Goal: Task Accomplishment & Management: Manage account settings

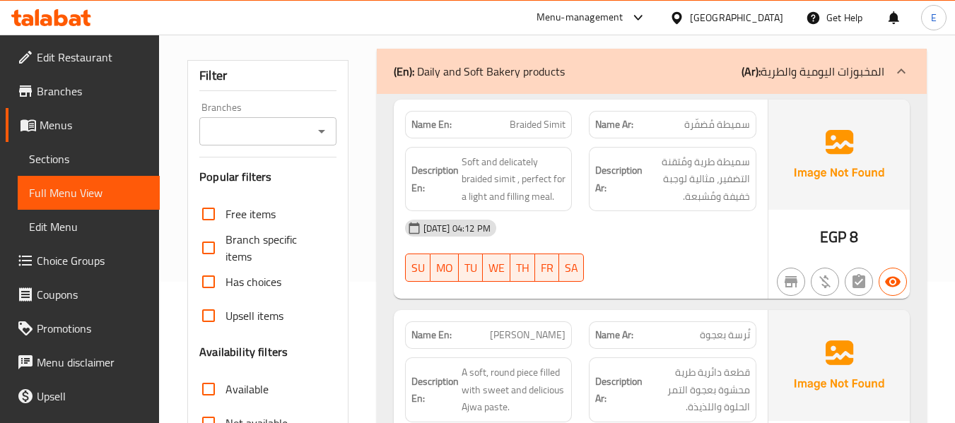
scroll to position [212, 0]
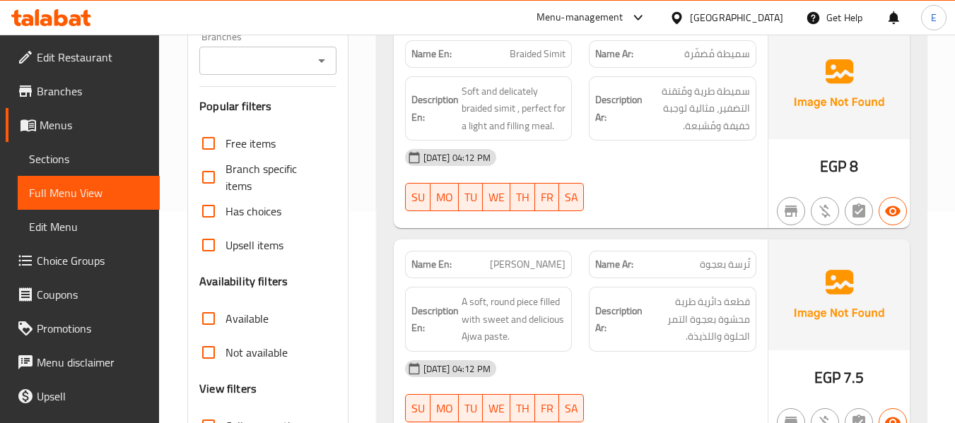
click at [696, 49] on span "سميطة مُضفّرة" at bounding box center [717, 54] width 66 height 15
click at [549, 48] on span "Braided Simit" at bounding box center [538, 54] width 56 height 15
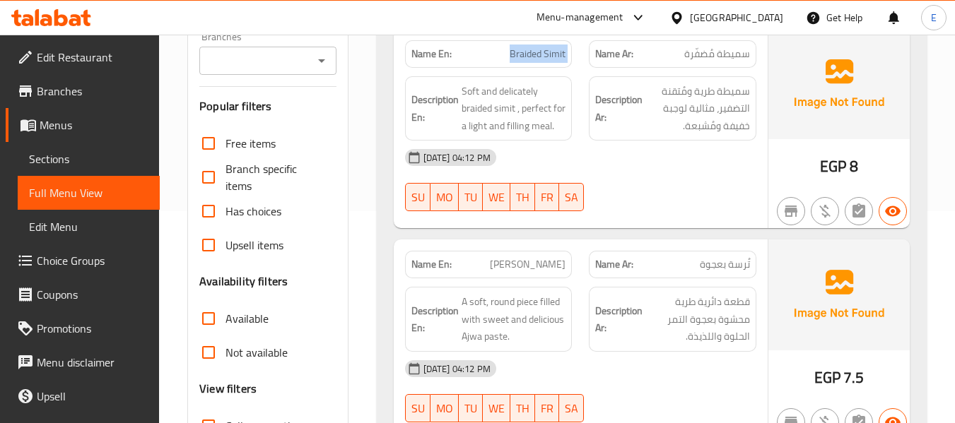
click at [549, 48] on span "Braided Simit" at bounding box center [538, 54] width 56 height 15
click at [633, 156] on div "[DATE] 04:12 PM" at bounding box center [581, 158] width 368 height 34
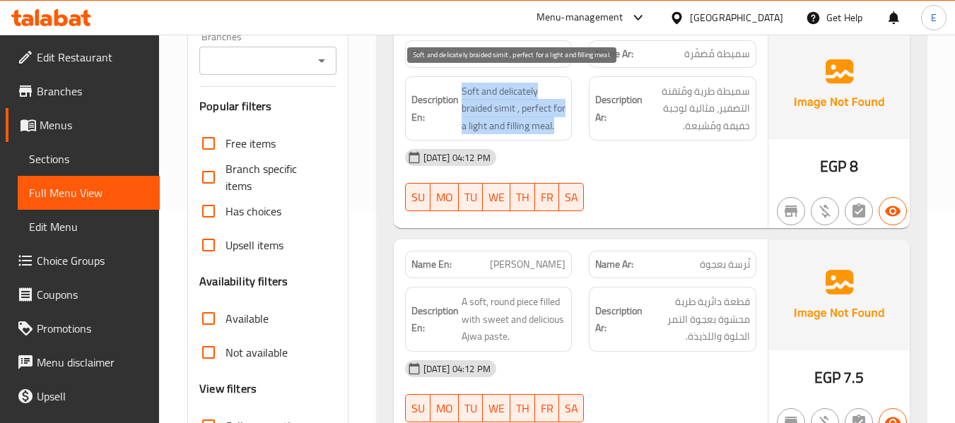
drag, startPoint x: 462, startPoint y: 88, endPoint x: 565, endPoint y: 131, distance: 111.2
click at [565, 131] on span "Soft and delicately braided simit , perfect for a light and filling meal." at bounding box center [514, 109] width 105 height 52
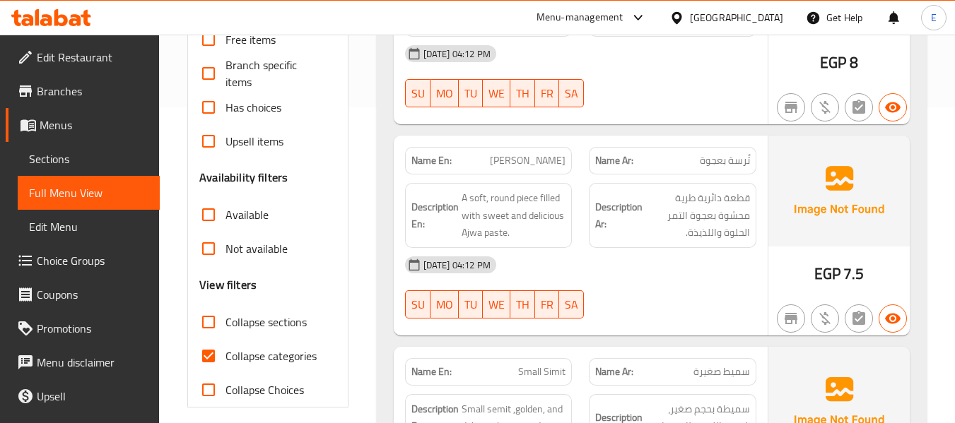
scroll to position [424, 0]
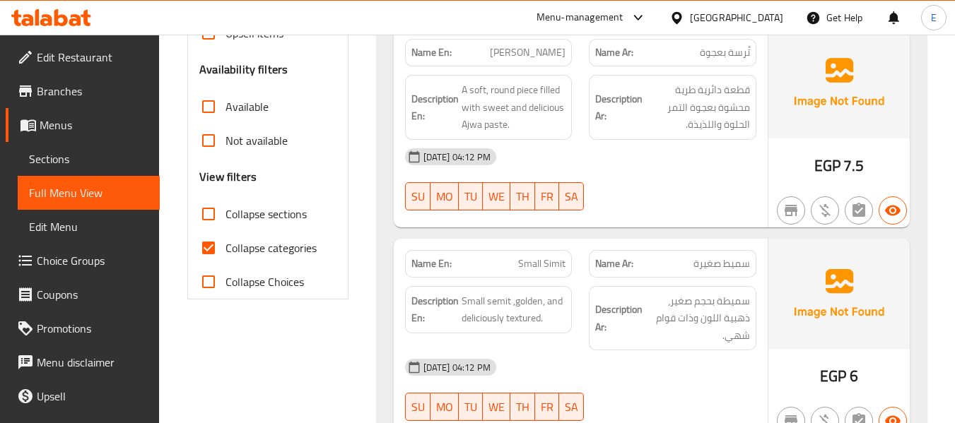
click at [571, 49] on div "Name En: Terssa Ajwa" at bounding box center [489, 53] width 168 height 28
click at [645, 170] on div "[DATE] 04:12 PM" at bounding box center [581, 157] width 368 height 34
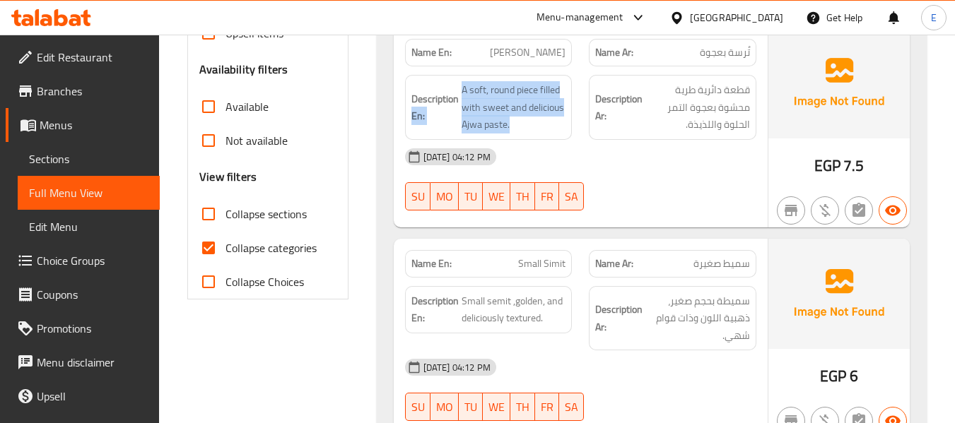
drag, startPoint x: 457, startPoint y: 90, endPoint x: 566, endPoint y: 129, distance: 116.3
click at [566, 129] on div "Description En: A soft, round piece filled with sweet and delicious Ajwa paste." at bounding box center [489, 107] width 168 height 65
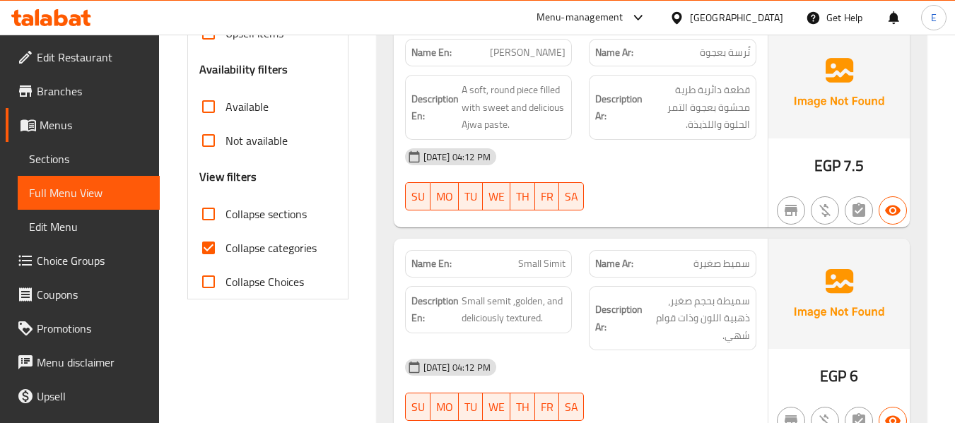
click at [566, 129] on div "Description En: A soft, round piece filled with sweet and delicious Ajwa paste." at bounding box center [489, 107] width 168 height 65
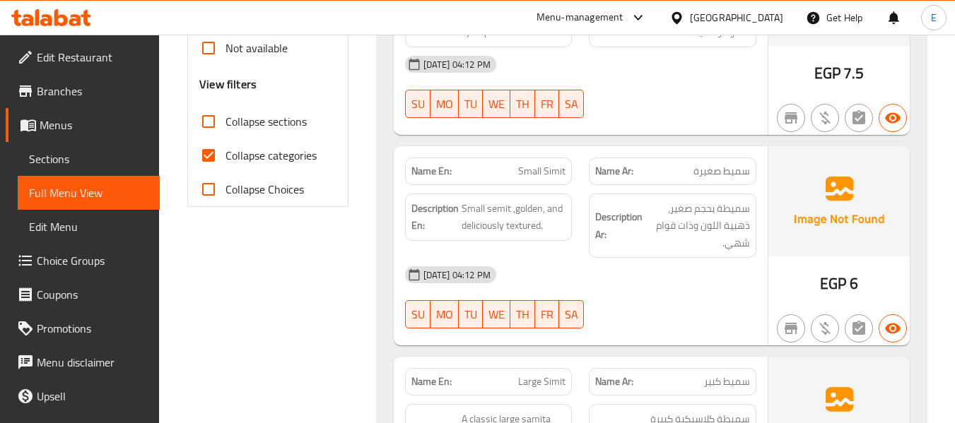
scroll to position [636, 0]
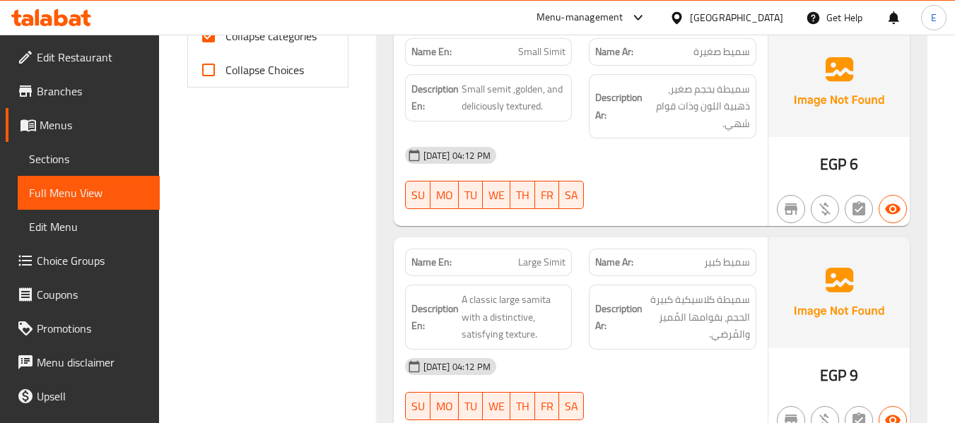
click at [538, 52] on span "Small Simit" at bounding box center [541, 52] width 47 height 15
click at [699, 56] on span "سميط صغيرة" at bounding box center [722, 52] width 57 height 15
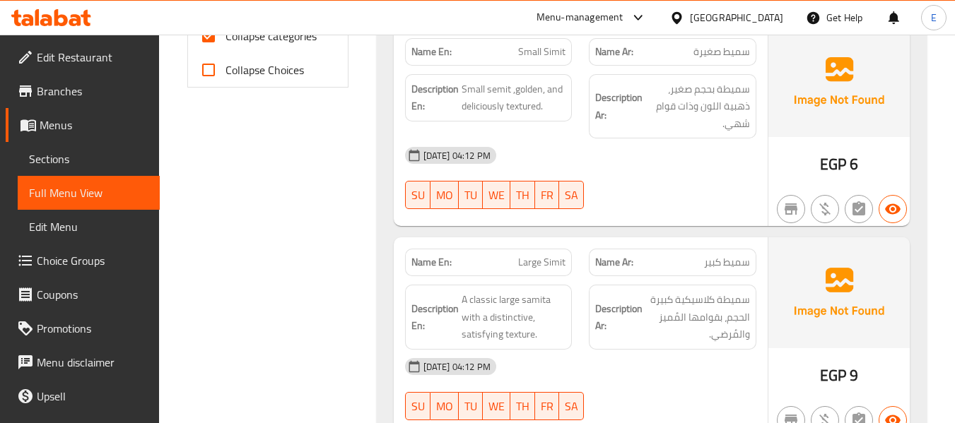
click at [675, 161] on div "[DATE] 04:12 PM" at bounding box center [581, 156] width 368 height 34
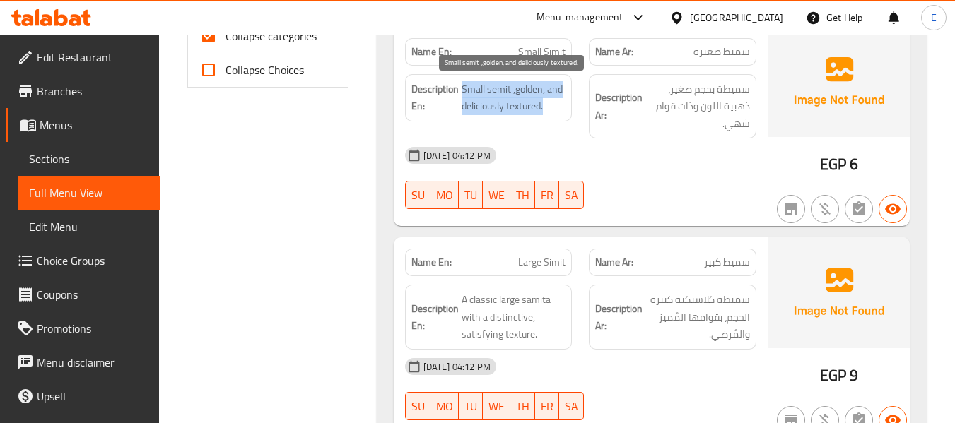
drag, startPoint x: 460, startPoint y: 84, endPoint x: 561, endPoint y: 102, distance: 102.6
click at [561, 102] on h6 "Description En: Small semit ,golden, and deliciously textured." at bounding box center [488, 98] width 155 height 35
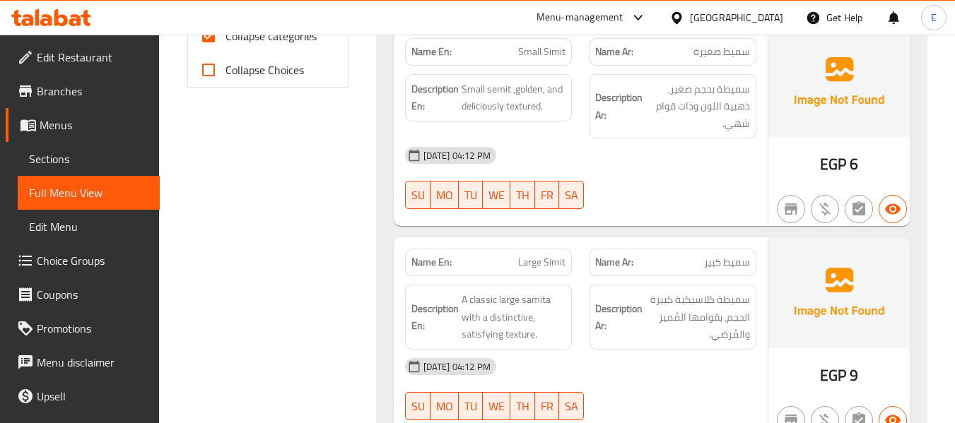
click at [615, 162] on div "[DATE] 04:12 PM" at bounding box center [581, 156] width 368 height 34
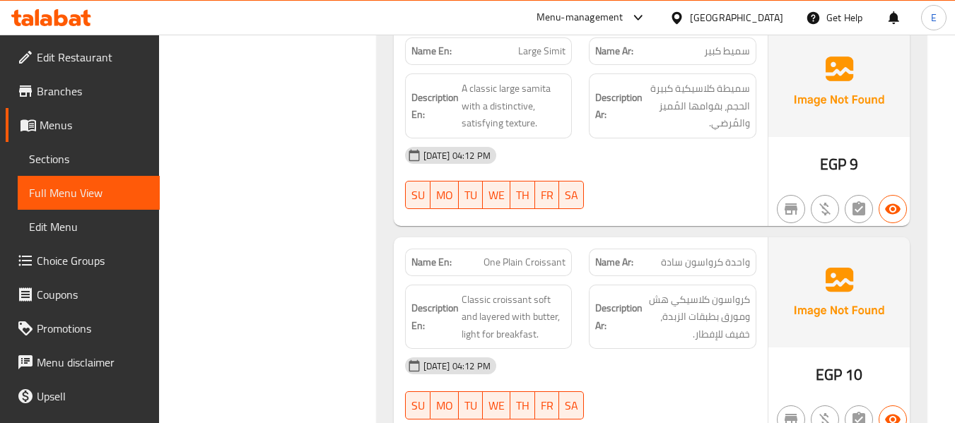
scroll to position [848, 0]
click at [737, 61] on div "Name Ar: سميط كبير" at bounding box center [673, 51] width 168 height 28
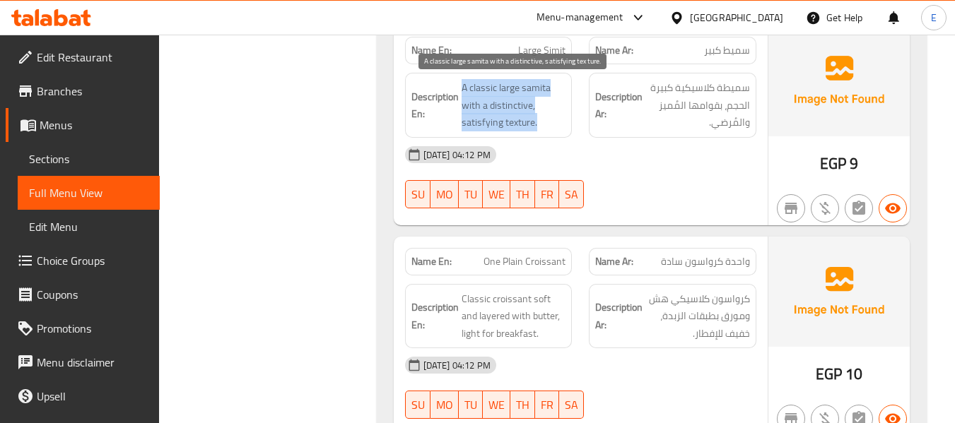
drag, startPoint x: 455, startPoint y: 80, endPoint x: 549, endPoint y: 117, distance: 101.2
click at [549, 117] on h6 "Description En: A classic large samita with a distinctive, satisfying texture." at bounding box center [488, 105] width 155 height 52
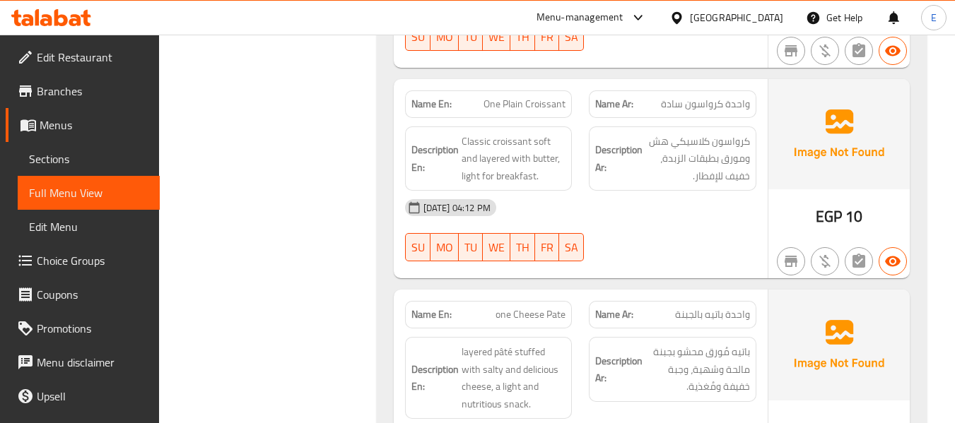
scroll to position [1060, 0]
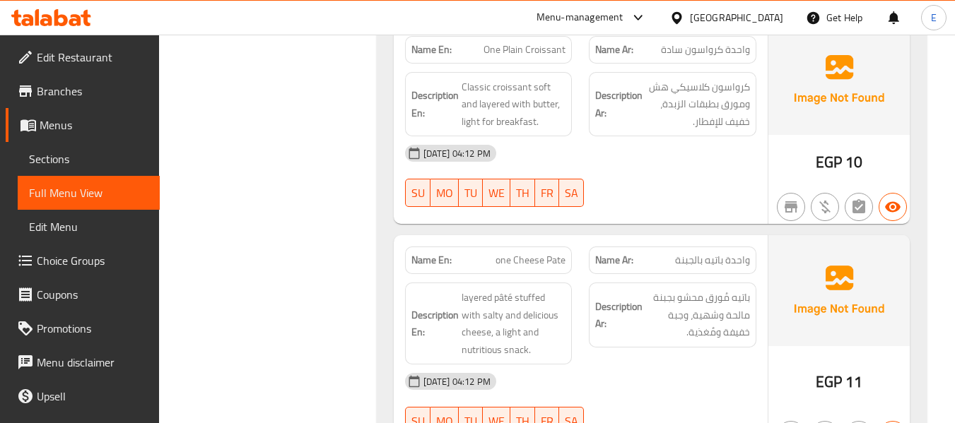
click at [678, 55] on span "واحدة كرواسون سادة" at bounding box center [705, 49] width 89 height 15
click at [503, 56] on span "One Plain Croissant" at bounding box center [525, 49] width 82 height 15
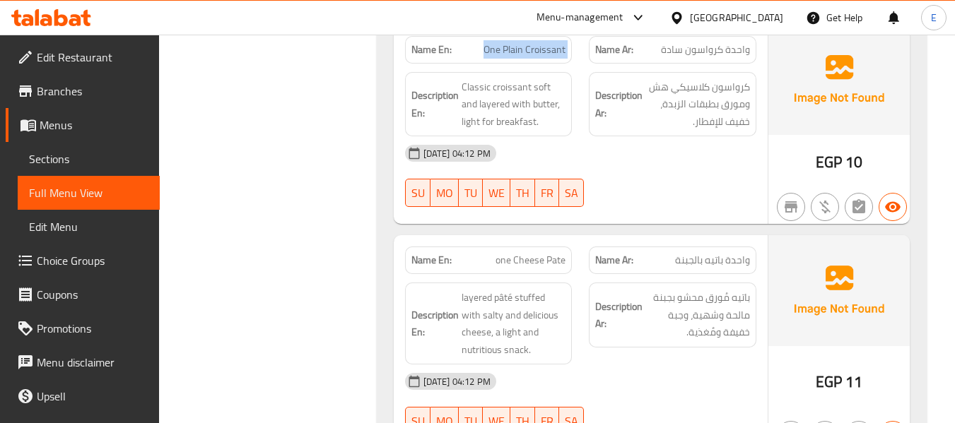
click at [503, 56] on span "One Plain Croissant" at bounding box center [525, 49] width 82 height 15
click at [706, 180] on div "30-09-2025 04:12 PM SU MO TU WE TH FR SA" at bounding box center [581, 175] width 368 height 79
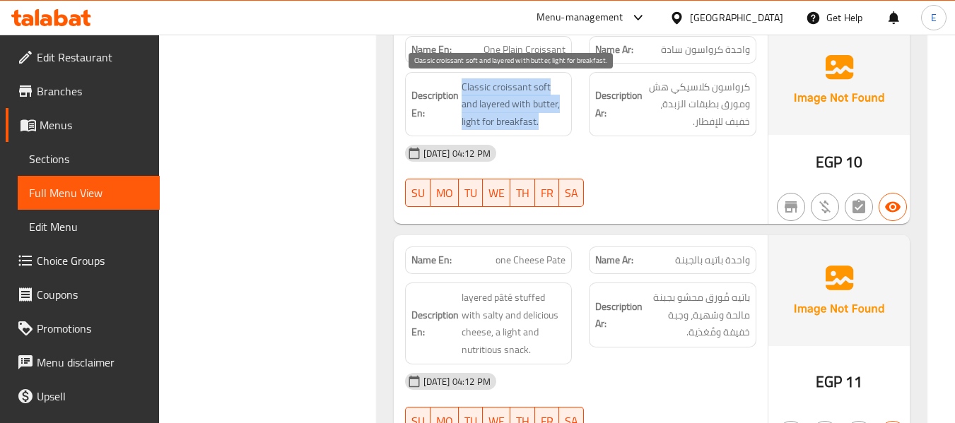
drag, startPoint x: 459, startPoint y: 85, endPoint x: 561, endPoint y: 127, distance: 110.9
click at [561, 127] on h6 "Description En: Classic croissant soft and layered with butter, light for break…" at bounding box center [488, 104] width 155 height 52
click at [561, 127] on span "Classic croissant soft and layered with butter, light for breakfast." at bounding box center [514, 104] width 105 height 52
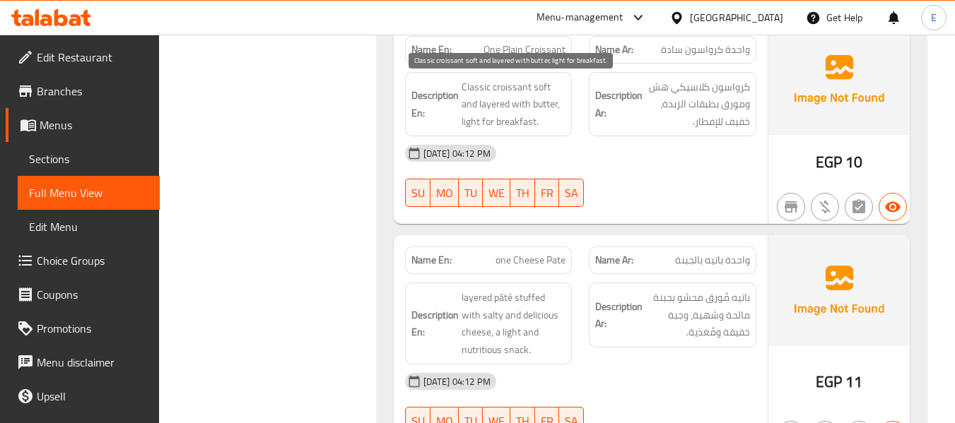
click at [561, 127] on span "Classic croissant soft and layered with butter, light for breakfast." at bounding box center [514, 104] width 105 height 52
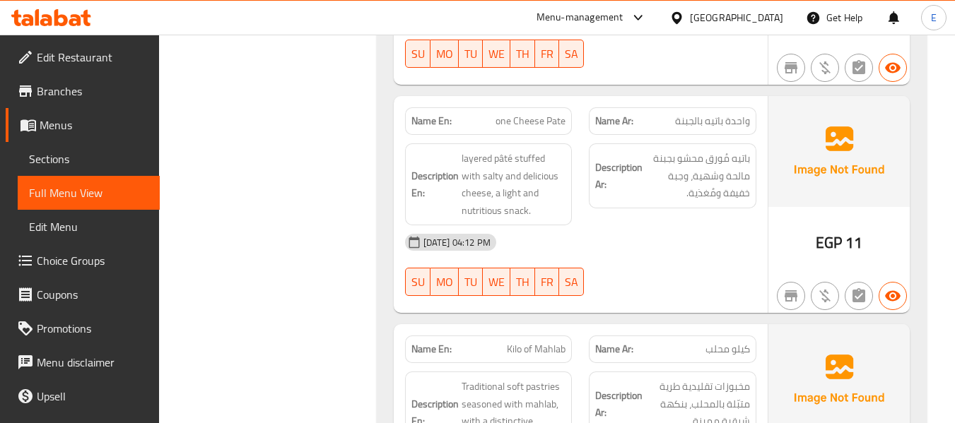
scroll to position [1202, 0]
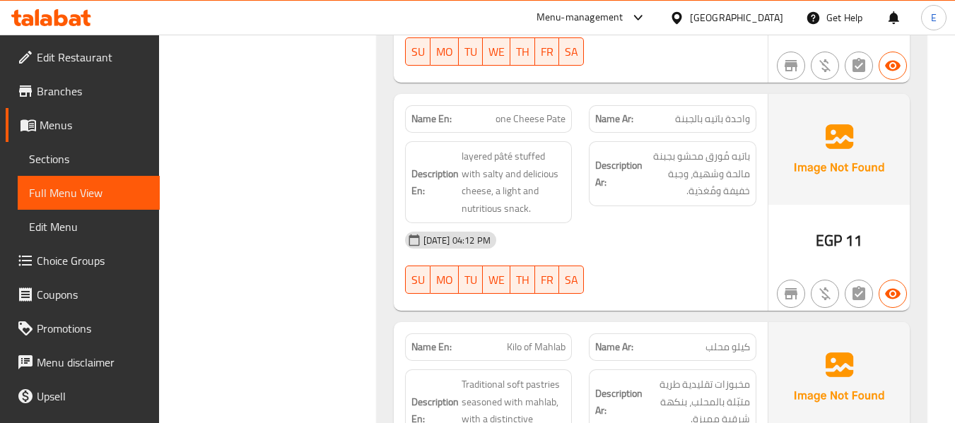
click at [726, 118] on span "واحدة باتيه بالجبنة" at bounding box center [712, 119] width 75 height 15
click at [528, 115] on span "one Cheese Pate" at bounding box center [531, 119] width 70 height 15
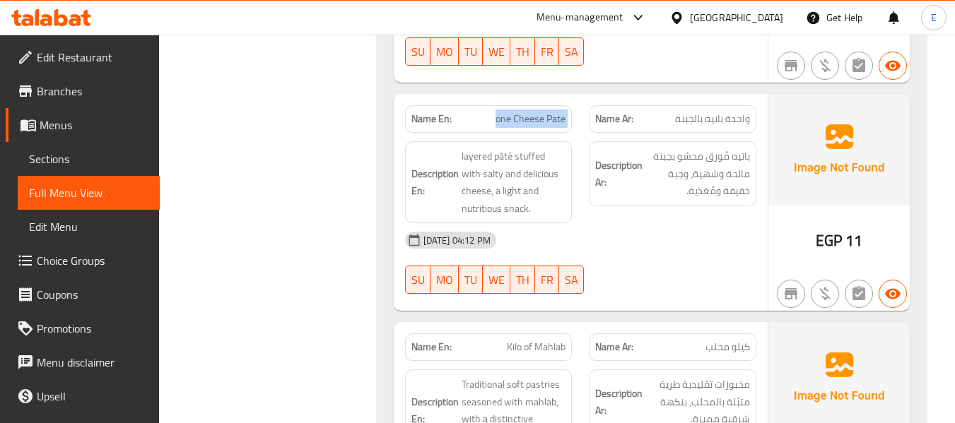
click at [528, 115] on span "one Cheese Pate" at bounding box center [531, 119] width 70 height 15
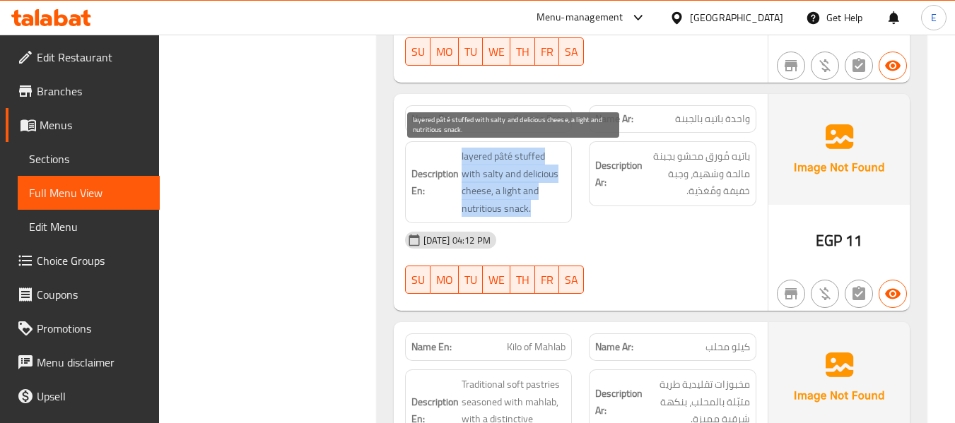
drag, startPoint x: 460, startPoint y: 159, endPoint x: 552, endPoint y: 209, distance: 105.0
click at [552, 209] on h6 "Description En: layered pâté stuffed with salty and delicious cheese, a light a…" at bounding box center [488, 182] width 155 height 69
click at [552, 209] on span "layered pâté stuffed with salty and delicious cheese, a light and nutritious sn…" at bounding box center [514, 182] width 105 height 69
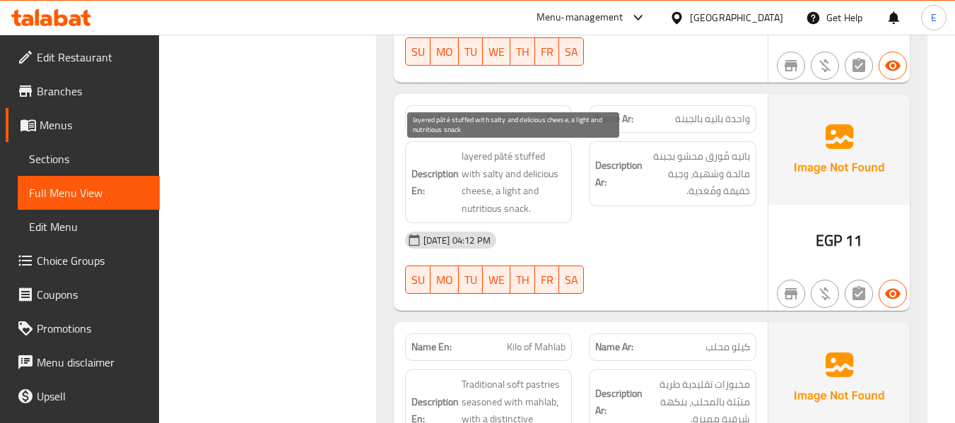
click at [552, 209] on span "layered pâté stuffed with salty and delicious cheese, a light and nutritious sn…" at bounding box center [514, 182] width 105 height 69
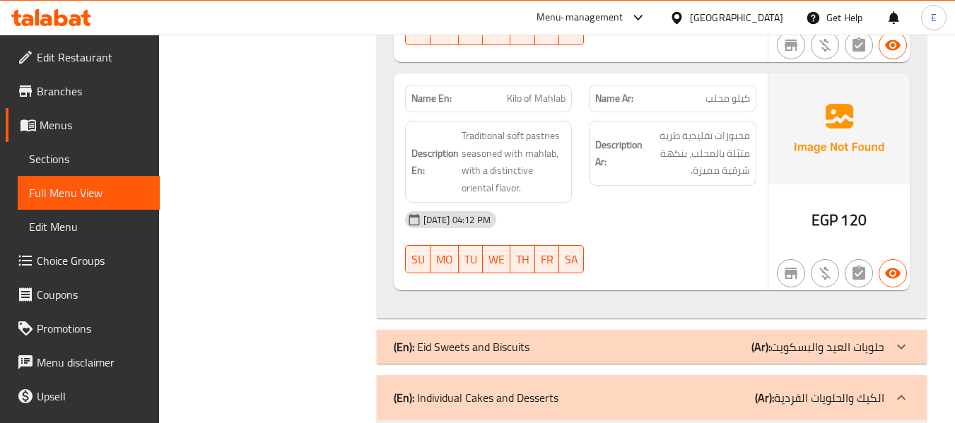
scroll to position [1485, 0]
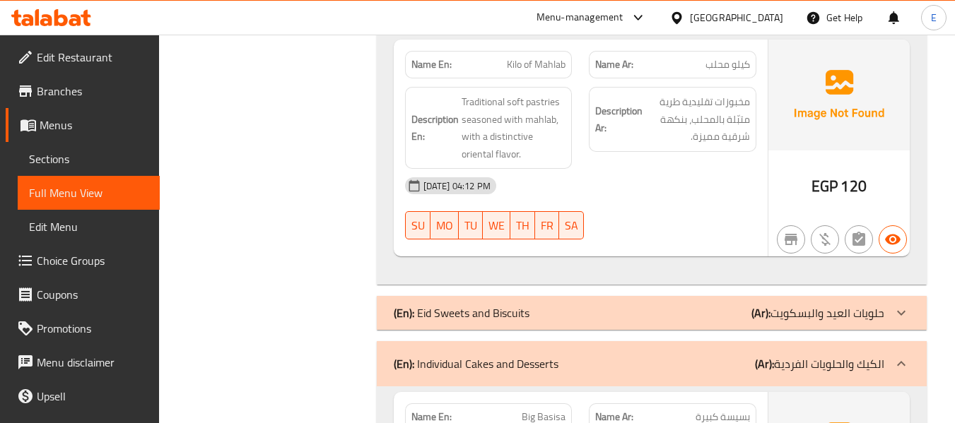
click at [728, 66] on span "كيلو محلب" at bounding box center [728, 64] width 45 height 15
click at [518, 74] on div "Name En: Kilo of Mahlab" at bounding box center [489, 65] width 168 height 28
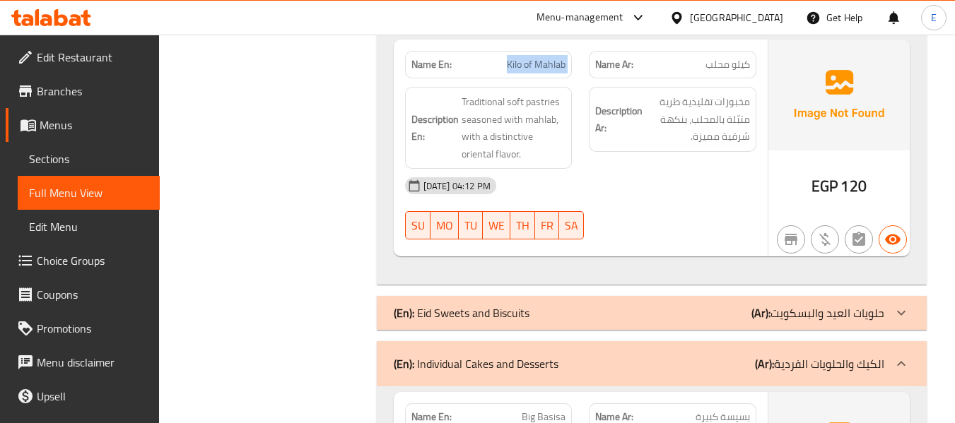
click at [518, 74] on div "Name En: Kilo of Mahlab" at bounding box center [489, 65] width 168 height 28
click at [655, 192] on div "[DATE] 04:12 PM" at bounding box center [581, 186] width 368 height 34
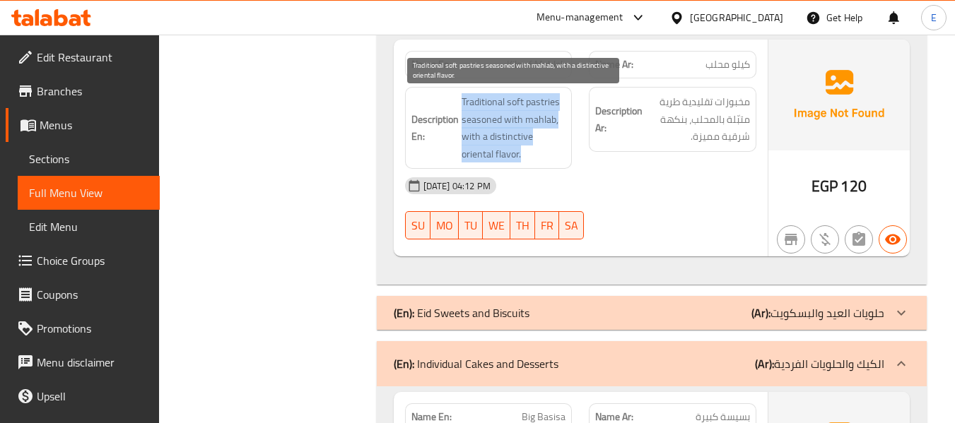
drag, startPoint x: 461, startPoint y: 100, endPoint x: 558, endPoint y: 156, distance: 112.2
click at [558, 156] on span "Traditional soft pastries seasoned with mahlab, with a distinctive oriental fla…" at bounding box center [514, 127] width 105 height 69
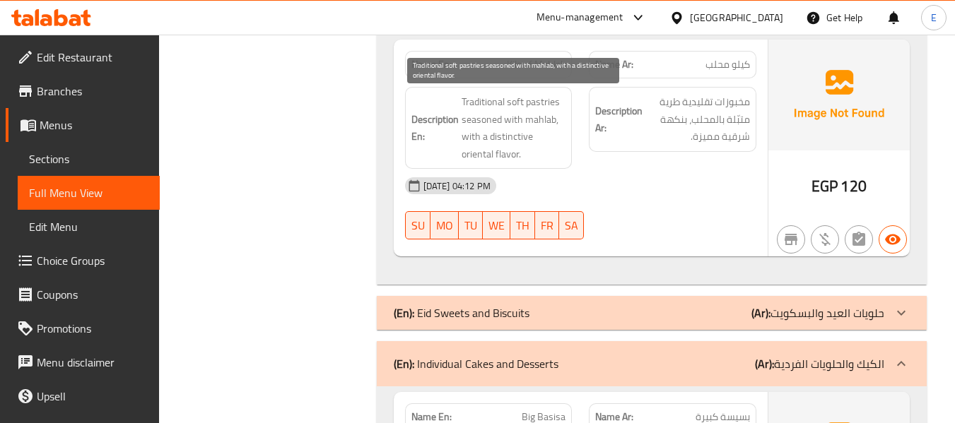
click at [558, 156] on span "Traditional soft pastries seasoned with mahlab, with a distinctive oriental fla…" at bounding box center [514, 127] width 105 height 69
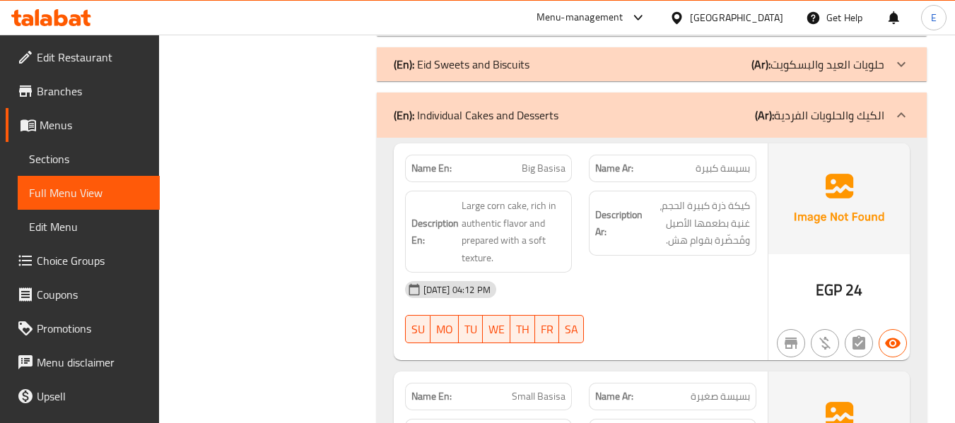
scroll to position [1767, 0]
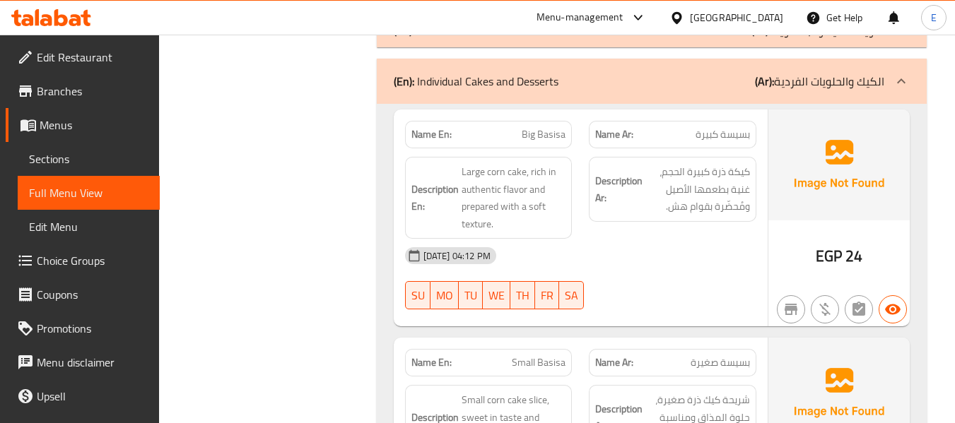
click at [534, 129] on span "Big Basisa" at bounding box center [544, 134] width 44 height 15
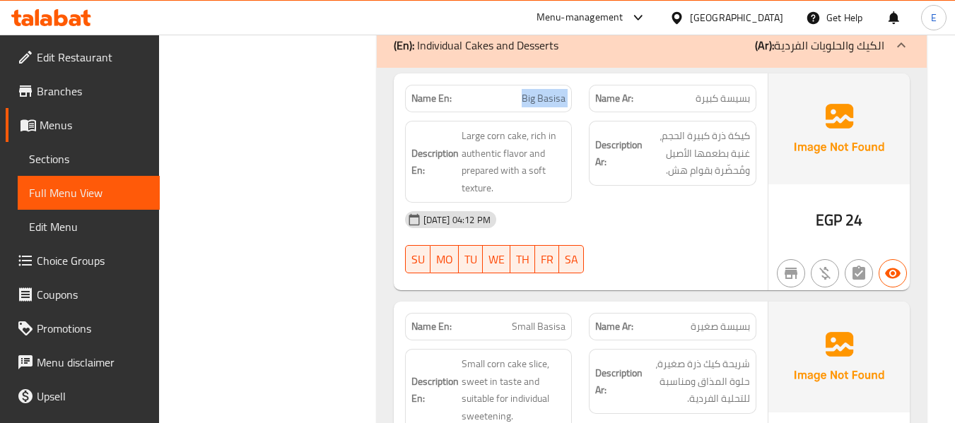
scroll to position [1838, 0]
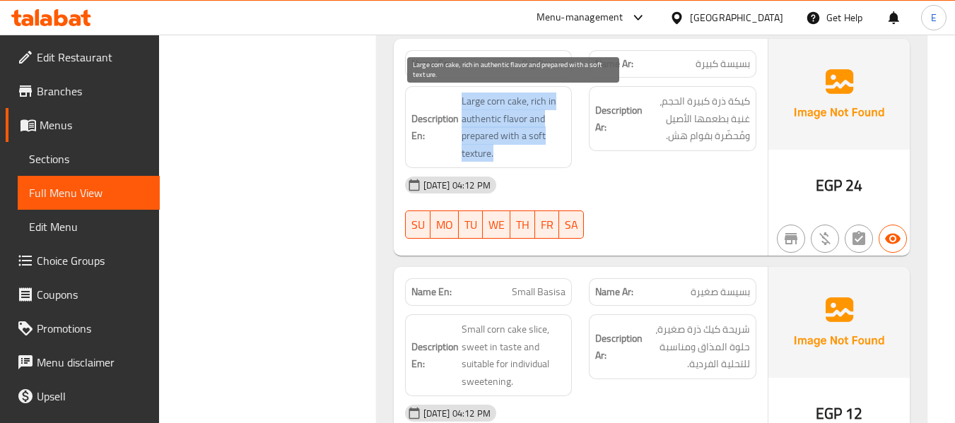
drag, startPoint x: 455, startPoint y: 103, endPoint x: 554, endPoint y: 146, distance: 108.3
click at [554, 146] on h6 "Description En: Large corn cake, rich in authentic flavor and prepared with a s…" at bounding box center [488, 127] width 155 height 69
click at [554, 146] on span "Large corn cake, rich in authentic flavor and prepared with a soft texture." at bounding box center [514, 127] width 105 height 69
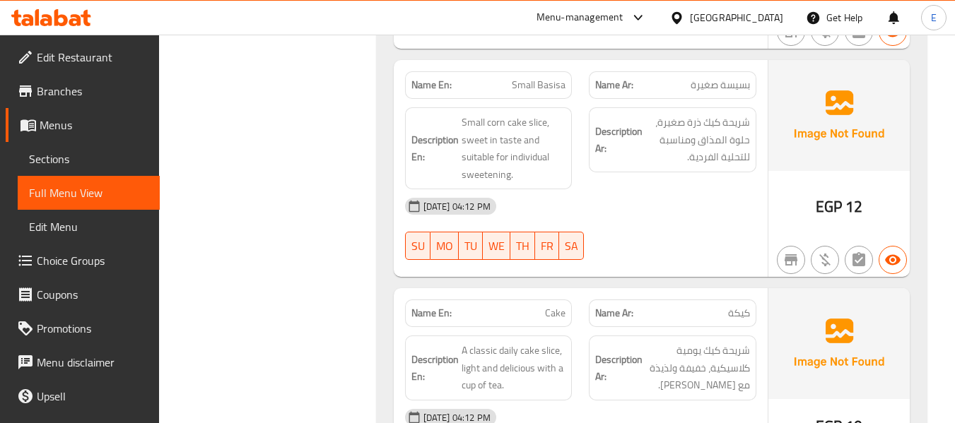
scroll to position [2050, 0]
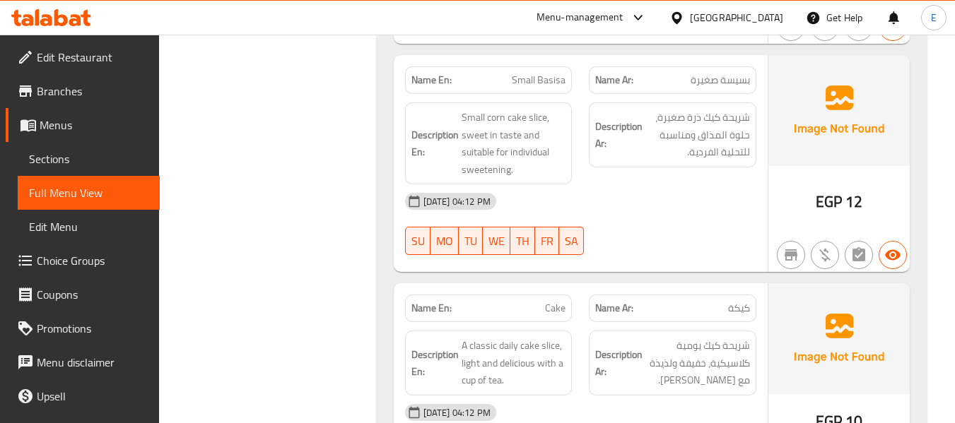
click at [718, 87] on span "بسيسة صغيرة" at bounding box center [720, 80] width 59 height 15
click at [719, 87] on span "بسيسة صغيرة" at bounding box center [720, 80] width 59 height 15
click at [514, 86] on span "Small Basisa" at bounding box center [539, 80] width 54 height 15
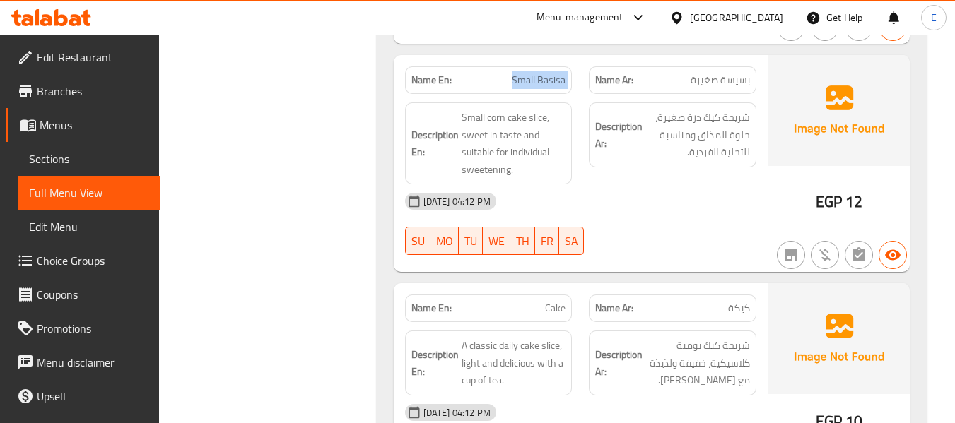
click at [514, 86] on span "Small Basisa" at bounding box center [539, 80] width 54 height 15
click at [611, 165] on div "Description Ar: شريحة كيك ذرة صغيرة، حلوة المذاق ومناسبة للتحلية الفردية." at bounding box center [673, 135] width 168 height 65
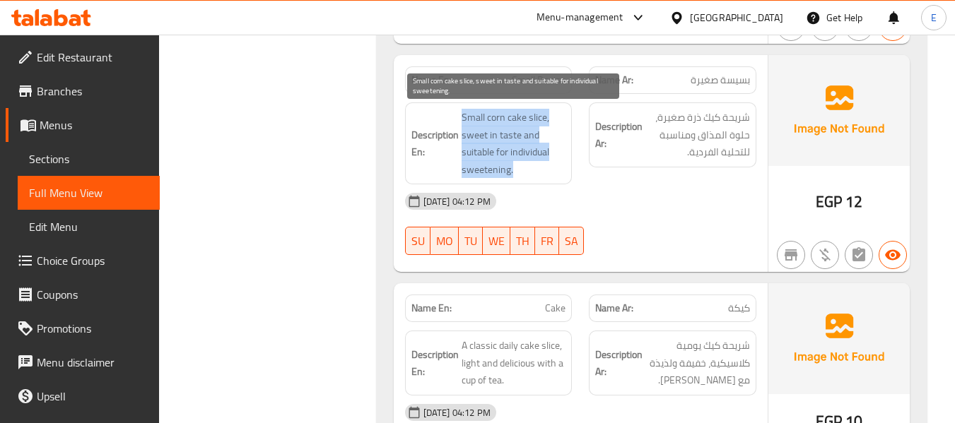
drag, startPoint x: 462, startPoint y: 118, endPoint x: 561, endPoint y: 177, distance: 115.4
click at [561, 177] on span "Small corn cake slice, sweet in taste and suitable for individual sweetening." at bounding box center [514, 143] width 105 height 69
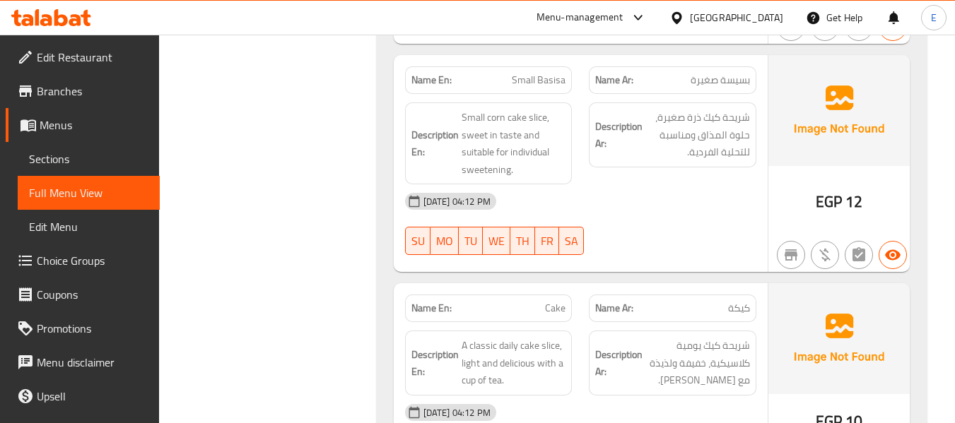
click at [640, 197] on div "[DATE] 04:12 PM" at bounding box center [581, 202] width 368 height 34
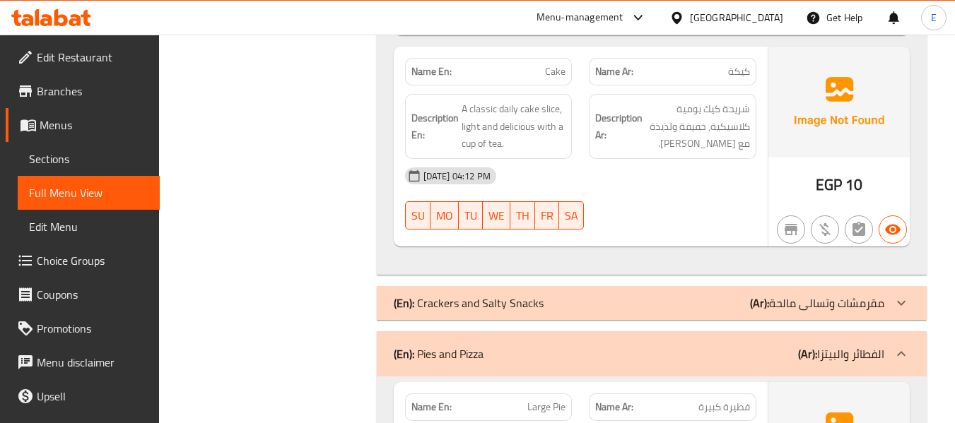
scroll to position [2262, 0]
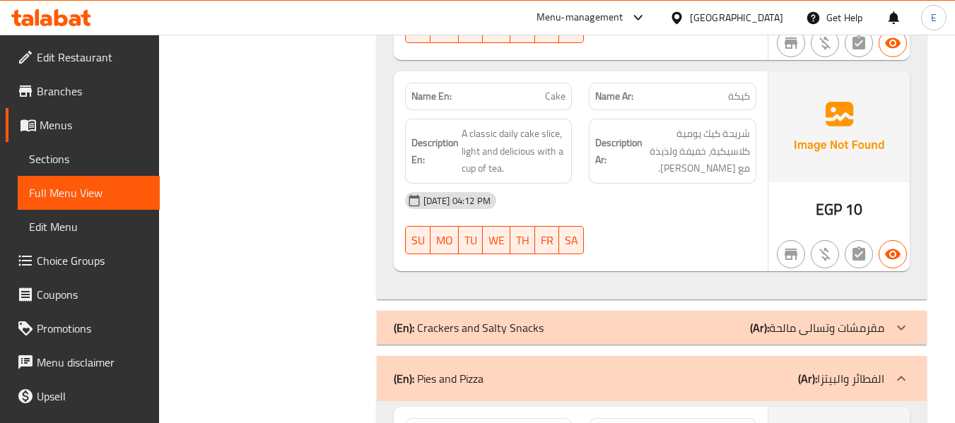
click at [732, 95] on span "كيكة" at bounding box center [739, 96] width 22 height 15
drag, startPoint x: 455, startPoint y: 124, endPoint x: 579, endPoint y: 124, distance: 123.7
click at [579, 124] on div "Description En: A classic daily cake slice, light and delicious with a cup of t…" at bounding box center [489, 151] width 185 height 82
click at [689, 247] on div at bounding box center [672, 254] width 185 height 17
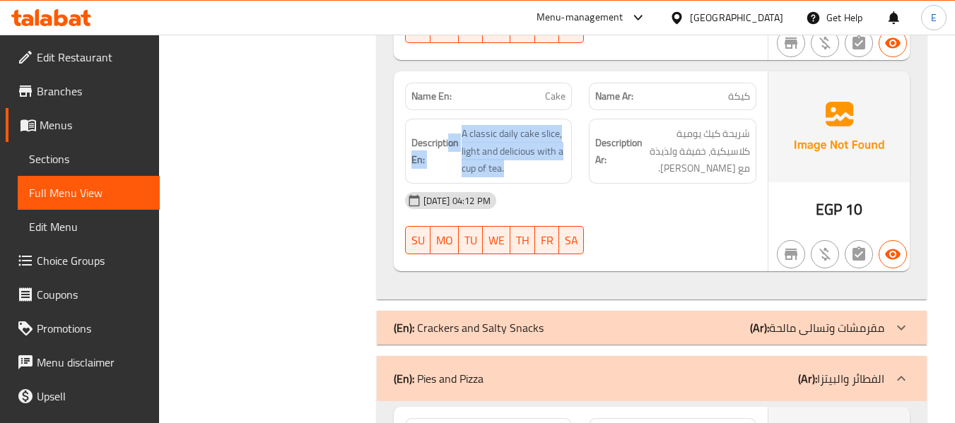
drag, startPoint x: 450, startPoint y: 125, endPoint x: 571, endPoint y: 160, distance: 126.6
click at [571, 160] on div "Description En: A classic daily cake slice, light and delicious with a cup of t…" at bounding box center [489, 151] width 168 height 65
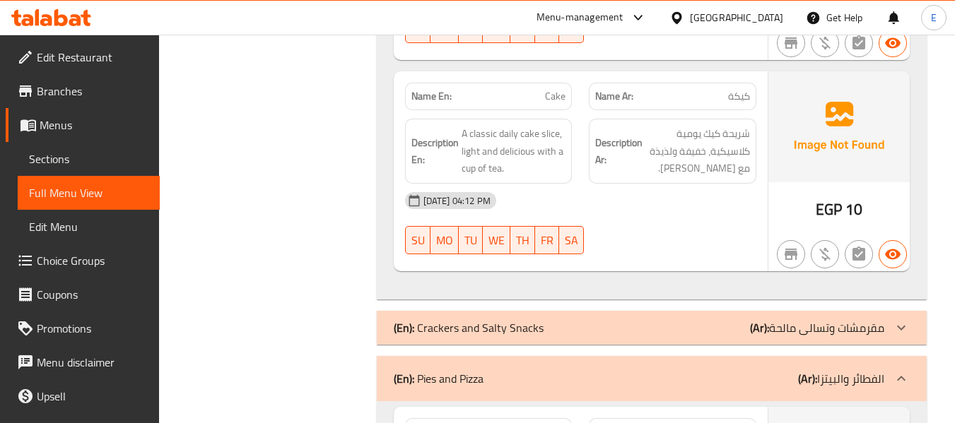
click at [571, 160] on div "Description En: A classic daily cake slice, light and delicious with a cup of t…" at bounding box center [489, 151] width 168 height 65
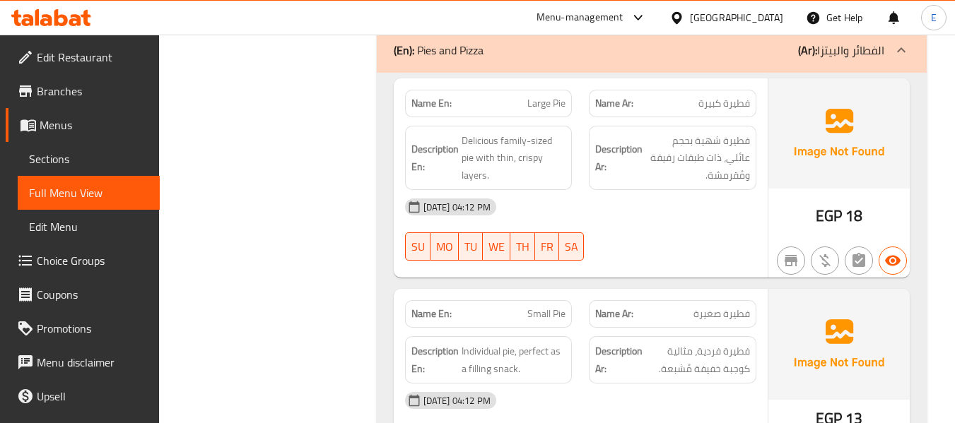
scroll to position [2616, 0]
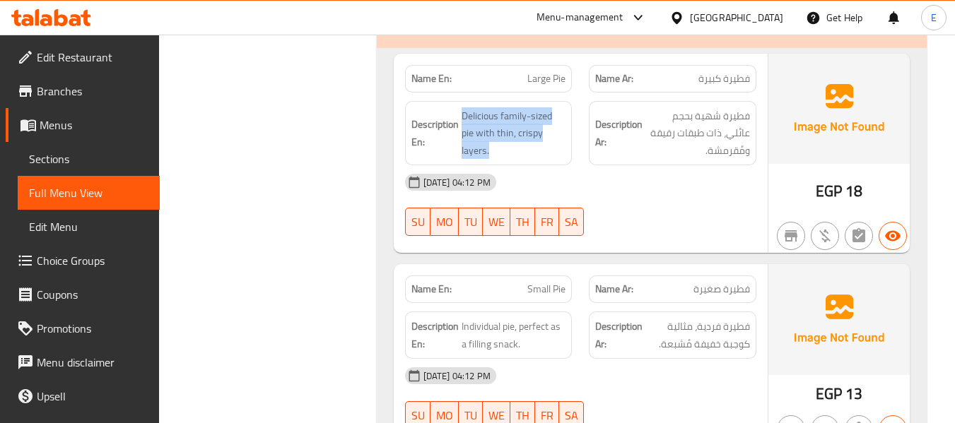
drag, startPoint x: 462, startPoint y: 114, endPoint x: 567, endPoint y: 159, distance: 114.6
click at [567, 159] on div "Description En: Delicious family-sized pie with thin, crispy layers." at bounding box center [489, 133] width 168 height 65
click at [677, 178] on div "[DATE] 04:12 PM" at bounding box center [581, 182] width 368 height 34
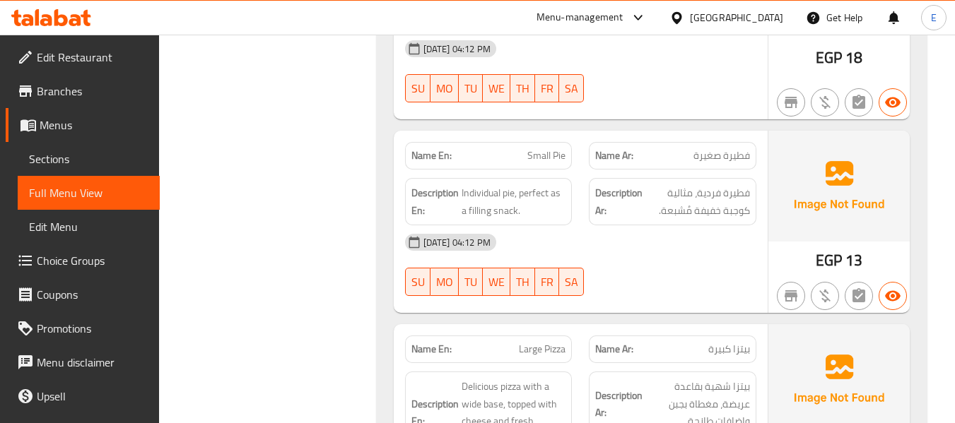
scroll to position [2828, 0]
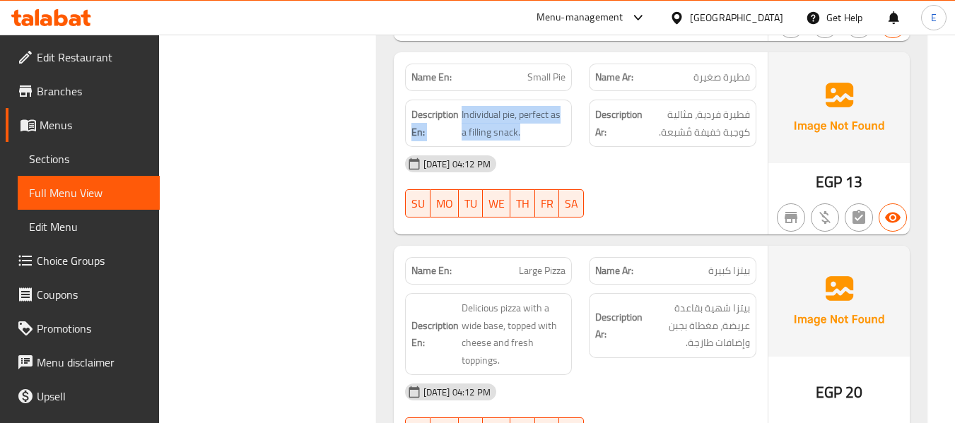
drag, startPoint x: 459, startPoint y: 111, endPoint x: 551, endPoint y: 145, distance: 98.6
click at [551, 145] on div "Description En: Individual pie, perfect as a filling snack." at bounding box center [489, 123] width 168 height 47
click at [622, 167] on div "[DATE] 04:12 PM" at bounding box center [581, 164] width 368 height 34
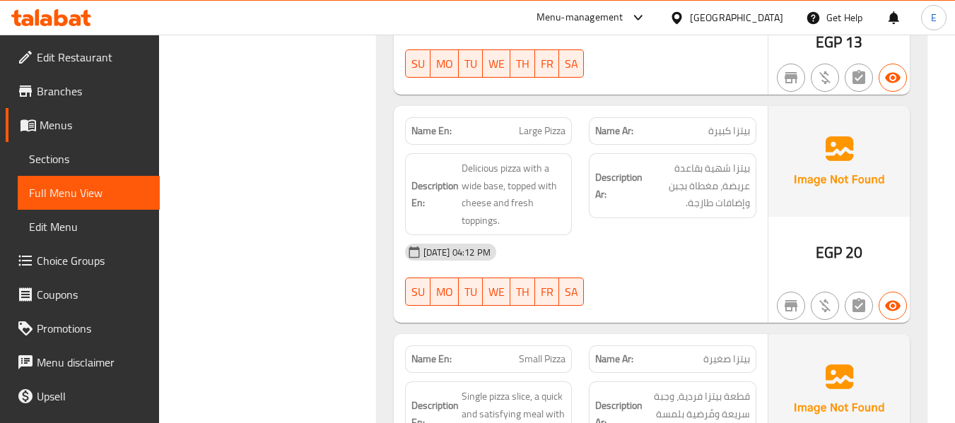
scroll to position [2969, 0]
click at [531, 124] on span "Large Pizza" at bounding box center [542, 129] width 47 height 15
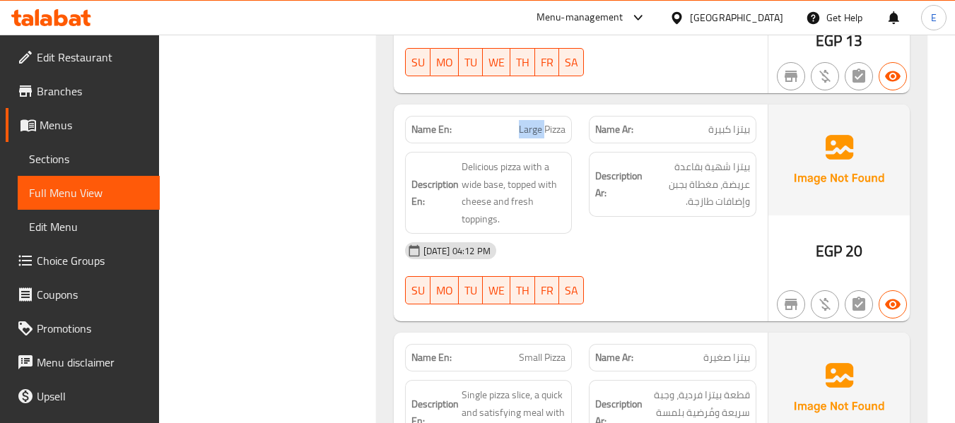
click at [531, 124] on span "Large Pizza" at bounding box center [542, 129] width 47 height 15
click at [648, 221] on div "Description Ar: بيتزا شهية بقاعدة عريضة، مغطاة بجبن وإضافات طازجة." at bounding box center [672, 193] width 185 height 99
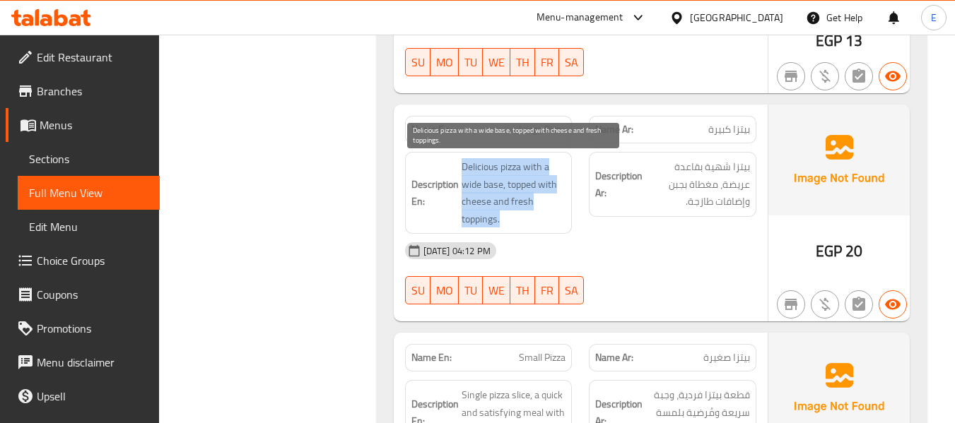
drag, startPoint x: 462, startPoint y: 164, endPoint x: 556, endPoint y: 226, distance: 112.4
click at [556, 226] on span "Delicious pizza with a wide base, topped with cheese and fresh toppings." at bounding box center [514, 192] width 105 height 69
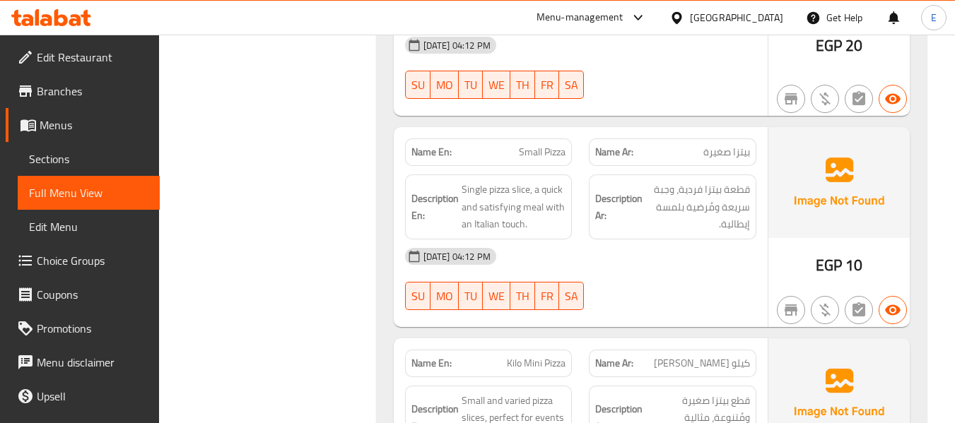
scroll to position [3181, 0]
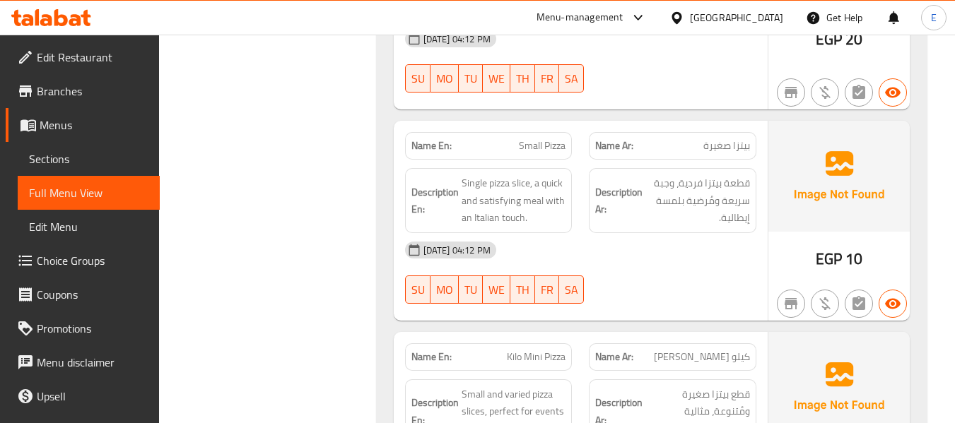
click at [531, 146] on span "Small Pizza" at bounding box center [542, 146] width 47 height 15
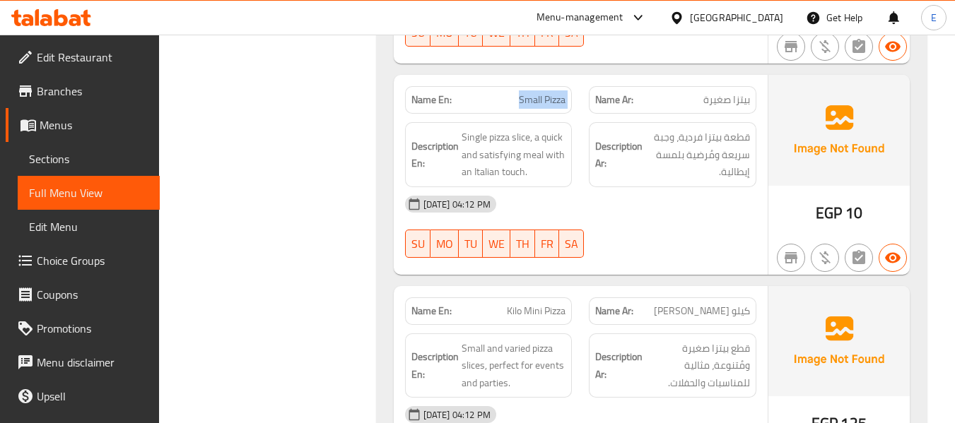
scroll to position [3252, 0]
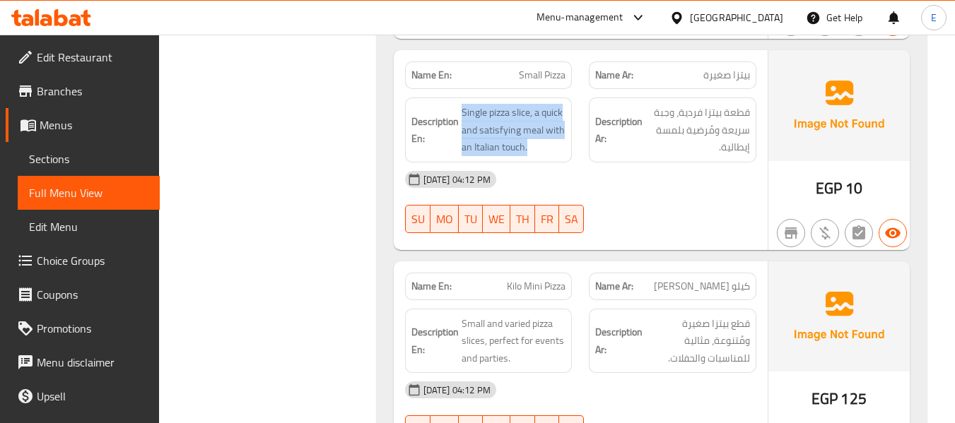
drag, startPoint x: 460, startPoint y: 110, endPoint x: 562, endPoint y: 152, distance: 110.7
click at [562, 152] on h6 "Description En: Single pizza slice, a quick and satisfying meal with an Italian…" at bounding box center [488, 130] width 155 height 52
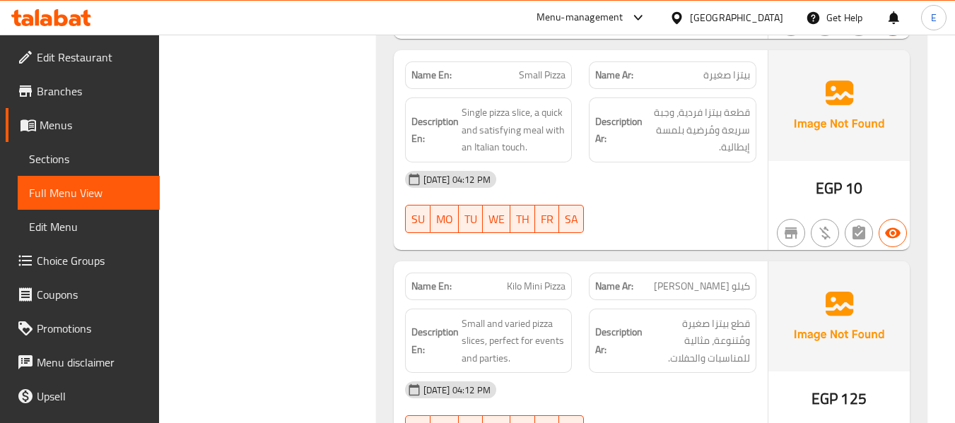
click at [630, 189] on div "[DATE] 04:12 PM" at bounding box center [581, 180] width 368 height 34
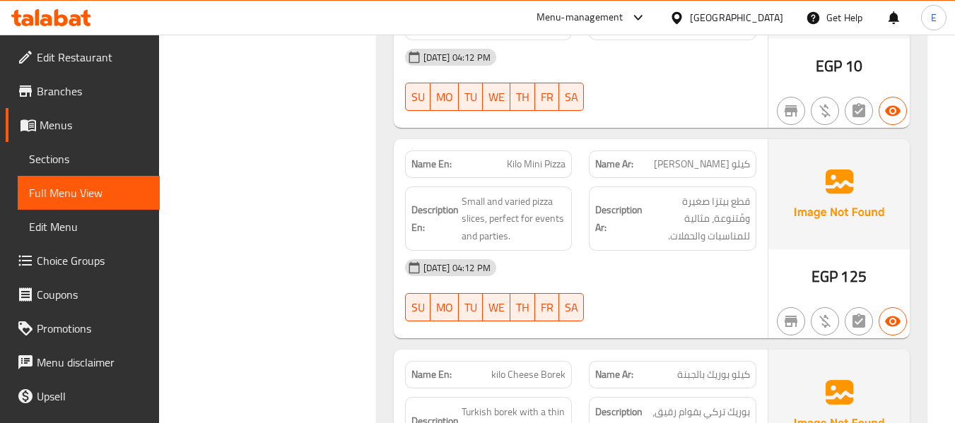
scroll to position [3464, 0]
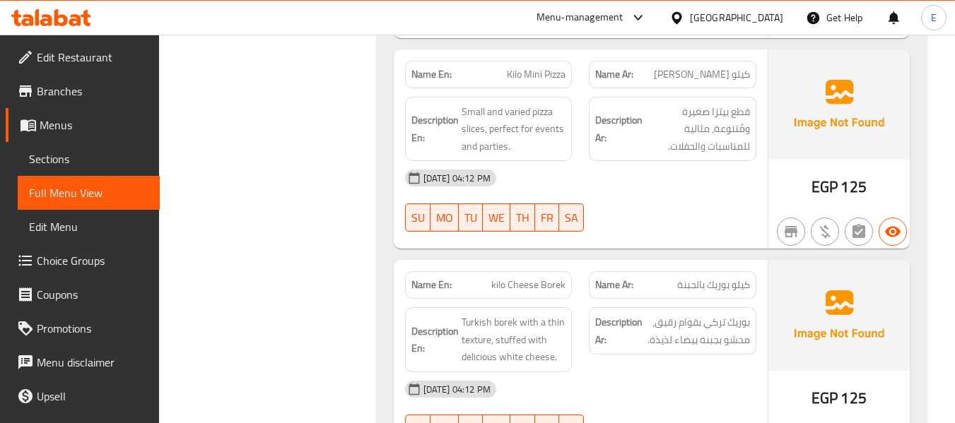
click at [569, 77] on div "Name En: Kilo Mini Pizza" at bounding box center [489, 75] width 168 height 28
click at [687, 155] on span "قطع بيتزا صغيرة ومُتنوعة، مثالية للمناسبات والحفلات." at bounding box center [697, 129] width 105 height 52
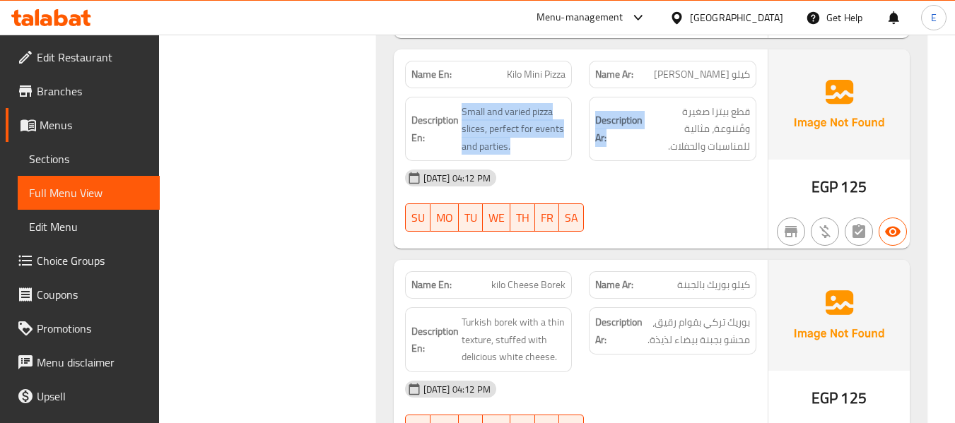
drag, startPoint x: 457, startPoint y: 104, endPoint x: 606, endPoint y: 135, distance: 151.7
click at [606, 135] on div "Description En: Small and varied pizza slices, perfect for events and parties. …" at bounding box center [581, 129] width 368 height 82
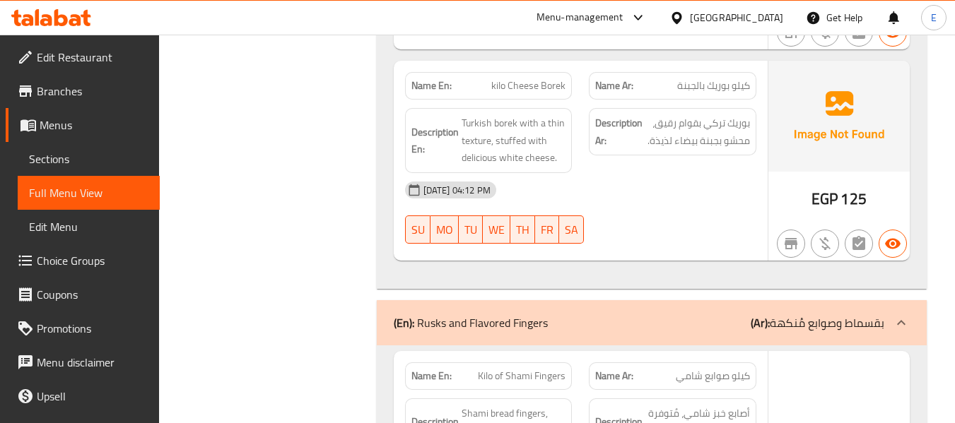
scroll to position [3676, 0]
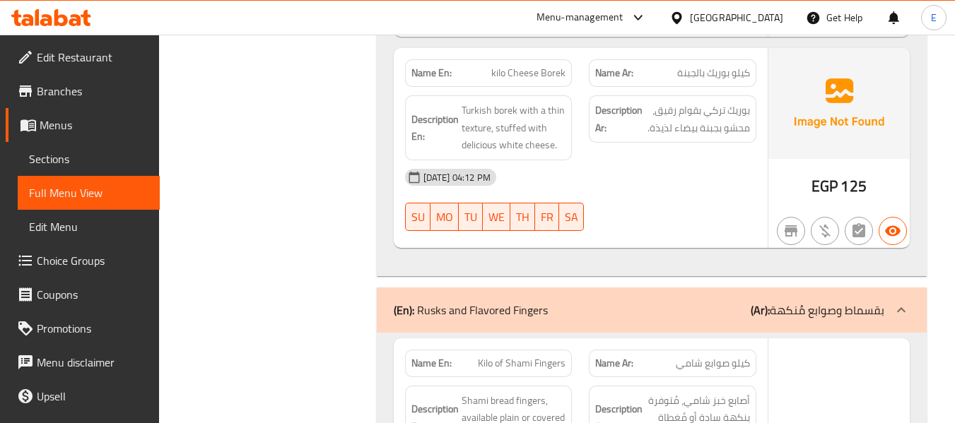
click at [708, 71] on span "كيلو بوريك بالجبنة" at bounding box center [713, 73] width 73 height 15
click at [554, 72] on span "kilo Cheese Borek" at bounding box center [528, 73] width 74 height 15
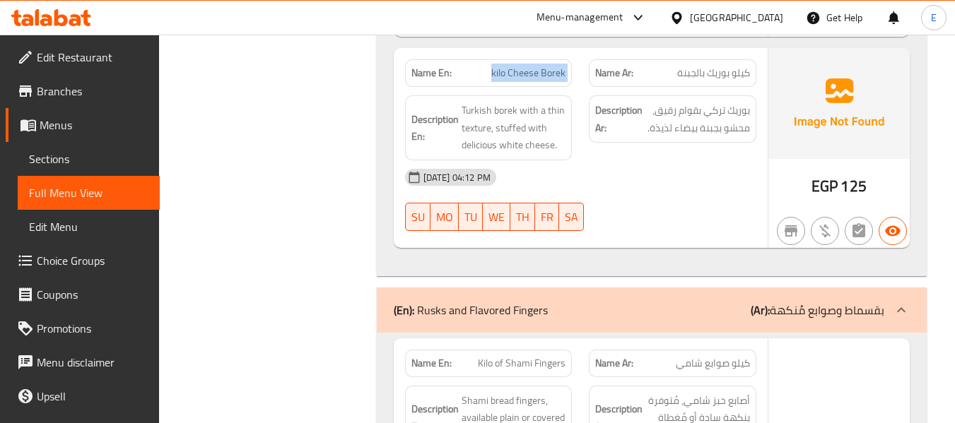
click at [554, 72] on span "kilo Cheese Borek" at bounding box center [528, 73] width 74 height 15
click at [672, 160] on div "[DATE] 04:12 PM" at bounding box center [581, 177] width 368 height 34
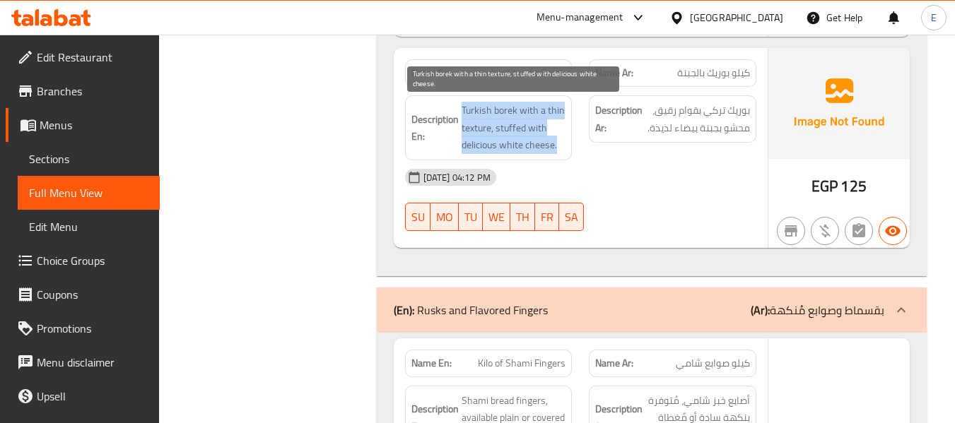
drag, startPoint x: 457, startPoint y: 104, endPoint x: 563, endPoint y: 147, distance: 114.5
click at [563, 147] on h6 "Description En: Turkish borek with a thin texture, stuffed with delicious white…" at bounding box center [488, 128] width 155 height 52
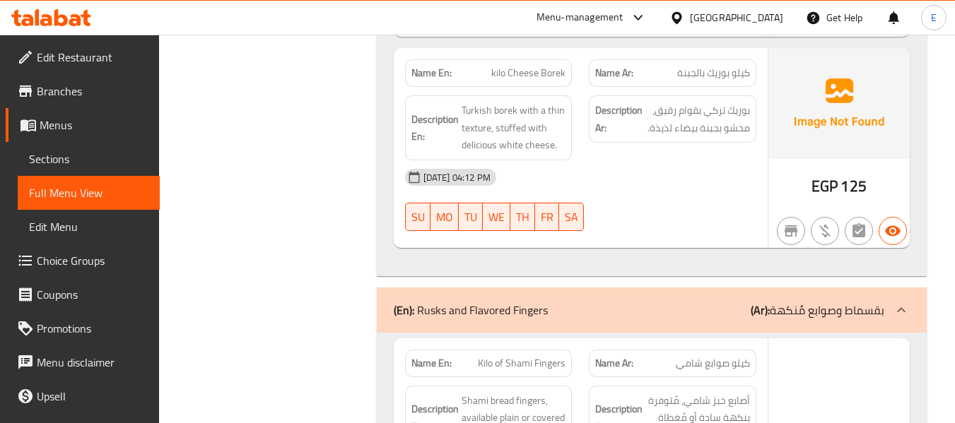
click at [670, 167] on div "[DATE] 04:12 PM" at bounding box center [581, 177] width 368 height 34
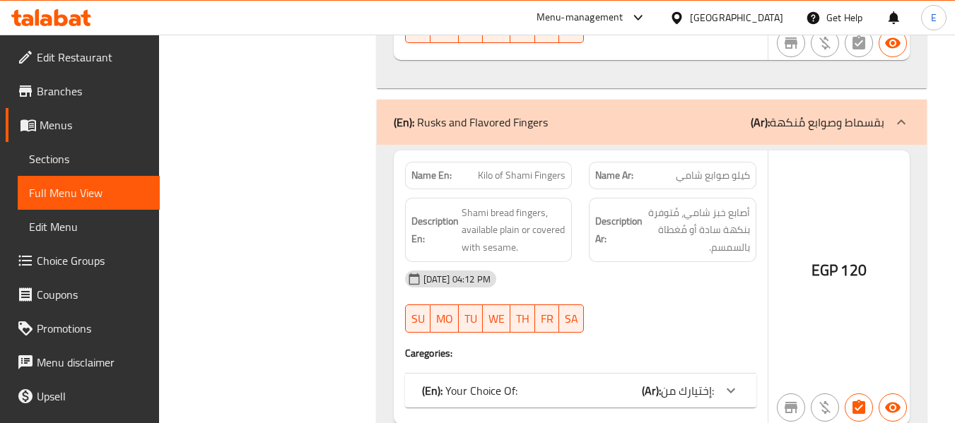
scroll to position [3888, 0]
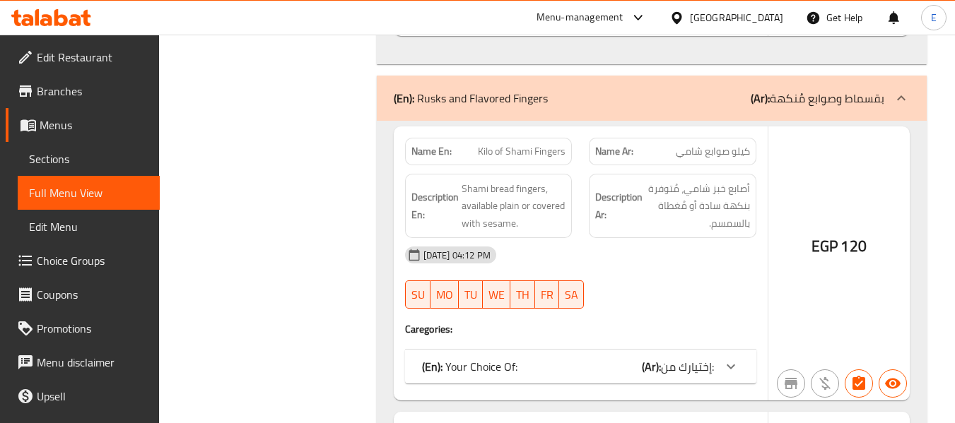
click at [611, 359] on div "(En): Your Choice Of: (Ar): إختيارك من:" at bounding box center [568, 366] width 292 height 17
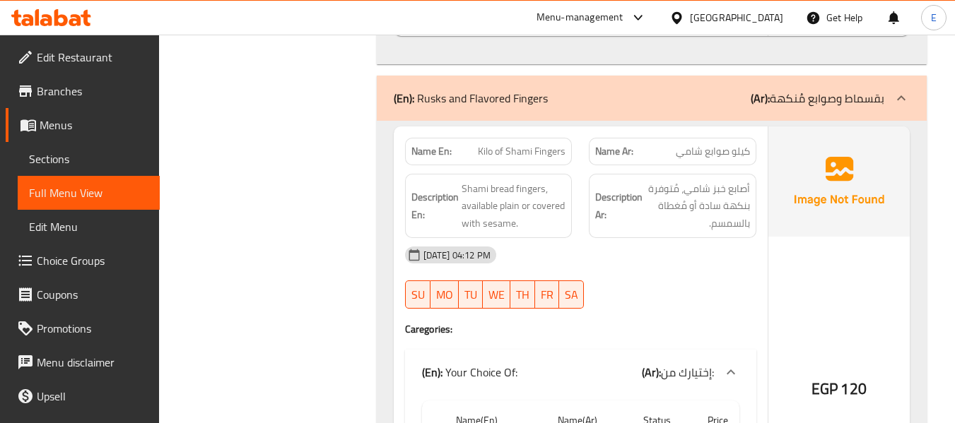
click at [708, 107] on div "(En): Rusks and Flavored Fingers (Ar): بقسماط وصوابع مُنكهة" at bounding box center [652, 98] width 550 height 45
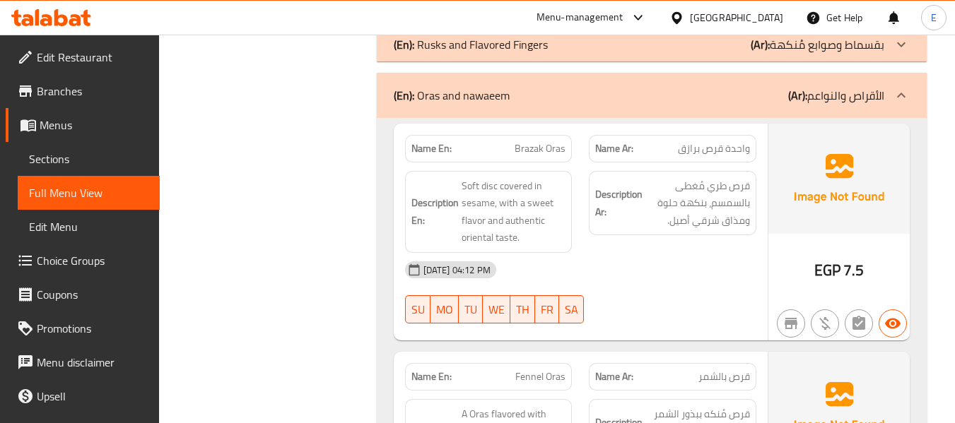
scroll to position [3959, 0]
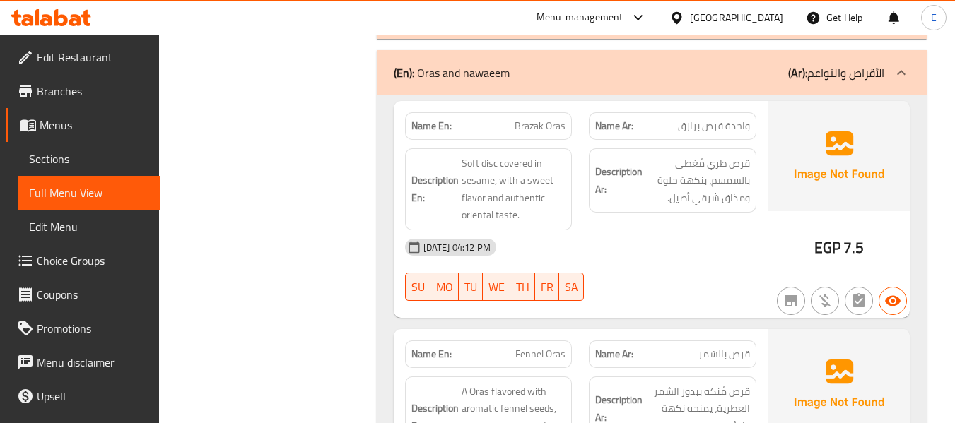
click at [703, 129] on span "واحدة قرص برازق" at bounding box center [714, 126] width 72 height 15
click at [554, 133] on span "Brazak Oras" at bounding box center [540, 126] width 51 height 15
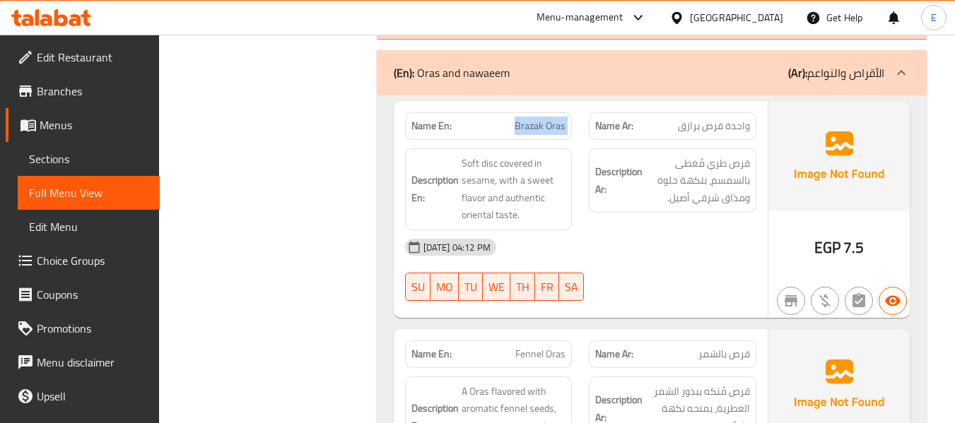
click at [554, 133] on span "Brazak Oras" at bounding box center [540, 126] width 51 height 15
click at [653, 252] on div "[DATE] 04:12 PM" at bounding box center [581, 247] width 368 height 34
click at [565, 123] on span "Brazak Oras" at bounding box center [540, 126] width 51 height 15
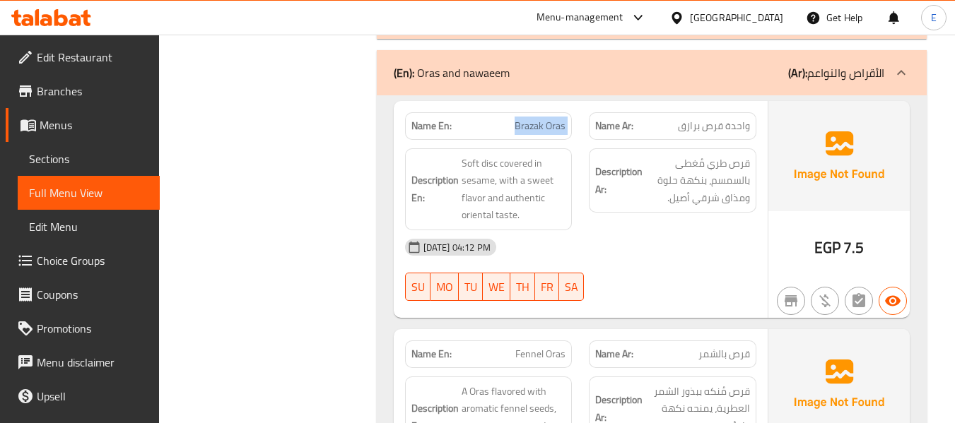
copy span "Brazak Oras"
drag, startPoint x: 662, startPoint y: 209, endPoint x: 469, endPoint y: 161, distance: 198.2
click at [662, 209] on div "Description Ar: قرص طري مُغطى بالسمسم، بنكهة حلوة ومذاق شرقي أصيل." at bounding box center [673, 180] width 168 height 65
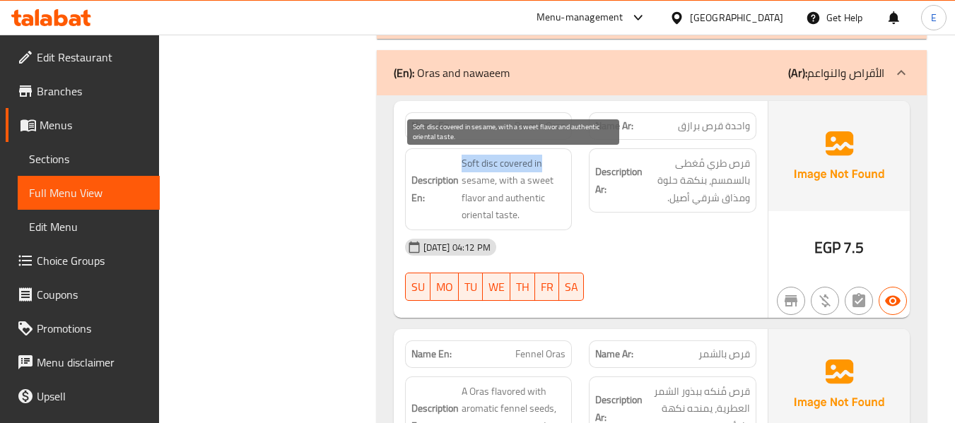
drag, startPoint x: 462, startPoint y: 156, endPoint x: 546, endPoint y: 161, distance: 85.0
click at [546, 161] on span "Soft disc covered in sesame, with a sweet flavor and authentic oriental taste." at bounding box center [514, 189] width 105 height 69
click at [495, 163] on span "Soft disc covered in sesame, with a sweet flavor and authentic oriental taste." at bounding box center [514, 189] width 105 height 69
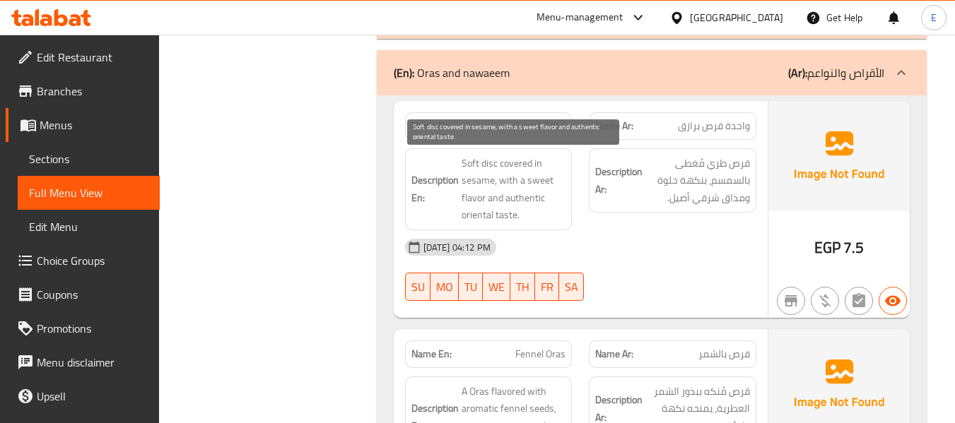
click at [491, 163] on span "Soft disc covered in sesame, with a sweet flavor and authentic oriental taste." at bounding box center [514, 189] width 105 height 69
copy span "disc"
click at [535, 221] on span "Soft disc covered in sesame, with a sweet flavor and authentic oriental taste." at bounding box center [514, 189] width 105 height 69
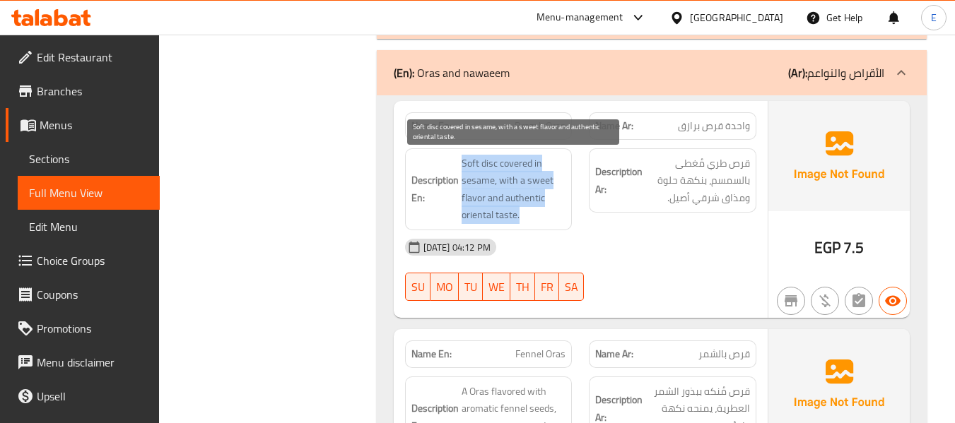
click at [535, 221] on span "Soft disc covered in sesame, with a sweet flavor and authentic oriental taste." at bounding box center [514, 189] width 105 height 69
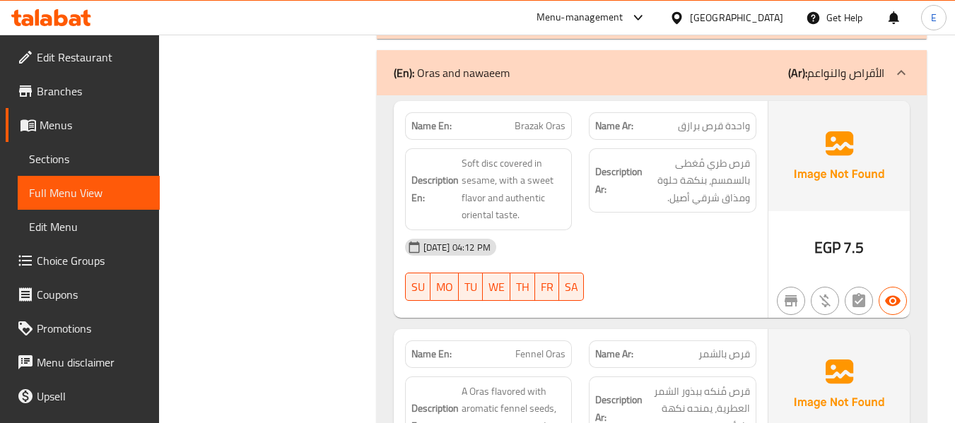
click at [609, 245] on div "[DATE] 04:12 PM" at bounding box center [581, 247] width 368 height 34
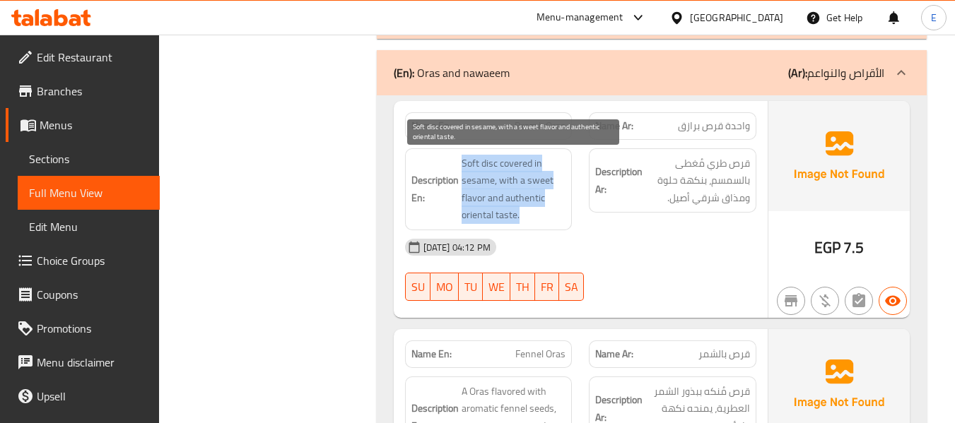
drag, startPoint x: 459, startPoint y: 162, endPoint x: 554, endPoint y: 216, distance: 109.5
click at [554, 216] on h6 "Description En: Soft disc covered in sesame, with a sweet flavor and authentic …" at bounding box center [488, 189] width 155 height 69
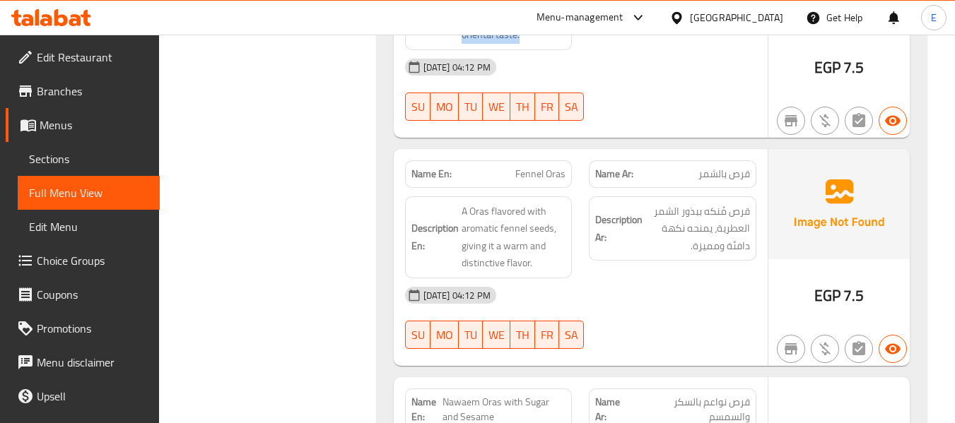
scroll to position [4171, 0]
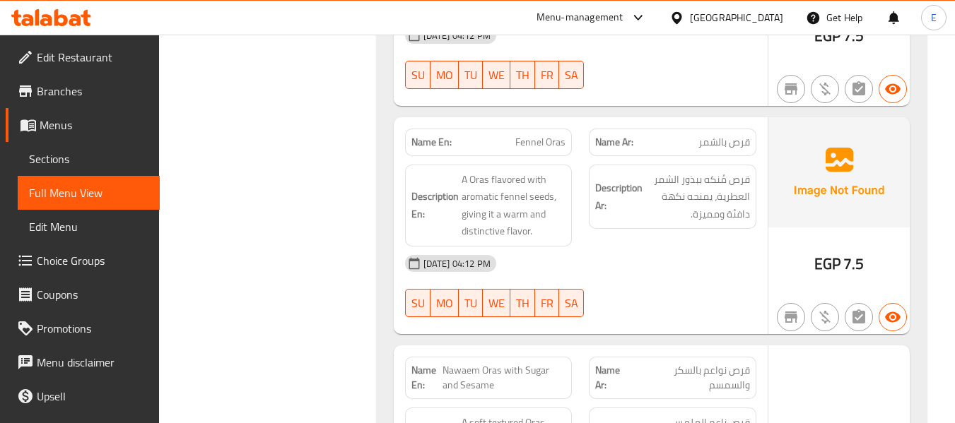
click at [728, 152] on div "Name Ar: قرص بالشمر" at bounding box center [673, 143] width 168 height 28
click at [523, 146] on span "Fennel Oras" at bounding box center [540, 142] width 50 height 15
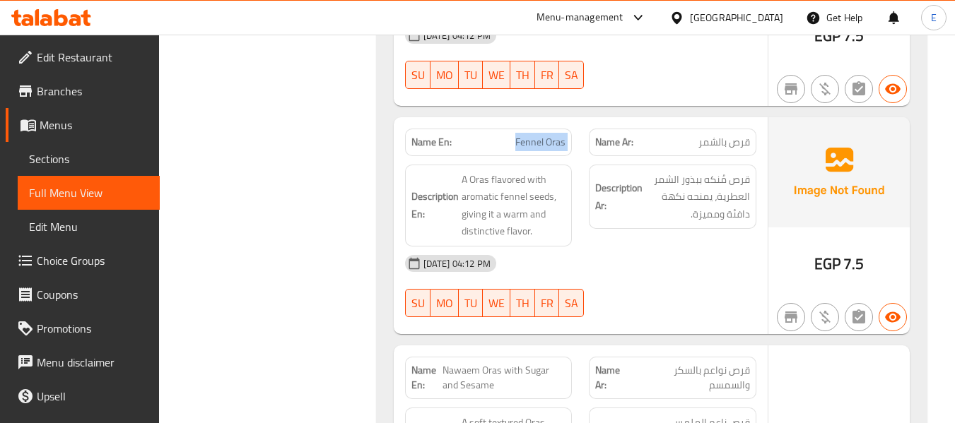
click at [523, 146] on span "Fennel Oras" at bounding box center [540, 142] width 50 height 15
click at [674, 256] on div "[DATE] 04:12 PM" at bounding box center [581, 264] width 368 height 34
click at [539, 146] on span "Fennel Oras" at bounding box center [540, 142] width 50 height 15
copy span "Fennel"
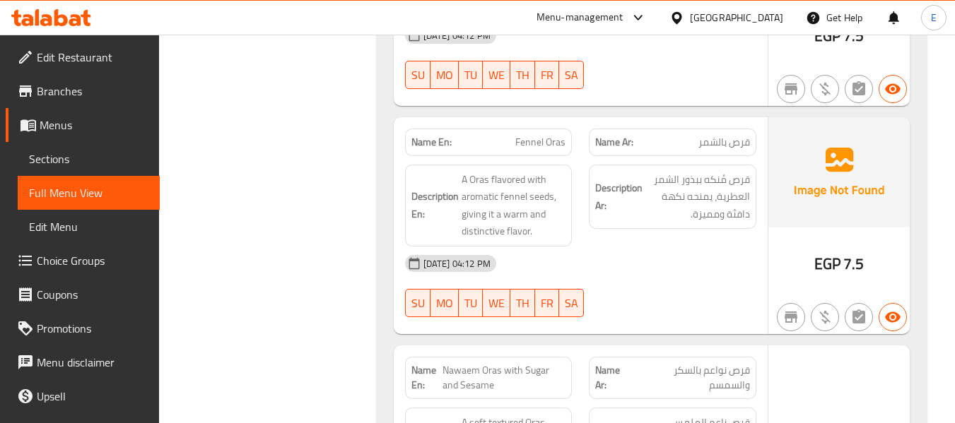
click at [687, 275] on div "[DATE] 04:12 PM" at bounding box center [581, 264] width 368 height 34
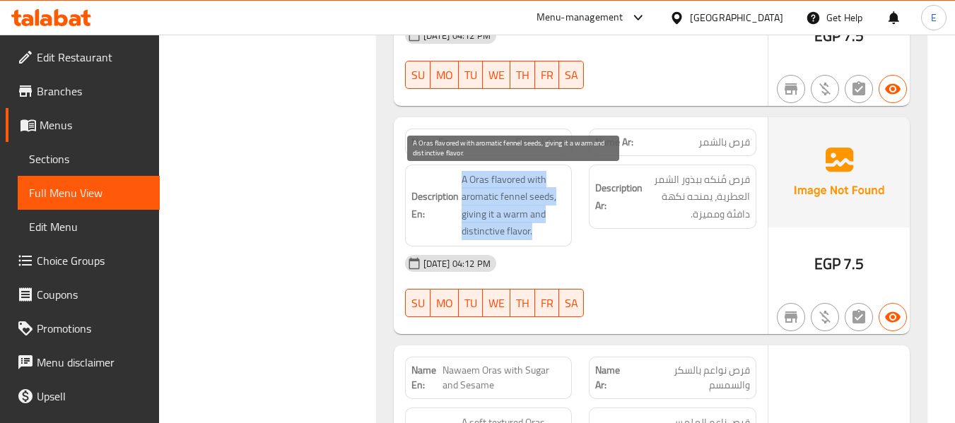
drag, startPoint x: 460, startPoint y: 180, endPoint x: 544, endPoint y: 236, distance: 101.4
click at [544, 236] on h6 "Description En: A Oras flavored with aromatic fennel seeds, giving it a warm an…" at bounding box center [488, 205] width 155 height 69
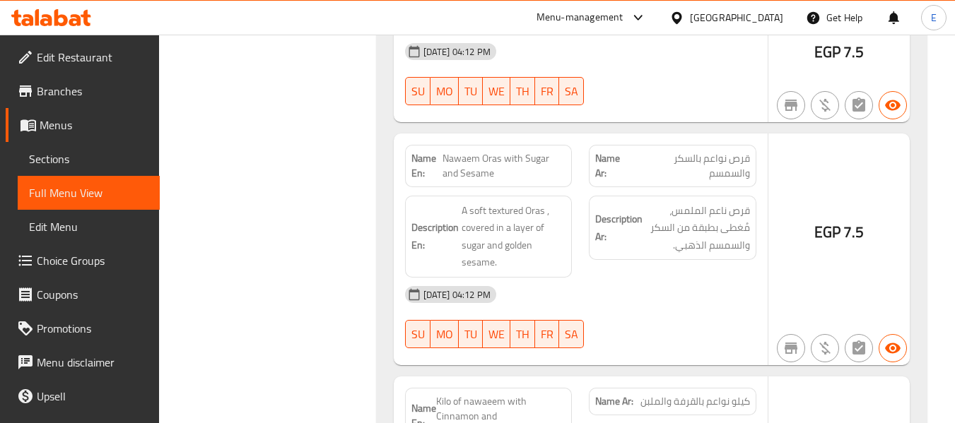
scroll to position [4454, 0]
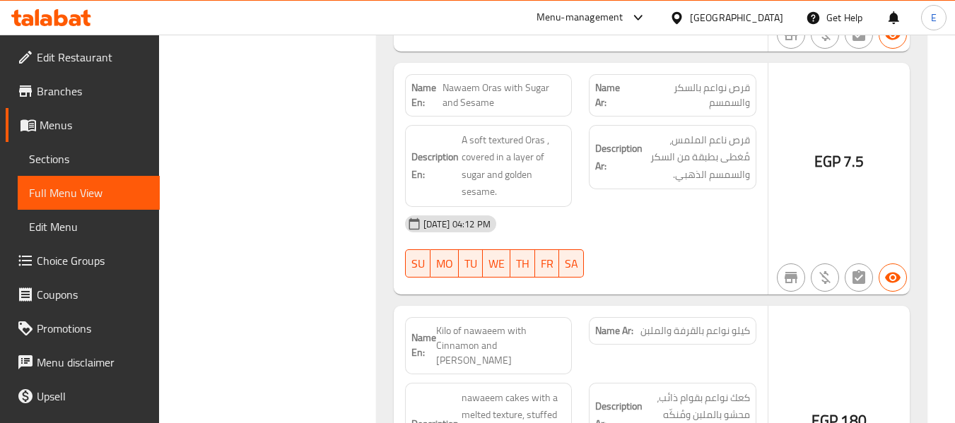
click at [741, 102] on span "قرص نواعم بالسكر والسمسم" at bounding box center [691, 96] width 117 height 30
click at [713, 229] on div "[DATE] 04:12 PM" at bounding box center [581, 224] width 368 height 34
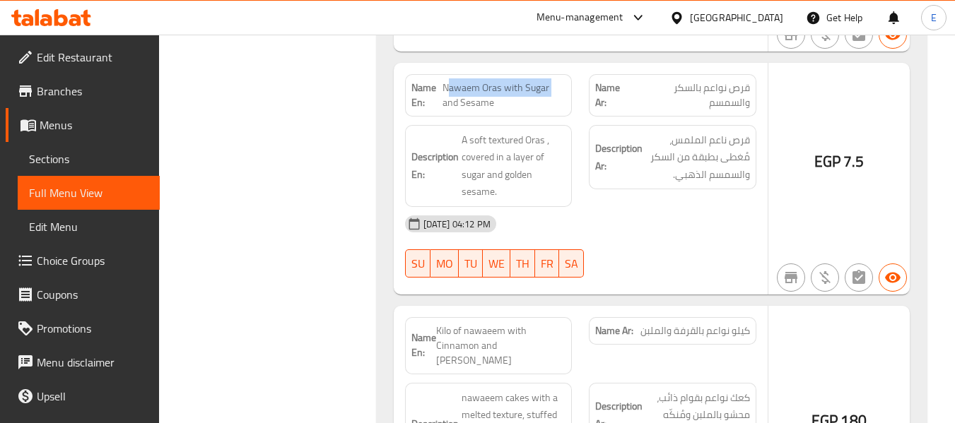
drag, startPoint x: 442, startPoint y: 86, endPoint x: 563, endPoint y: 93, distance: 121.1
click at [563, 93] on span "Nawaem Oras with Sugar and Sesame" at bounding box center [505, 96] width 124 height 30
click at [644, 207] on div "[DATE] 04:12 PM" at bounding box center [581, 224] width 368 height 34
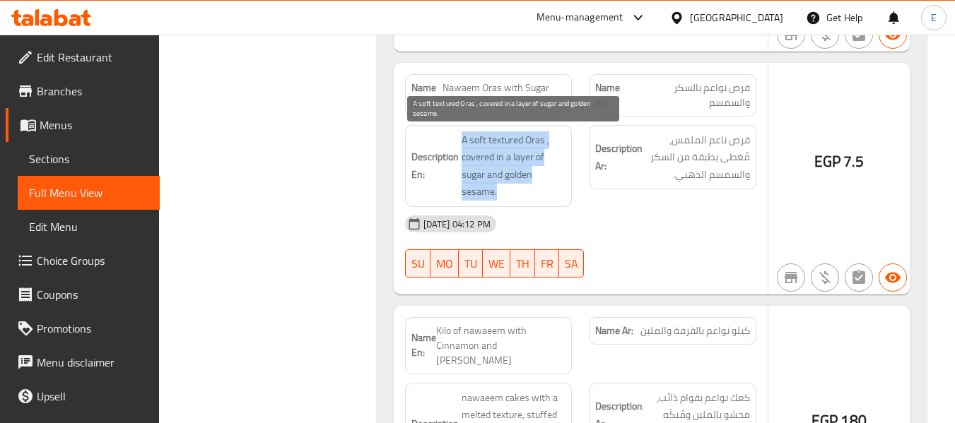
drag, startPoint x: 455, startPoint y: 136, endPoint x: 543, endPoint y: 200, distance: 108.3
click at [543, 200] on h6 "Description En: A soft textured Oras , covered in a layer of sugar and golden s…" at bounding box center [488, 165] width 155 height 69
click at [543, 200] on span "A soft textured Oras , covered in a layer of sugar and golden sesame." at bounding box center [514, 165] width 105 height 69
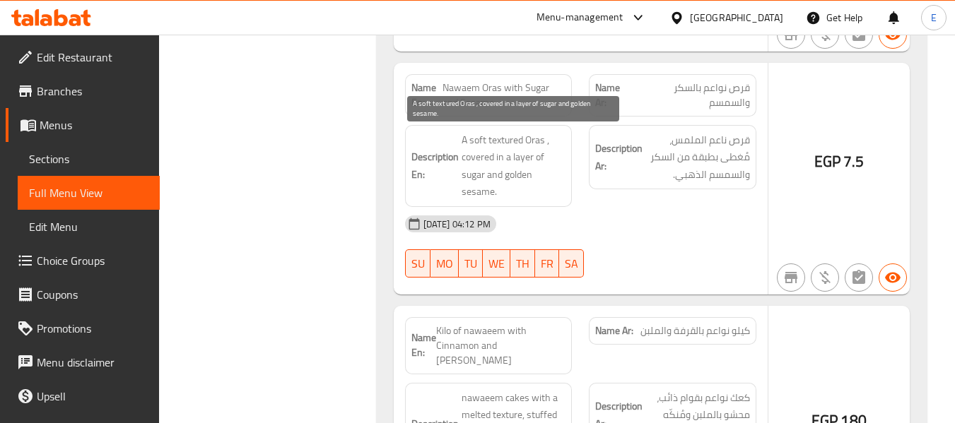
click at [543, 200] on span "A soft textured Oras , covered in a layer of sugar and golden sesame." at bounding box center [514, 165] width 105 height 69
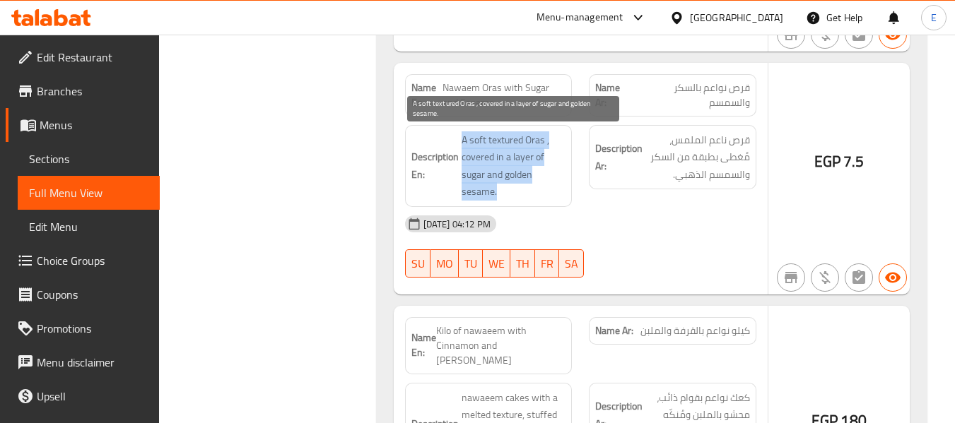
drag, startPoint x: 543, startPoint y: 200, endPoint x: 596, endPoint y: 228, distance: 60.1
click at [549, 201] on div "Description En: A soft textured Oras , covered in a layer of sugar and golden s…" at bounding box center [489, 166] width 168 height 82
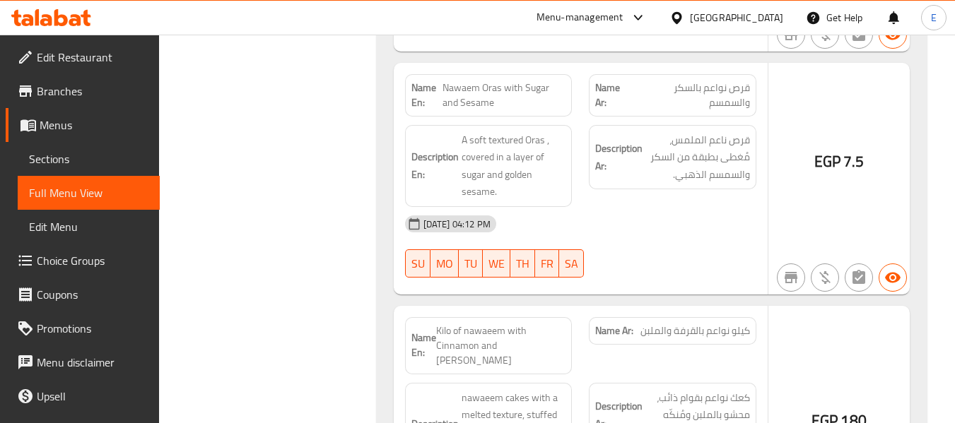
click at [638, 242] on div "30-09-2025 04:12 PM SU MO TU WE TH FR SA" at bounding box center [581, 246] width 368 height 79
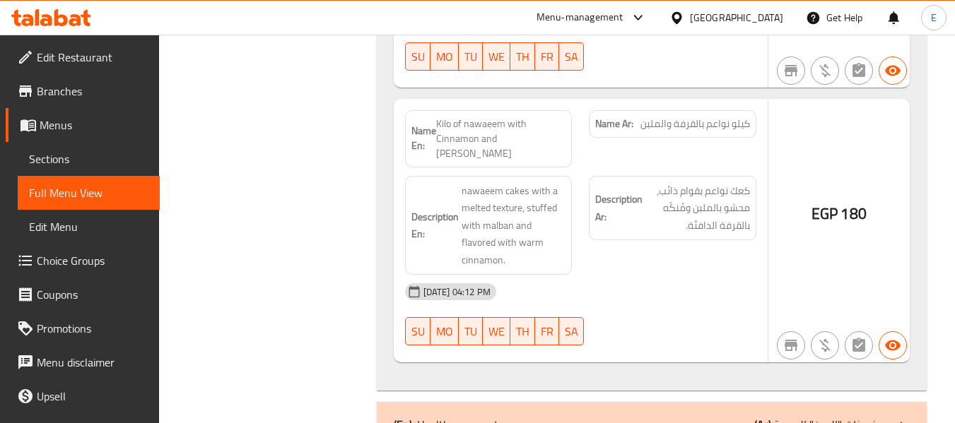
scroll to position [4666, 0]
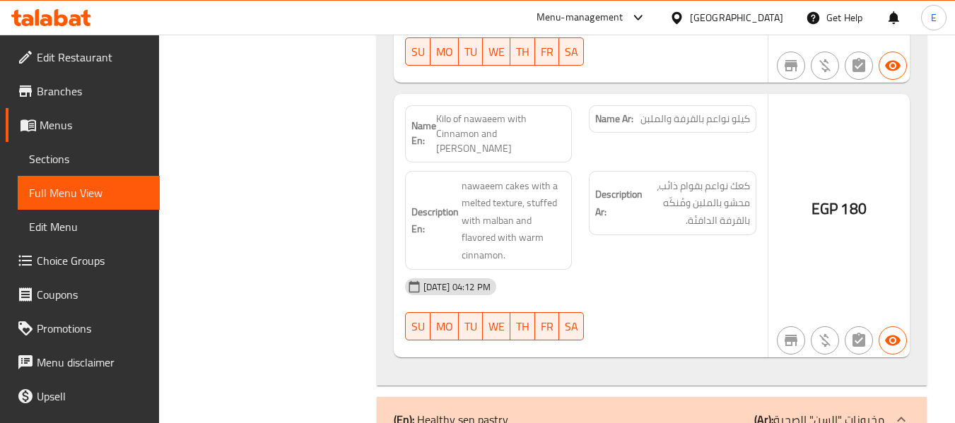
click at [686, 109] on div "Name Ar: كيلو نواعم بالقرفة والملبن" at bounding box center [673, 119] width 168 height 28
click at [532, 118] on span "Kilo of nawaeem with Cinnamon and [PERSON_NAME]" at bounding box center [501, 134] width 130 height 45
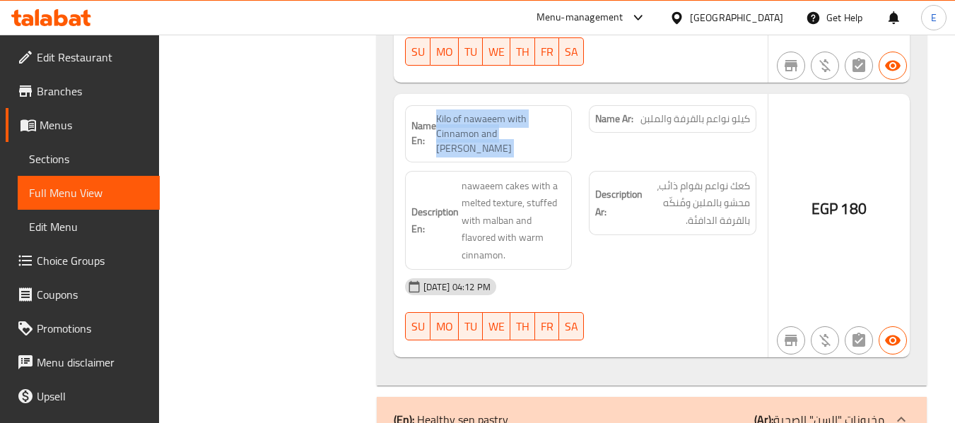
click at [532, 118] on span "Kilo of nawaeem with Cinnamon and [PERSON_NAME]" at bounding box center [501, 134] width 130 height 45
click at [586, 197] on div "Description Ar: كعك نواعم بقوام ذائب، محشو بالملبن ومُنكّه بالقرفة الدافئة." at bounding box center [672, 221] width 185 height 117
drag, startPoint x: 442, startPoint y: 118, endPoint x: 549, endPoint y: 120, distance: 106.8
click at [549, 120] on span "Kilo of nawaeem with Cinnamon and [PERSON_NAME]" at bounding box center [501, 134] width 130 height 45
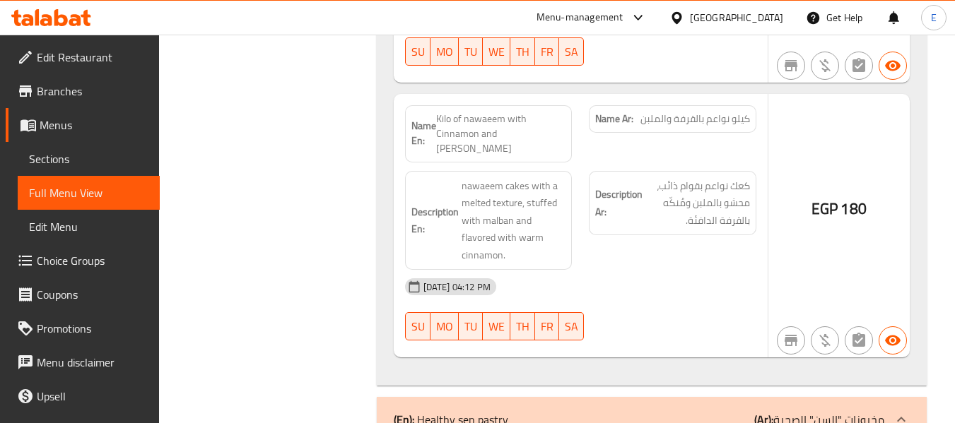
click at [643, 243] on div "Description Ar: كعك نواعم بقوام ذائب، محشو بالملبن ومُنكّه بالقرفة الدافئة." at bounding box center [672, 221] width 185 height 117
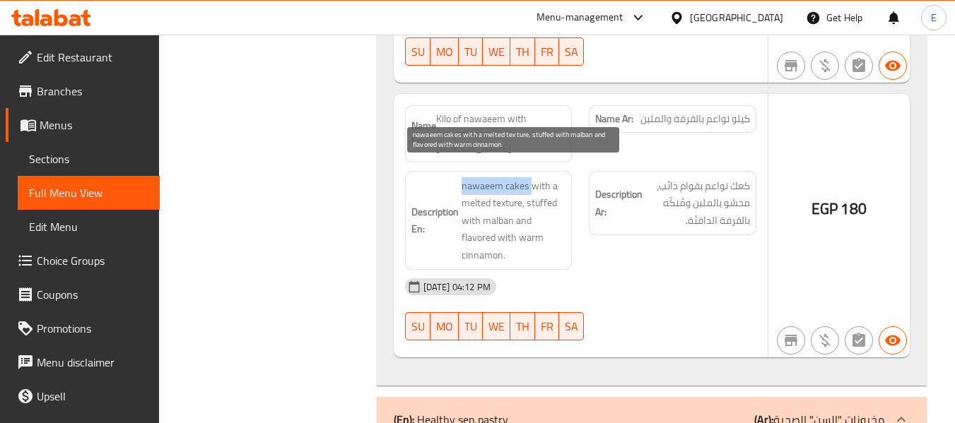
drag, startPoint x: 458, startPoint y: 166, endPoint x: 530, endPoint y: 167, distance: 71.4
click at [530, 177] on h6 "Description En: nawaeem cakes with a melted texture, stuffed with malban and fl…" at bounding box center [488, 220] width 155 height 87
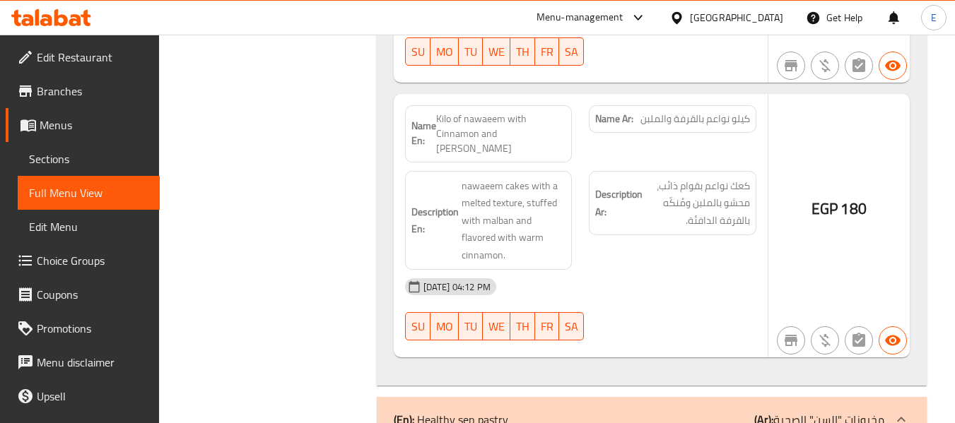
click at [626, 245] on div "Description Ar: كعك نواعم بقوام ذائب، محشو بالملبن ومُنكّه بالقرفة الدافئة." at bounding box center [672, 221] width 185 height 117
click at [737, 118] on span "كيلو نواعم بالقرفة والملبن" at bounding box center [696, 119] width 110 height 15
click at [724, 221] on div "Description Ar: كعك نواعم بقوام ذائب، محشو بالملبن ومُنكّه بالقرفة الدافئة." at bounding box center [673, 203] width 168 height 65
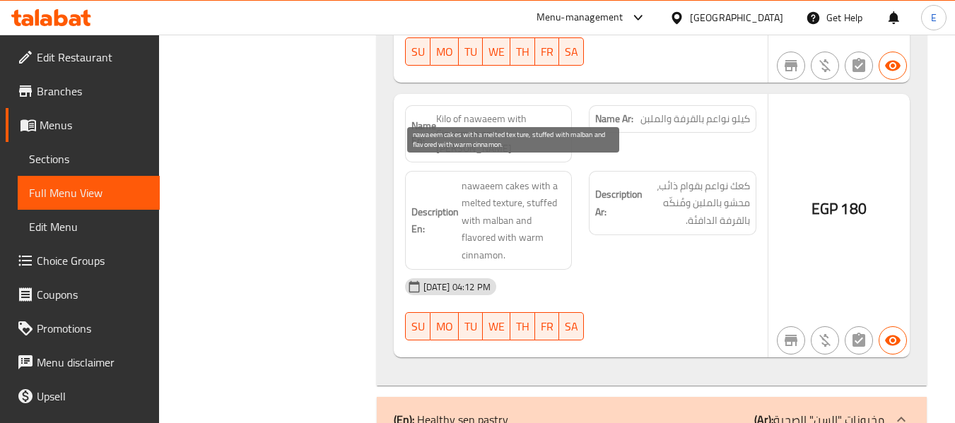
click at [522, 205] on span "nawaeem cakes with a melted texture, stuffed with malban and flavored with warm…" at bounding box center [514, 220] width 105 height 87
click at [522, 204] on span "nawaeem cakes with a melted texture, stuffed with malban and flavored with warm…" at bounding box center [514, 220] width 105 height 87
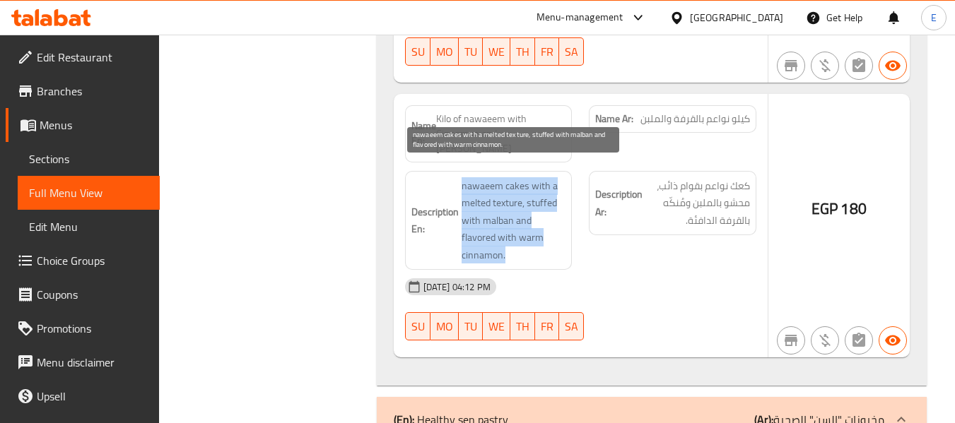
click at [522, 204] on span "nawaeem cakes with a melted texture, stuffed with malban and flavored with warm…" at bounding box center [514, 220] width 105 height 87
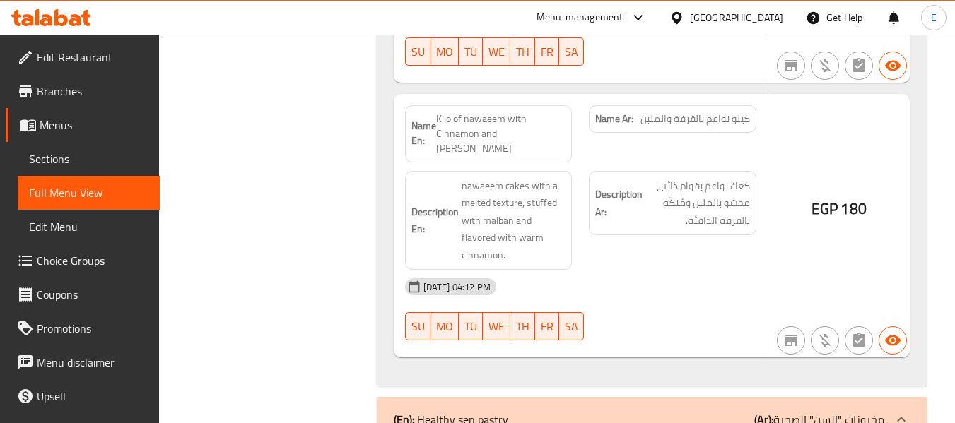
click at [611, 270] on div "[DATE] 04:12 PM" at bounding box center [581, 287] width 368 height 34
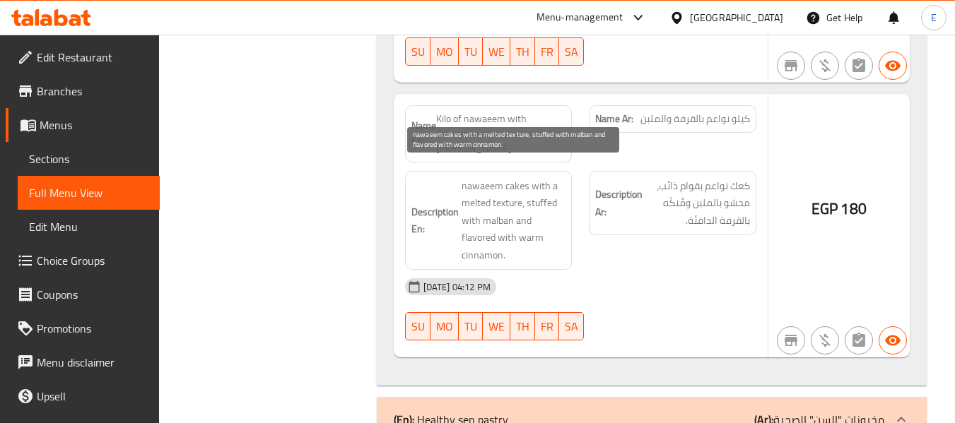
click at [546, 213] on span "nawaeem cakes with a melted texture, stuffed with malban and flavored with warm…" at bounding box center [514, 220] width 105 height 87
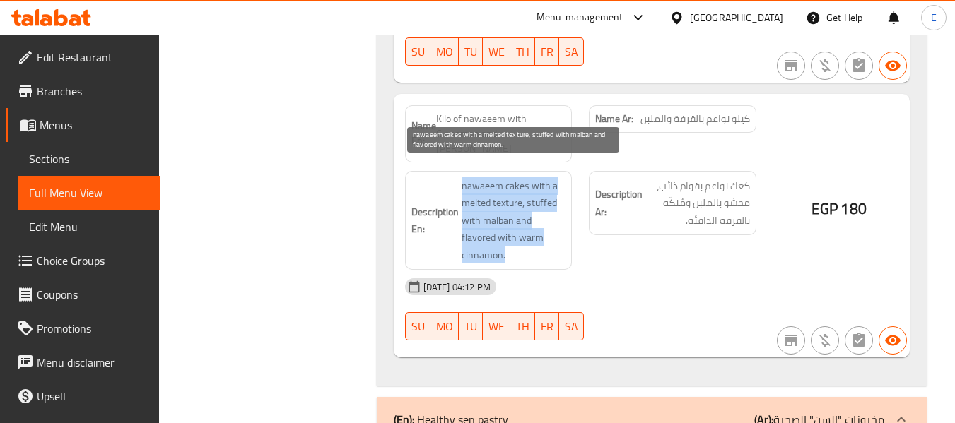
click at [546, 213] on span "nawaeem cakes with a melted texture, stuffed with malban and flavored with warm…" at bounding box center [514, 220] width 105 height 87
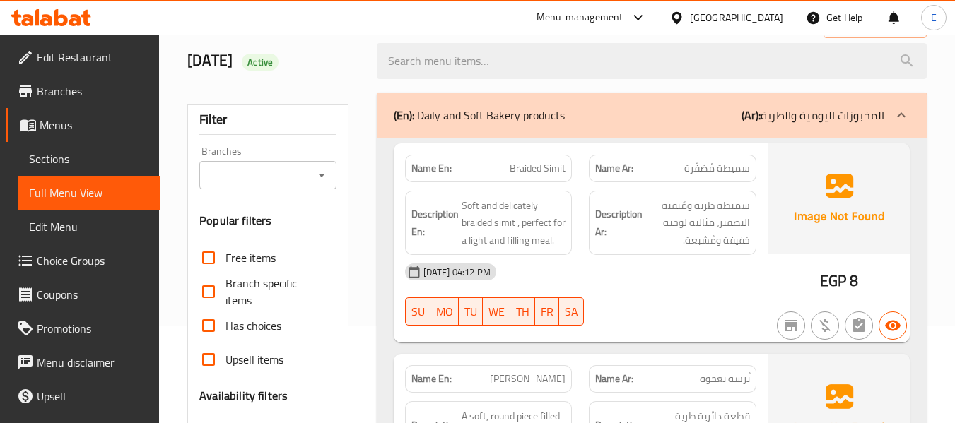
scroll to position [0, 0]
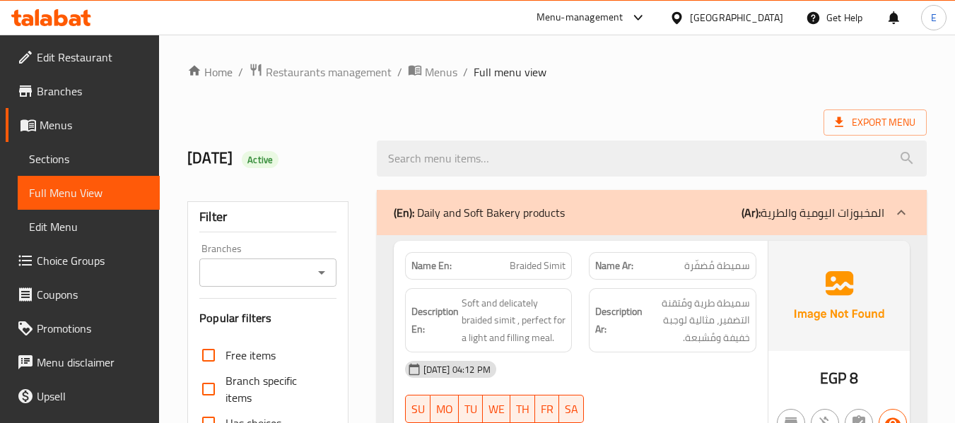
click at [676, 209] on div "(En): Daily and Soft Bakery products (Ar): المخبوزات اليومية والطرية" at bounding box center [639, 212] width 491 height 17
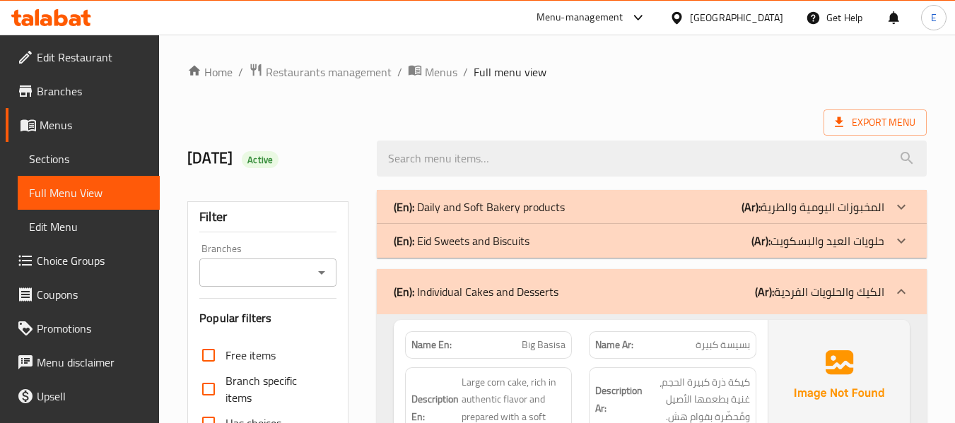
click at [694, 245] on div "(En): Eid Sweets and Biscuits (Ar): حلويات العيد والبسكويت" at bounding box center [639, 241] width 491 height 17
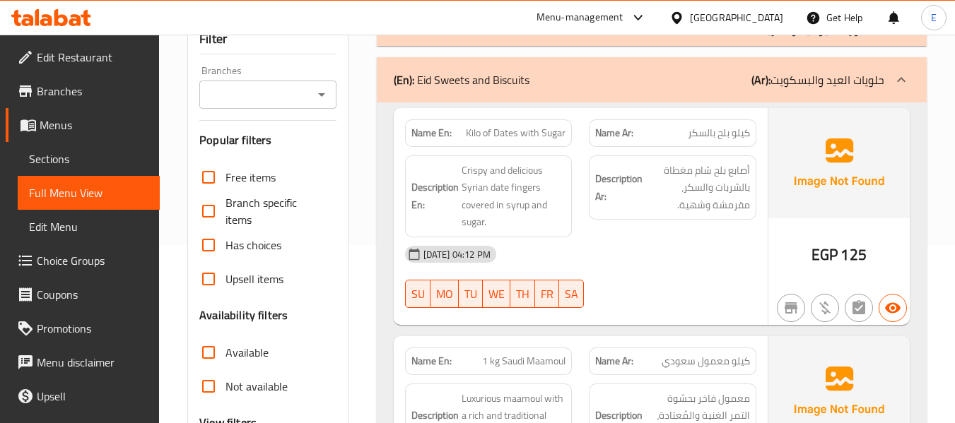
scroll to position [212, 0]
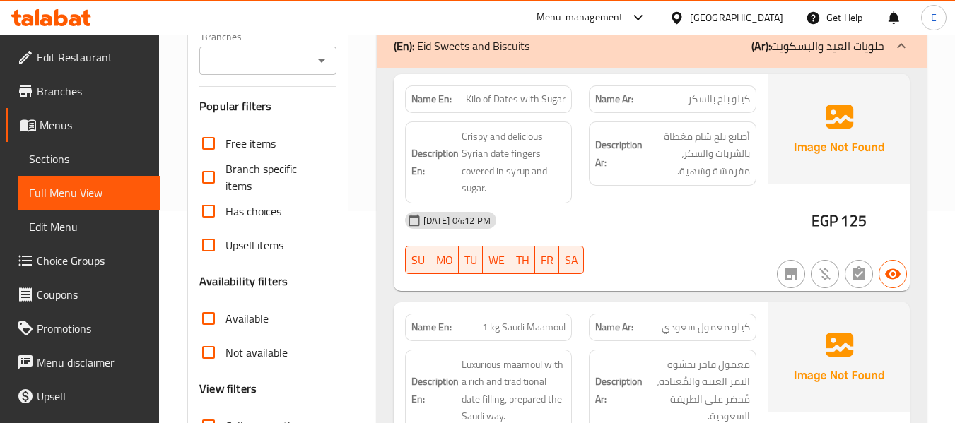
click at [563, 109] on div "Name En: Kilo of Dates with Sugar" at bounding box center [489, 100] width 168 height 28
click at [655, 212] on div "[DATE] 04:12 PM" at bounding box center [581, 221] width 368 height 34
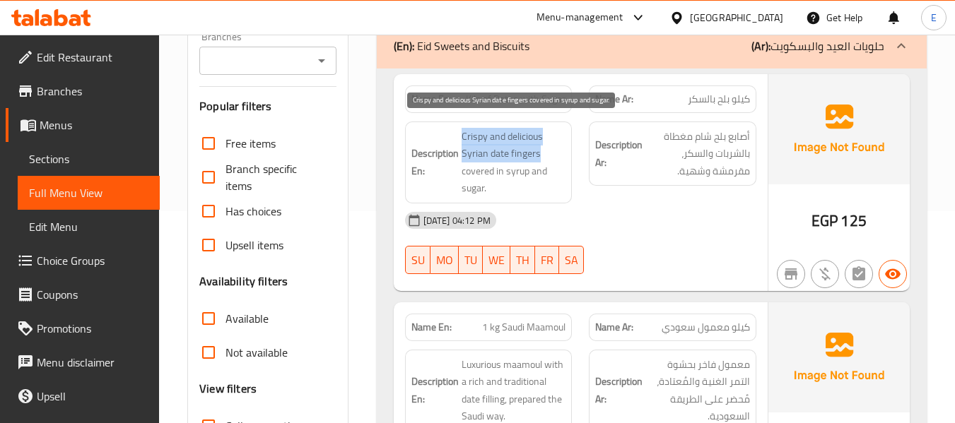
drag, startPoint x: 458, startPoint y: 129, endPoint x: 562, endPoint y: 150, distance: 106.1
click at [562, 150] on h6 "Description En: Crispy and delicious Syrian date fingers covered in syrup and s…" at bounding box center [488, 162] width 155 height 69
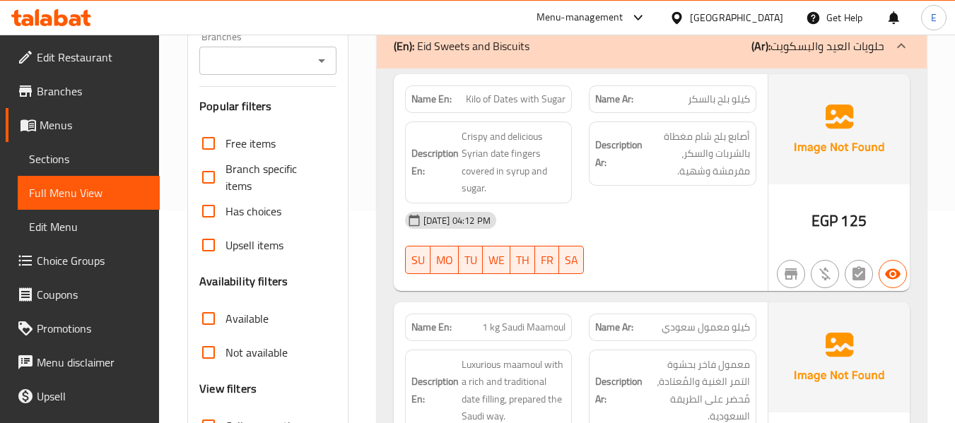
click at [608, 230] on div "[DATE] 04:12 PM" at bounding box center [581, 221] width 368 height 34
click at [520, 94] on span "Kilo of Dates with Sugar" at bounding box center [516, 99] width 100 height 15
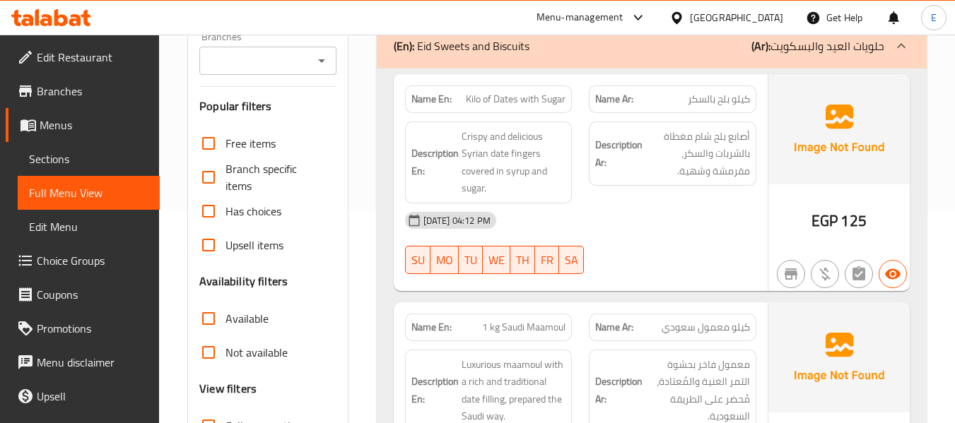
click at [610, 223] on div "[DATE] 04:12 PM" at bounding box center [581, 221] width 368 height 34
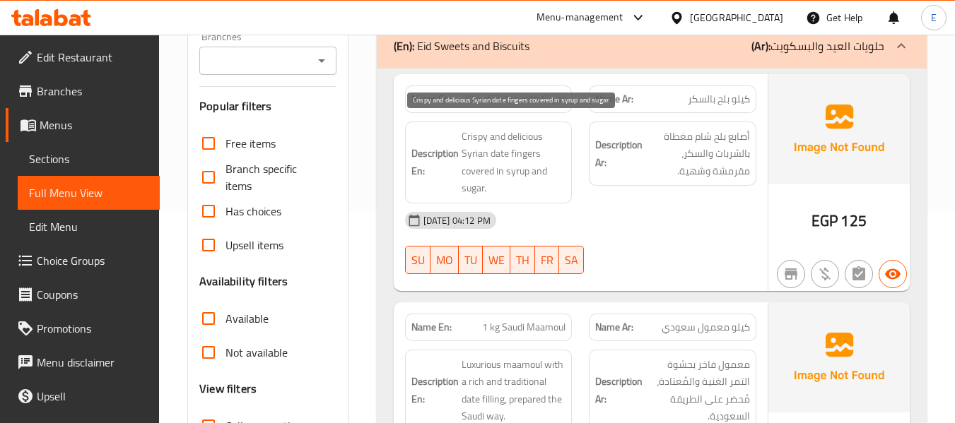
click at [462, 141] on span "Crispy and delicious Syrian date fingers covered in syrup and sugar." at bounding box center [514, 162] width 105 height 69
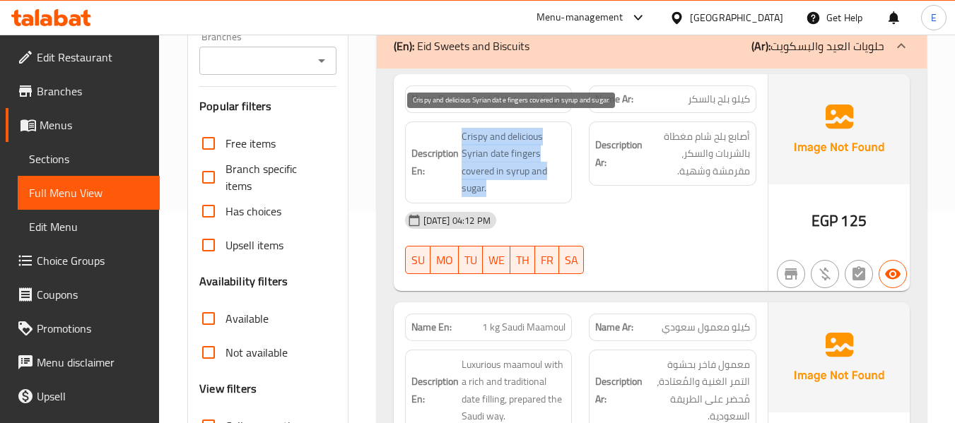
click at [462, 141] on span "Crispy and delicious Syrian date fingers covered in syrup and sugar." at bounding box center [514, 162] width 105 height 69
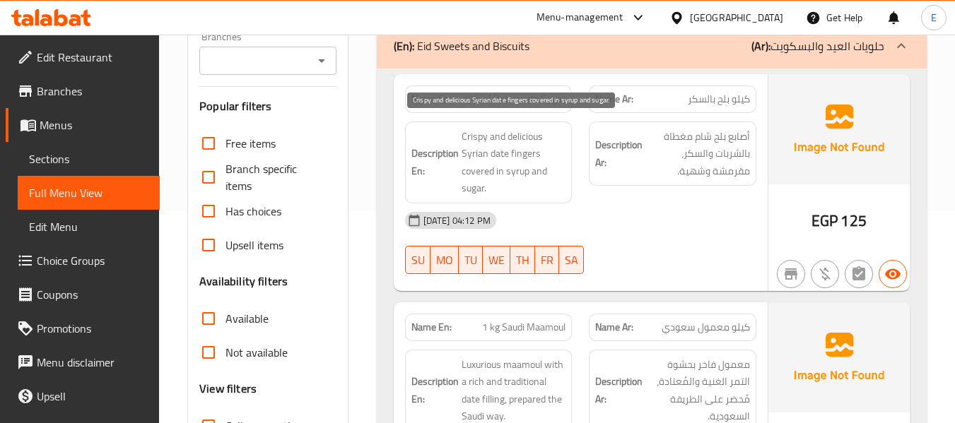
click at [639, 204] on div "[DATE] 04:12 PM" at bounding box center [581, 221] width 368 height 34
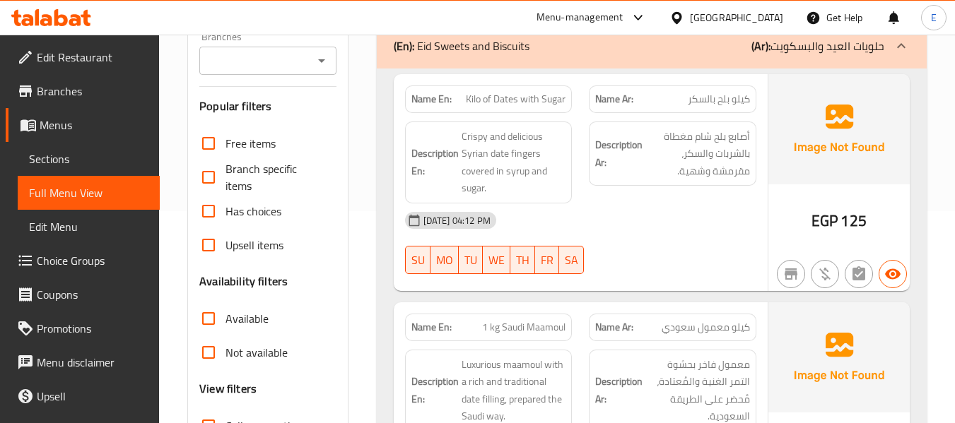
click at [639, 201] on div "Description Ar: أصابع بلح شام مغطاة بالشربات والسكر، مقرمشة وشهية." at bounding box center [672, 162] width 185 height 99
click at [526, 104] on span "Kilo of Dates with Sugar" at bounding box center [516, 99] width 100 height 15
copy span "Kilo of Dates with Sugar"
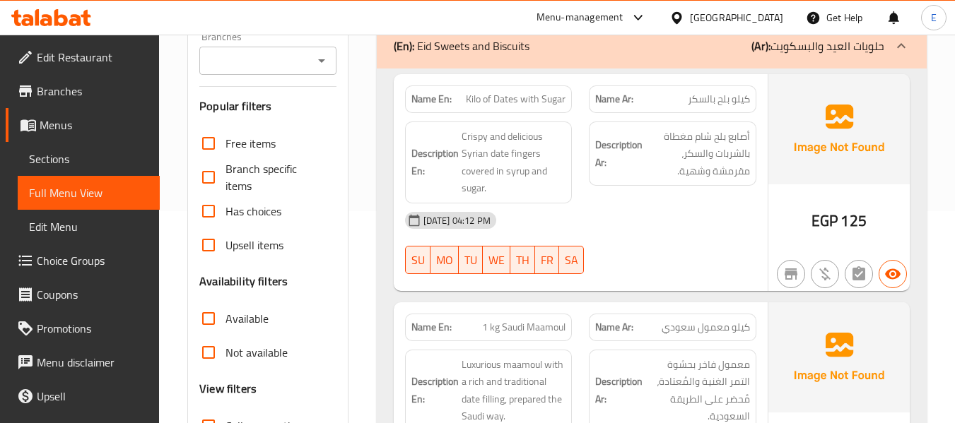
click at [722, 202] on div "Description Ar: أصابع بلح شام مغطاة بالشربات والسكر، مقرمشة وشهية." at bounding box center [672, 162] width 185 height 99
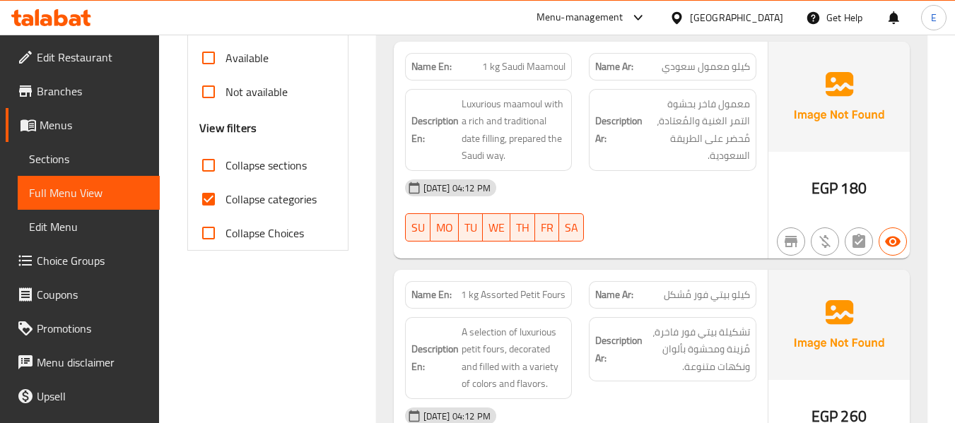
scroll to position [495, 0]
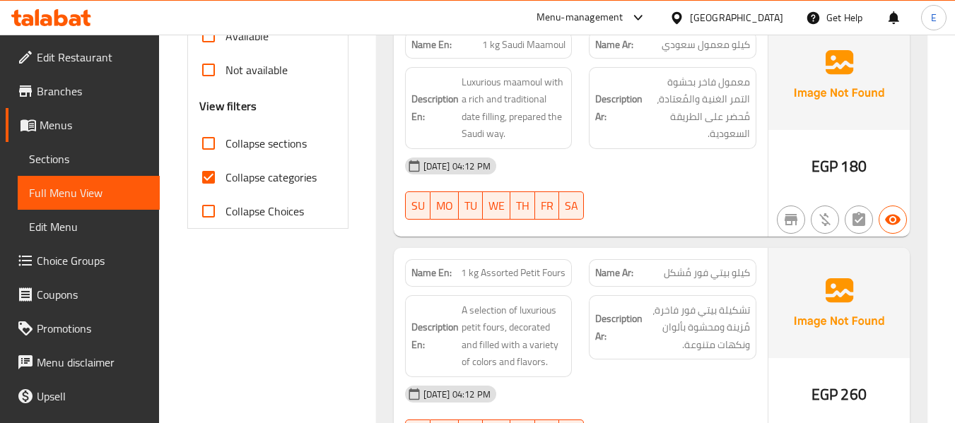
click at [694, 47] on span "كيلو معمول سعودي" at bounding box center [706, 44] width 88 height 15
click at [548, 52] on span "1 kg Saudi Maamoul" at bounding box center [523, 44] width 83 height 15
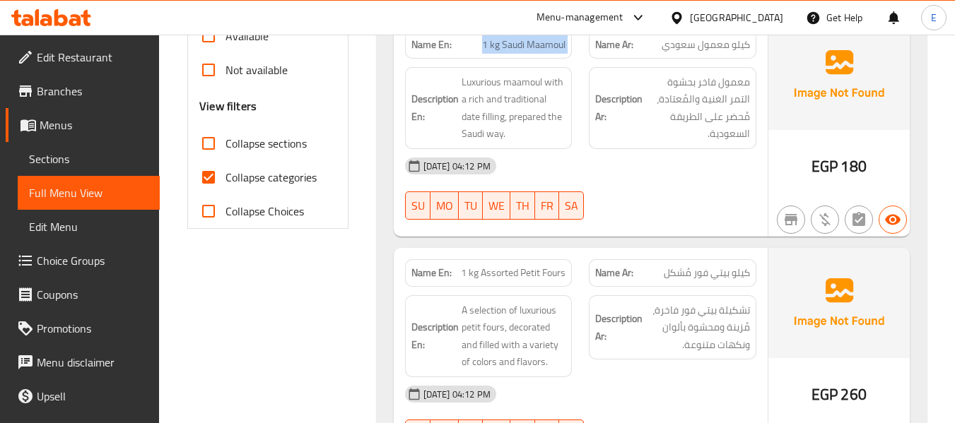
click at [548, 52] on span "1 kg Saudi Maamoul" at bounding box center [523, 44] width 83 height 15
click at [650, 189] on div "30-09-2025 04:12 PM SU MO TU WE TH FR SA" at bounding box center [581, 188] width 368 height 79
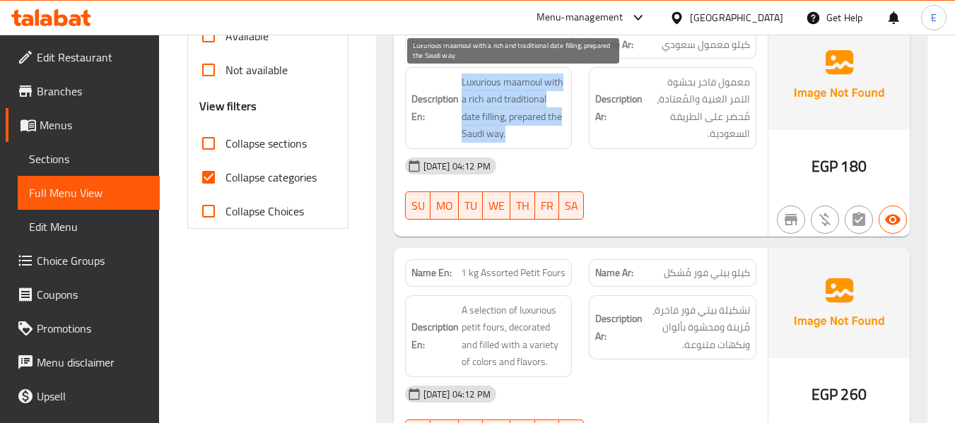
drag, startPoint x: 458, startPoint y: 78, endPoint x: 561, endPoint y: 134, distance: 116.7
click at [561, 134] on h6 "Description En: Luxurious maamoul with a rich and traditional date filling, pre…" at bounding box center [488, 108] width 155 height 69
click at [561, 134] on span "Luxurious maamoul with a rich and traditional date filling, prepared the Saudi …" at bounding box center [514, 108] width 105 height 69
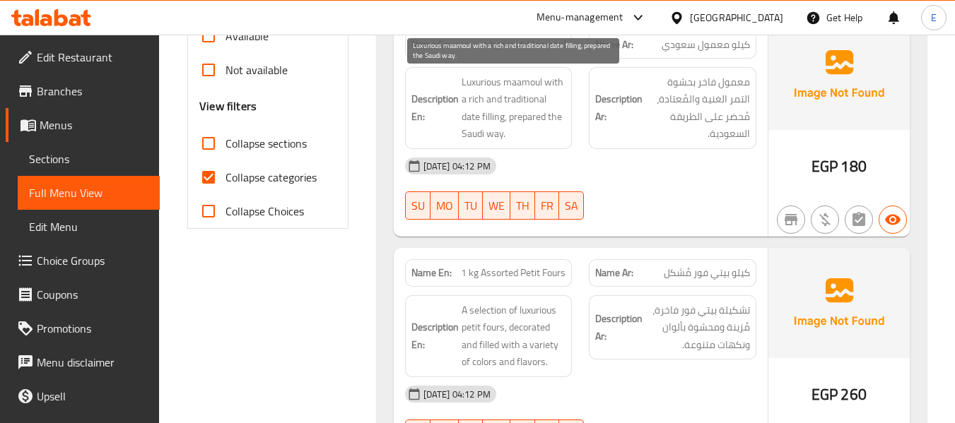
click at [561, 134] on span "Luxurious maamoul with a rich and traditional date filling, prepared the Saudi …" at bounding box center [514, 108] width 105 height 69
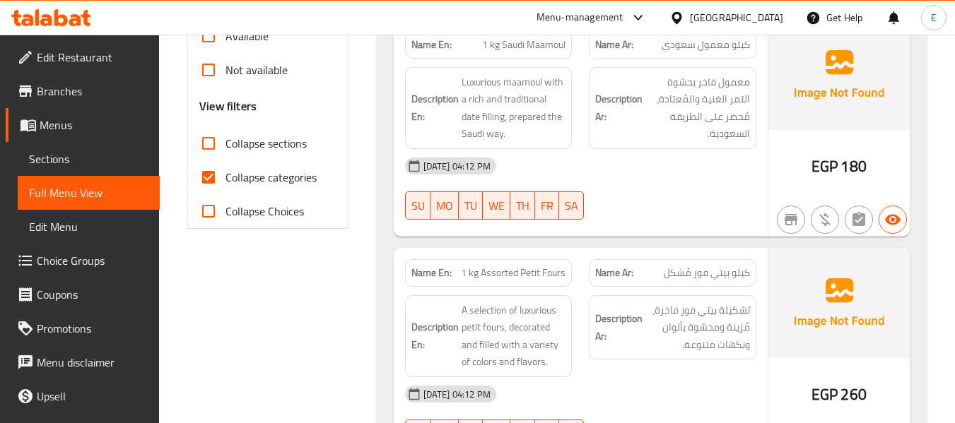
click at [645, 158] on div "[DATE] 04:12 PM" at bounding box center [581, 166] width 368 height 34
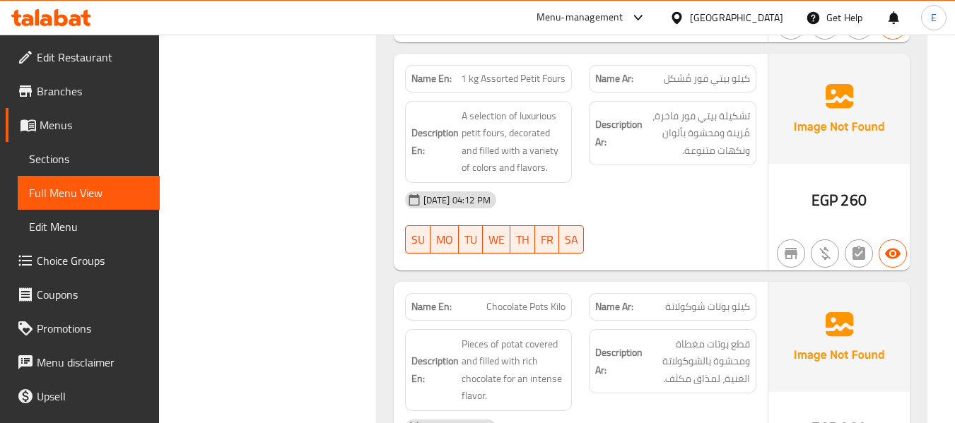
scroll to position [707, 0]
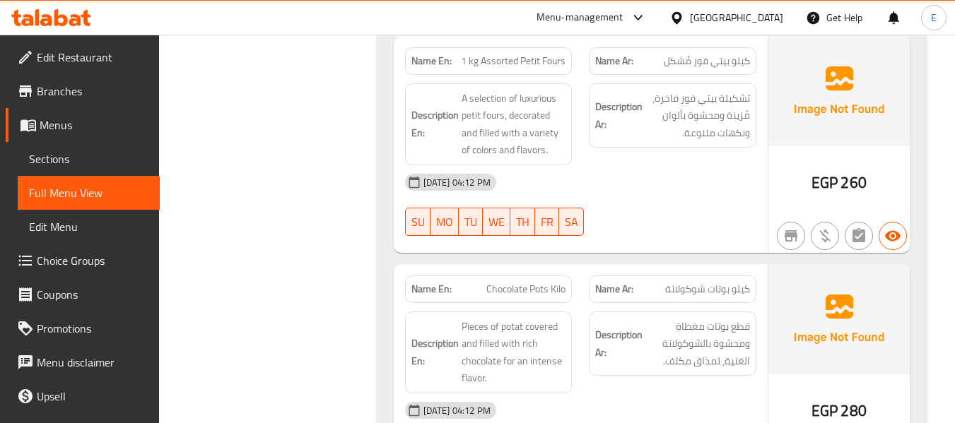
click at [717, 62] on span "كيلو بيتي فور مُشكل" at bounding box center [707, 61] width 86 height 15
click at [534, 70] on div "Name En: 1 kg Assorted Petit Fours" at bounding box center [489, 61] width 168 height 28
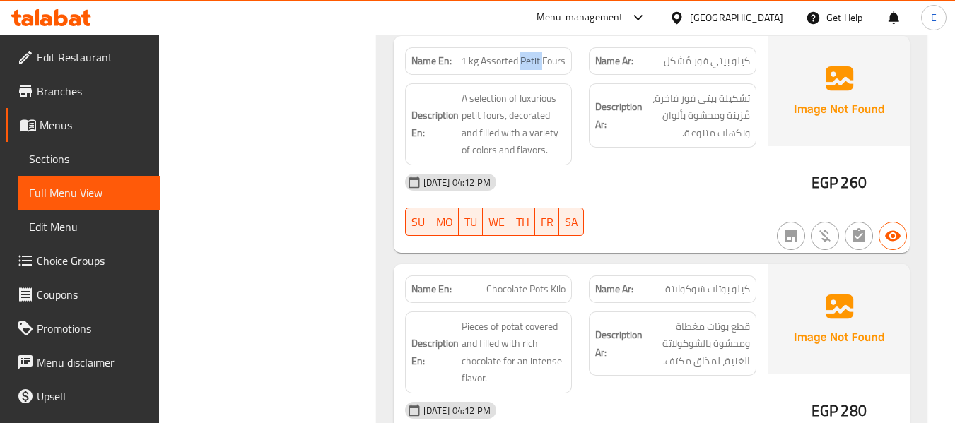
click at [534, 70] on div "Name En: 1 kg Assorted Petit Fours" at bounding box center [489, 61] width 168 height 28
click at [686, 180] on div "[DATE] 04:12 PM" at bounding box center [581, 182] width 368 height 34
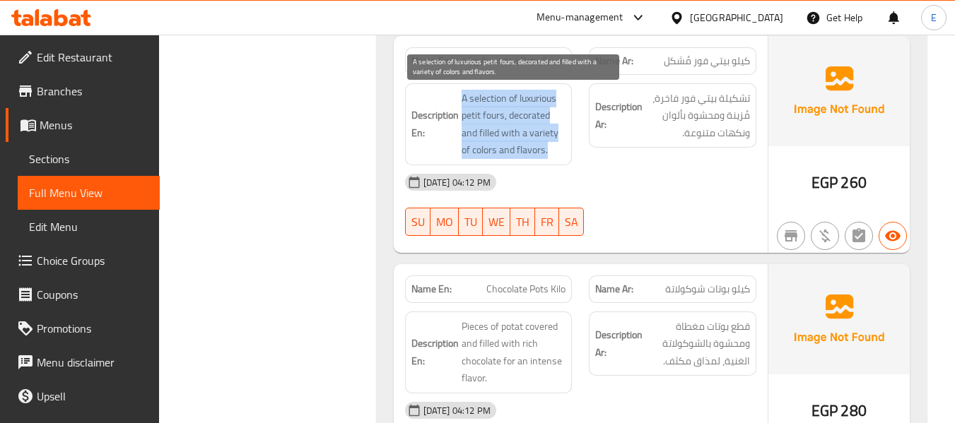
drag, startPoint x: 455, startPoint y: 86, endPoint x: 555, endPoint y: 149, distance: 118.9
click at [555, 149] on div "Description En: A selection of luxurious petit fours, decorated and filled with…" at bounding box center [489, 124] width 168 height 82
click at [555, 149] on span "A selection of luxurious petit fours, decorated and filled with a variety of co…" at bounding box center [514, 124] width 105 height 69
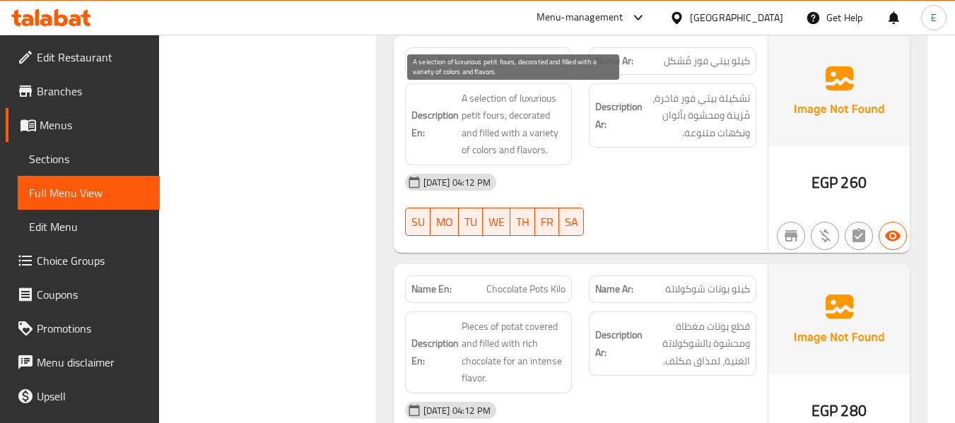
click at [555, 149] on span "A selection of luxurious petit fours, decorated and filled with a variety of co…" at bounding box center [514, 124] width 105 height 69
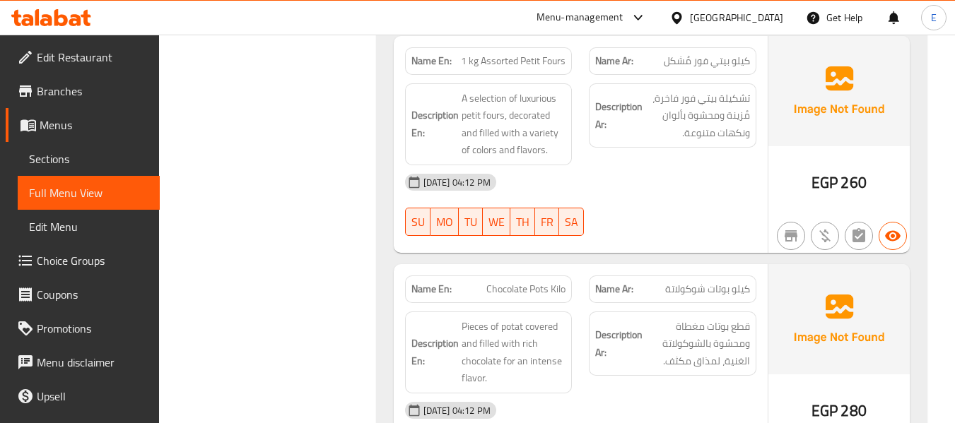
click at [747, 191] on div "[DATE] 04:12 PM" at bounding box center [581, 182] width 368 height 34
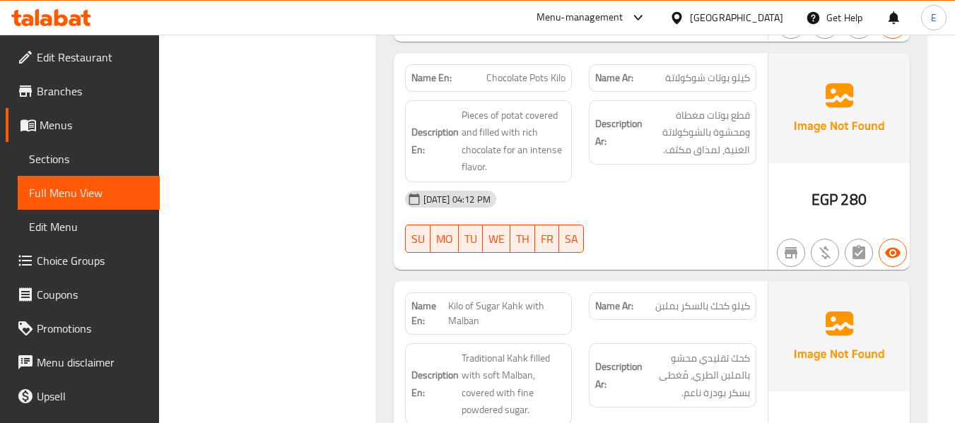
scroll to position [919, 0]
click at [512, 89] on div "Name En: Chocolate Pots Kilo" at bounding box center [489, 78] width 168 height 28
click at [512, 88] on div "Name En: Chocolate Pots Kilo" at bounding box center [489, 78] width 168 height 28
click at [708, 84] on span "كيلو بوتات شوكولاتة" at bounding box center [707, 77] width 85 height 15
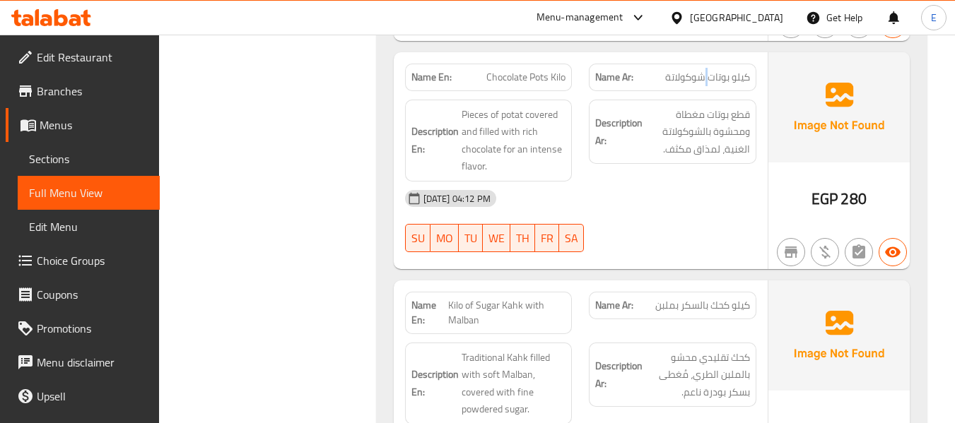
click at [708, 84] on span "كيلو بوتات شوكولاتة" at bounding box center [707, 77] width 85 height 15
click at [708, 222] on div "30-09-2025 04:12 PM SU MO TU WE TH FR SA" at bounding box center [581, 221] width 368 height 79
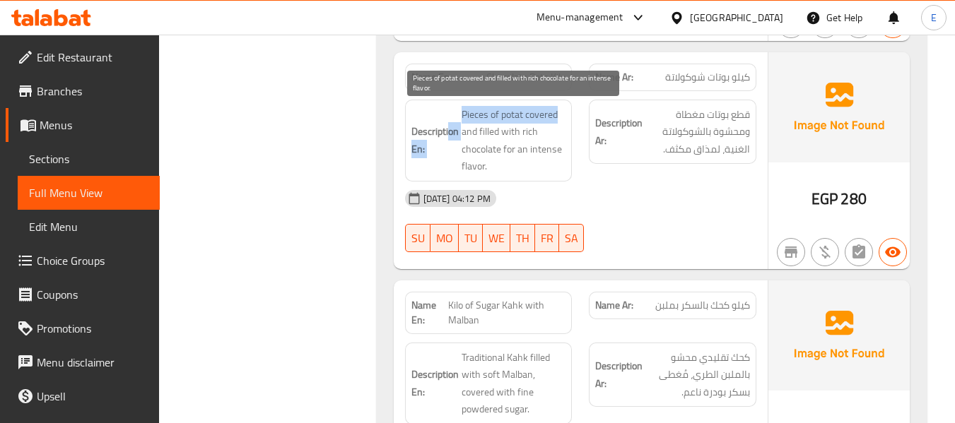
drag, startPoint x: 453, startPoint y: 110, endPoint x: 562, endPoint y: 110, distance: 108.9
click at [562, 110] on h6 "Description En: Pieces of potat covered and filled with rich chocolate for an i…" at bounding box center [488, 140] width 155 height 69
click at [562, 110] on span "Pieces of potat covered and filled with rich chocolate for an intense flavor." at bounding box center [514, 140] width 105 height 69
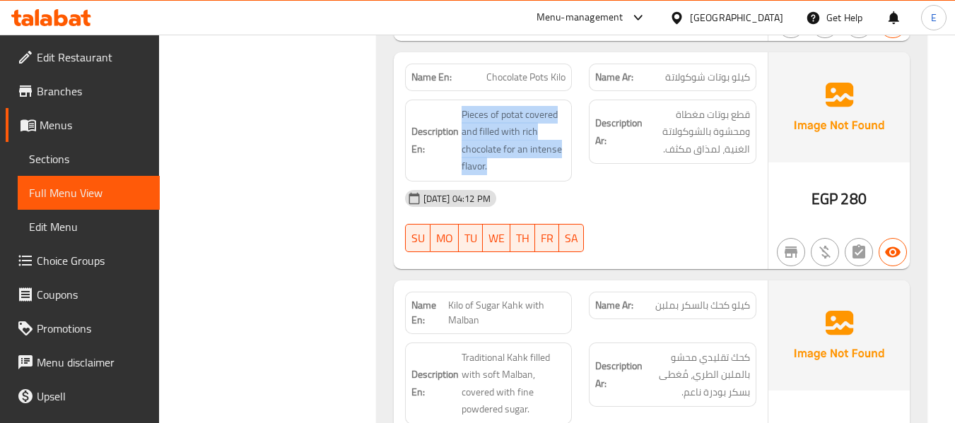
drag, startPoint x: 458, startPoint y: 112, endPoint x: 554, endPoint y: 179, distance: 117.3
click at [554, 179] on div "Description En: Pieces of potat covered and filled with rich chocolate for an i…" at bounding box center [489, 141] width 168 height 82
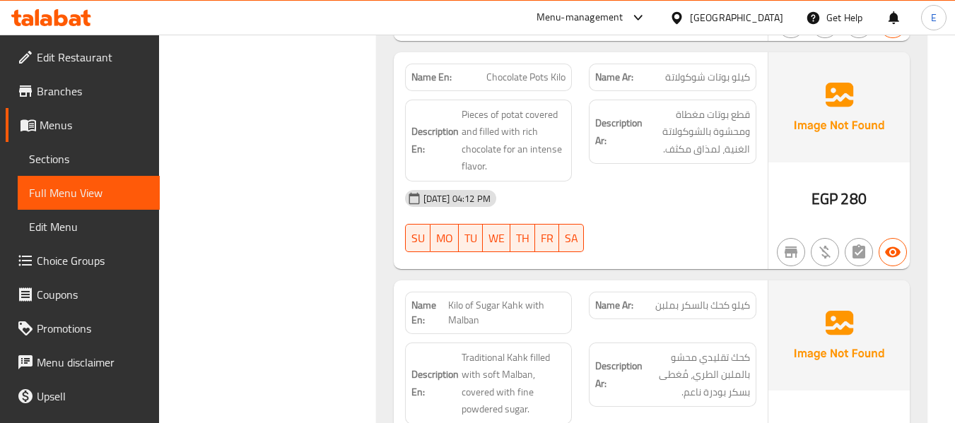
click at [554, 179] on div "Description En: Pieces of potat covered and filled with rich chocolate for an i…" at bounding box center [489, 141] width 168 height 82
click at [657, 209] on div "[DATE] 04:12 PM" at bounding box center [581, 199] width 368 height 34
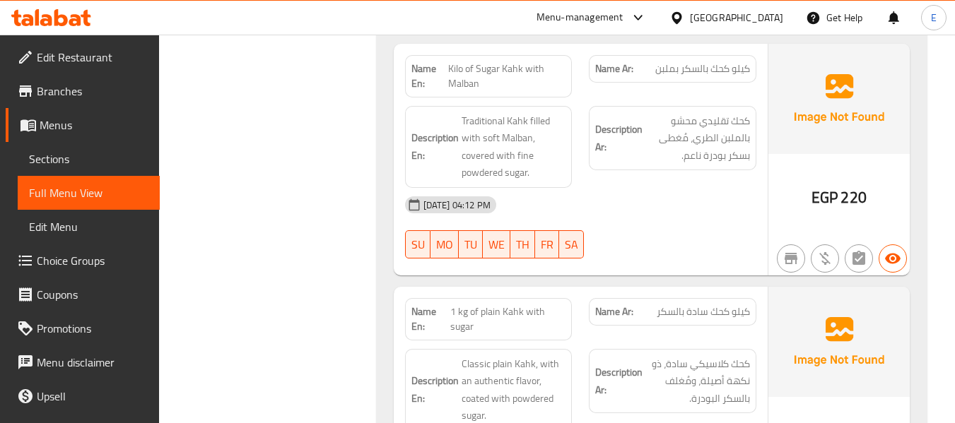
scroll to position [1131, 0]
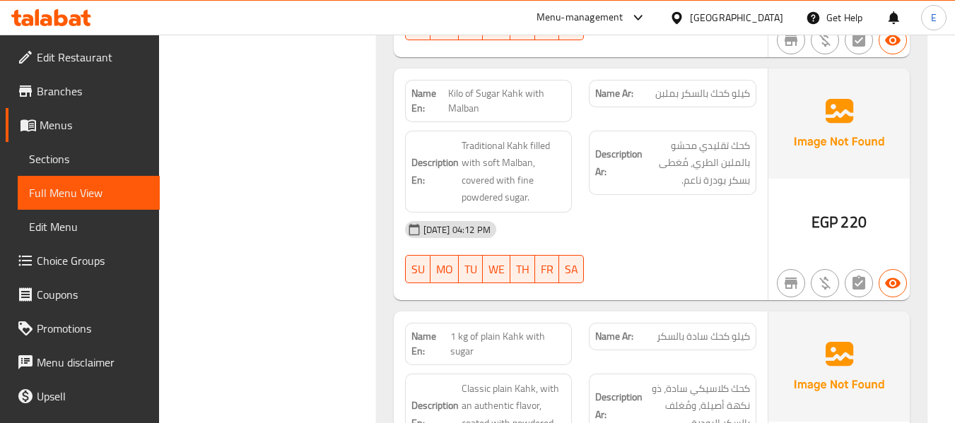
click at [718, 100] on span "كيلو كحك بالسكر بملبن" at bounding box center [702, 93] width 95 height 15
click at [508, 101] on span "Kilo of Sugar Kahk with Malban" at bounding box center [507, 101] width 118 height 30
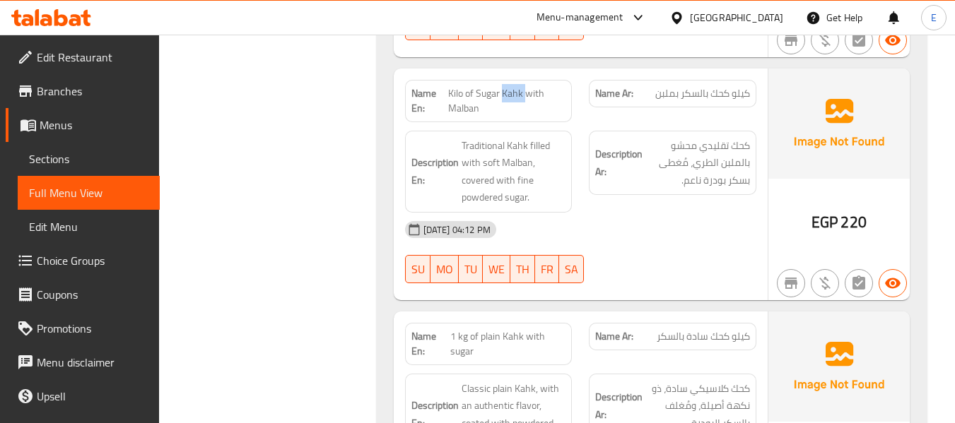
click at [508, 101] on span "Kilo of Sugar Kahk with Malban" at bounding box center [507, 101] width 118 height 30
click at [649, 207] on div "Description Ar: كحك تقليدي محشو بالملبن الطري، مُغطى بسكر بودرة ناعم." at bounding box center [672, 171] width 185 height 99
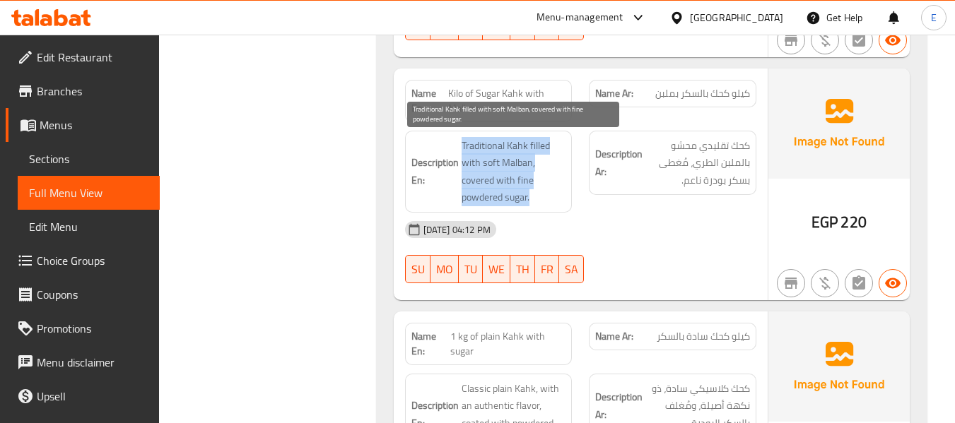
drag, startPoint x: 459, startPoint y: 139, endPoint x: 552, endPoint y: 197, distance: 109.5
click at [552, 197] on h6 "Description En: Traditional Kahk filled with soft Malban, covered with fine pow…" at bounding box center [488, 171] width 155 height 69
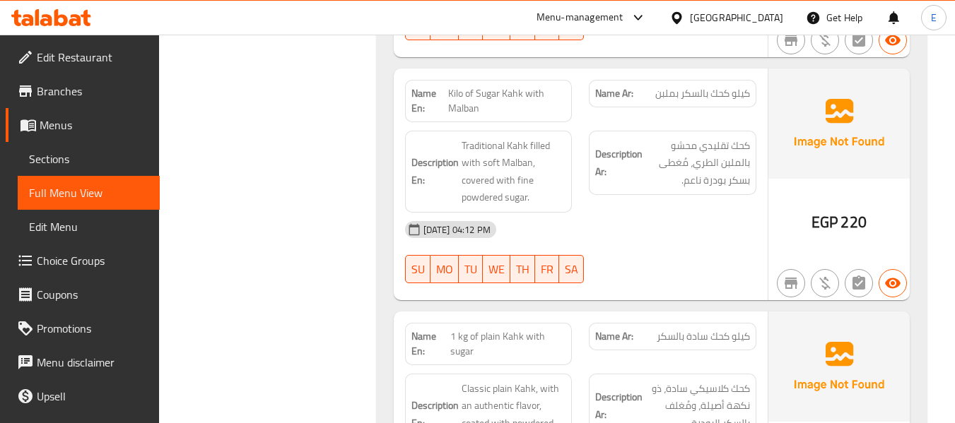
click at [616, 221] on div "[DATE] 04:12 PM" at bounding box center [581, 230] width 368 height 34
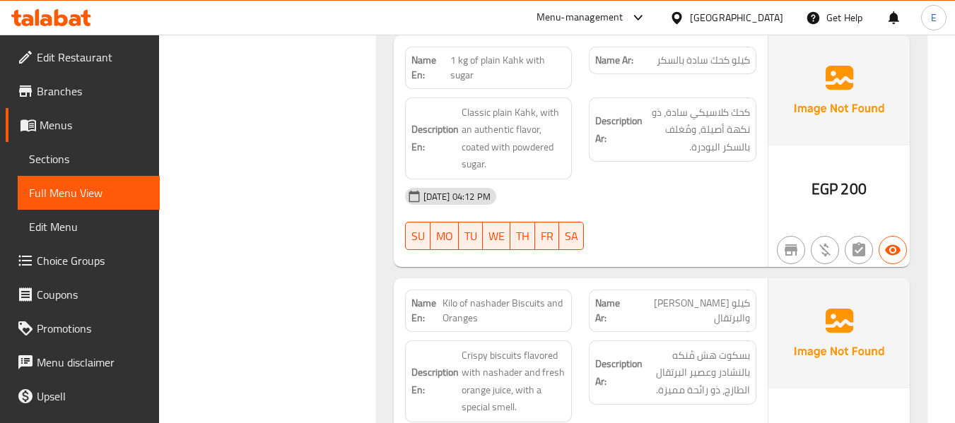
scroll to position [1414, 0]
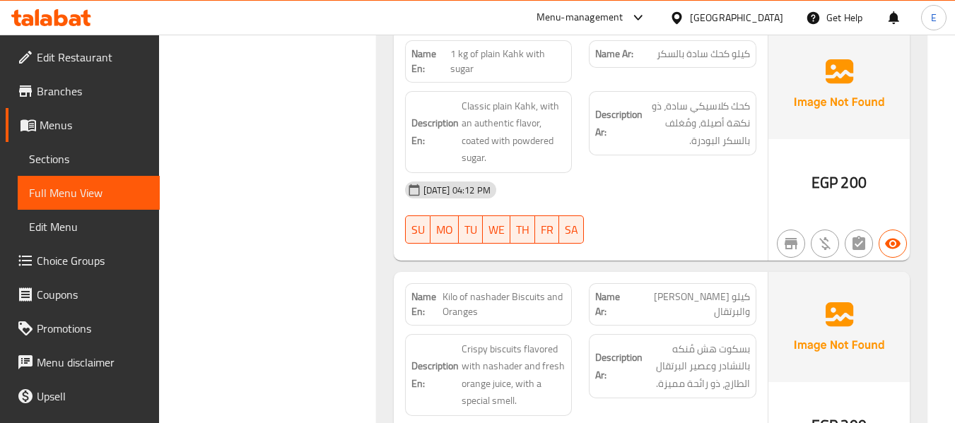
click at [698, 57] on span "كيلو كحك سادة بالسكر" at bounding box center [703, 54] width 93 height 15
click at [502, 59] on span "1 kg of plain Kahk with sugar" at bounding box center [508, 62] width 116 height 30
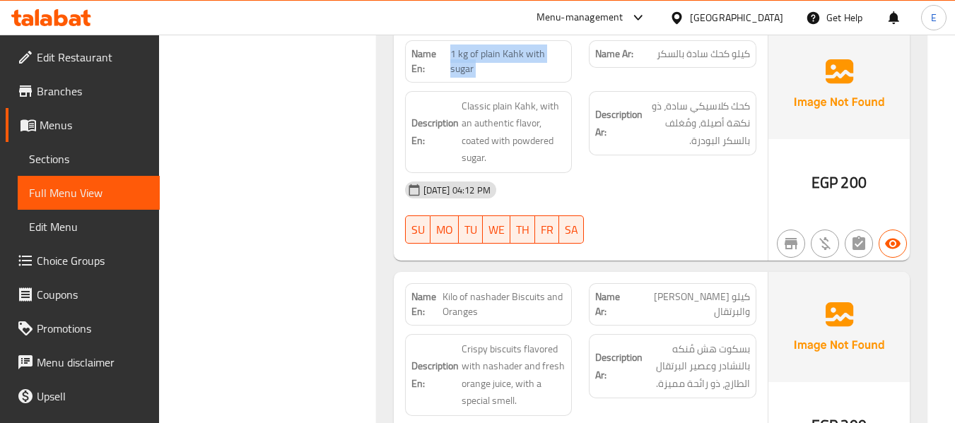
click at [502, 59] on span "1 kg of plain Kahk with sugar" at bounding box center [508, 62] width 116 height 30
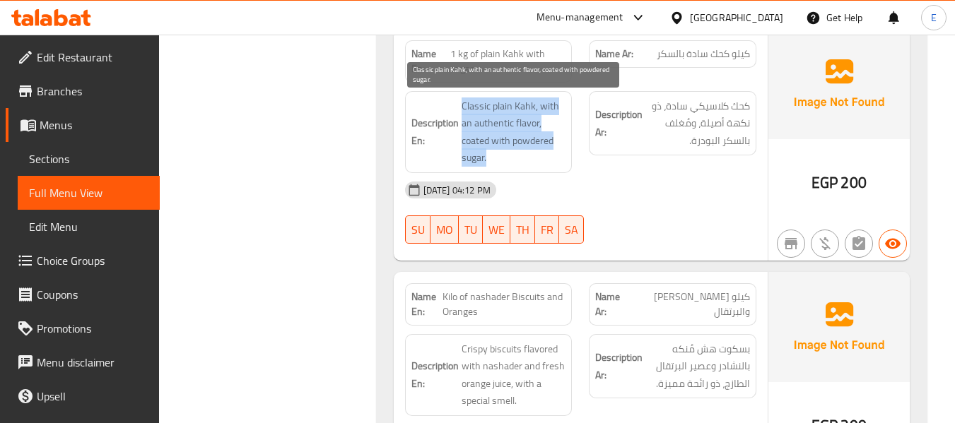
drag, startPoint x: 460, startPoint y: 104, endPoint x: 549, endPoint y: 162, distance: 106.9
click at [549, 162] on h6 "Description En: Classic plain Kahk, with an authentic flavor, coated with powde…" at bounding box center [488, 132] width 155 height 69
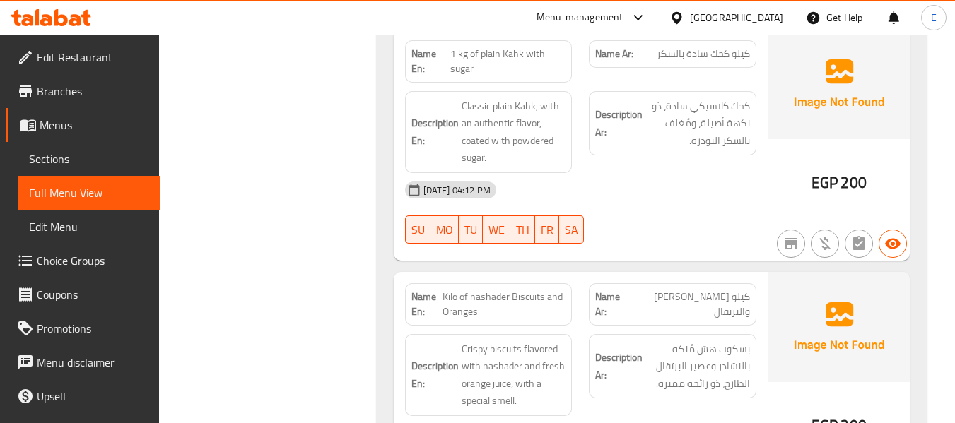
click at [640, 185] on div "[DATE] 04:12 PM" at bounding box center [581, 190] width 368 height 34
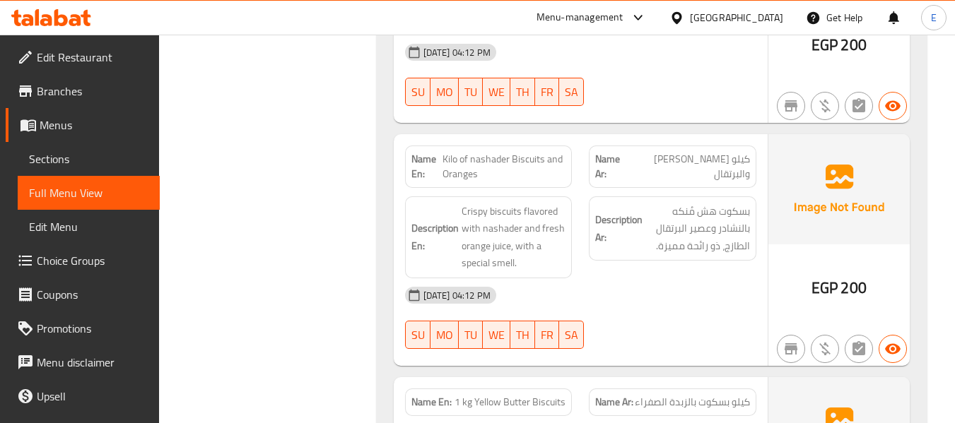
scroll to position [1626, 0]
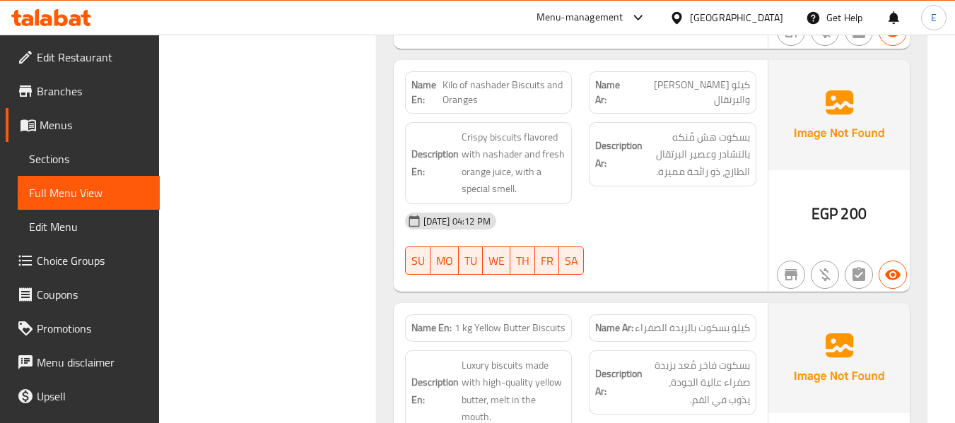
click at [719, 70] on div "Name Ar: كيلو بسكوت نشادر والبرتقال" at bounding box center [672, 92] width 185 height 59
click at [720, 72] on div "Name Ar: كيلو بسكوت نشادر والبرتقال" at bounding box center [673, 92] width 168 height 42
click at [527, 93] on span "Kilo of nashader Biscuits and Oranges" at bounding box center [504, 93] width 123 height 30
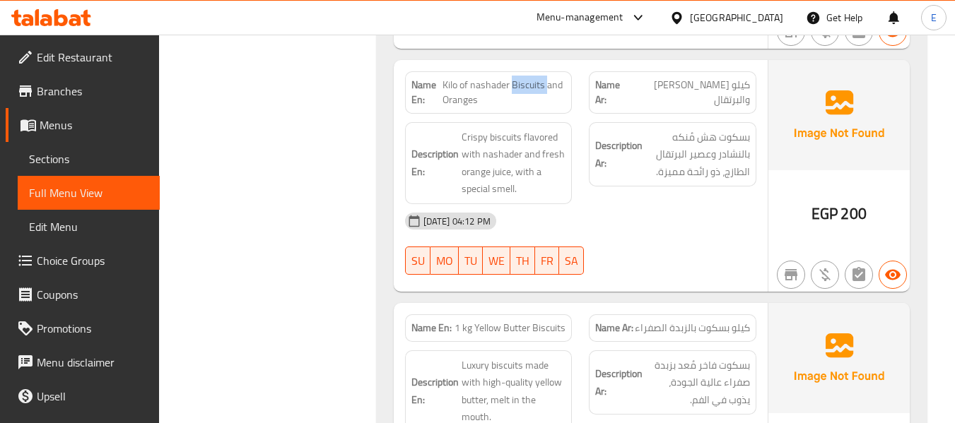
click at [527, 93] on span "Kilo of nashader Biscuits and Oranges" at bounding box center [504, 93] width 123 height 30
click at [672, 232] on div "[DATE] 04:12 PM" at bounding box center [581, 221] width 368 height 34
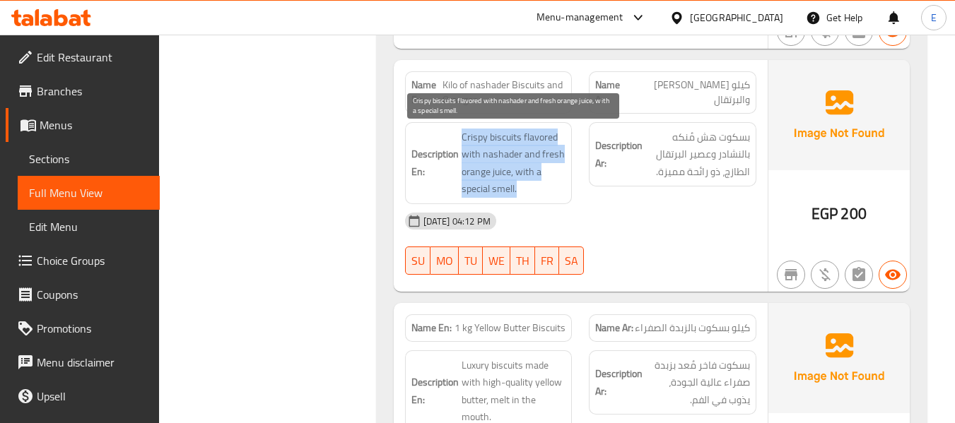
drag, startPoint x: 462, startPoint y: 128, endPoint x: 564, endPoint y: 196, distance: 122.4
click at [564, 196] on span "Crispy biscuits flavored with nashader and fresh orange juice, with a special s…" at bounding box center [514, 163] width 105 height 69
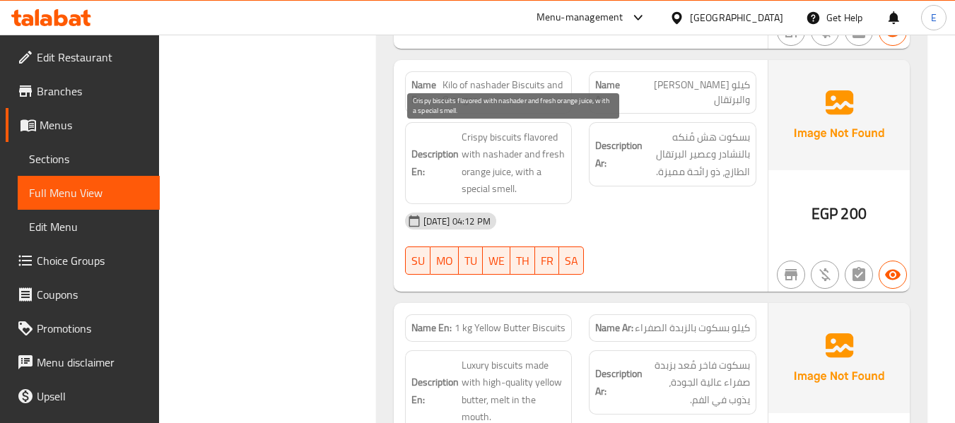
click at [631, 214] on div "[DATE] 04:12 PM" at bounding box center [581, 221] width 368 height 34
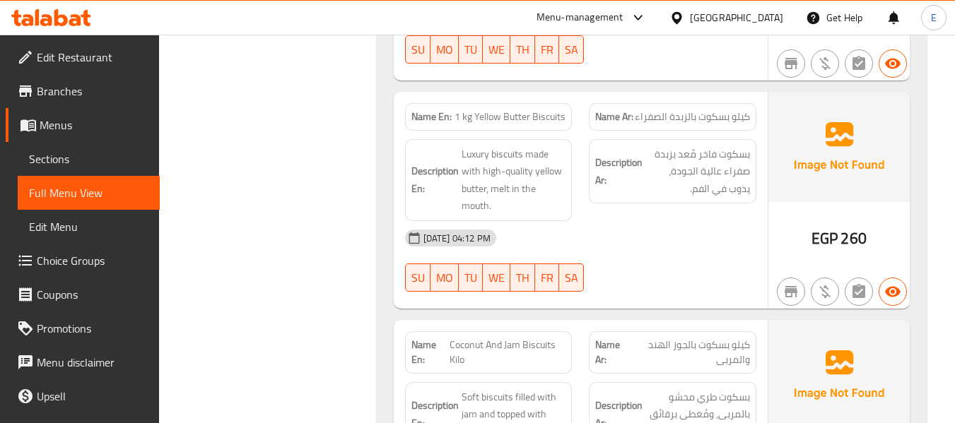
scroll to position [1838, 0]
click at [685, 119] on span "كيلو بسكوت بالزبدة الصفراء" at bounding box center [692, 116] width 115 height 15
click at [571, 108] on div "Name En: 1 kg Yellow Butter Biscuits" at bounding box center [489, 117] width 168 height 28
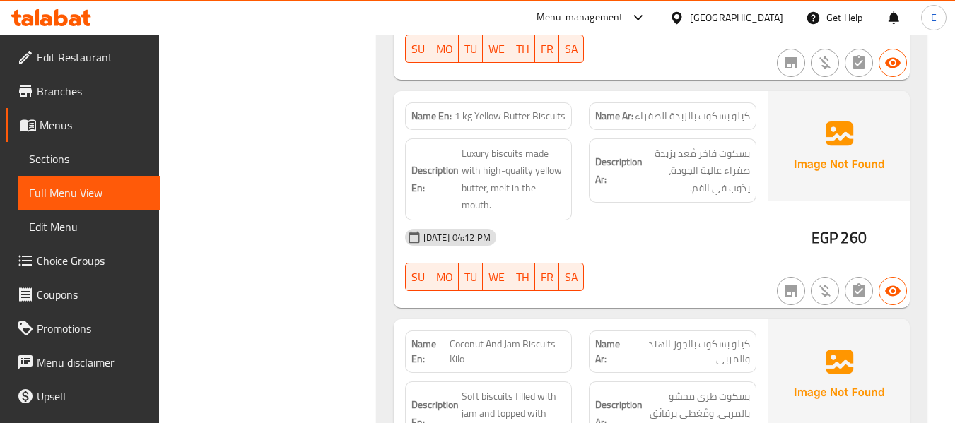
click at [548, 117] on span "1 kg Yellow Butter Biscuits" at bounding box center [510, 116] width 111 height 15
click at [645, 201] on div "Description Ar: بسكوت فاخر مُعد بزبدة صفراء عالية الجودة، يذوب في الفم." at bounding box center [673, 171] width 168 height 65
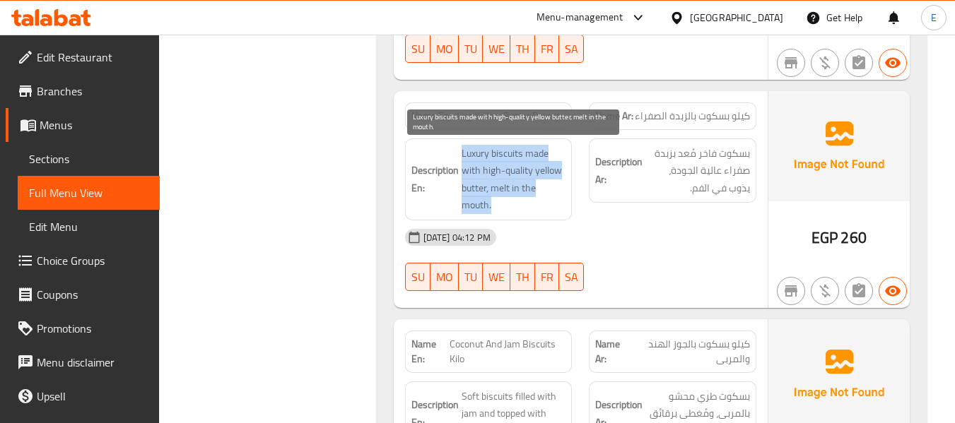
drag, startPoint x: 460, startPoint y: 148, endPoint x: 557, endPoint y: 199, distance: 110.0
click at [557, 199] on h6 "Description En: Luxury biscuits made with high-quality yellow butter, melt in t…" at bounding box center [488, 179] width 155 height 69
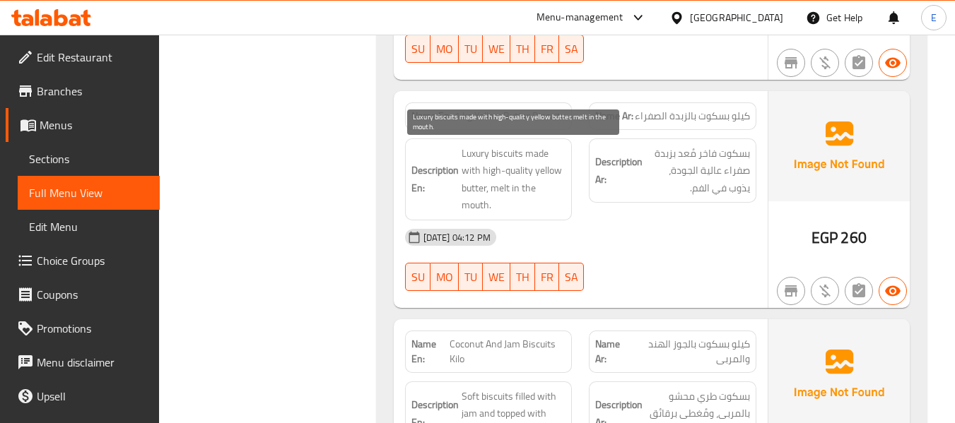
click at [607, 208] on div "Description Ar: بسكوت فاخر مُعد بزبدة صفراء عالية الجودة، يذوب في الفم." at bounding box center [672, 179] width 185 height 99
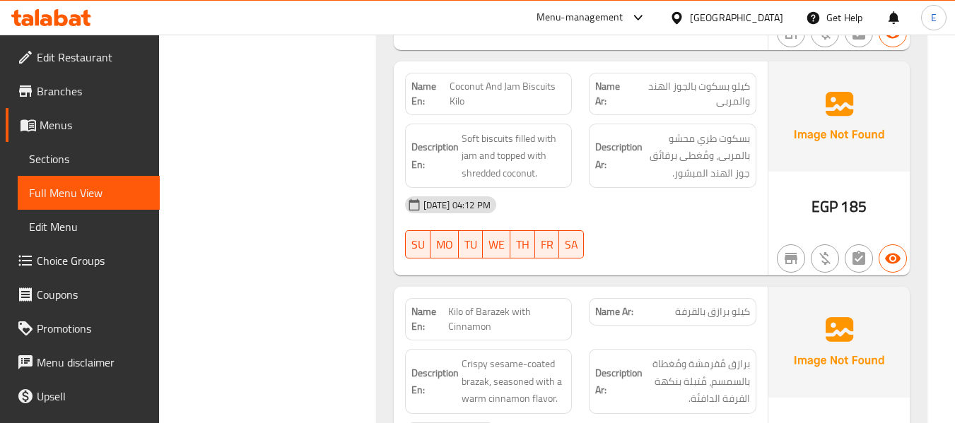
scroll to position [2121, 0]
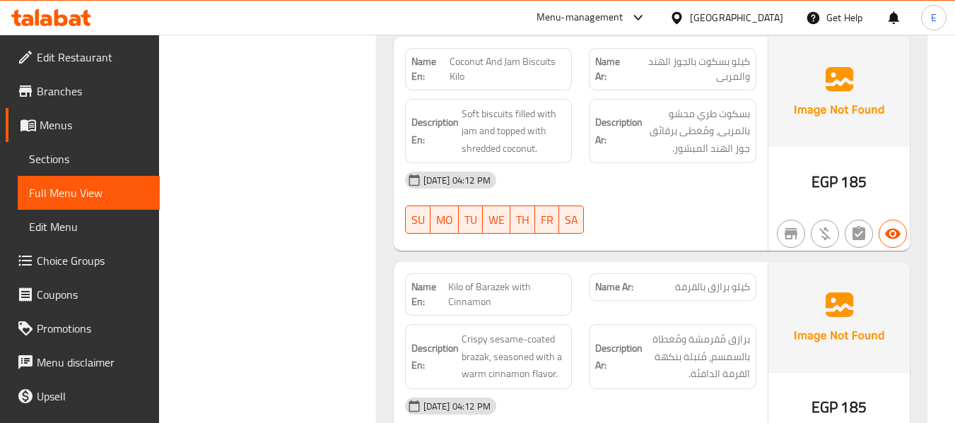
click at [698, 68] on span "كيلو بسكوت بالجوز الهند والمربى" at bounding box center [689, 69] width 121 height 30
click at [533, 58] on span "Coconut And Jam Biscuits Kilo" at bounding box center [508, 69] width 117 height 30
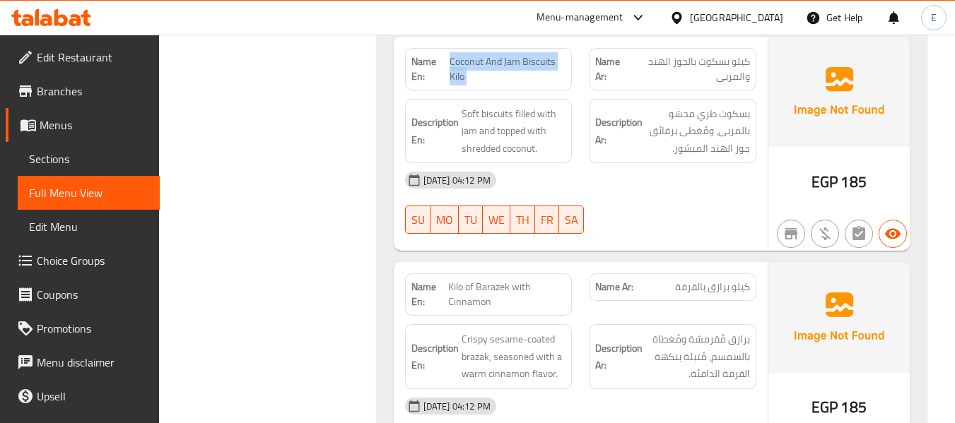
click at [533, 58] on span "Coconut And Jam Biscuits Kilo" at bounding box center [508, 69] width 117 height 30
click at [513, 62] on span "Coconut And Jam Biscuits Kilo" at bounding box center [508, 69] width 117 height 30
click at [513, 61] on span "Coconut And Jam Biscuits Kilo" at bounding box center [508, 69] width 117 height 30
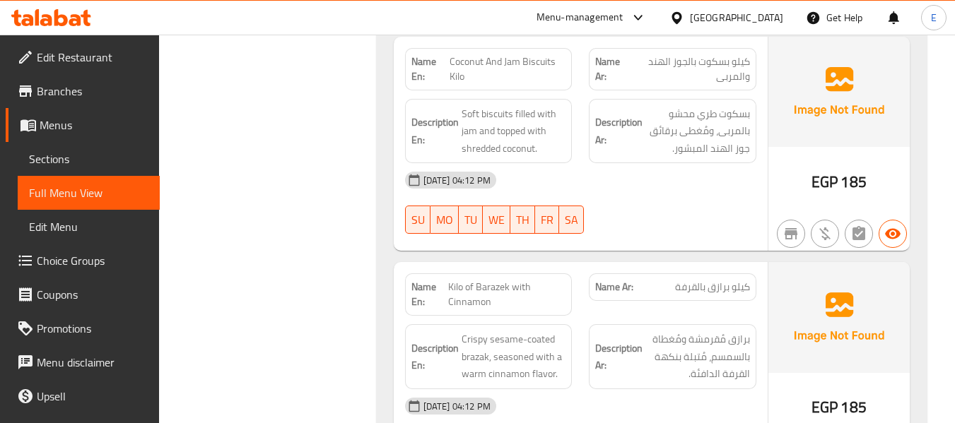
click at [655, 185] on div "[DATE] 04:12 PM" at bounding box center [581, 180] width 368 height 34
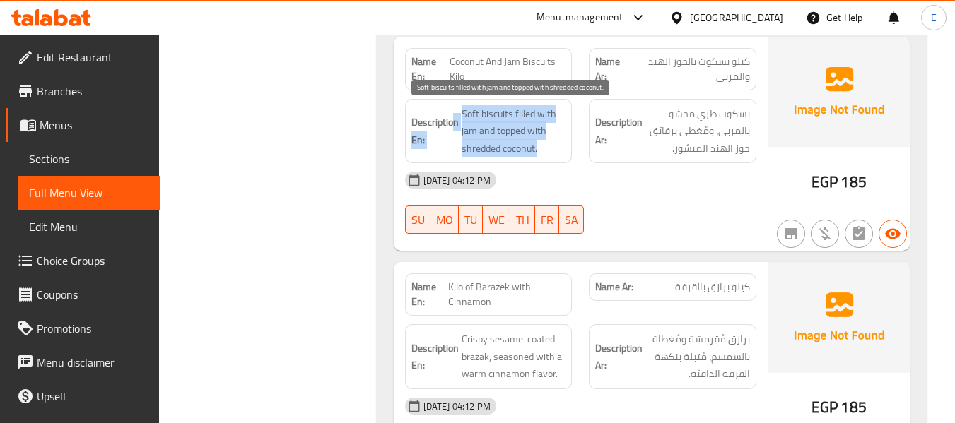
drag, startPoint x: 476, startPoint y: 108, endPoint x: 548, endPoint y: 148, distance: 82.6
click at [548, 148] on h6 "Description En: Soft biscuits filled with jam and topped with shredded coconut." at bounding box center [488, 131] width 155 height 52
click at [548, 148] on span "Soft biscuits filled with jam and topped with shredded coconut." at bounding box center [514, 131] width 105 height 52
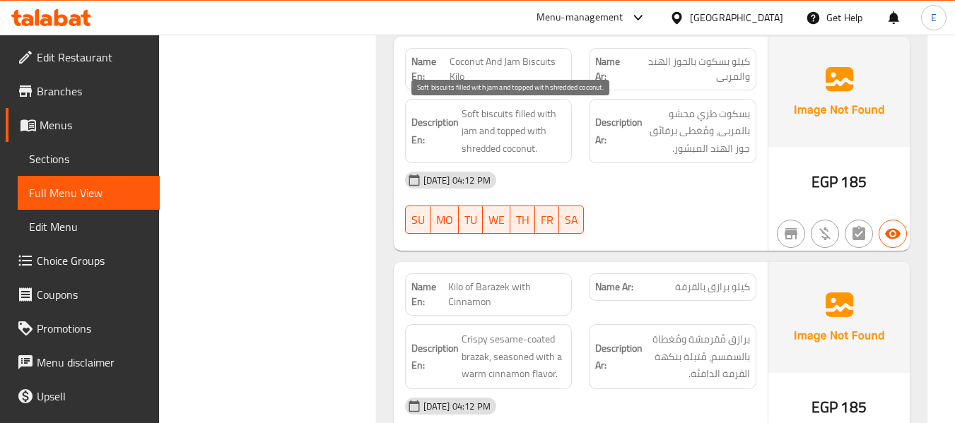
click at [548, 148] on span "Soft biscuits filled with jam and topped with shredded coconut." at bounding box center [514, 131] width 105 height 52
click at [657, 187] on div "[DATE] 04:12 PM" at bounding box center [581, 180] width 368 height 34
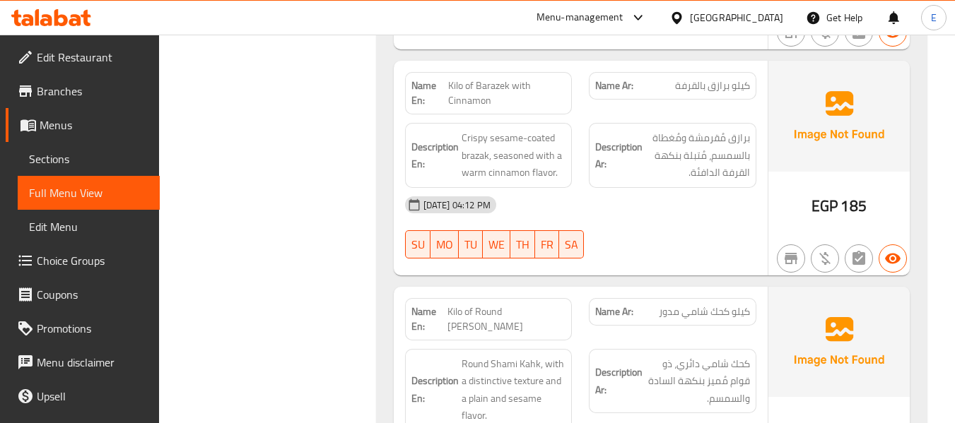
scroll to position [2333, 0]
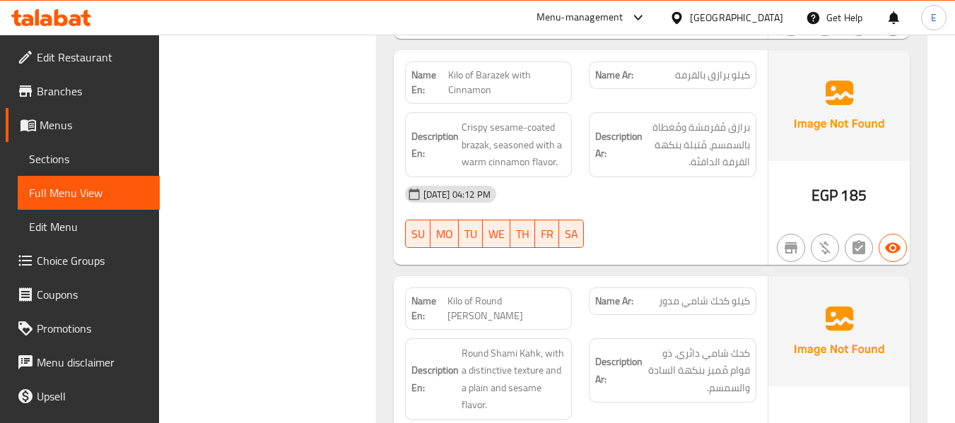
click at [700, 77] on span "كيلو برازق بالقرفة" at bounding box center [712, 75] width 75 height 15
click at [510, 81] on span "Kilo of Barazek with Cinnamon" at bounding box center [506, 83] width 117 height 30
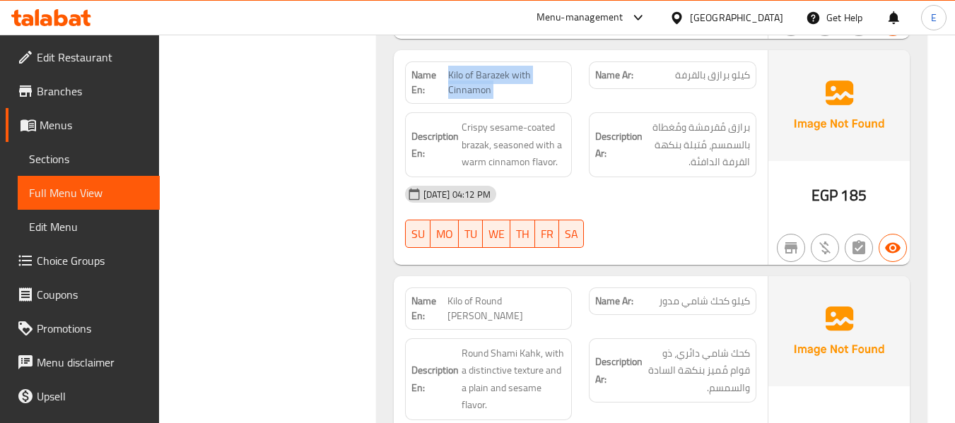
click at [510, 81] on span "Kilo of Barazek with Cinnamon" at bounding box center [506, 83] width 117 height 30
click at [628, 172] on div "Description Ar: برازق مُقرمشة ومُغطاة بالسمسم، مُتبلة بنكهة القرفة الدافئة." at bounding box center [673, 144] width 168 height 65
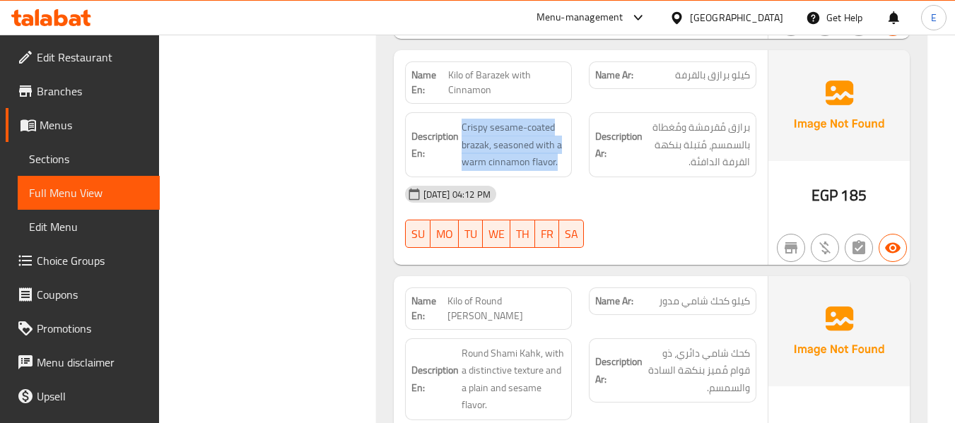
drag, startPoint x: 462, startPoint y: 124, endPoint x: 568, endPoint y: 163, distance: 113.0
click at [568, 163] on div "Description En: Crispy sesame-coated brazak, seasoned with a warm cinnamon flav…" at bounding box center [489, 144] width 168 height 65
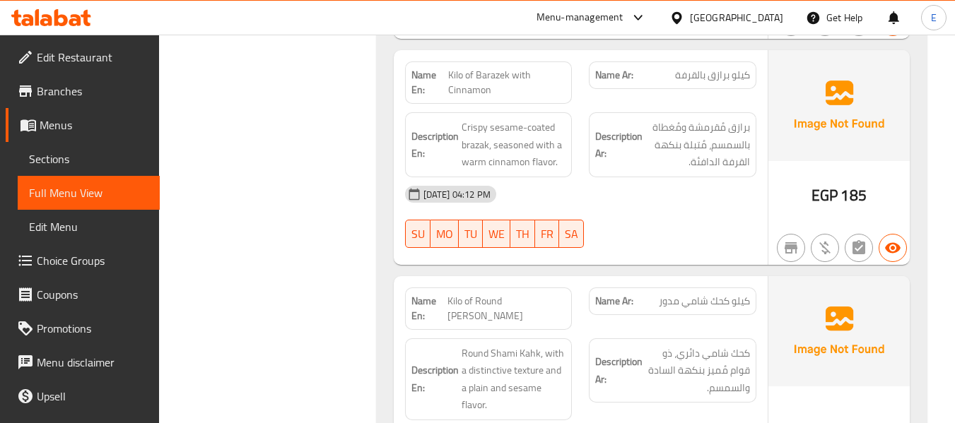
click at [671, 219] on div "30-09-2025 04:12 PM SU MO TU WE TH FR SA" at bounding box center [581, 216] width 368 height 79
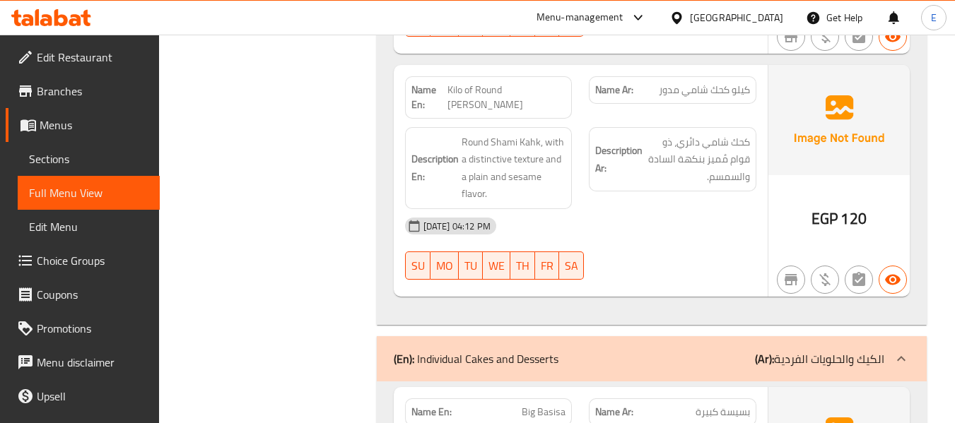
scroll to position [2545, 0]
click at [717, 90] on span "كيلو كحك شامي مدور" at bounding box center [704, 89] width 91 height 15
click at [526, 100] on div "Name En: Kilo of Round Shami Kahk" at bounding box center [489, 97] width 168 height 42
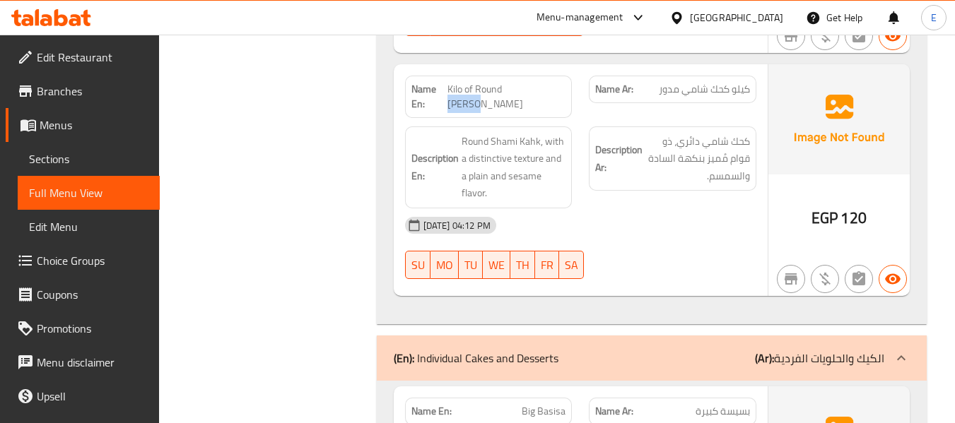
click at [526, 100] on div "Name En: Kilo of Round Shami Kahk" at bounding box center [489, 97] width 168 height 42
click at [693, 209] on div "[DATE] 04:12 PM" at bounding box center [581, 226] width 368 height 34
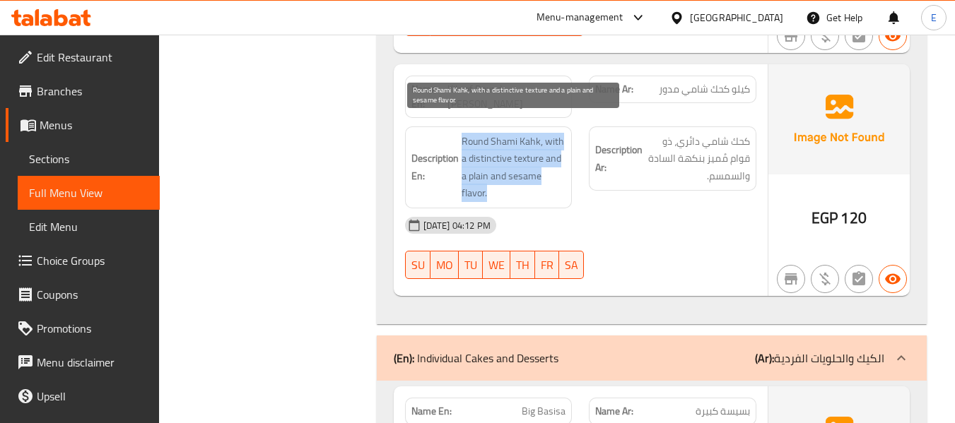
drag, startPoint x: 461, startPoint y: 126, endPoint x: 560, endPoint y: 175, distance: 110.3
click at [560, 175] on span "Round Shami Kahk, with a distinctive texture and a plain and sesame flavor." at bounding box center [514, 167] width 105 height 69
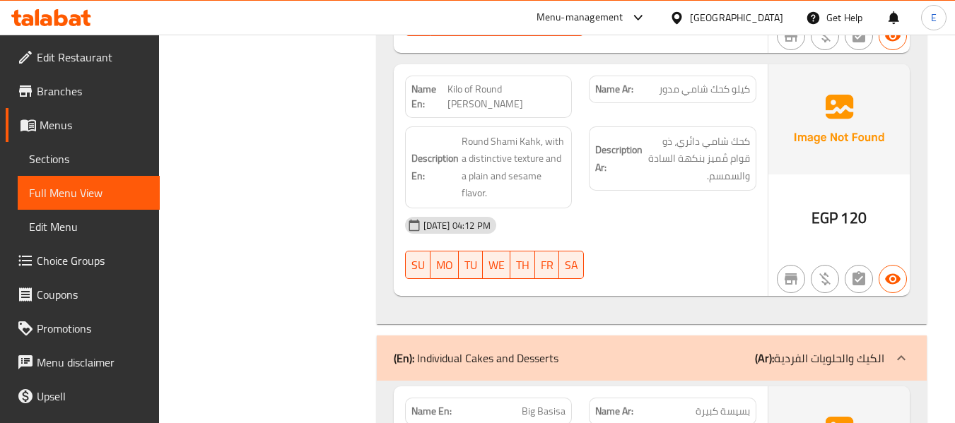
drag, startPoint x: 255, startPoint y: 133, endPoint x: 310, endPoint y: 118, distance: 57.8
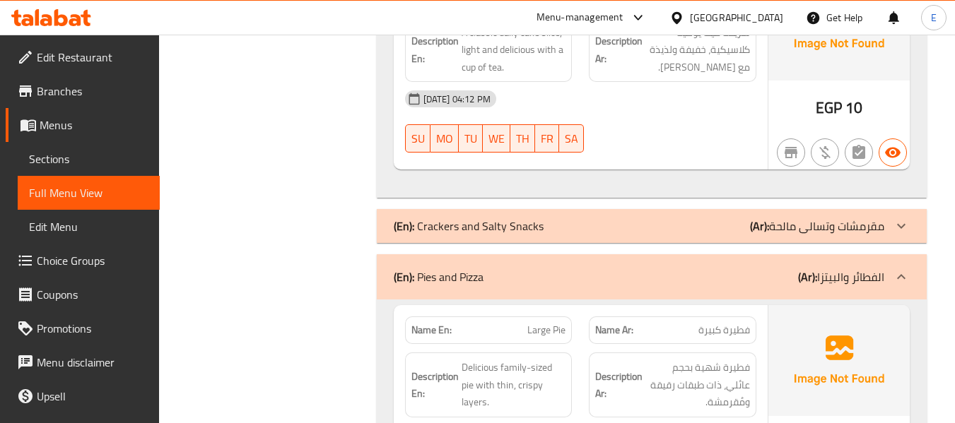
click at [660, 218] on div "(En): Crackers and Salty Snacks (Ar): مقرمشات وتسالى مالحة" at bounding box center [639, 226] width 491 height 17
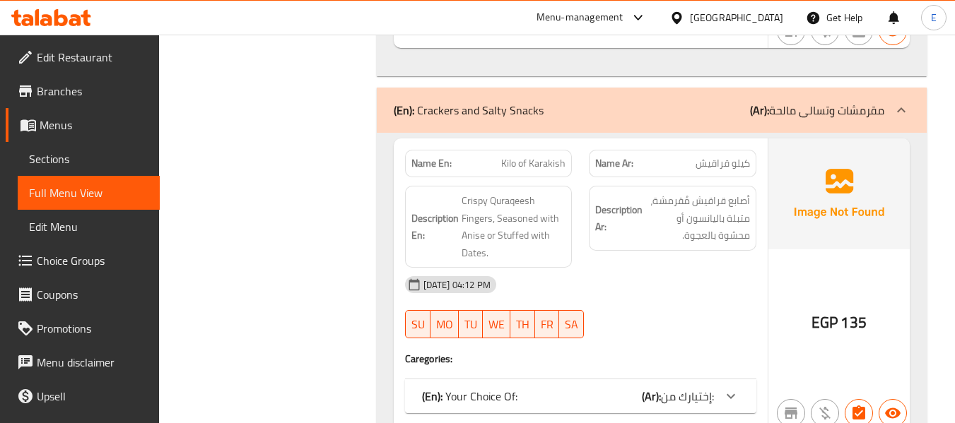
scroll to position [3560, 0]
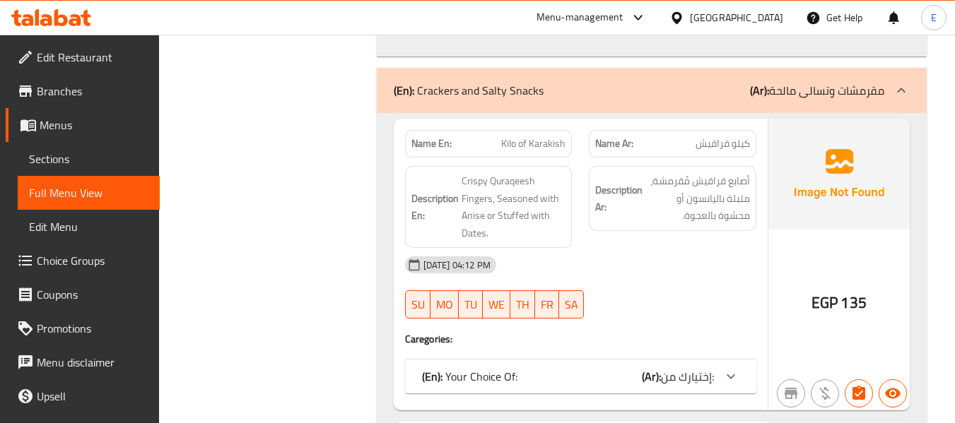
click at [595, 368] on div "(En): Your Choice Of: (Ar): إختيارك من:" at bounding box center [568, 376] width 292 height 17
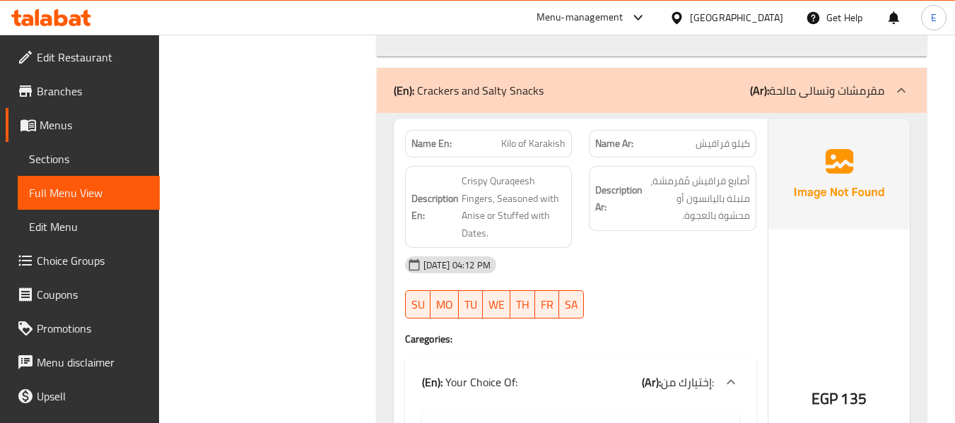
click at [707, 141] on div "Name Ar: كيلو قراقيش" at bounding box center [673, 144] width 168 height 28
click at [529, 136] on span "Kilo of Karakish" at bounding box center [533, 143] width 64 height 15
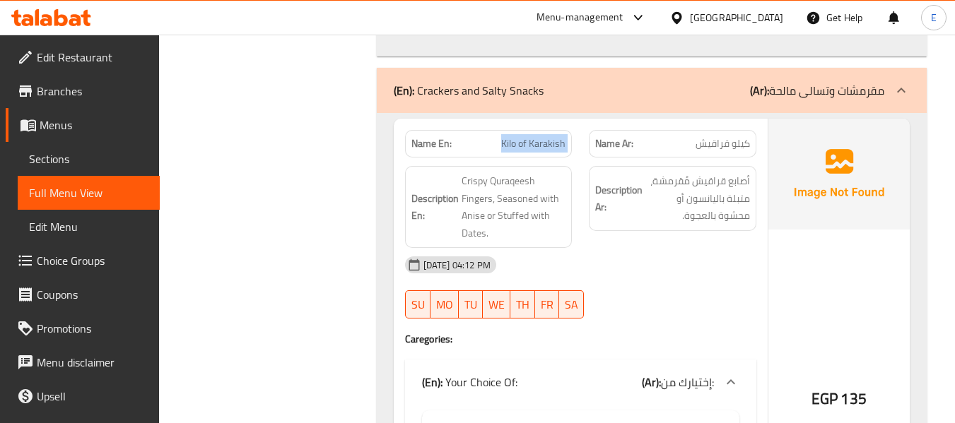
click at [529, 136] on span "Kilo of Karakish" at bounding box center [533, 143] width 64 height 15
click at [652, 250] on div "[DATE] 04:12 PM" at bounding box center [581, 265] width 368 height 34
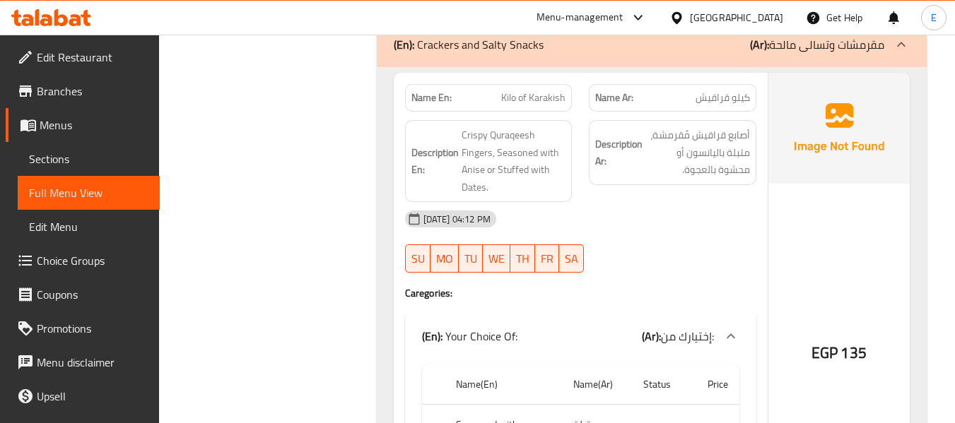
scroll to position [3630, 0]
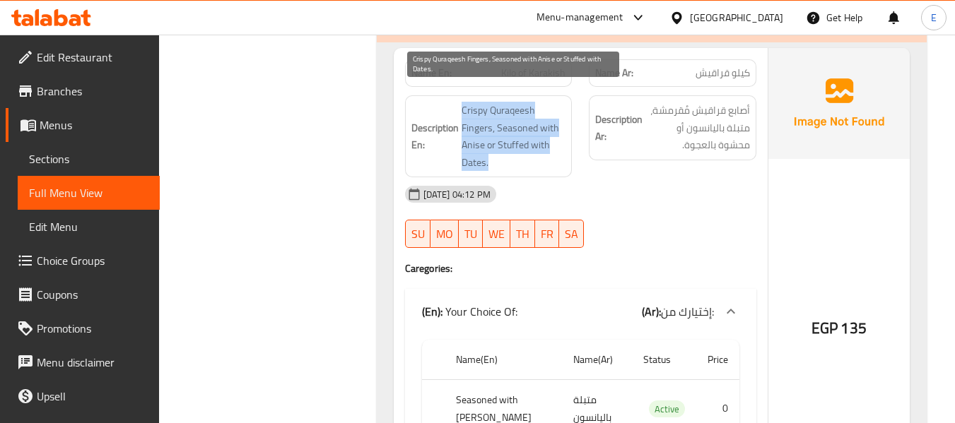
drag, startPoint x: 458, startPoint y: 81, endPoint x: 559, endPoint y: 148, distance: 121.8
click at [559, 148] on div "Description En: Crispy Quraqeesh Fingers, Seasoned with Anise or Stuffed with D…" at bounding box center [489, 136] width 168 height 82
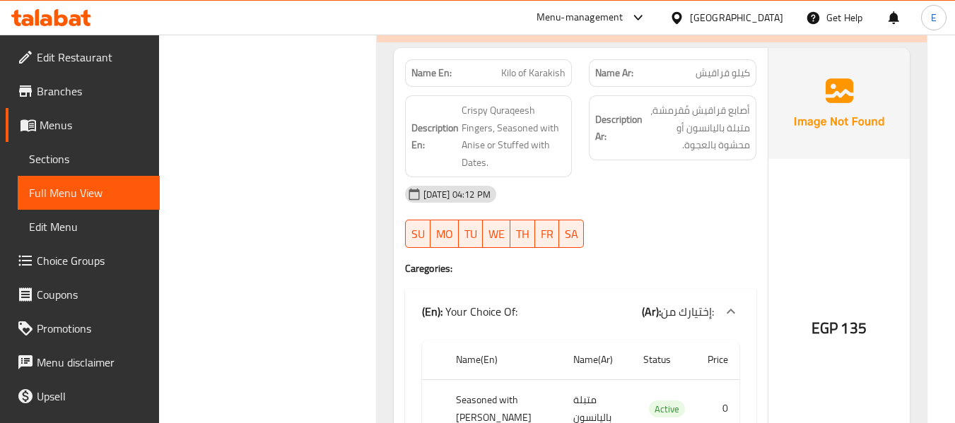
click at [671, 192] on div "[DATE] 04:12 PM" at bounding box center [581, 194] width 368 height 34
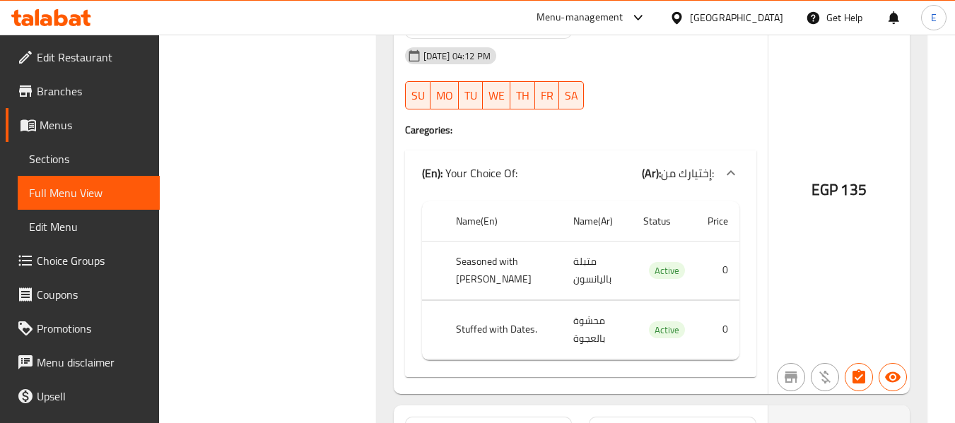
scroll to position [3772, 0]
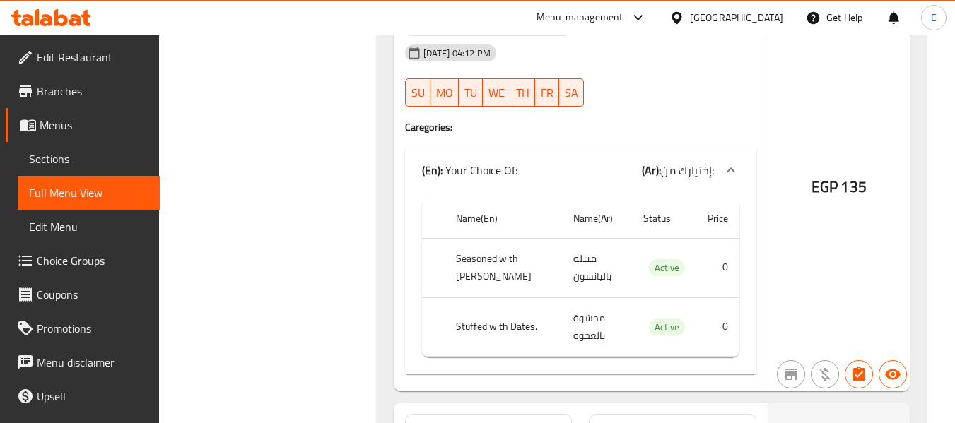
click at [591, 269] on td "متبلة باليانسون" at bounding box center [597, 267] width 70 height 59
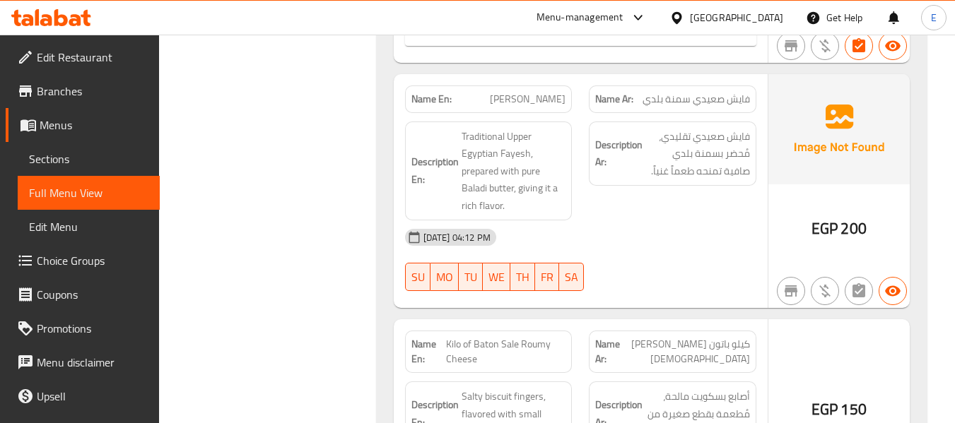
scroll to position [4125, 0]
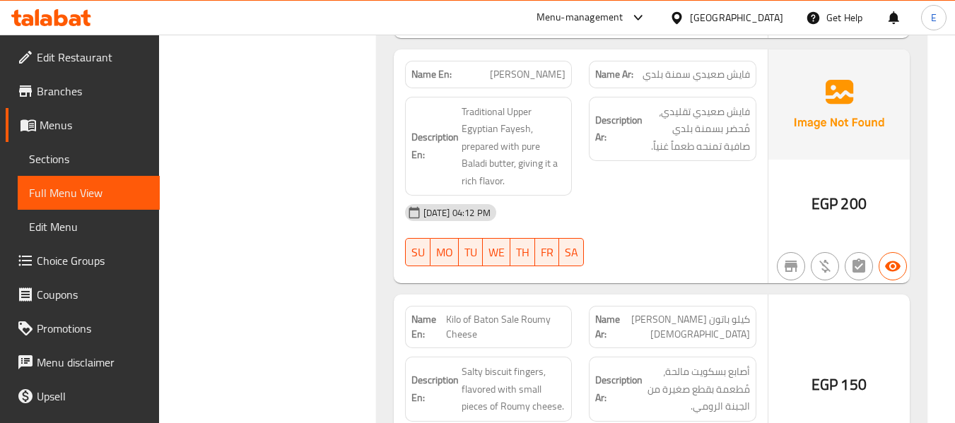
click at [530, 67] on span "[PERSON_NAME]" at bounding box center [528, 74] width 76 height 15
click at [668, 196] on div "[DATE] 04:12 PM" at bounding box center [581, 213] width 368 height 34
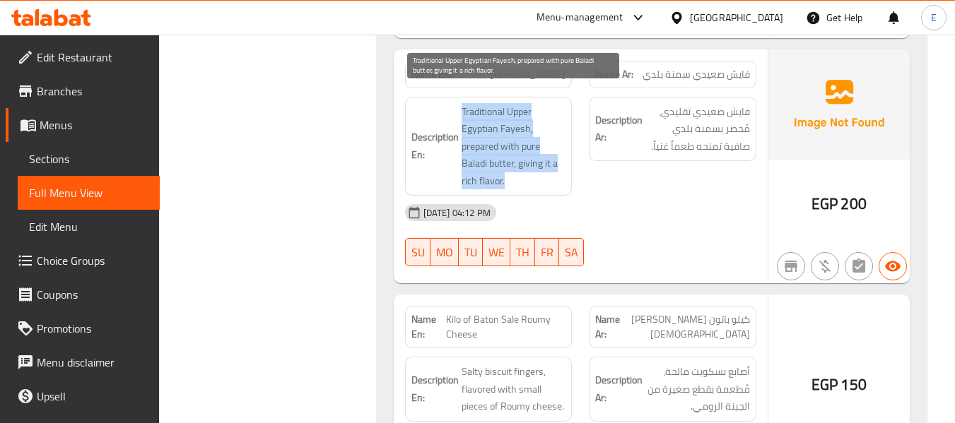
drag, startPoint x: 456, startPoint y: 92, endPoint x: 563, endPoint y: 165, distance: 129.8
click at [563, 165] on h6 "Description En: Traditional Upper Egyptian Fayesh, prepared with pure Baladi bu…" at bounding box center [488, 146] width 155 height 87
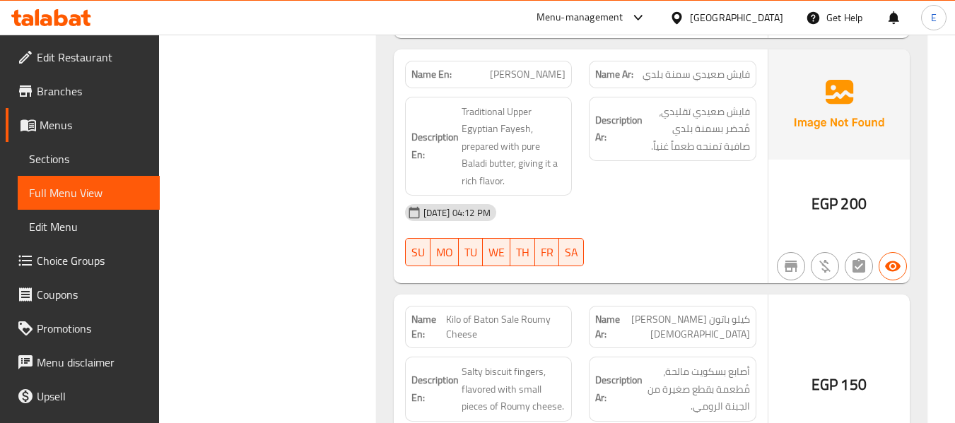
click at [650, 196] on div "[DATE] 04:12 PM" at bounding box center [581, 213] width 368 height 34
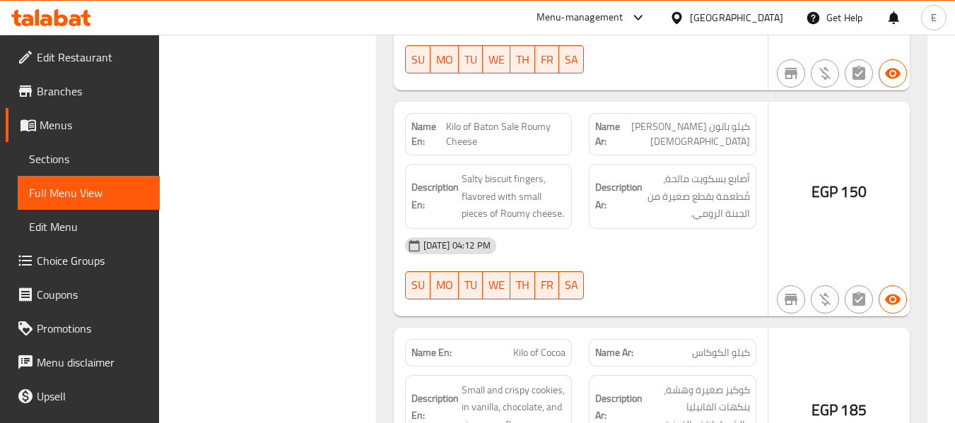
scroll to position [4337, 0]
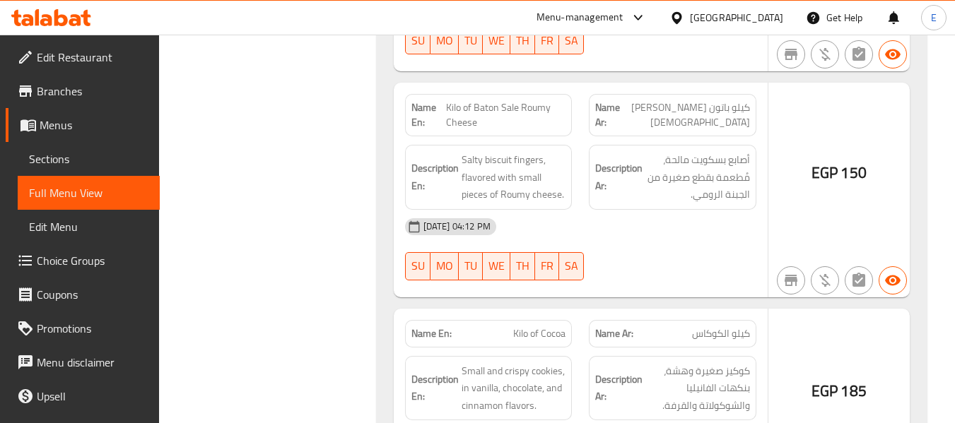
click at [725, 100] on span "كيلو باتون [PERSON_NAME] [DEMOGRAPHIC_DATA]" at bounding box center [685, 115] width 130 height 30
click at [516, 100] on span "Kilo of Baton Sale Roumy Cheese" at bounding box center [505, 115] width 119 height 30
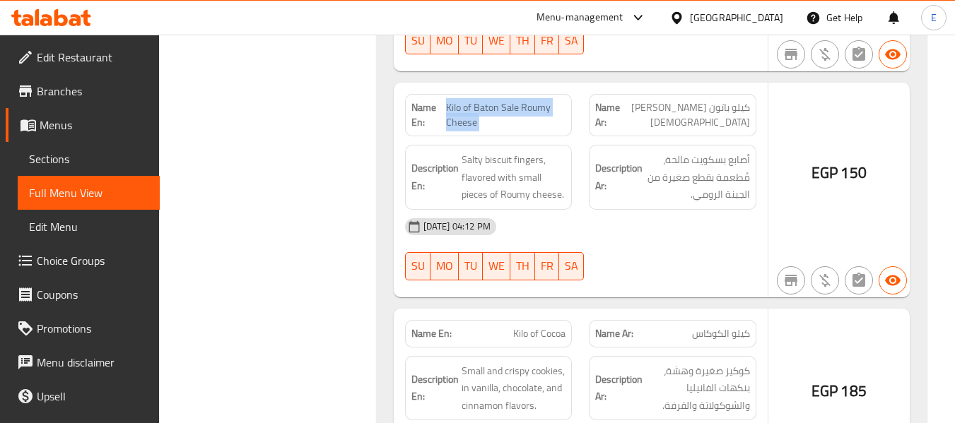
drag, startPoint x: 516, startPoint y: 97, endPoint x: 446, endPoint y: 23, distance: 102.0
click at [517, 100] on span "Kilo of Baton Sale Roumy Cheese" at bounding box center [505, 115] width 119 height 30
click at [696, 227] on div "[DATE] 04:12 PM" at bounding box center [581, 227] width 368 height 34
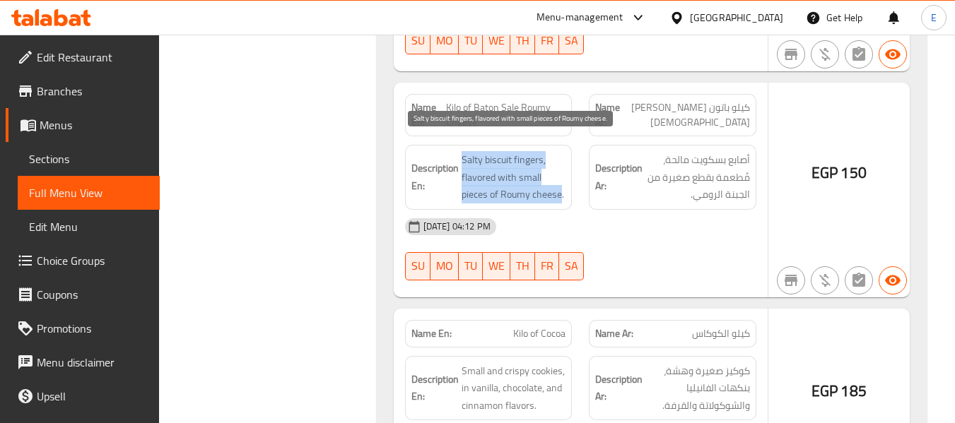
drag, startPoint x: 459, startPoint y: 139, endPoint x: 562, endPoint y: 180, distance: 111.1
click at [562, 180] on h6 "Description En: Salty biscuit fingers, flavored with small pieces of Roumy chee…" at bounding box center [488, 177] width 155 height 52
click at [562, 180] on span "Salty biscuit fingers, flavored with small pieces of Roumy cheese." at bounding box center [514, 177] width 105 height 52
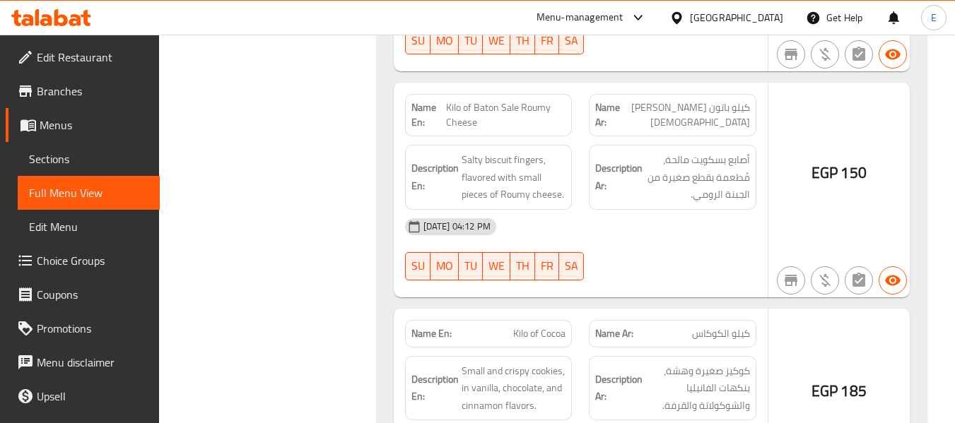
click at [650, 225] on div "[DATE] 04:12 PM" at bounding box center [581, 227] width 368 height 34
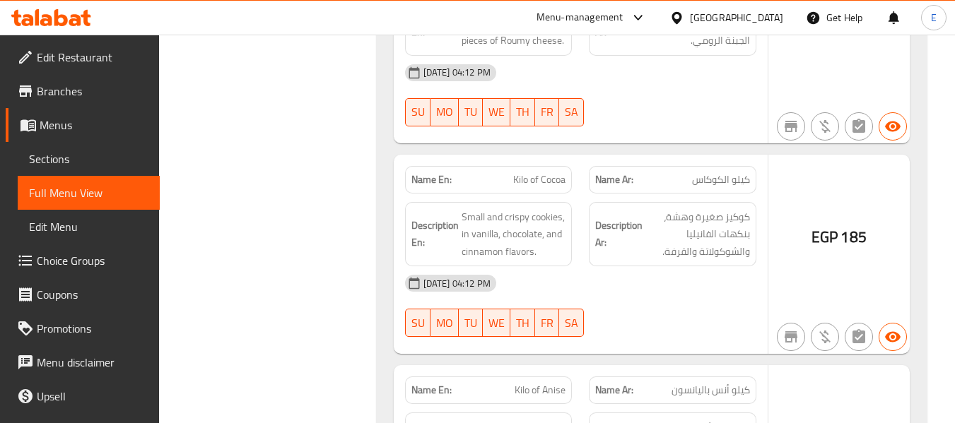
scroll to position [4549, 0]
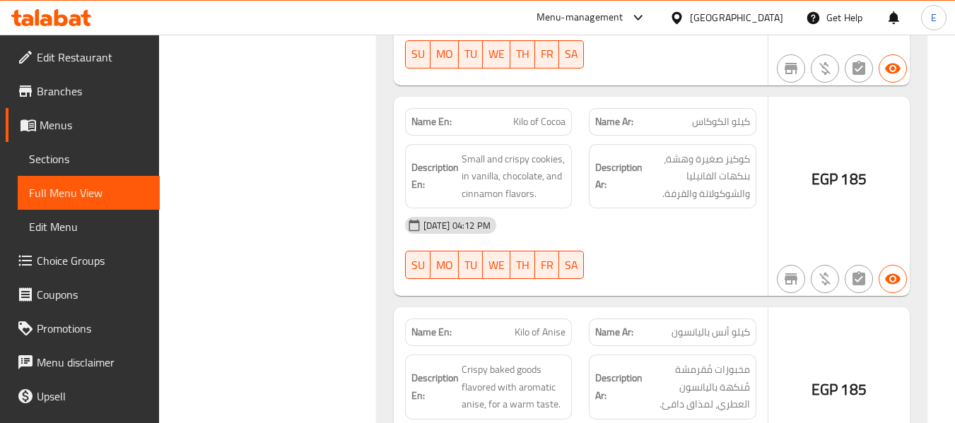
click at [871, 160] on div "EGP 185" at bounding box center [838, 197] width 141 height 200
click at [718, 115] on span "كيلو الكوكاس" at bounding box center [721, 122] width 58 height 15
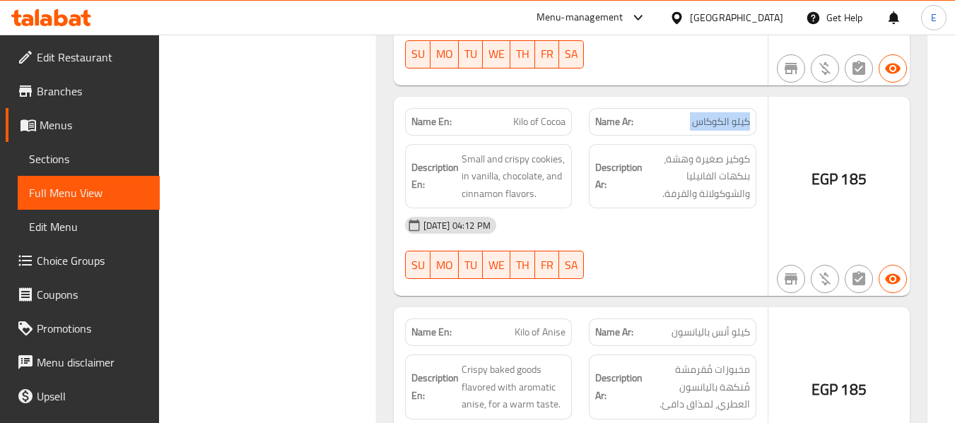
click at [718, 115] on span "كيلو الكوكاس" at bounding box center [721, 122] width 58 height 15
click at [552, 115] on span "Kilo of Cocoa" at bounding box center [539, 122] width 52 height 15
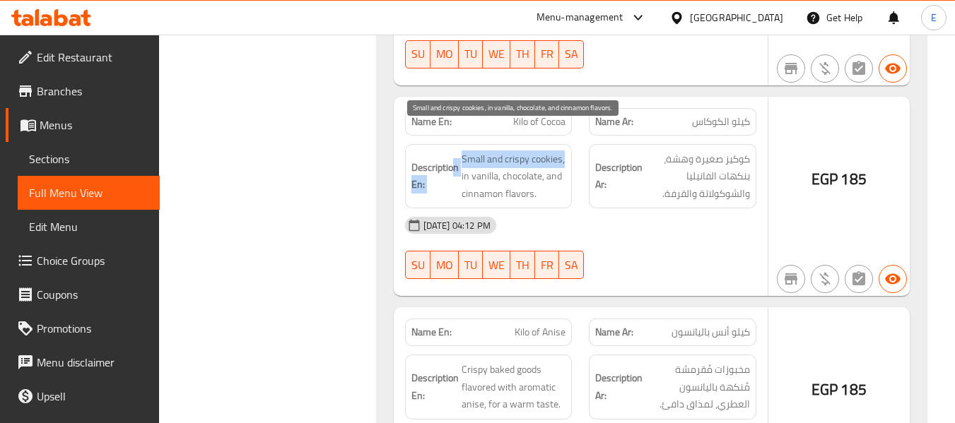
drag, startPoint x: 453, startPoint y: 140, endPoint x: 564, endPoint y: 139, distance: 111.0
click at [564, 151] on h6 "Description En: Small and crispy cookies, in vanilla, chocolate, and cinnamon f…" at bounding box center [488, 177] width 155 height 52
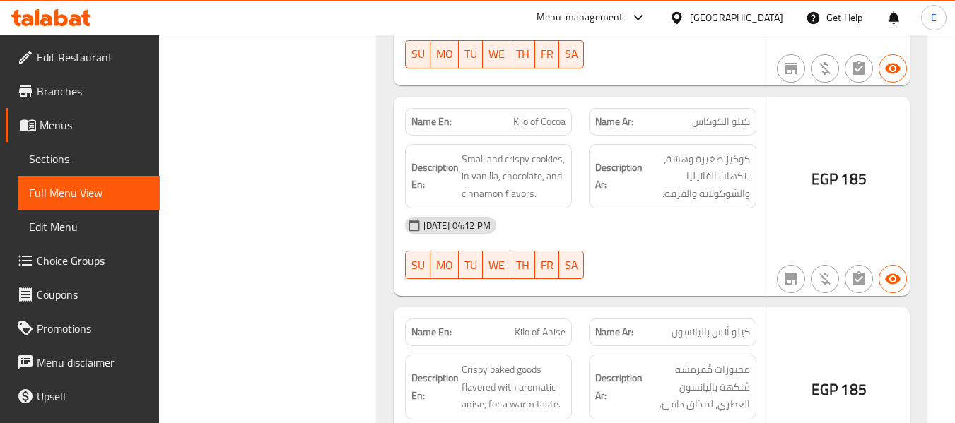
click at [544, 115] on span "Kilo of Cocoa" at bounding box center [539, 122] width 52 height 15
click at [754, 241] on div "30-09-2025 04:12 PM SU MO TU WE TH FR SA" at bounding box center [581, 248] width 368 height 79
click at [703, 108] on div "Name Ar: كيلو الكوكاس" at bounding box center [673, 122] width 168 height 28
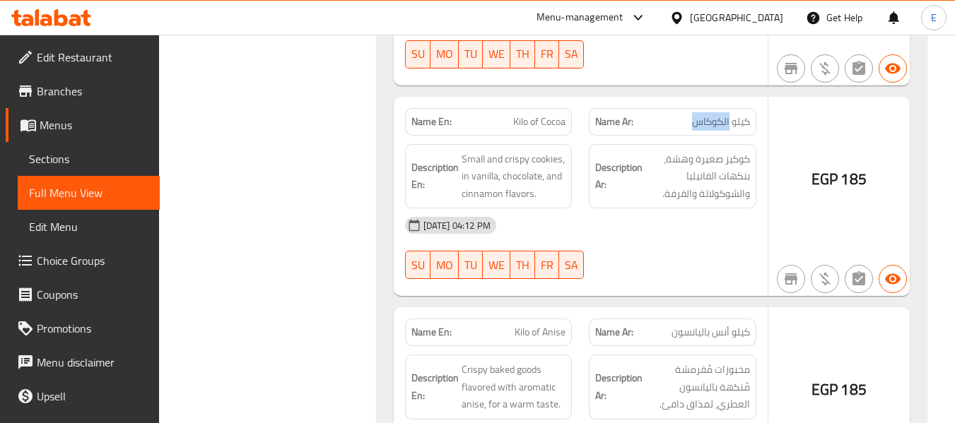
click at [703, 108] on div "Name Ar: كيلو الكوكاس" at bounding box center [673, 122] width 168 height 28
click at [715, 115] on span "كيلو الكوكاس" at bounding box center [721, 122] width 58 height 15
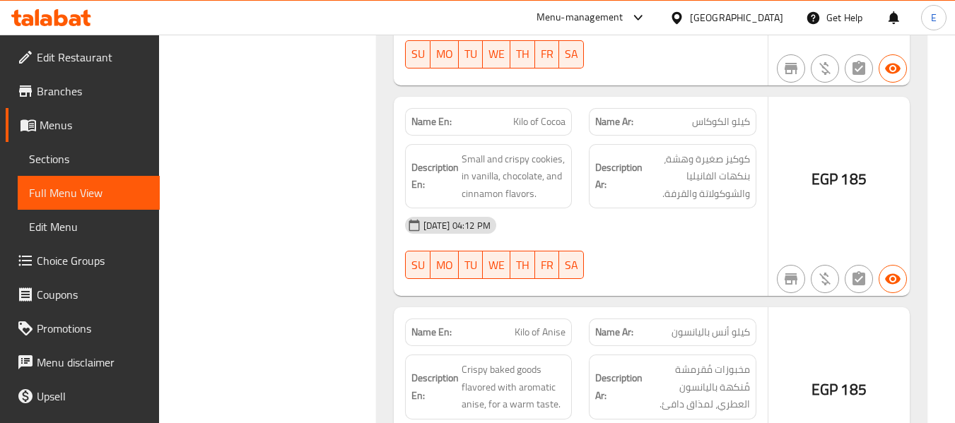
click at [515, 115] on span "Kilo of Cocoa" at bounding box center [539, 122] width 52 height 15
copy span "Kilo of Cocoa"
click at [705, 115] on span "كيلو الكوكاس" at bounding box center [721, 122] width 58 height 15
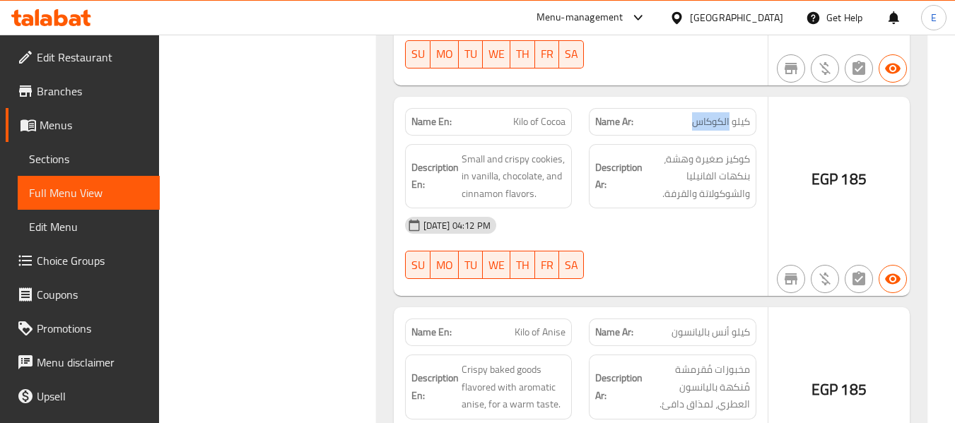
click at [705, 115] on span "كيلو الكوكاس" at bounding box center [721, 122] width 58 height 15
click at [664, 209] on div "[DATE] 04:12 PM" at bounding box center [581, 226] width 368 height 34
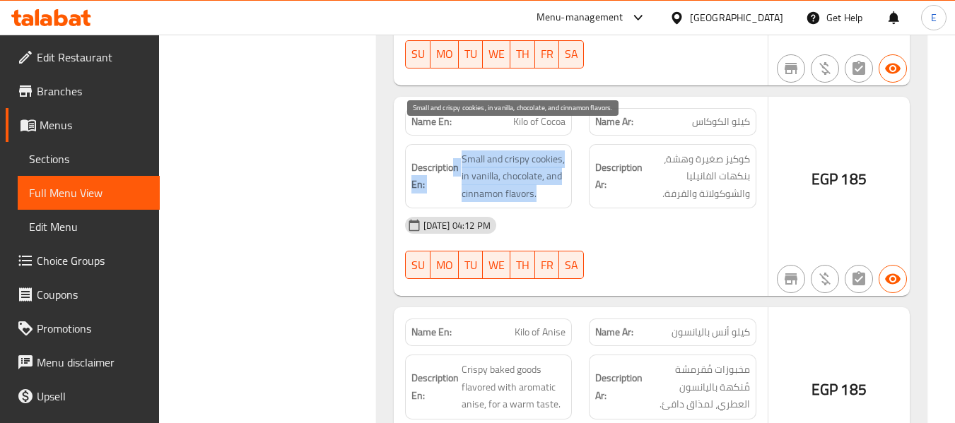
drag, startPoint x: 455, startPoint y: 140, endPoint x: 561, endPoint y: 180, distance: 113.4
click at [561, 180] on h6 "Description En: Small and crispy cookies, in vanilla, chocolate, and cinnamon f…" at bounding box center [488, 177] width 155 height 52
click at [561, 180] on span "Small and crispy cookies, in vanilla, chocolate, and cinnamon flavors." at bounding box center [514, 177] width 105 height 52
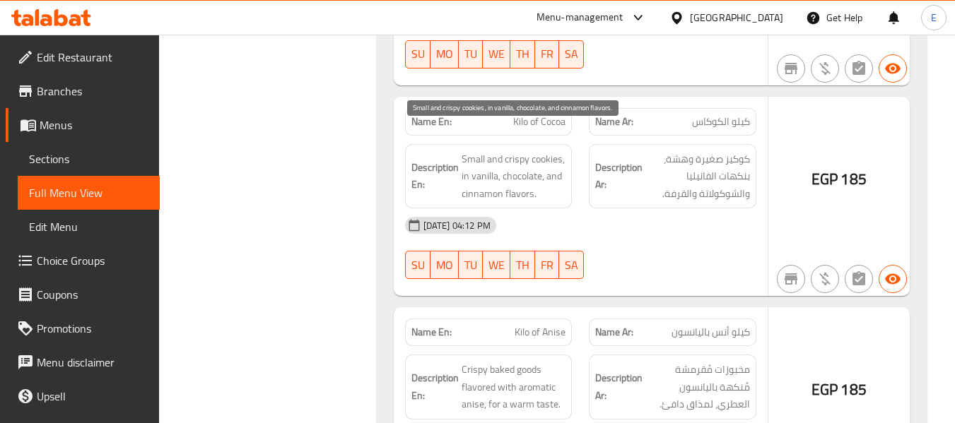
click at [561, 180] on span "Small and crispy cookies, in vanilla, chocolate, and cinnamon flavors." at bounding box center [514, 177] width 105 height 52
click at [662, 219] on div "[DATE] 04:12 PM" at bounding box center [581, 226] width 368 height 34
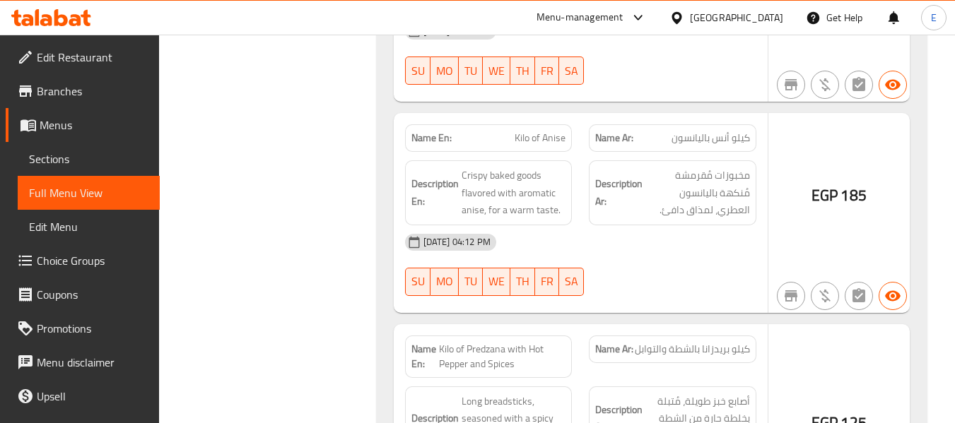
scroll to position [4761, 0]
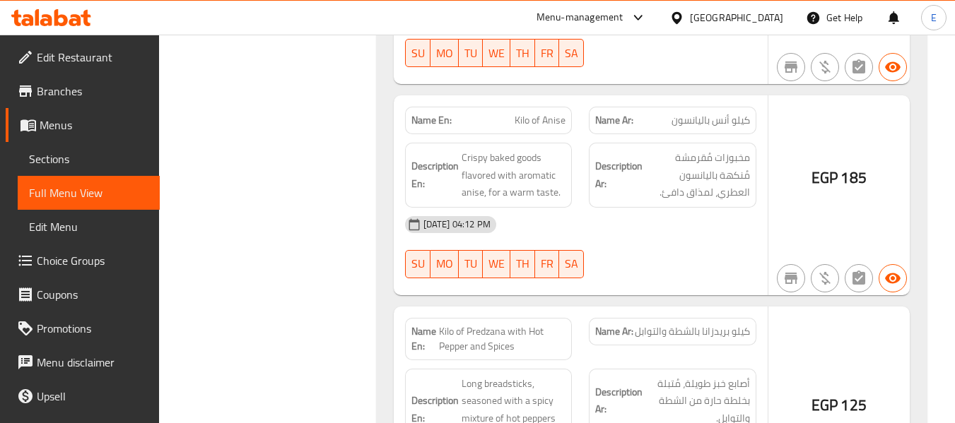
click at [715, 113] on span "كيلو أنس باليانسون" at bounding box center [711, 120] width 78 height 15
click at [534, 113] on span "Kilo of Anise" at bounding box center [540, 120] width 51 height 15
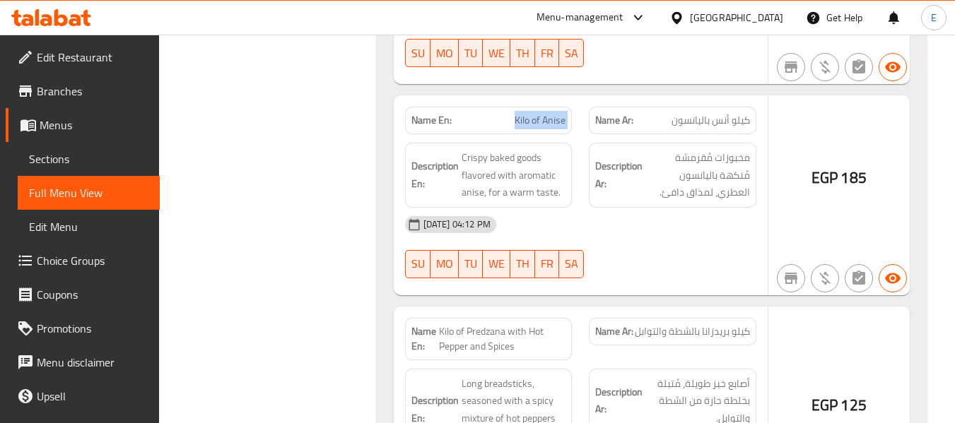
click at [534, 113] on span "Kilo of Anise" at bounding box center [540, 120] width 51 height 15
click at [648, 235] on div "30-09-2025 04:12 PM SU MO TU WE TH FR SA" at bounding box center [581, 247] width 368 height 79
click at [525, 113] on span "Kilo of Anise" at bounding box center [540, 120] width 51 height 15
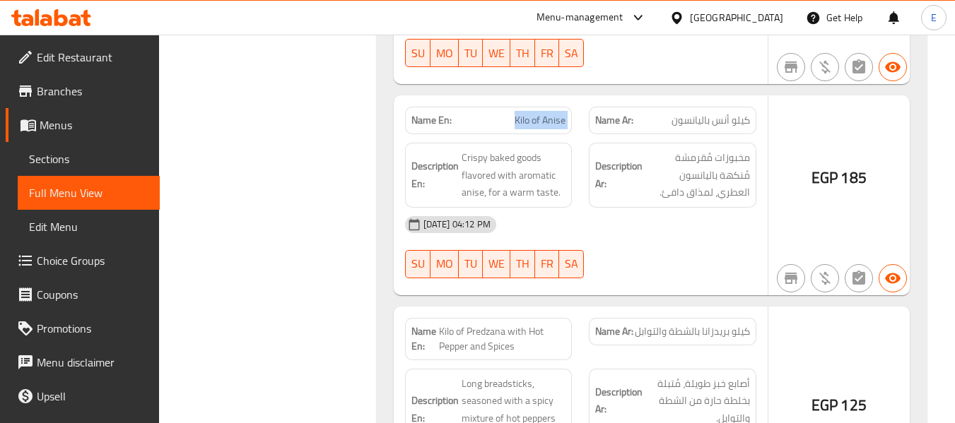
click at [525, 113] on span "Kilo of Anise" at bounding box center [540, 120] width 51 height 15
click at [704, 113] on span "كيلو أنس باليانسون" at bounding box center [711, 120] width 78 height 15
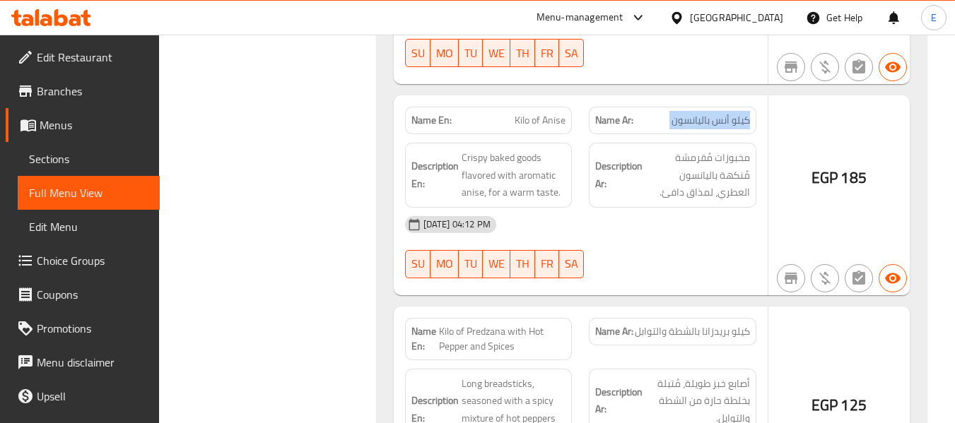
click at [704, 113] on span "كيلو أنس باليانسون" at bounding box center [711, 120] width 78 height 15
click at [705, 113] on span "كيلو أنس باليانسون" at bounding box center [711, 120] width 78 height 15
click at [684, 223] on div "[DATE] 04:12 PM" at bounding box center [581, 225] width 368 height 34
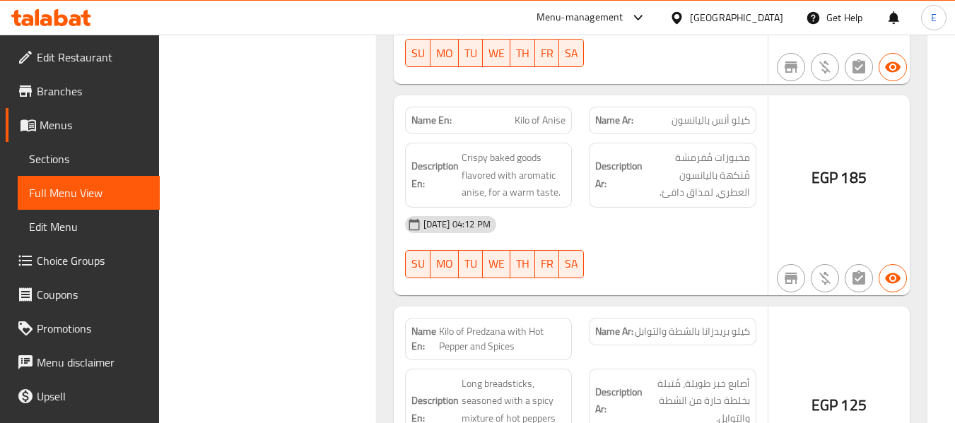
click at [549, 115] on div "Name En: Kilo of Anise" at bounding box center [489, 121] width 168 height 28
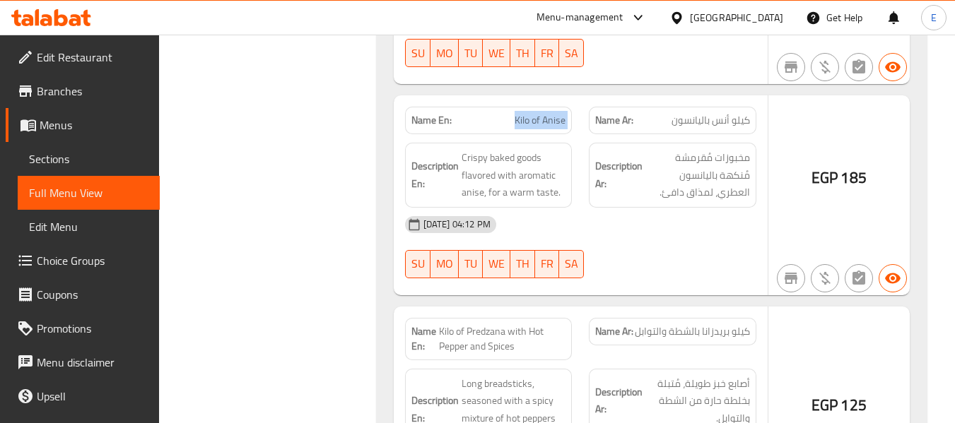
click at [549, 115] on div "Name En: Kilo of Anise" at bounding box center [489, 121] width 168 height 28
click at [720, 239] on div "30-09-2025 04:12 PM SU MO TU WE TH FR SA" at bounding box center [581, 247] width 368 height 79
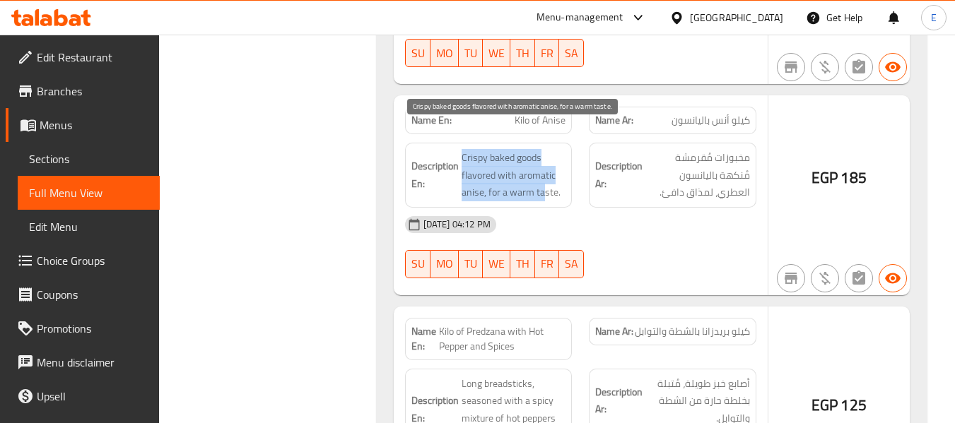
drag, startPoint x: 462, startPoint y: 139, endPoint x: 543, endPoint y: 182, distance: 91.7
click at [543, 182] on span "Crispy baked goods flavored with aromatic anise, for a warm taste." at bounding box center [514, 175] width 105 height 52
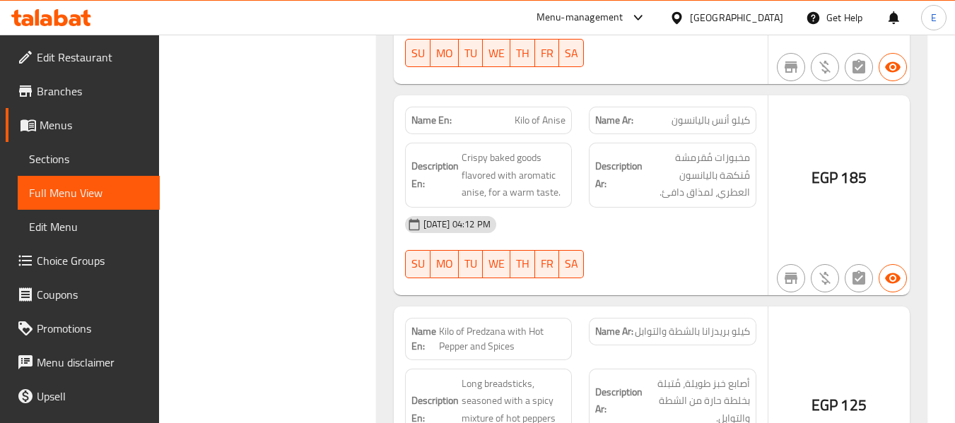
click at [660, 211] on div "[DATE] 04:12 PM" at bounding box center [581, 225] width 368 height 34
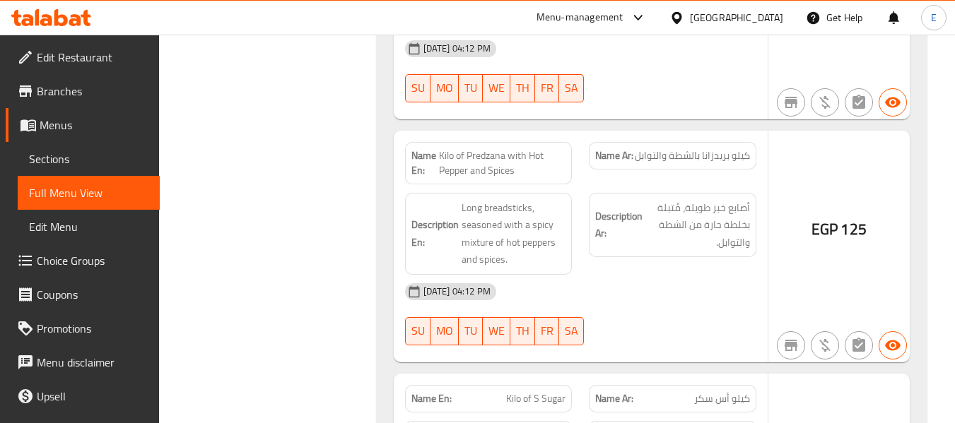
scroll to position [4974, 0]
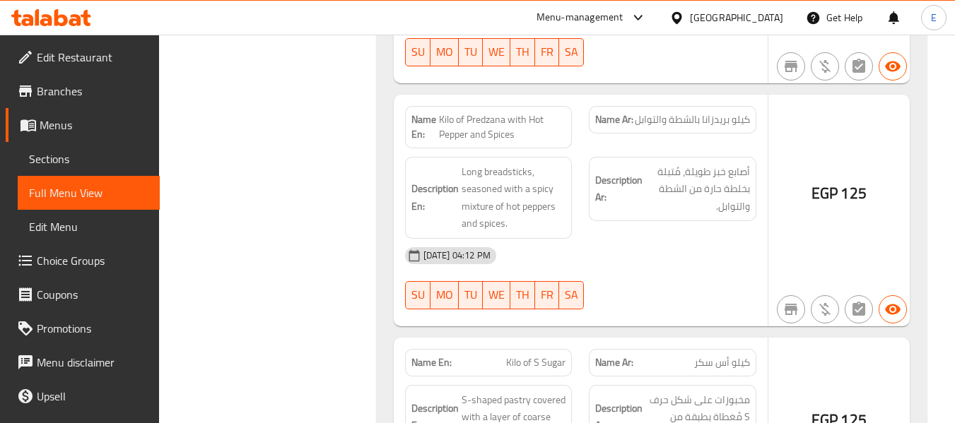
click at [677, 114] on div "Name Ar: كيلو بريدزانا بالشطة والتوابل" at bounding box center [673, 120] width 168 height 28
click at [458, 118] on span "Kilo of Predzana with Hot Pepper and Spices" at bounding box center [502, 127] width 127 height 30
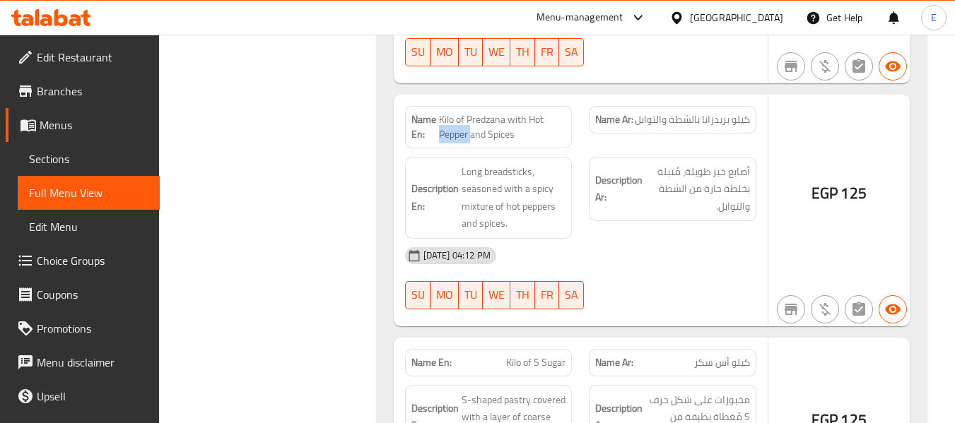
click at [458, 118] on span "Kilo of Predzana with Hot Pepper and Spices" at bounding box center [502, 127] width 127 height 30
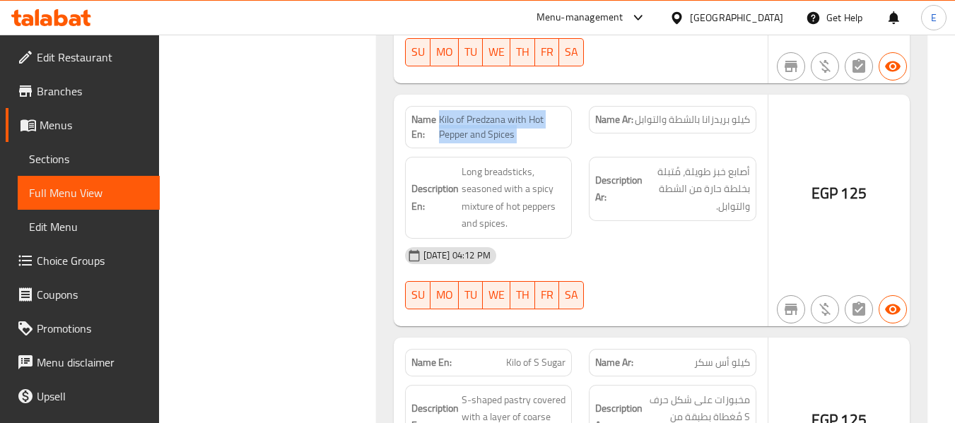
click at [458, 118] on span "Kilo of Predzana with Hot Pepper and Spices" at bounding box center [502, 127] width 127 height 30
click at [536, 112] on span "Kilo of Predzana with Hot Pepper and Spices" at bounding box center [502, 127] width 127 height 30
click at [534, 112] on span "Kilo of Predzana with Hot Pepper and Spices" at bounding box center [502, 127] width 127 height 30
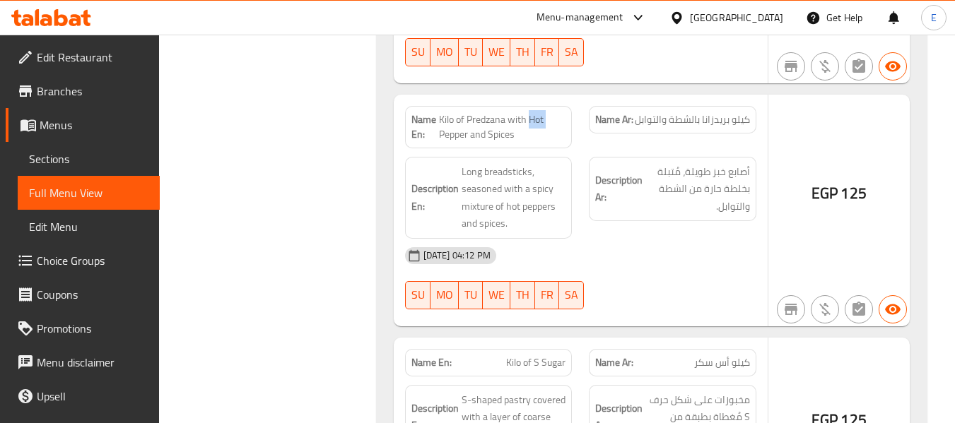
click at [534, 112] on span "Kilo of Predzana with Hot Pepper and Spices" at bounding box center [502, 127] width 127 height 30
click at [685, 190] on span "أصابع خبز طويلة، مُتبلة بخلطة حارة من الشطة والتوابل." at bounding box center [697, 189] width 105 height 52
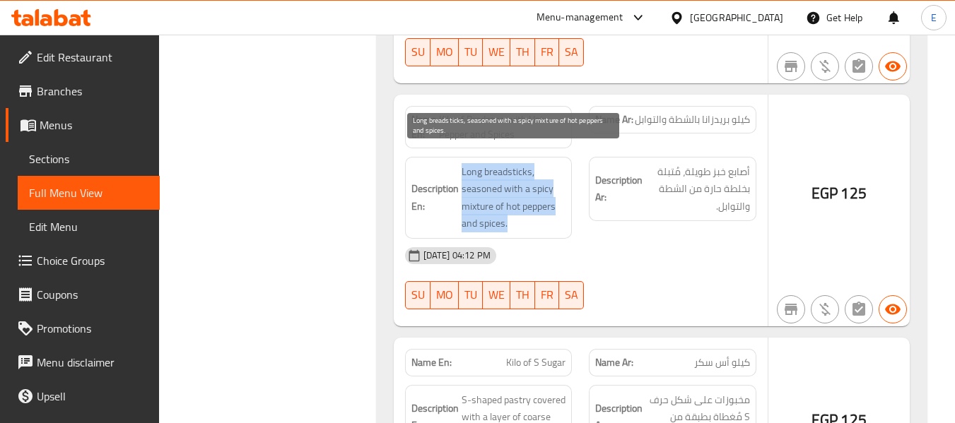
drag, startPoint x: 457, startPoint y: 157, endPoint x: 544, endPoint y: 212, distance: 102.4
click at [544, 212] on h6 "Description En: Long breadsticks, seasoned with a spicy mixture of hot peppers …" at bounding box center [488, 197] width 155 height 69
click at [544, 212] on span "Long breadsticks, seasoned with a spicy mixture of hot peppers and spices." at bounding box center [514, 197] width 105 height 69
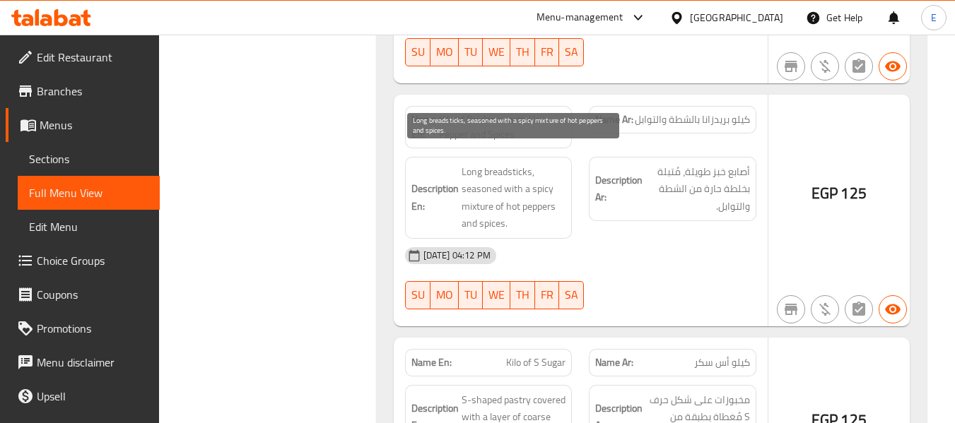
click at [544, 212] on span "Long breadsticks, seasoned with a spicy mixture of hot peppers and spices." at bounding box center [514, 197] width 105 height 69
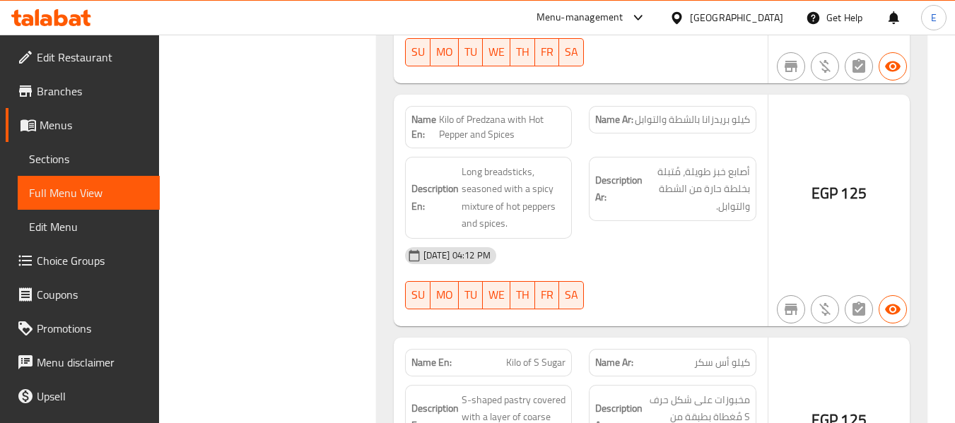
click at [667, 246] on div "[DATE] 04:12 PM" at bounding box center [581, 256] width 368 height 34
click at [700, 207] on div "Description Ar: أصابع خبز طويلة، مُتبلة بخلطة حارة من الشطة والتوابل." at bounding box center [672, 197] width 185 height 99
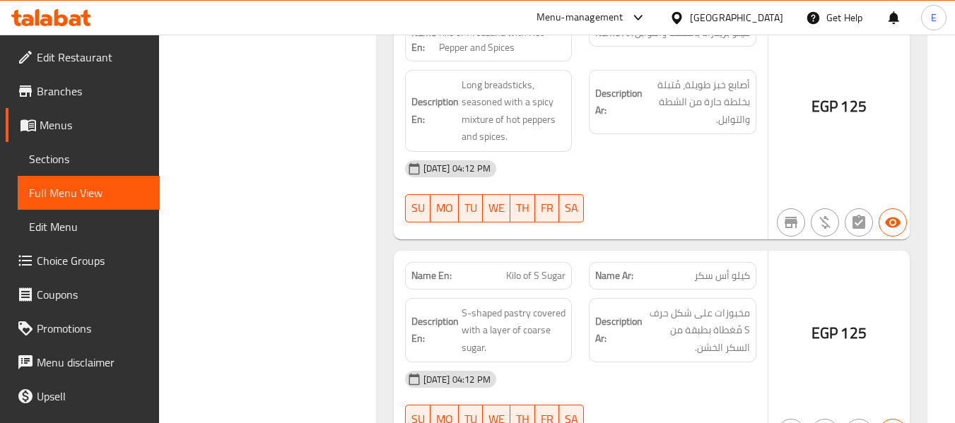
scroll to position [5186, 0]
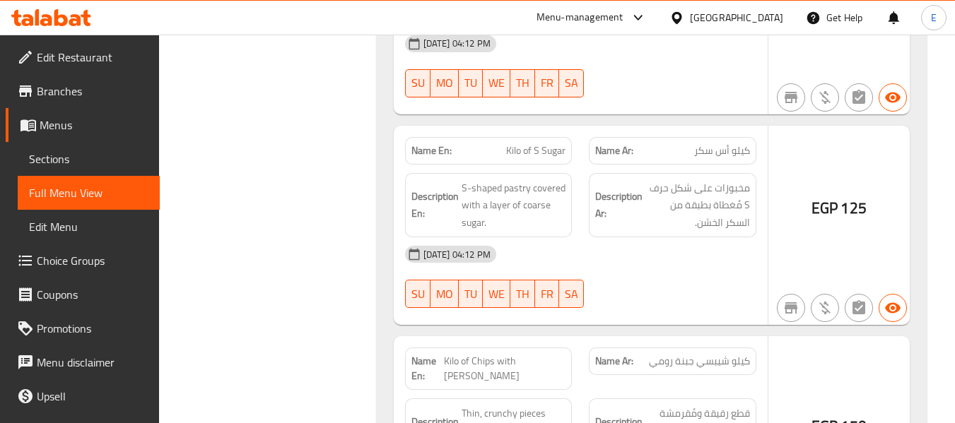
drag, startPoint x: 544, startPoint y: 153, endPoint x: 539, endPoint y: 142, distance: 11.7
click at [544, 165] on div "Description En: S-shaped pastry covered with a layer of coarse sugar." at bounding box center [489, 206] width 185 height 82
click at [537, 144] on span "Kilo of S Sugar" at bounding box center [535, 151] width 59 height 15
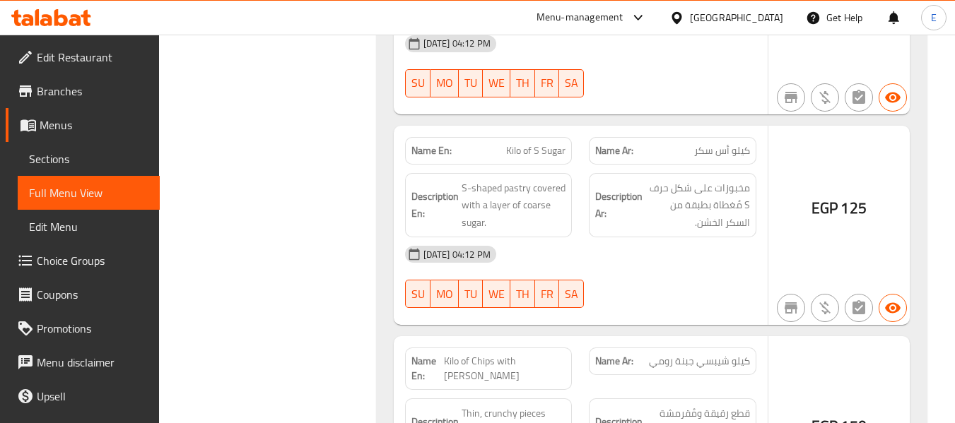
click at [657, 271] on div "30-09-2025 04:12 PM SU MO TU WE TH FR SA" at bounding box center [581, 277] width 368 height 79
drag, startPoint x: 459, startPoint y: 173, endPoint x: 559, endPoint y: 218, distance: 110.1
click at [559, 218] on div "Description En: S-shaped pastry covered with a layer of coarse sugar." at bounding box center [489, 205] width 168 height 65
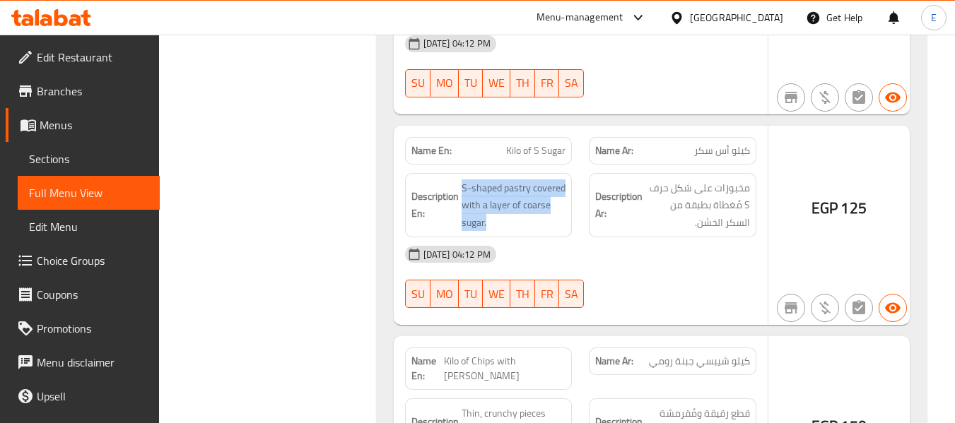
click at [559, 218] on div "Description En: S-shaped pastry covered with a layer of coarse sugar." at bounding box center [489, 205] width 168 height 65
click at [607, 217] on div "Description Ar: مخبوزات على شكل حرف S مُغطاة بطبقة من السكر الخشن." at bounding box center [673, 205] width 168 height 65
click at [531, 144] on span "Kilo of S Sugar" at bounding box center [535, 151] width 59 height 15
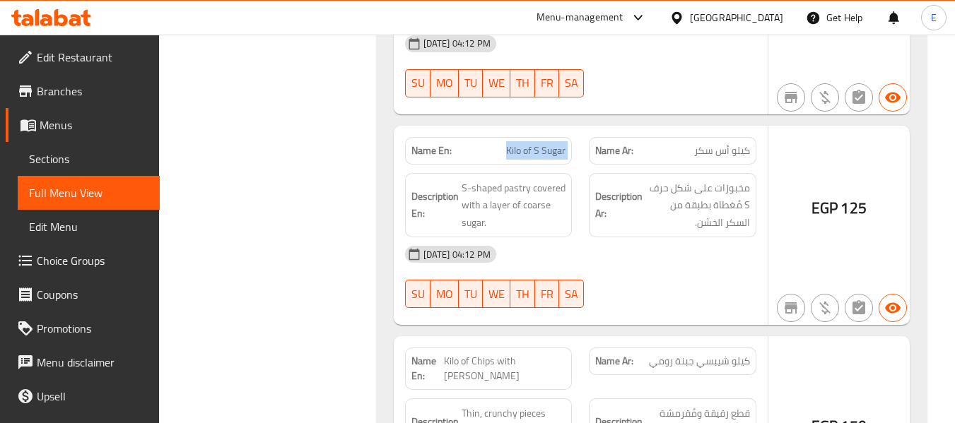
copy span "Kilo of S Sugar"
click at [646, 253] on div "[DATE] 04:12 PM" at bounding box center [581, 255] width 368 height 34
click at [713, 146] on div "Name Ar: كيلو أس سكر" at bounding box center [673, 151] width 168 height 28
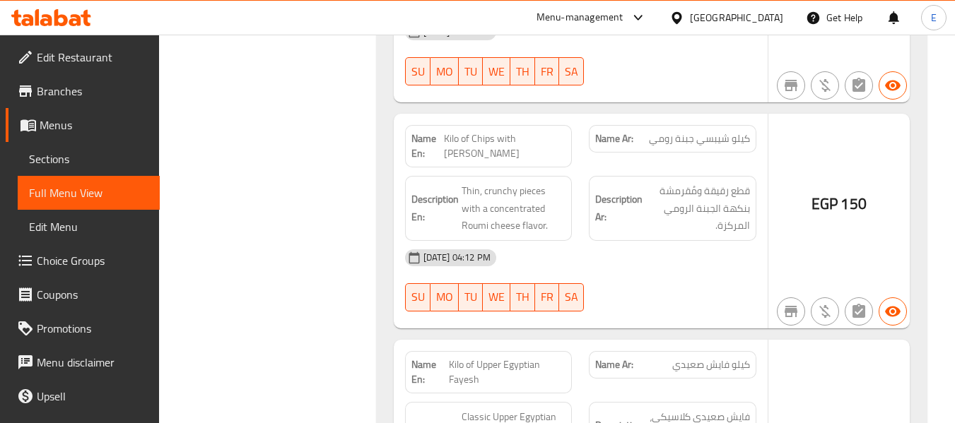
scroll to position [5468, 0]
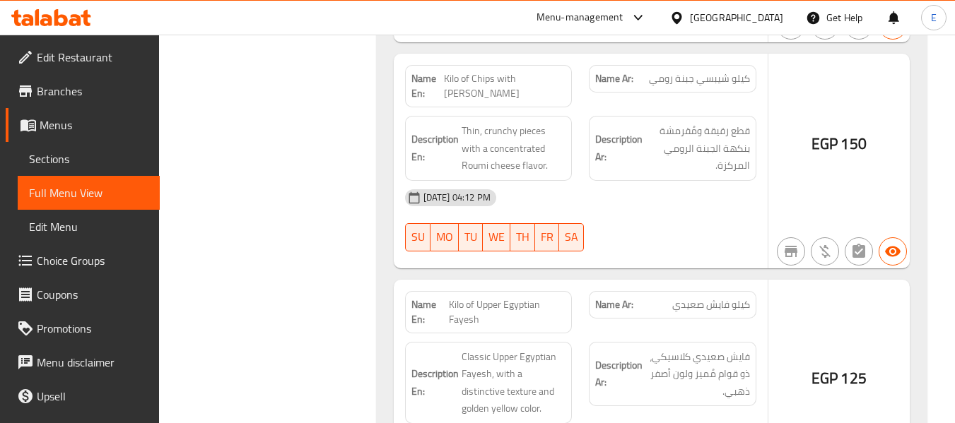
click at [714, 71] on span "كيلو شيبسي جبنة رومي" at bounding box center [699, 78] width 101 height 15
click at [494, 71] on span "Kilo of Chips with [PERSON_NAME]" at bounding box center [505, 86] width 122 height 30
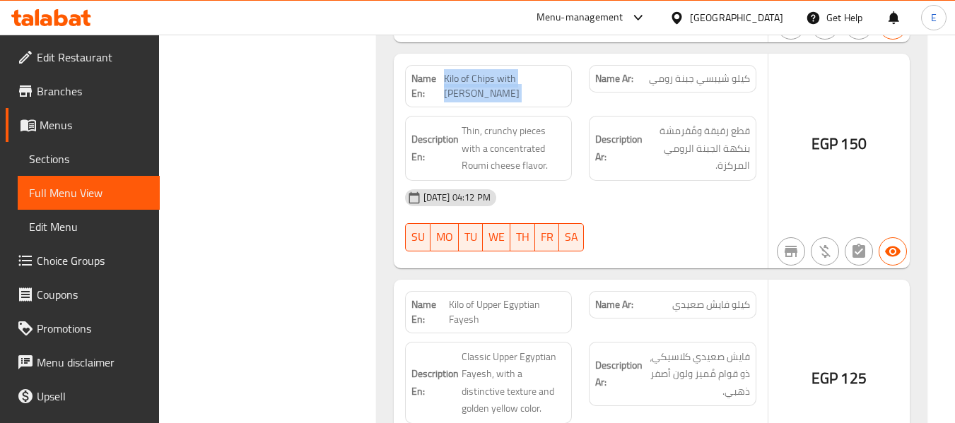
click at [494, 71] on span "Kilo of Chips with [PERSON_NAME]" at bounding box center [505, 86] width 122 height 30
click at [684, 202] on div "30-09-2025 04:12 PM SU MO TU WE TH FR SA" at bounding box center [581, 220] width 368 height 79
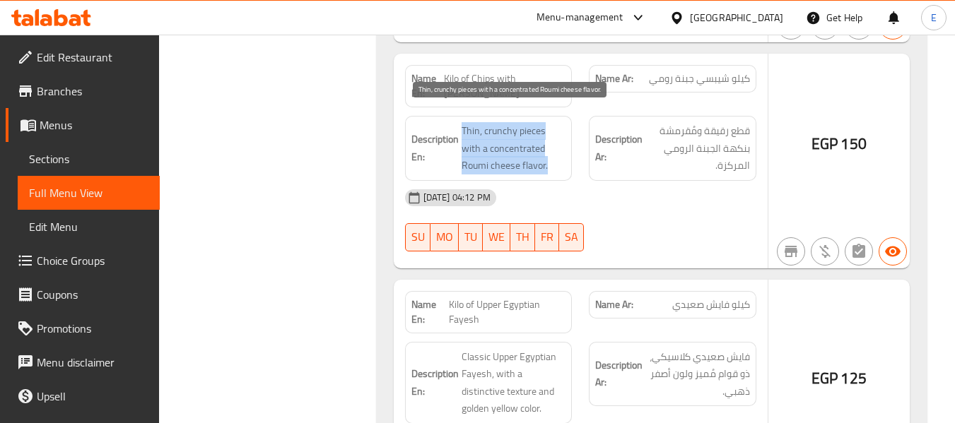
drag, startPoint x: 460, startPoint y: 109, endPoint x: 550, endPoint y: 158, distance: 102.5
click at [550, 158] on h6 "Description En: Thin, crunchy pieces with a concentrated Roumi cheese flavor." at bounding box center [488, 148] width 155 height 52
click at [550, 158] on span "Thin, crunchy pieces with a concentrated Roumi cheese flavor." at bounding box center [514, 148] width 105 height 52
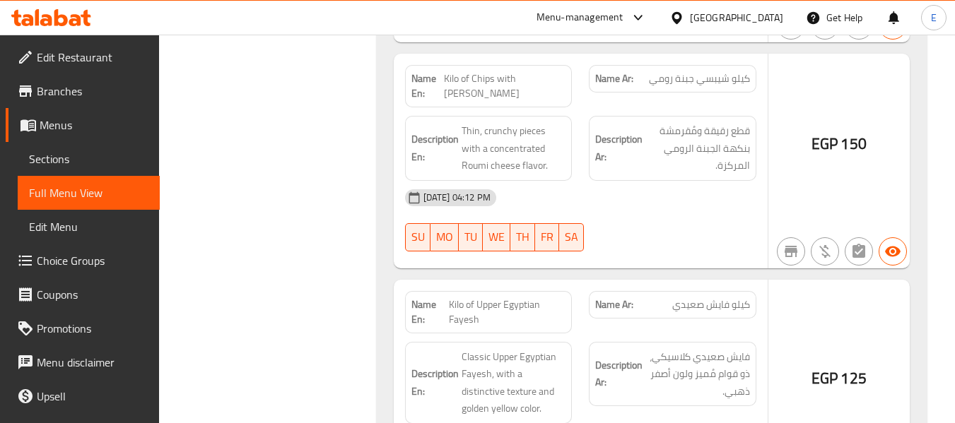
click at [671, 214] on div "30-09-2025 04:12 PM SU MO TU WE TH FR SA" at bounding box center [581, 220] width 368 height 79
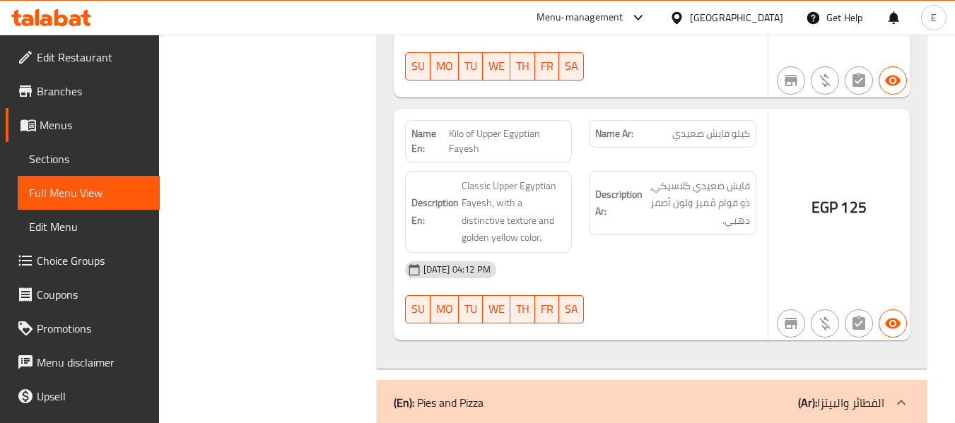
scroll to position [5681, 0]
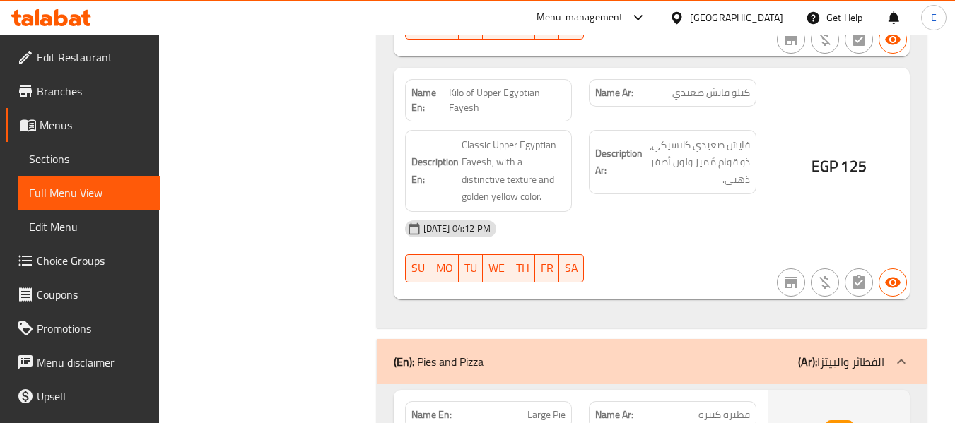
click at [706, 86] on span "كيلو فايش صعيدي" at bounding box center [711, 93] width 78 height 15
click at [468, 86] on span "Kilo of Upper Egyptian Fayesh" at bounding box center [507, 101] width 117 height 30
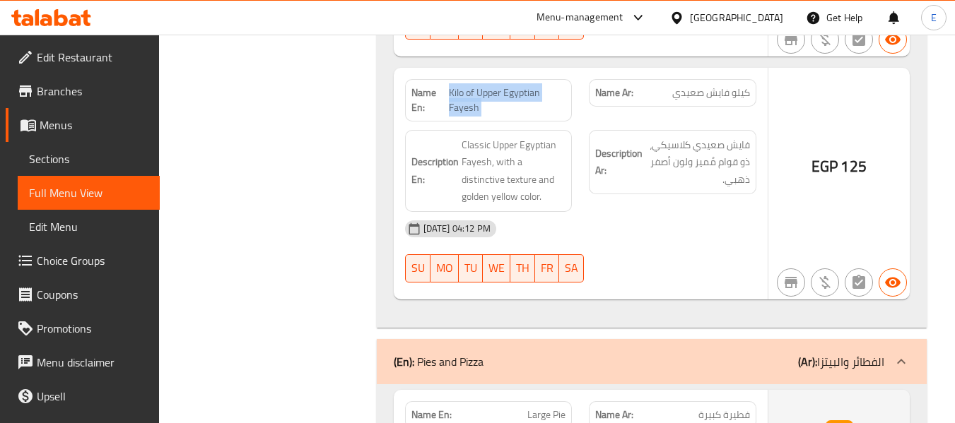
click at [468, 86] on span "Kilo of Upper Egyptian Fayesh" at bounding box center [507, 101] width 117 height 30
click at [709, 216] on div "[DATE] 04:12 PM" at bounding box center [581, 229] width 368 height 34
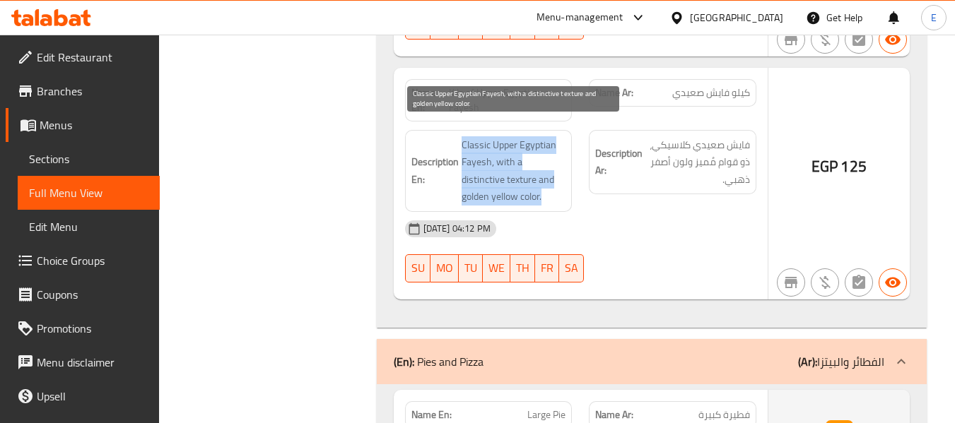
drag, startPoint x: 461, startPoint y: 122, endPoint x: 551, endPoint y: 178, distance: 106.7
click at [551, 178] on span "Classic Upper Egyptian Fayesh, with a distinctive texture and golden yellow col…" at bounding box center [514, 170] width 105 height 69
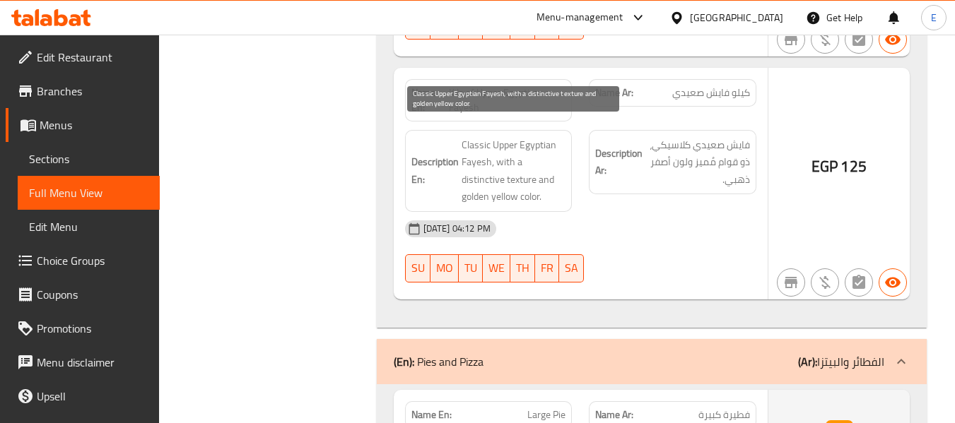
click at [551, 178] on span "Classic Upper Egyptian Fayesh, with a distinctive texture and golden yellow col…" at bounding box center [514, 170] width 105 height 69
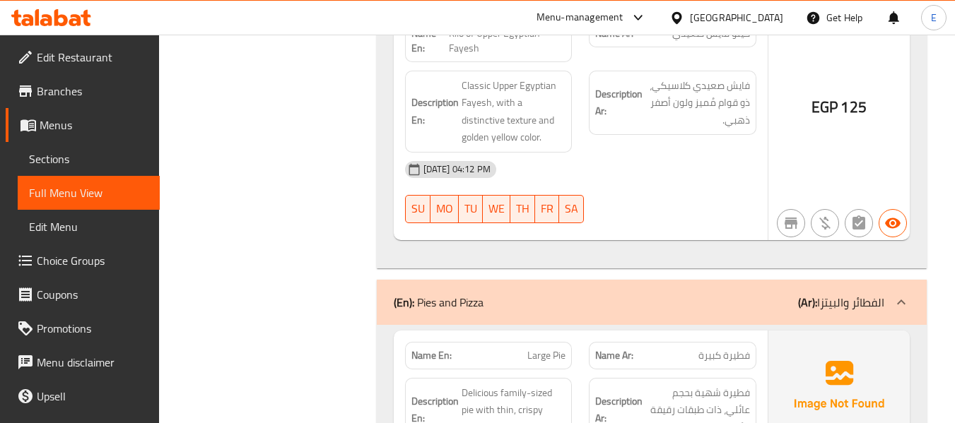
scroll to position [5893, 0]
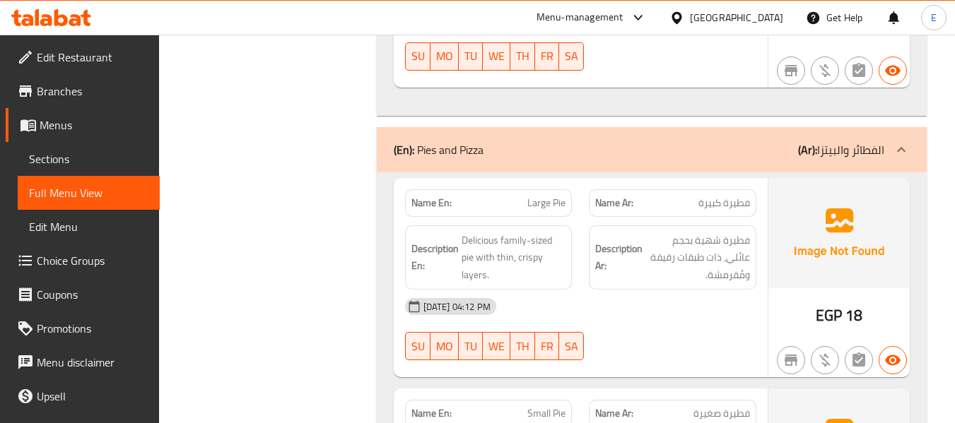
click at [724, 141] on div "(En): Pies and Pizza (Ar): الفطائر والبيتزا" at bounding box center [639, 149] width 491 height 17
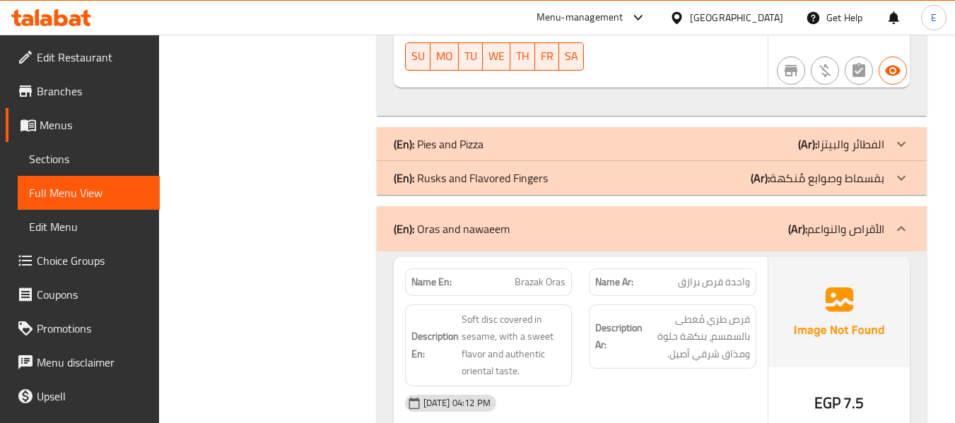
click at [721, 170] on div "(En): Rusks and Flavored Fingers (Ar): بقسماط وصوابع مُنكهة" at bounding box center [639, 178] width 491 height 17
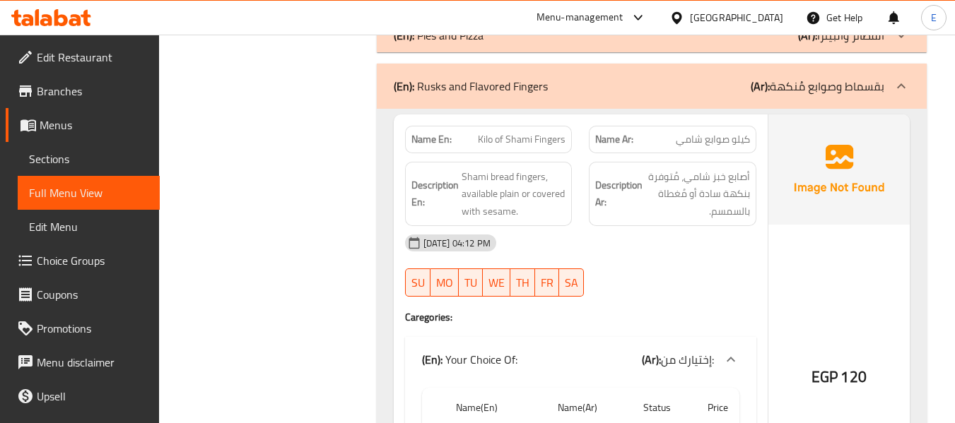
scroll to position [6034, 0]
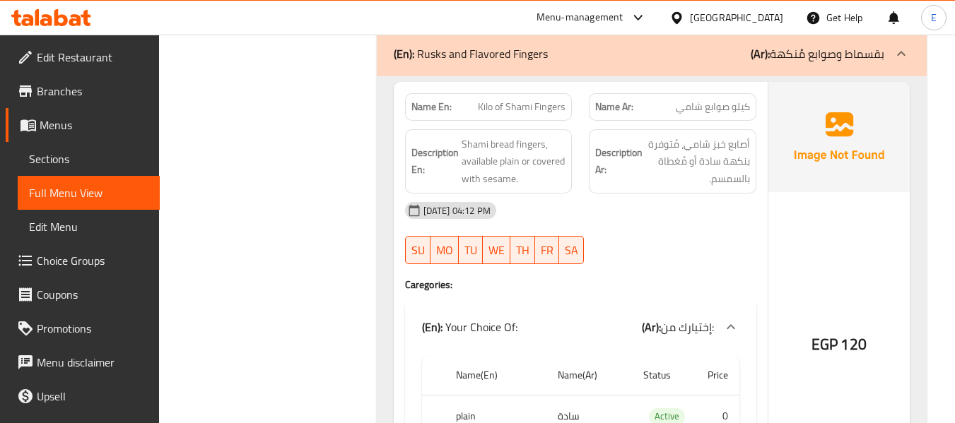
click at [702, 100] on span "كيلو صوابع شامي" at bounding box center [713, 107] width 74 height 15
click at [503, 100] on span "Kilo of Shami Fingers" at bounding box center [522, 107] width 88 height 15
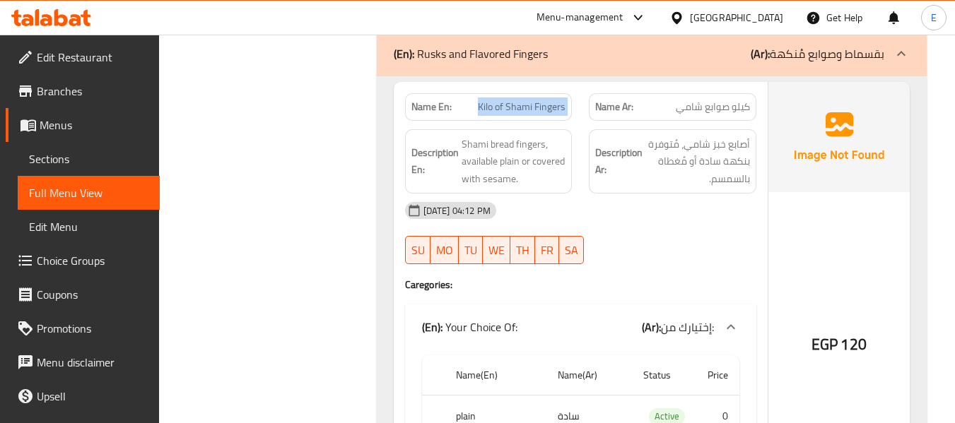
click at [503, 100] on span "Kilo of Shami Fingers" at bounding box center [522, 107] width 88 height 15
click at [687, 225] on div "30-09-2025 04:12 PM SU MO TU WE TH FR SA" at bounding box center [581, 233] width 368 height 79
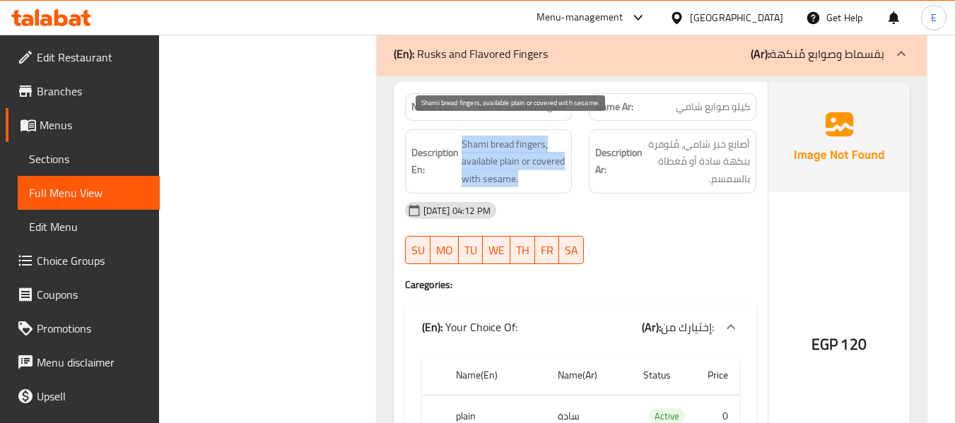
drag, startPoint x: 458, startPoint y: 122, endPoint x: 560, endPoint y: 165, distance: 110.6
click at [560, 165] on h6 "Description En: Shami bread fingers, available plain or covered with sesame." at bounding box center [488, 162] width 155 height 52
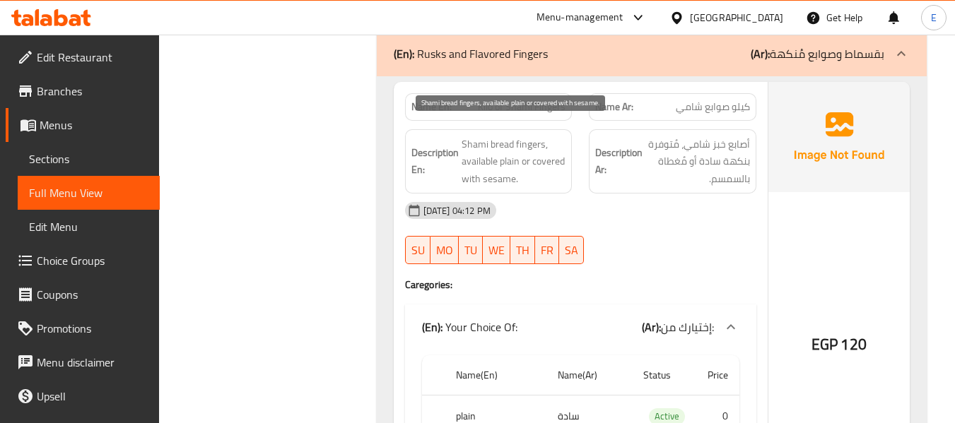
click at [682, 226] on div "30-09-2025 04:12 PM SU MO TU WE TH FR SA" at bounding box center [581, 233] width 368 height 79
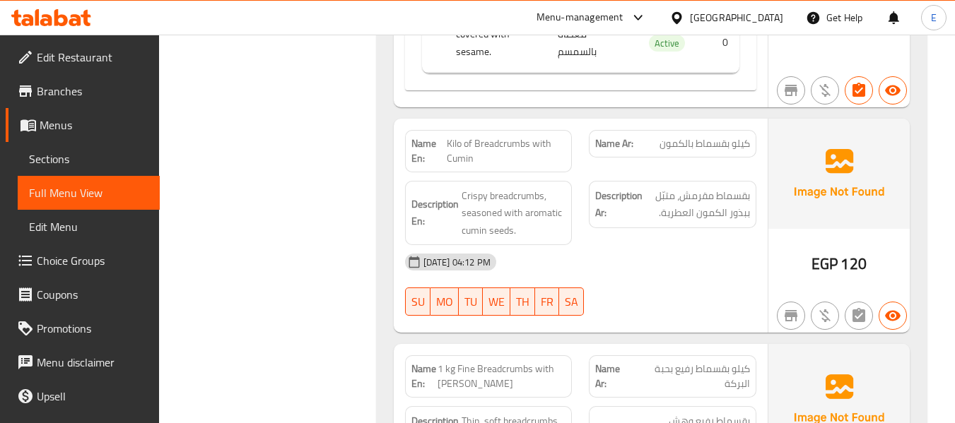
scroll to position [6529, 0]
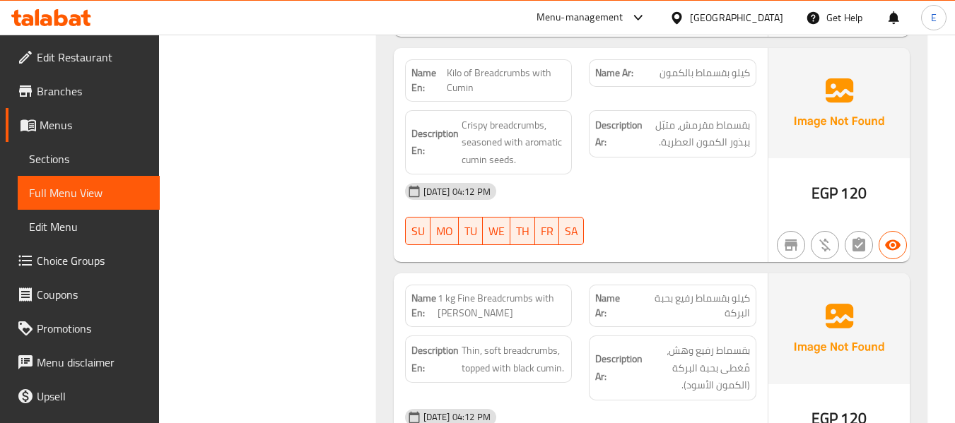
click at [702, 66] on span "كيلو بقسماط بالكمون" at bounding box center [705, 73] width 90 height 15
click at [510, 66] on span "Kilo of Breadcrumbs with Cumin" at bounding box center [506, 81] width 119 height 30
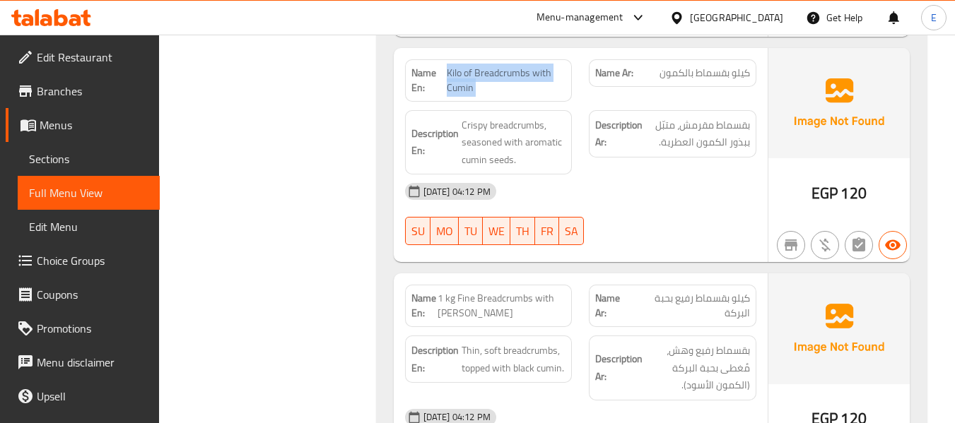
click at [510, 66] on span "Kilo of Breadcrumbs with Cumin" at bounding box center [506, 81] width 119 height 30
click at [667, 175] on div "[DATE] 04:12 PM" at bounding box center [581, 192] width 368 height 34
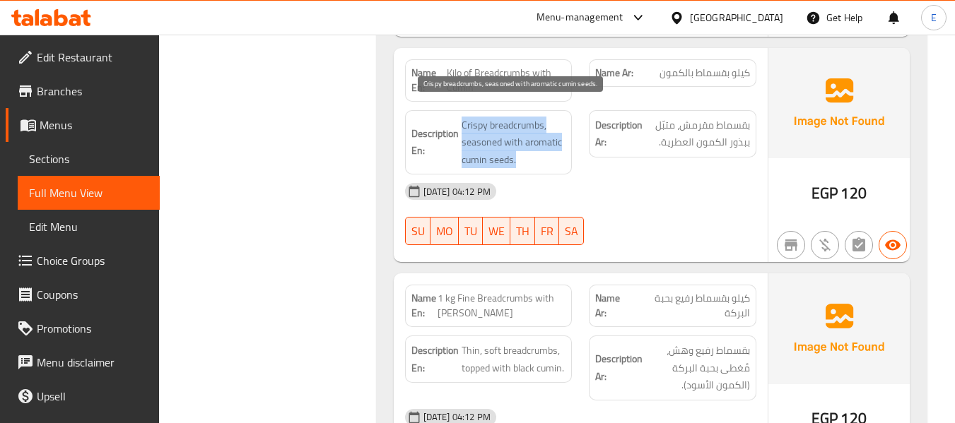
drag, startPoint x: 464, startPoint y: 107, endPoint x: 559, endPoint y: 144, distance: 102.3
click at [559, 144] on span "Crispy breadcrumbs, seasoned with aromatic cumin seeds." at bounding box center [514, 143] width 105 height 52
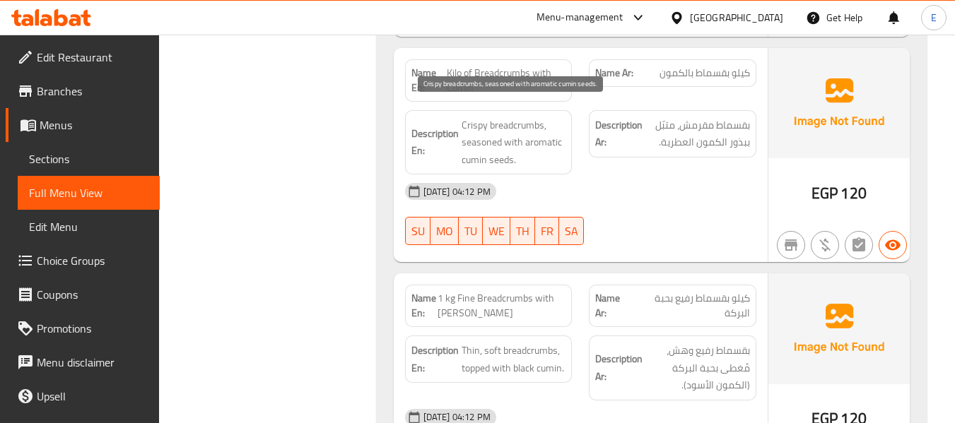
click at [559, 144] on span "Crispy breadcrumbs, seasoned with aromatic cumin seeds." at bounding box center [514, 143] width 105 height 52
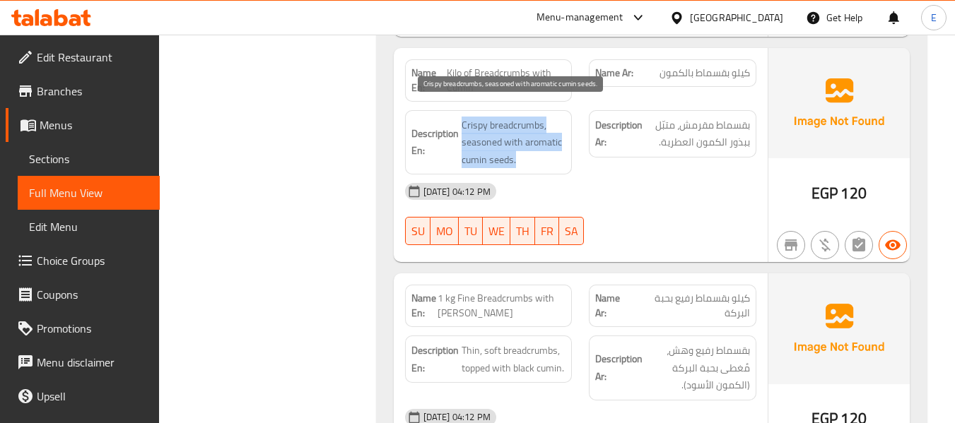
click at [559, 144] on span "Crispy breadcrumbs, seasoned with aromatic cumin seeds." at bounding box center [514, 143] width 105 height 52
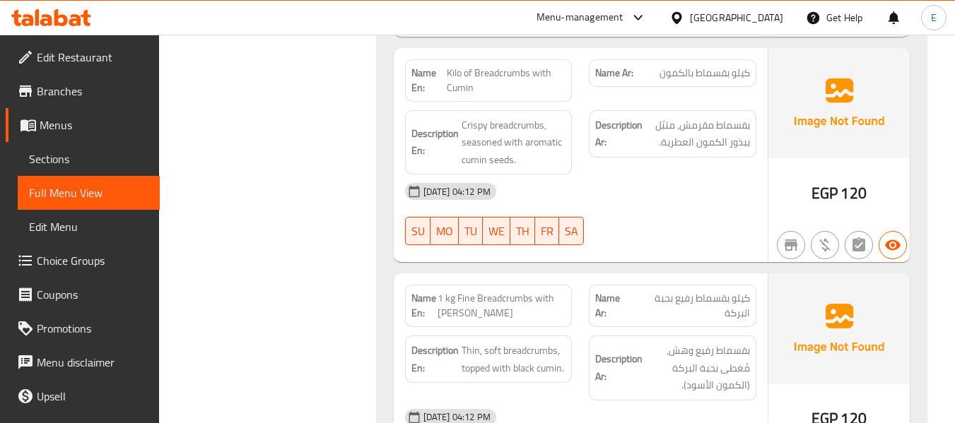
click at [667, 177] on div "[DATE] 04:12 PM" at bounding box center [581, 192] width 368 height 34
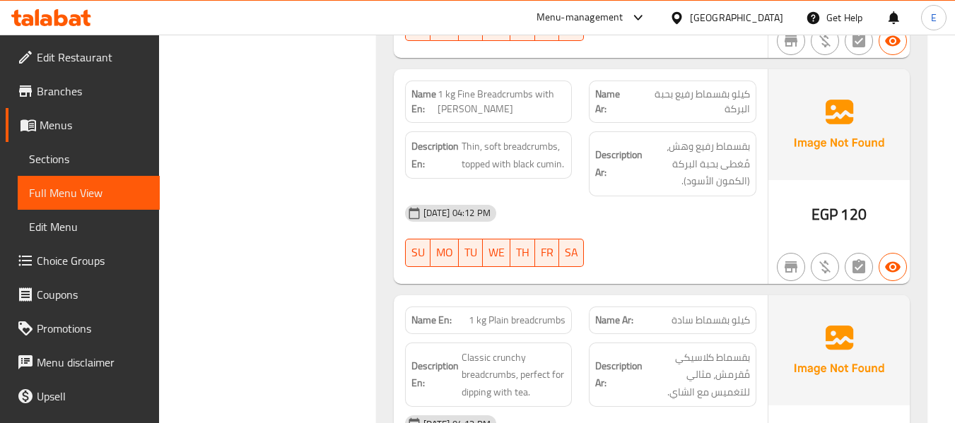
scroll to position [6741, 0]
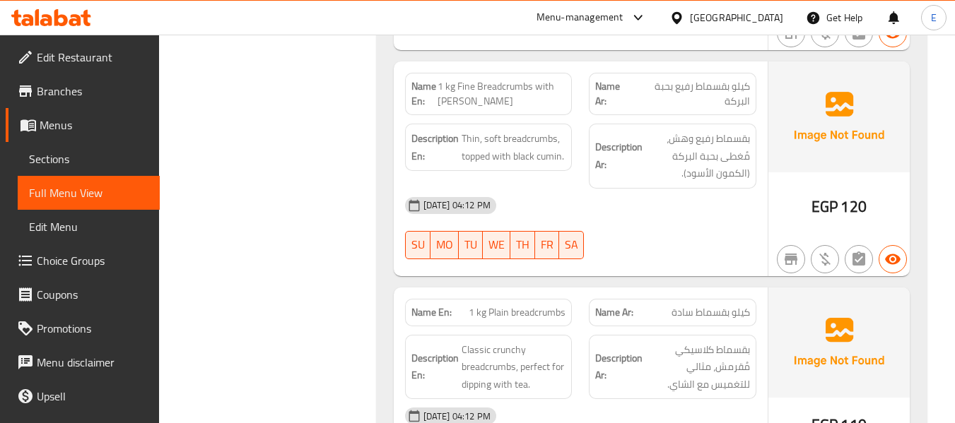
click at [720, 79] on span "كيلو بقسماط رفيع بحبة البركة" at bounding box center [691, 94] width 118 height 30
click at [508, 64] on div "Name En: 1 kg Fine Breadcrumbs with Nigella Seeds" at bounding box center [489, 93] width 185 height 59
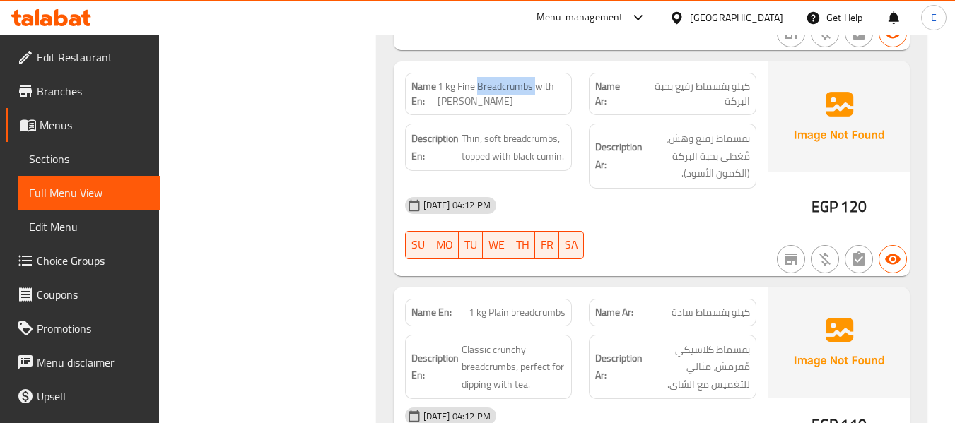
click at [508, 64] on div "Name En: 1 kg Fine Breadcrumbs with Nigella Seeds" at bounding box center [489, 93] width 185 height 59
click at [484, 90] on span "1 kg Fine Breadcrumbs with [PERSON_NAME]" at bounding box center [502, 94] width 128 height 30
drag, startPoint x: 440, startPoint y: 88, endPoint x: 537, endPoint y: 90, distance: 96.9
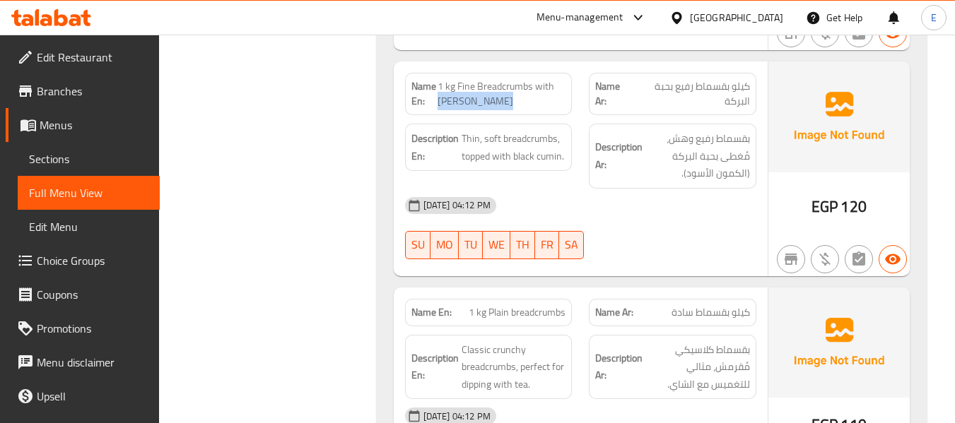
click at [537, 90] on span "1 kg Fine Breadcrumbs with [PERSON_NAME]" at bounding box center [502, 94] width 128 height 30
copy span "Nigella Seeds"
click at [676, 198] on div "[DATE] 04:12 PM" at bounding box center [581, 206] width 368 height 34
click at [675, 198] on div "[DATE] 04:12 PM" at bounding box center [581, 206] width 368 height 34
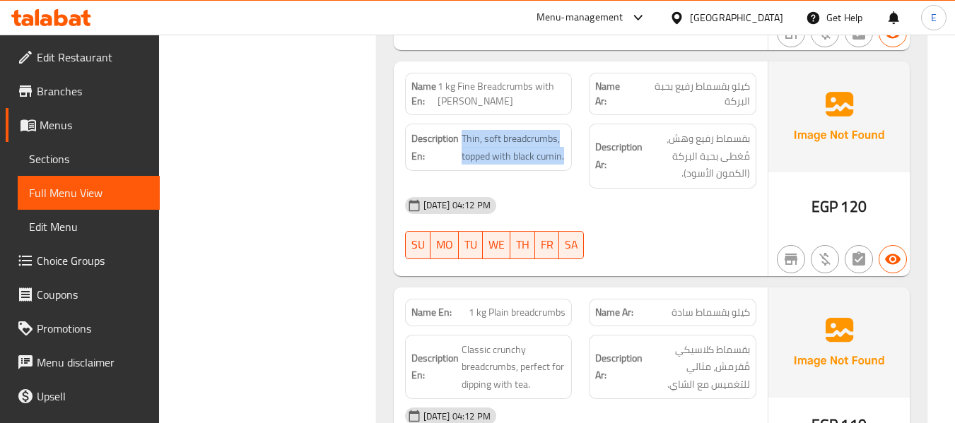
drag, startPoint x: 461, startPoint y: 119, endPoint x: 572, endPoint y: 139, distance: 112.9
click at [572, 139] on div "Description En: Thin, soft breadcrumbs, topped with black cumin." at bounding box center [489, 147] width 168 height 47
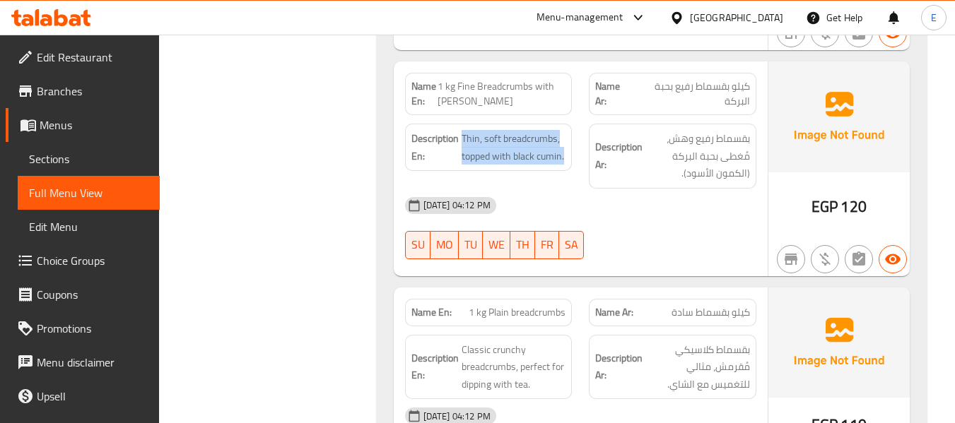
click at [572, 139] on div "Description En: Thin, soft breadcrumbs, topped with black cumin." at bounding box center [489, 147] width 168 height 47
click at [690, 197] on div "[DATE] 04:12 PM" at bounding box center [581, 206] width 368 height 34
click at [496, 79] on span "1 kg Fine Breadcrumbs with [PERSON_NAME]" at bounding box center [502, 94] width 128 height 30
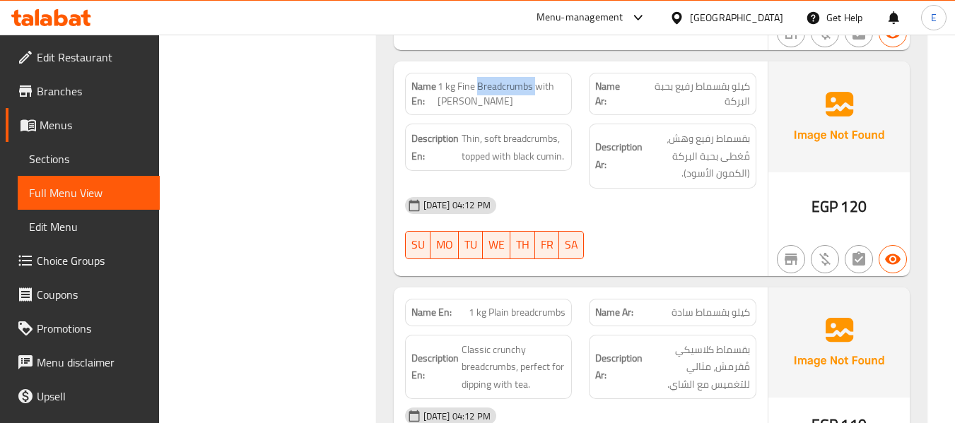
click at [496, 79] on span "1 kg Fine Breadcrumbs with [PERSON_NAME]" at bounding box center [502, 94] width 128 height 30
copy span "1 kg Fine Breadcrumbs with [PERSON_NAME]"
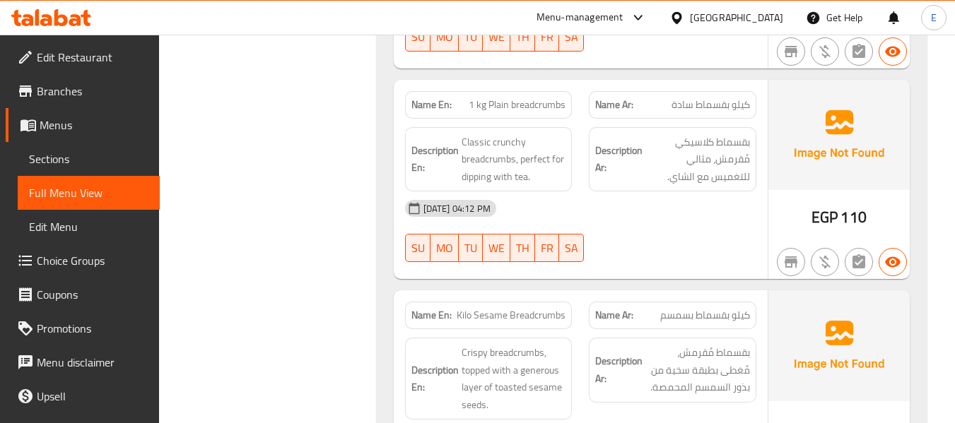
scroll to position [6953, 0]
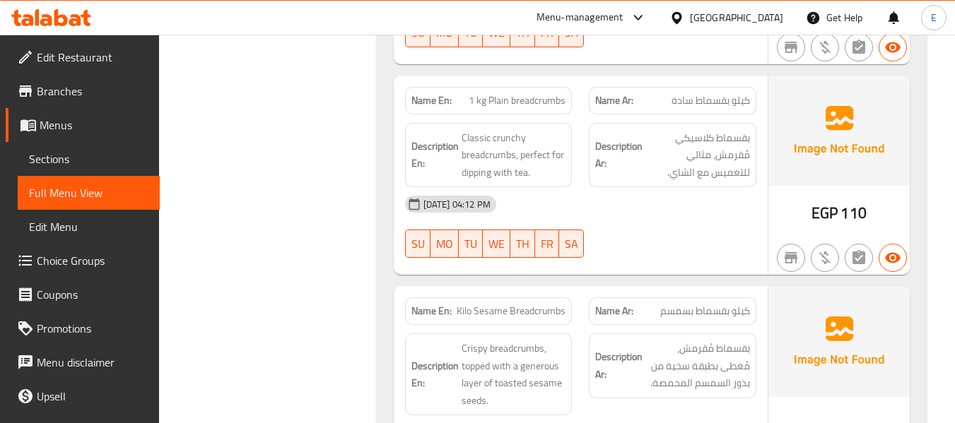
click at [679, 93] on span "كيلو بقسماط سادة" at bounding box center [711, 100] width 78 height 15
drag, startPoint x: 679, startPoint y: 93, endPoint x: 527, endPoint y: 101, distance: 151.5
click at [677, 93] on span "كيلو بقسماط سادة" at bounding box center [711, 100] width 78 height 15
click at [522, 98] on div "Name En: 1 kg Plain breadcrumbs" at bounding box center [489, 101] width 168 height 28
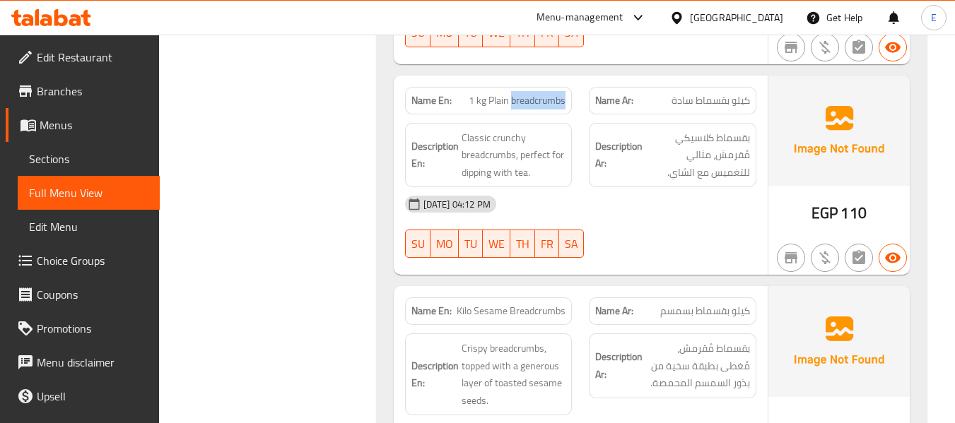
click at [522, 98] on div "Name En: 1 kg Plain breadcrumbs" at bounding box center [489, 101] width 168 height 28
click at [644, 198] on div "[DATE] 04:12 PM" at bounding box center [581, 204] width 368 height 34
click at [541, 97] on div "Name En: 1 kg Plain breadcrumbs" at bounding box center [489, 101] width 168 height 28
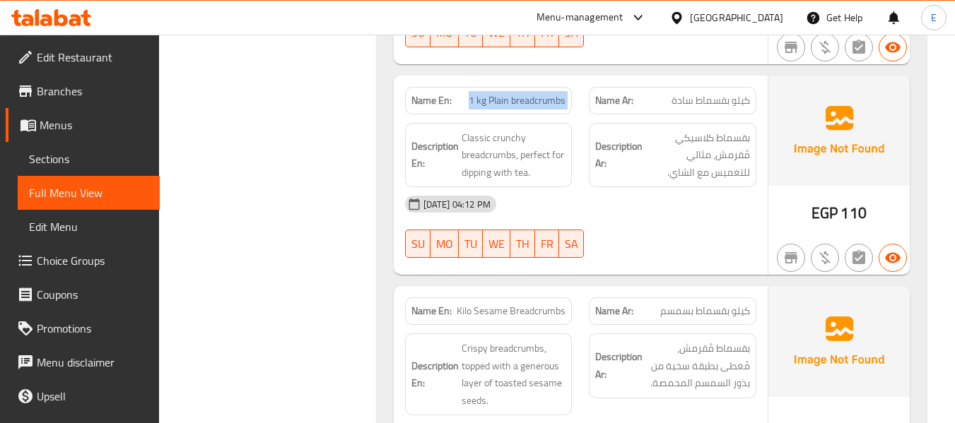
click at [541, 97] on div "Name En: 1 kg Plain breadcrumbs" at bounding box center [489, 101] width 168 height 28
copy span "1 kg Plain breadcrumbs"
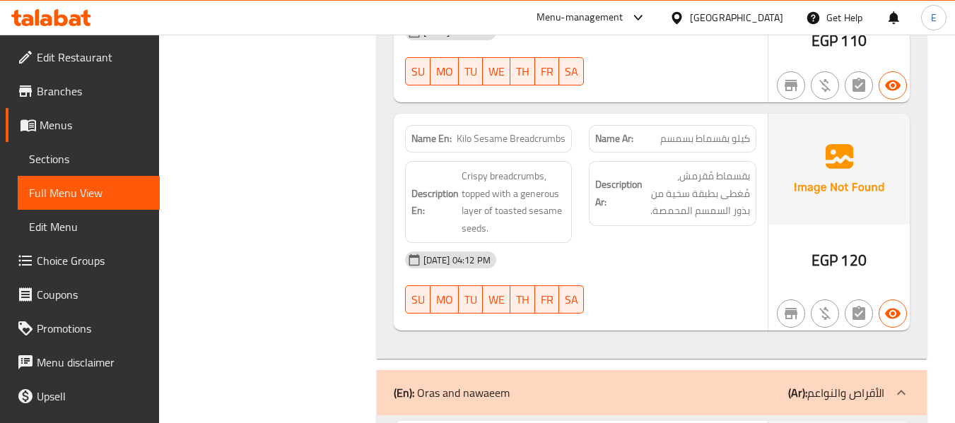
scroll to position [7165, 0]
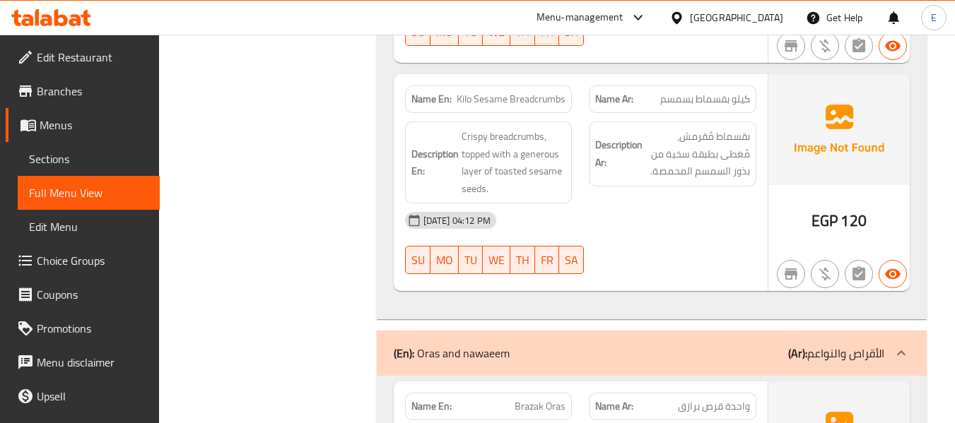
click at [655, 217] on div "[DATE] 04:12 PM" at bounding box center [581, 221] width 368 height 34
click at [534, 95] on div "Name En: Kilo Sesame Breadcrumbs" at bounding box center [489, 100] width 168 height 28
click at [679, 92] on span "كيلو بقسماط بسمسم" at bounding box center [705, 99] width 90 height 15
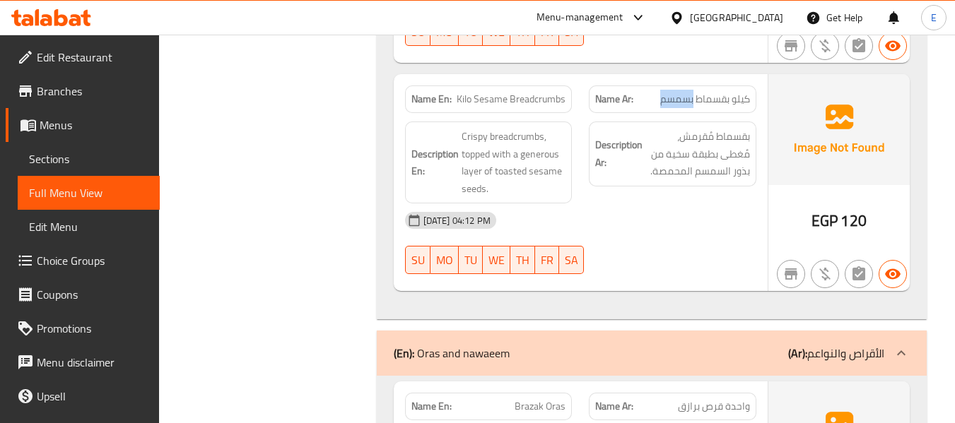
click at [679, 92] on span "كيلو بقسماط بسمسم" at bounding box center [705, 99] width 90 height 15
click at [537, 92] on span "Kilo Sesame Breadcrumbs" at bounding box center [511, 99] width 109 height 15
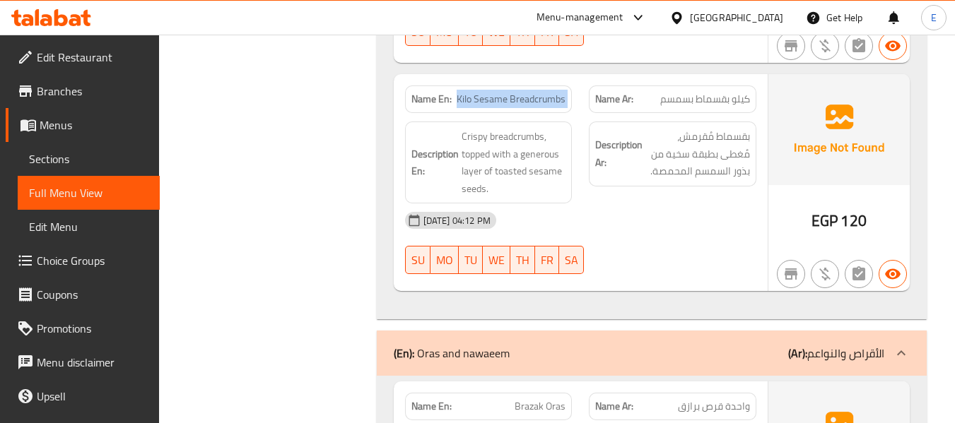
copy span "Kilo Sesame Breadcrumbs"
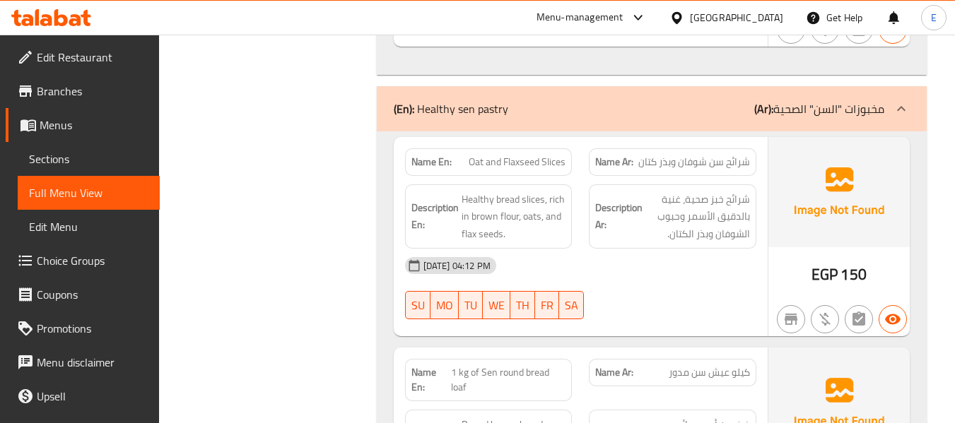
scroll to position [8544, 0]
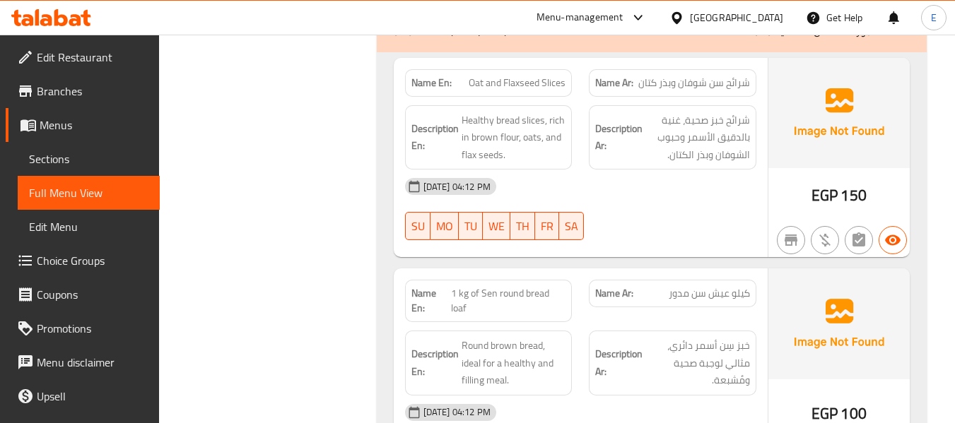
click at [672, 76] on span "شرائح سن شوفان وبذر كتان" at bounding box center [694, 83] width 112 height 15
click at [467, 76] on p "Name En: Oat and Flaxseed Slices" at bounding box center [488, 83] width 155 height 15
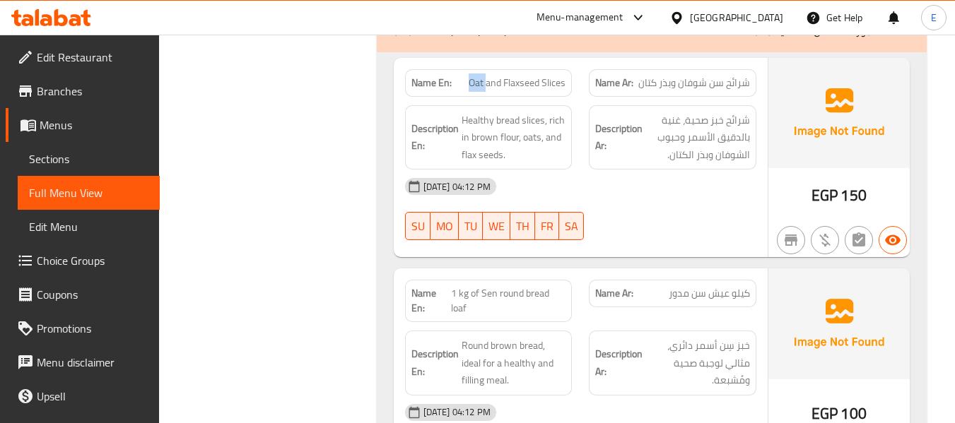
click at [467, 76] on p "Name En: Oat and Flaxseed Slices" at bounding box center [488, 83] width 155 height 15
click at [506, 76] on span "Oat and Flaxseed Slices" at bounding box center [517, 83] width 97 height 15
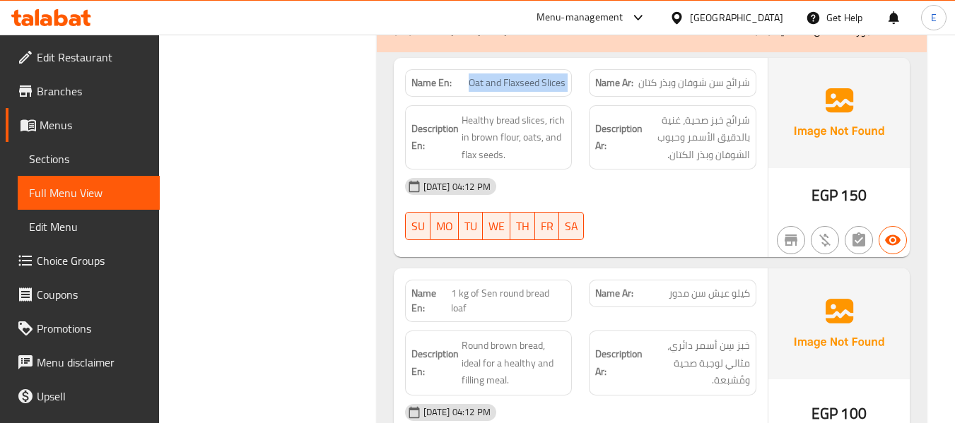
click at [506, 76] on span "Oat and Flaxseed Slices" at bounding box center [517, 83] width 97 height 15
click at [711, 69] on div "Name Ar: شرائح سن شوفان وبذر كتان" at bounding box center [673, 83] width 168 height 28
click at [554, 61] on div "Name En: Oat and Flaxseed Slices" at bounding box center [489, 83] width 185 height 45
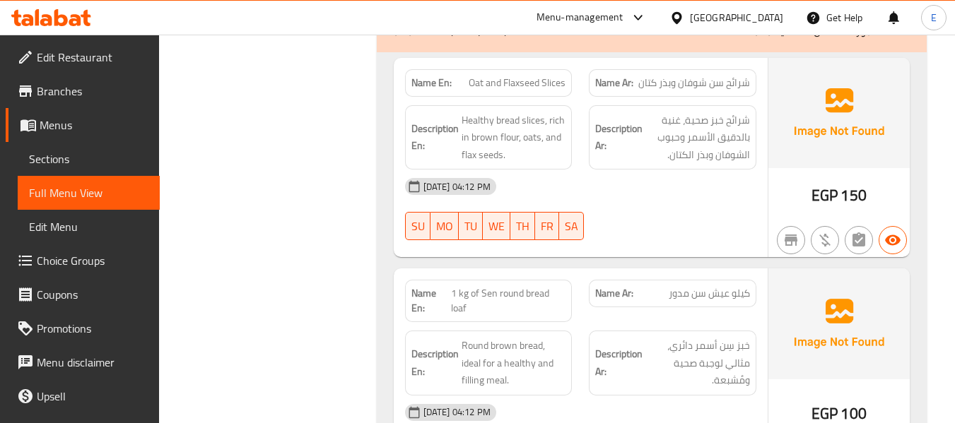
click at [535, 76] on span "Oat and Flaxseed Slices" at bounding box center [517, 83] width 97 height 15
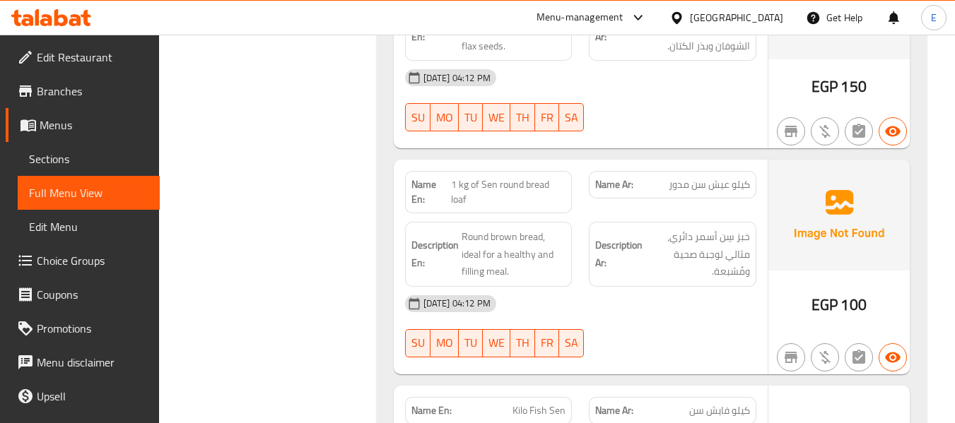
scroll to position [8685, 0]
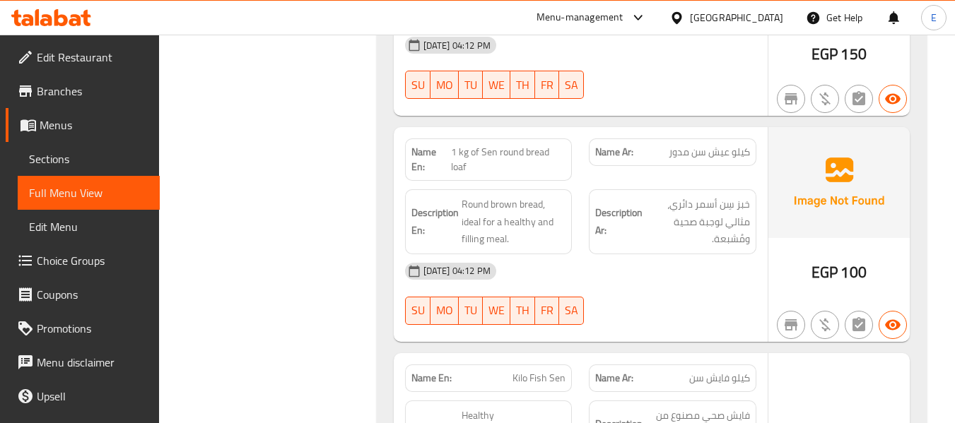
click at [703, 145] on span "كيلو عيش سن مدور" at bounding box center [709, 152] width 81 height 15
click at [456, 145] on span "1 kg of Sen round bread loaf" at bounding box center [508, 160] width 115 height 30
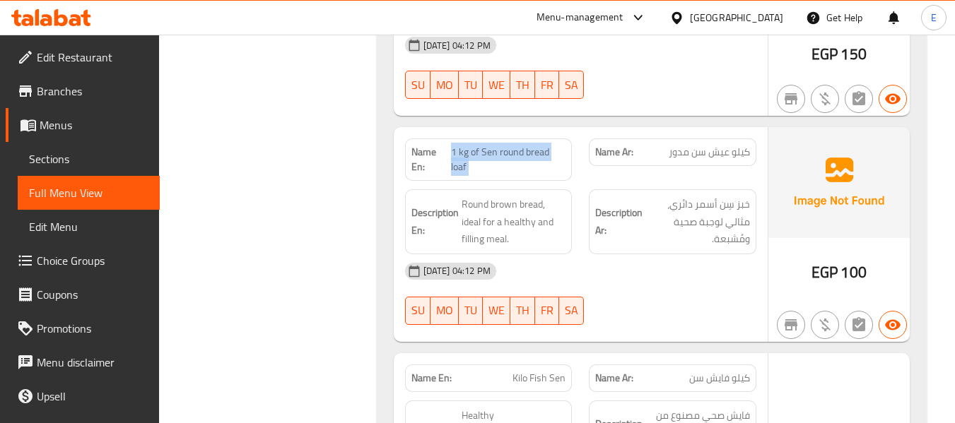
click at [456, 145] on span "1 kg of Sen round bread loaf" at bounding box center [508, 160] width 115 height 30
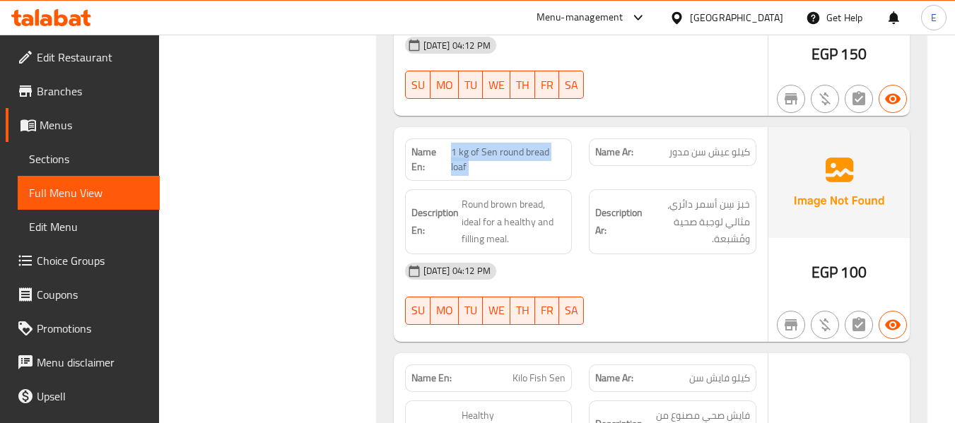
click at [548, 145] on span "1 kg of Sen round bread loaf" at bounding box center [508, 160] width 115 height 30
click at [471, 145] on span "1 kg of Sen round bread loaf" at bounding box center [508, 160] width 115 height 30
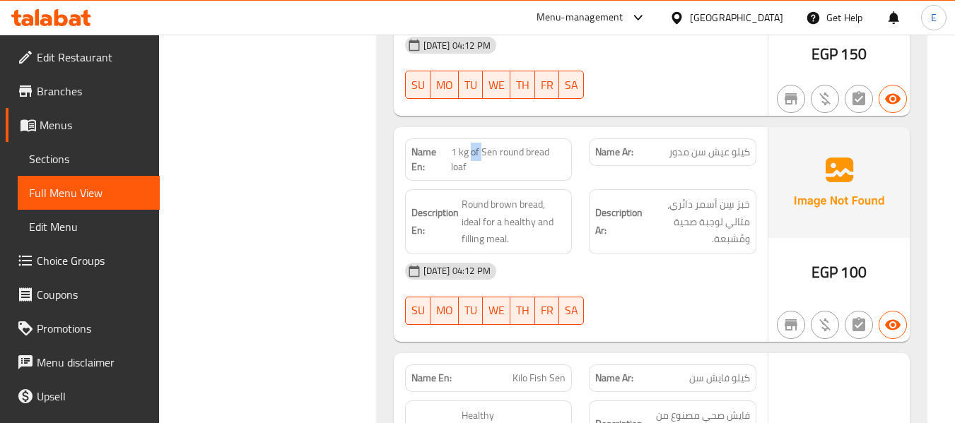
click at [471, 145] on span "1 kg of Sen round bread loaf" at bounding box center [508, 160] width 115 height 30
click at [518, 145] on span "1 kg of Sen round bread loaf" at bounding box center [508, 160] width 115 height 30
drag, startPoint x: 448, startPoint y: 118, endPoint x: 568, endPoint y: 136, distance: 121.5
click at [568, 139] on div "Name En: 1 kg of Sen round bread loaf" at bounding box center [489, 160] width 168 height 42
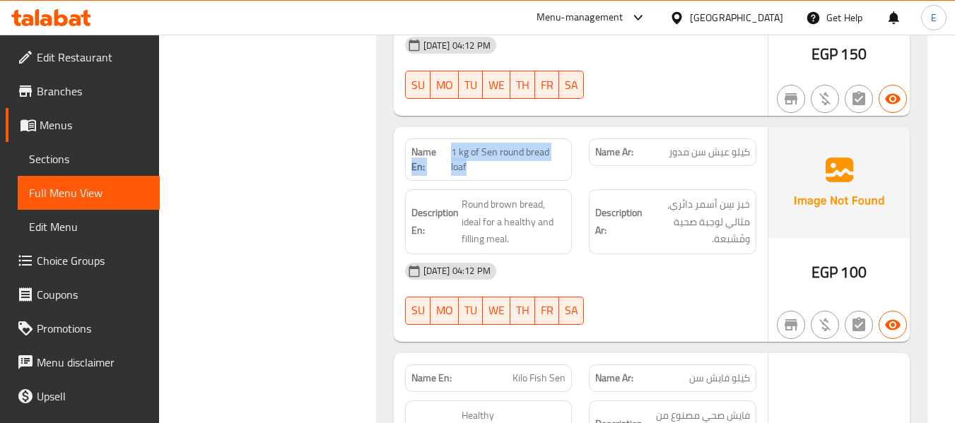
click at [568, 139] on div "Name En: 1 kg of Sen round bread loaf" at bounding box center [489, 160] width 168 height 42
click at [679, 266] on div "30-09-2025 04:12 PM SU MO TU WE TH FR SA" at bounding box center [581, 294] width 368 height 79
click at [474, 145] on span "1 kg of Sen round bread loaf" at bounding box center [508, 160] width 115 height 30
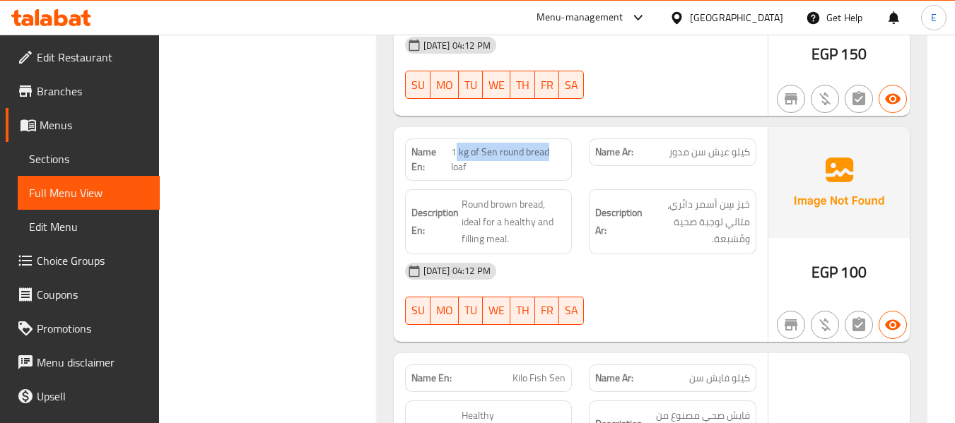
drag, startPoint x: 455, startPoint y: 117, endPoint x: 549, endPoint y: 122, distance: 94.1
click at [549, 145] on span "1 kg of Sen round bread loaf" at bounding box center [508, 160] width 115 height 30
click at [703, 261] on div "30-09-2025 04:12 PM SU MO TU WE TH FR SA" at bounding box center [581, 294] width 368 height 79
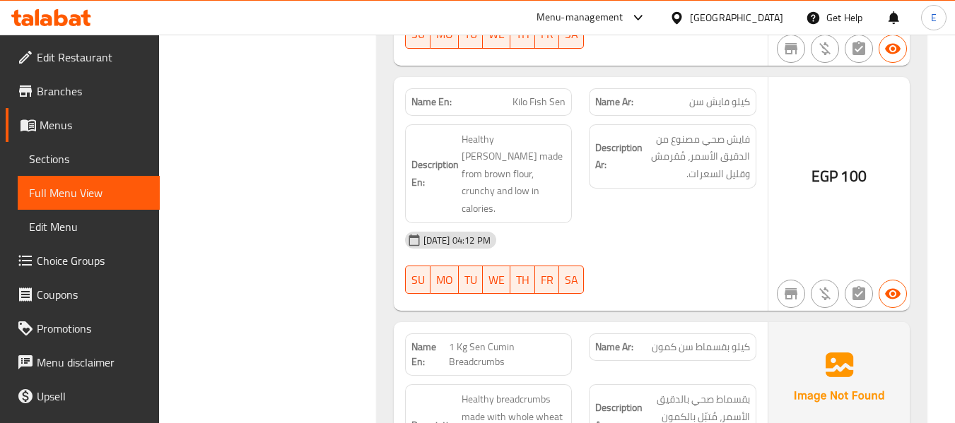
scroll to position [8968, 0]
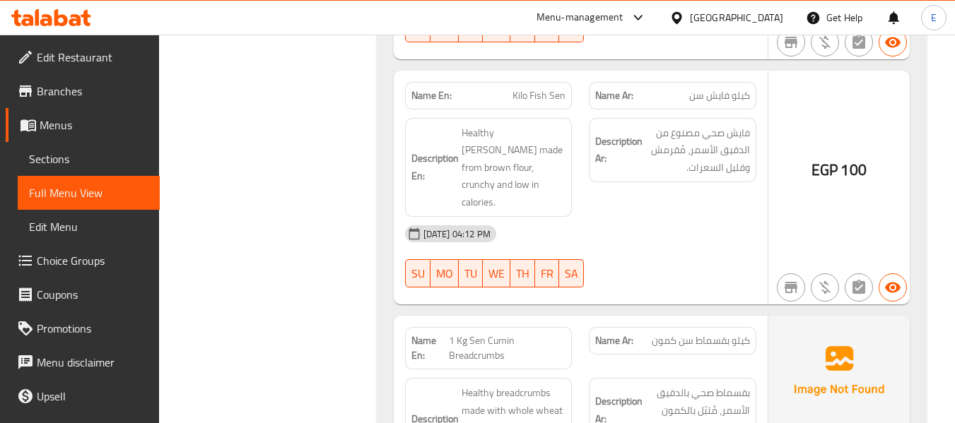
click at [694, 88] on span "كيلو فايش سن" at bounding box center [719, 95] width 61 height 15
click at [528, 82] on div "Name En: Kilo Fish Sen" at bounding box center [489, 96] width 168 height 28
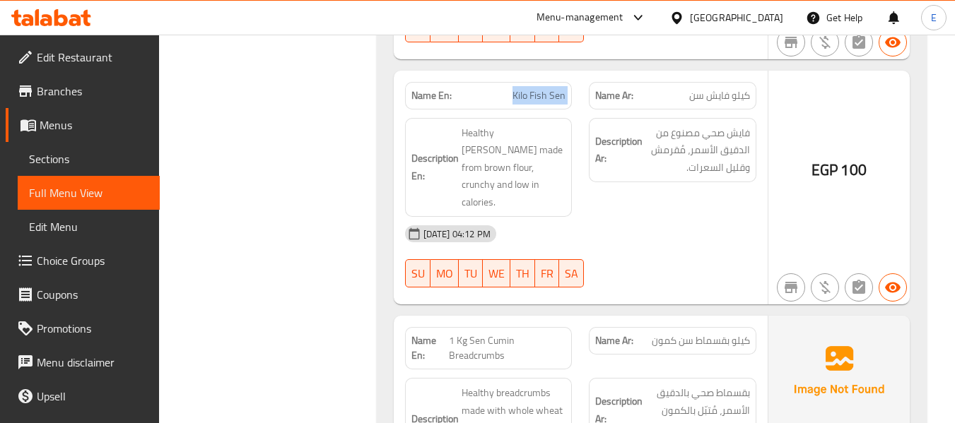
click at [528, 82] on div "Name En: Kilo Fish Sen" at bounding box center [489, 96] width 168 height 28
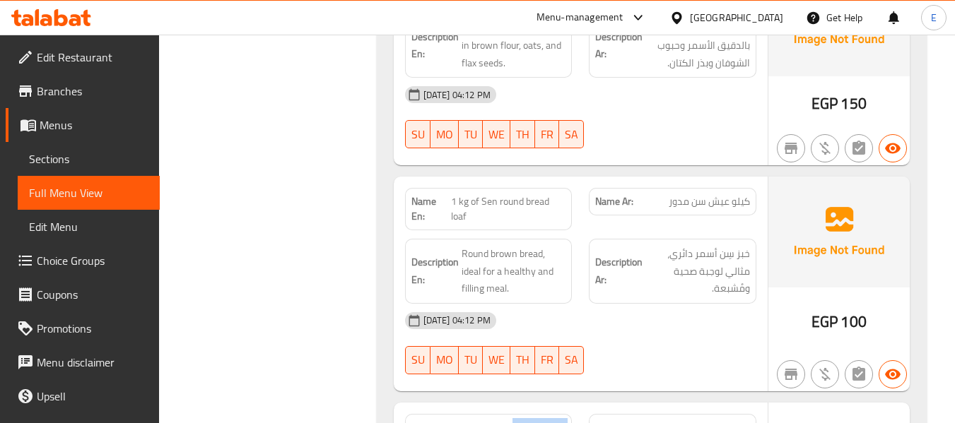
scroll to position [8615, 0]
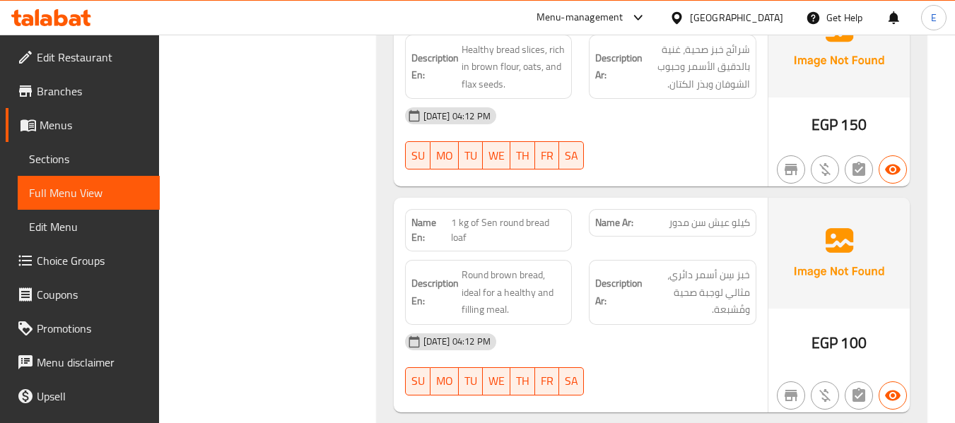
click at [530, 216] on span "1 kg of Sen round bread loaf" at bounding box center [508, 231] width 115 height 30
click at [674, 104] on div "30-09-2025 04:12 PM SU MO TU WE TH FR SA" at bounding box center [581, 138] width 368 height 79
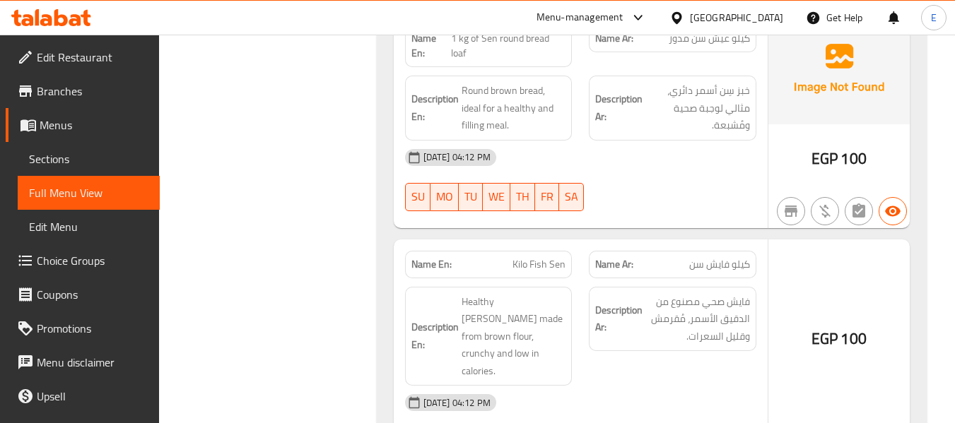
scroll to position [8827, 0]
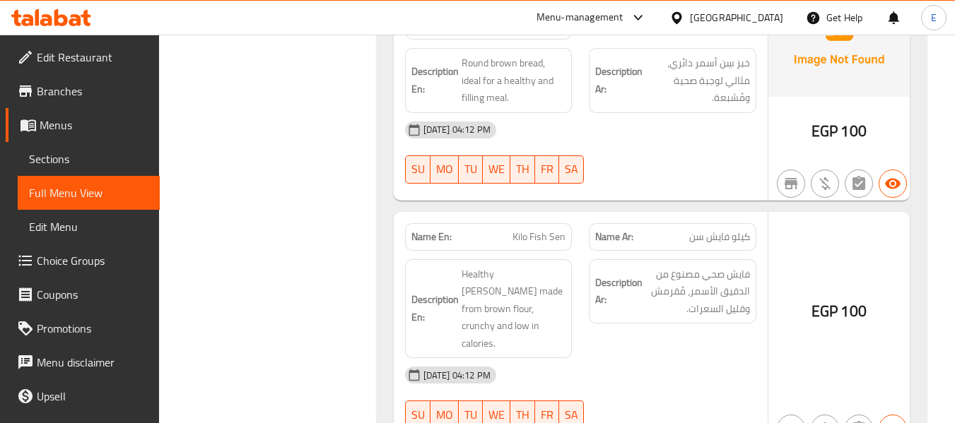
click at [527, 223] on div "Name En: Kilo Fish Sen" at bounding box center [489, 237] width 168 height 28
click at [619, 358] on div "[DATE] 04:12 PM" at bounding box center [581, 375] width 368 height 34
click at [542, 230] on span "Kilo Fish Sen" at bounding box center [539, 237] width 53 height 15
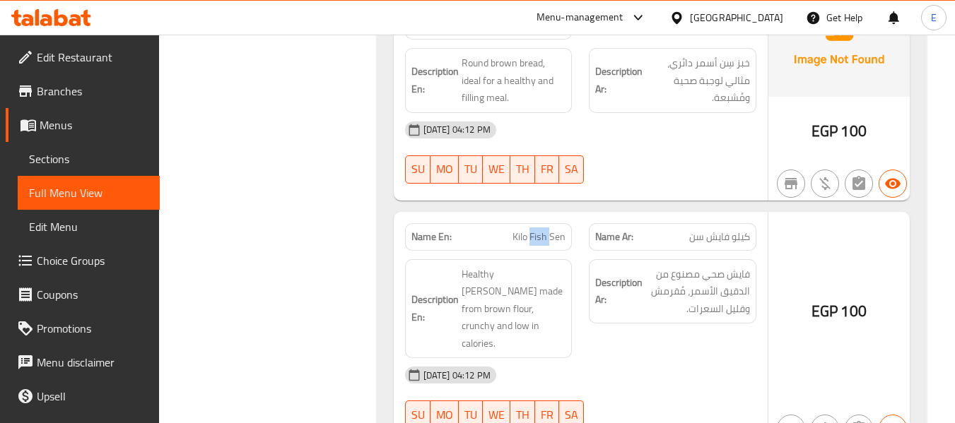
click at [542, 230] on span "Kilo Fish Sen" at bounding box center [539, 237] width 53 height 15
click at [549, 230] on span "Kilo Fish Sen" at bounding box center [539, 237] width 53 height 15
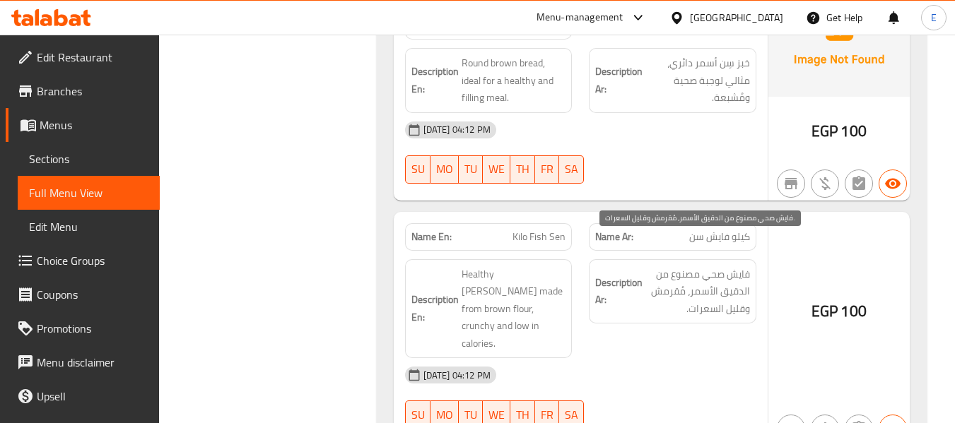
click at [677, 268] on span "فايش صحي مصنوع من الدقيق الأسمر، مُقرمش وقليل السعرات." at bounding box center [697, 292] width 105 height 52
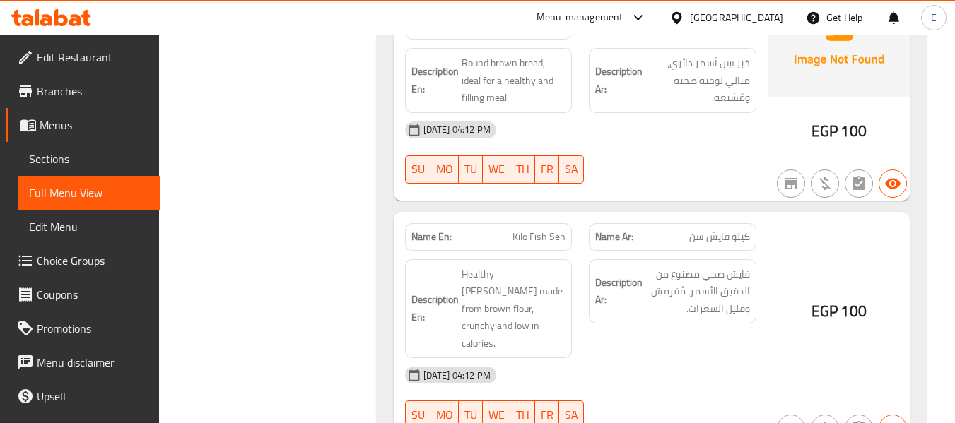
click at [551, 230] on span "Kilo Fish Sen" at bounding box center [539, 237] width 53 height 15
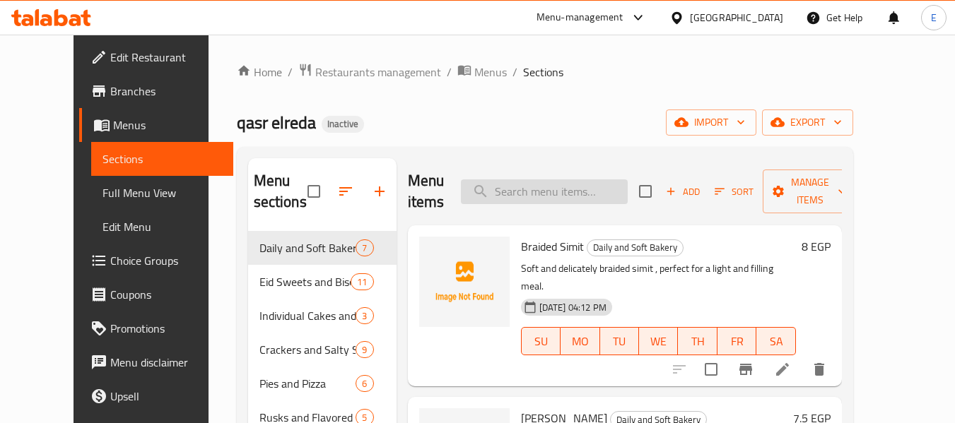
click at [587, 190] on input "search" at bounding box center [544, 192] width 167 height 25
paste input "Kilo of Dates with Sugar"
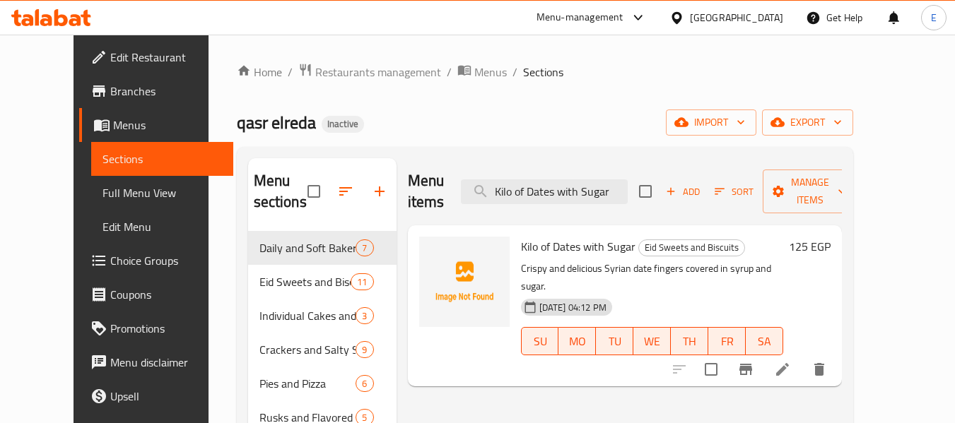
type input "Kilo of Dates with Sugar"
click at [789, 363] on icon at bounding box center [782, 369] width 13 height 13
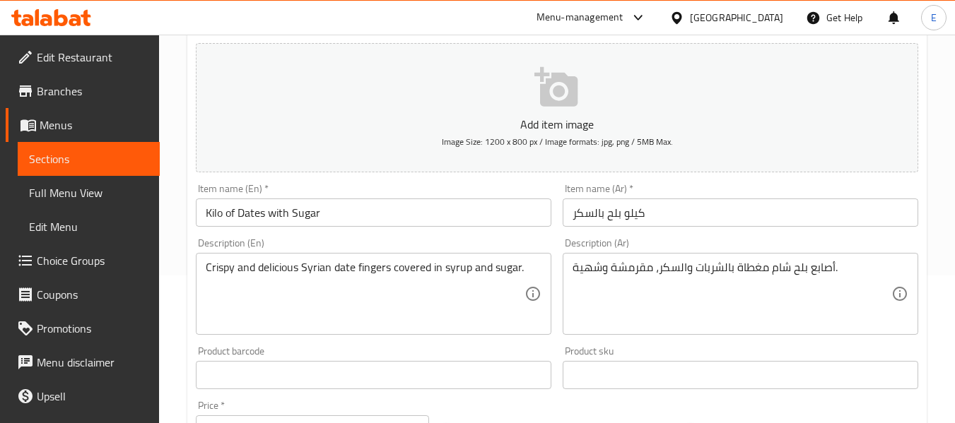
scroll to position [212, 0]
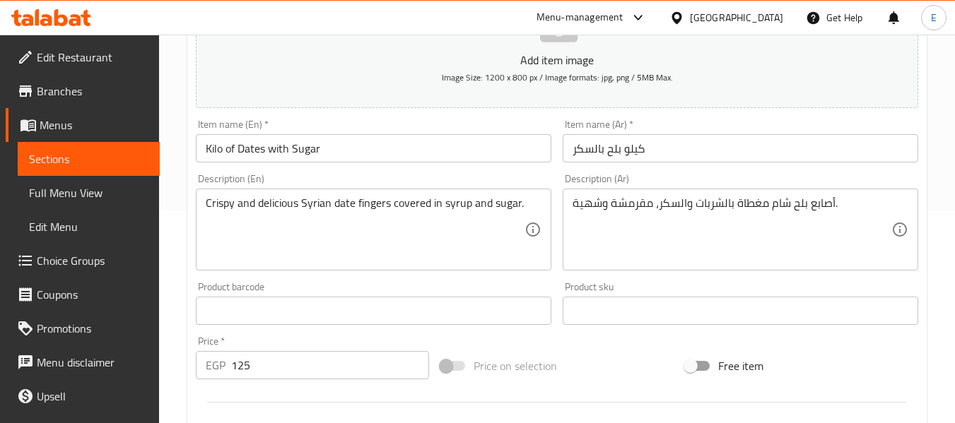
click at [250, 145] on input "Kilo of Dates with Sugar" at bounding box center [374, 148] width 356 height 28
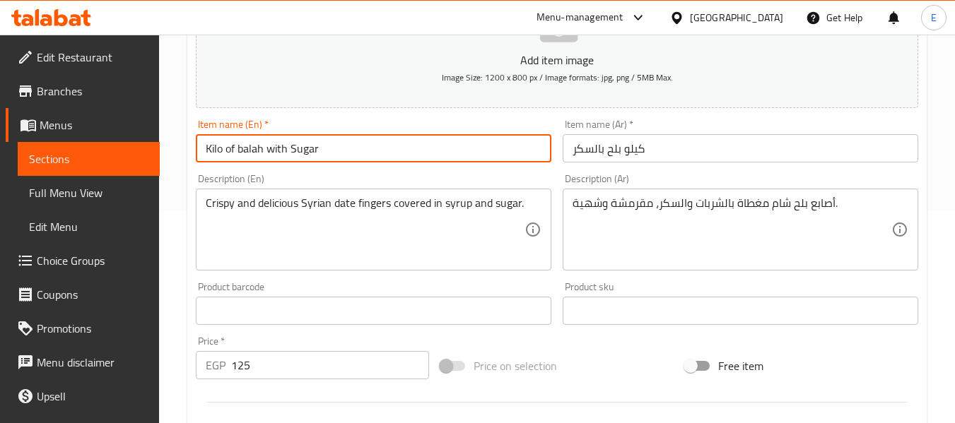
type input "Kilo of balah with Sugar"
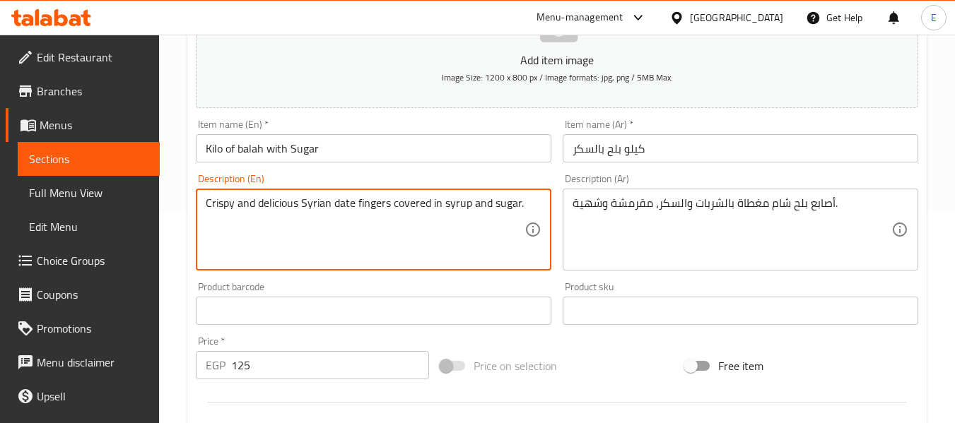
drag, startPoint x: 303, startPoint y: 201, endPoint x: 354, endPoint y: 201, distance: 51.6
click at [354, 201] on textarea "Crispy and delicious Syrian date fingers covered in syrup and sugar." at bounding box center [365, 230] width 319 height 67
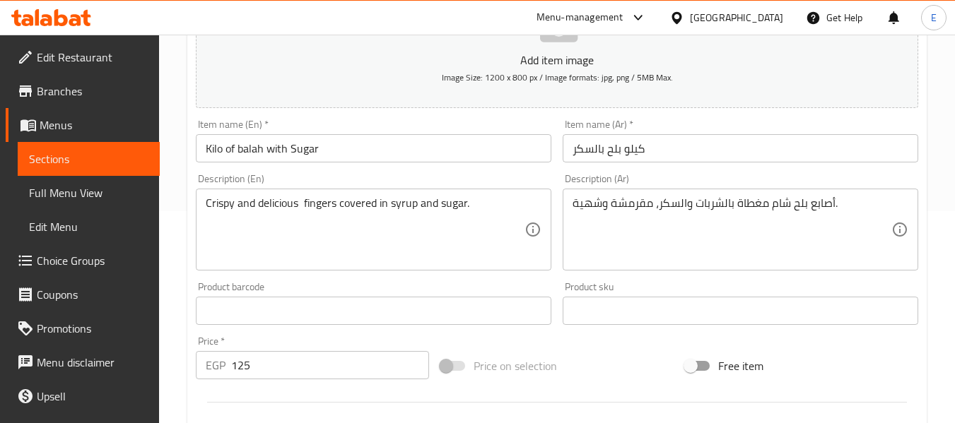
click at [302, 206] on textarea "Crispy and delicious fingers covered in syrup and sugar." at bounding box center [365, 230] width 319 height 67
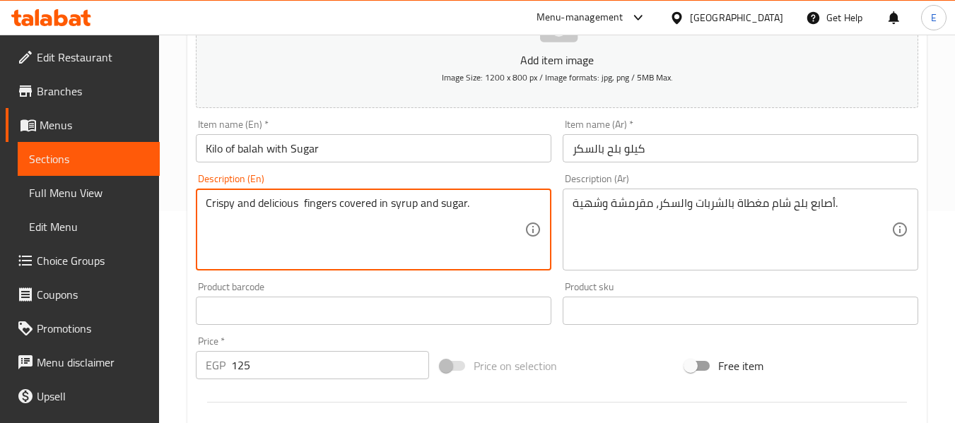
paste textarea "Balah El Sham"
click at [317, 232] on textarea "Crispy and delicious Balah El Sham fingers covered in syrup and sugar." at bounding box center [365, 230] width 319 height 67
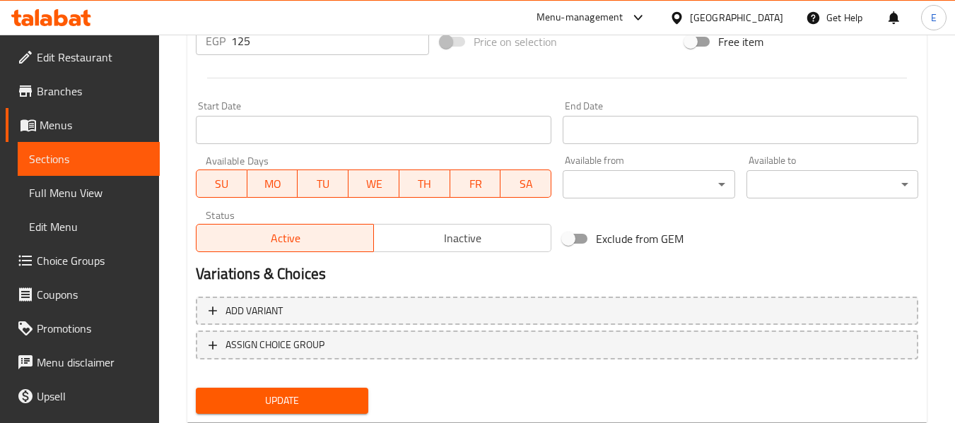
scroll to position [575, 0]
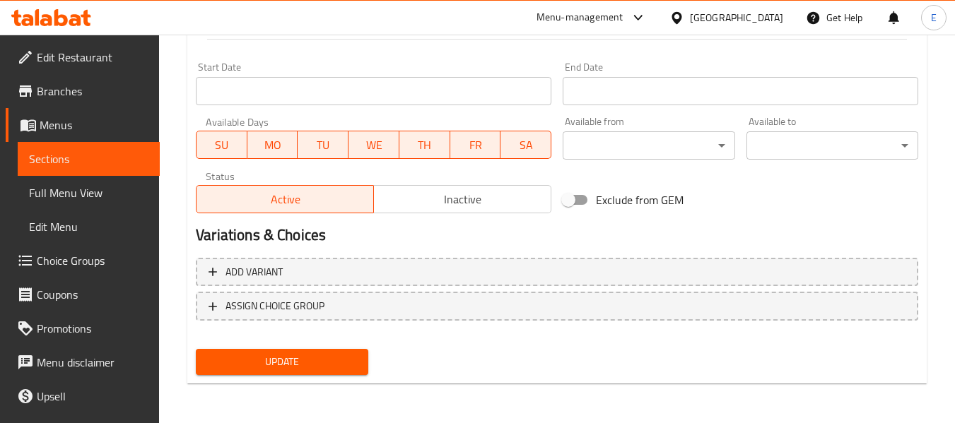
type textarea "Crispy and delicious Balah El Sham fingers covered in syrup and sugar."
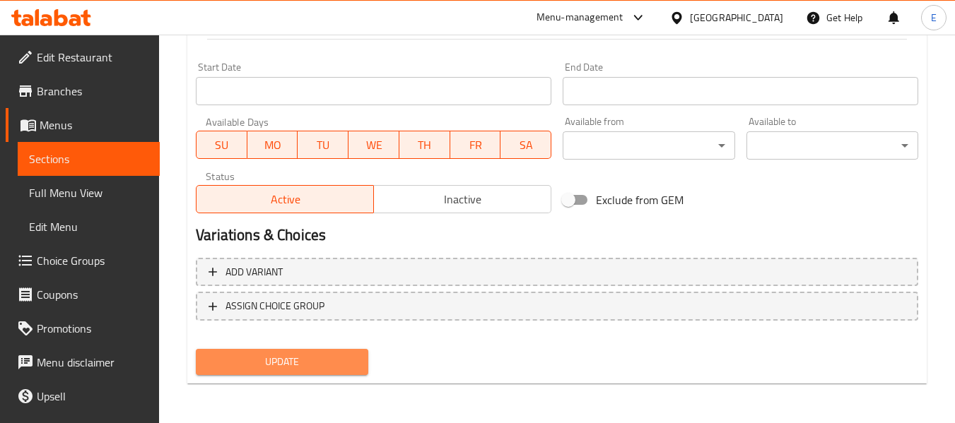
click at [356, 365] on span "Update" at bounding box center [281, 362] width 149 height 18
click at [356, 365] on div at bounding box center [477, 211] width 955 height 423
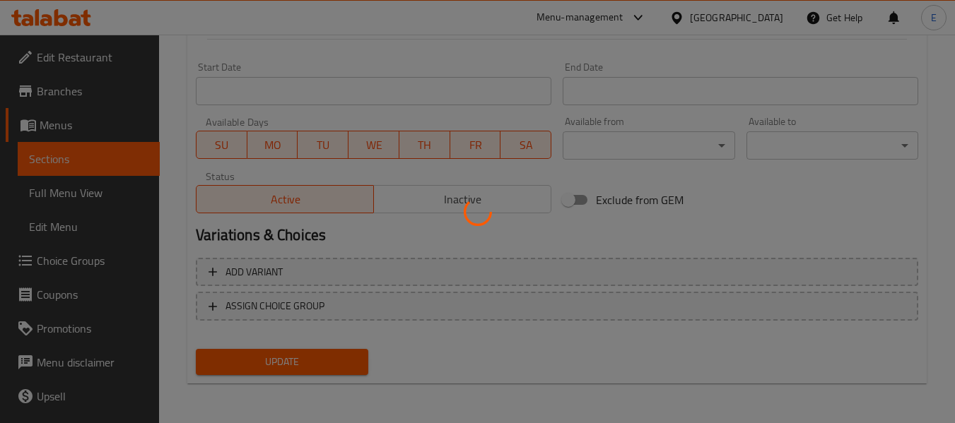
click at [356, 365] on div at bounding box center [477, 211] width 955 height 423
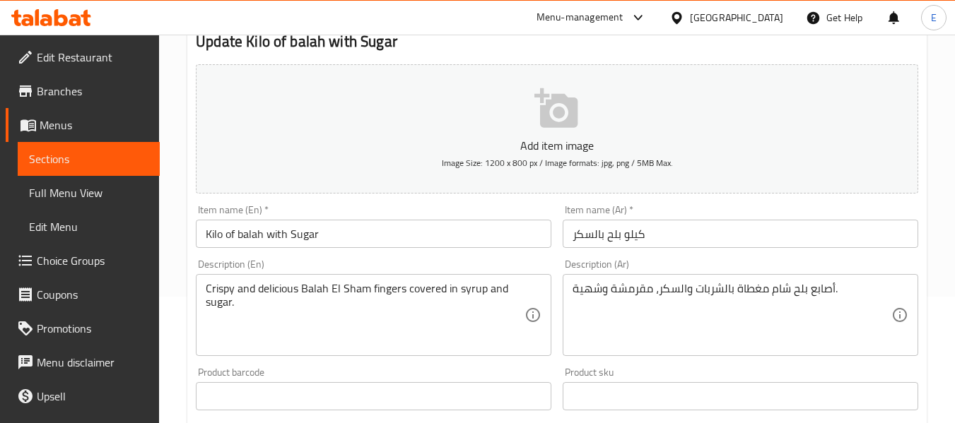
scroll to position [0, 0]
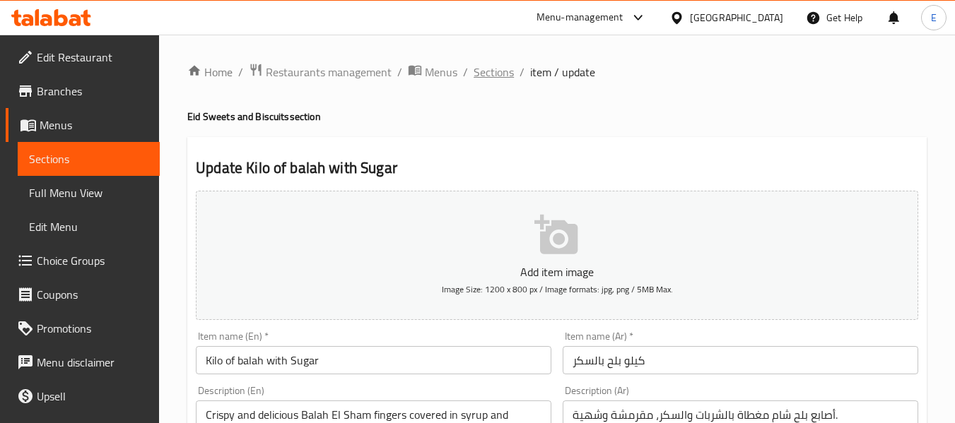
click at [481, 81] on span "Sections" at bounding box center [494, 72] width 40 height 17
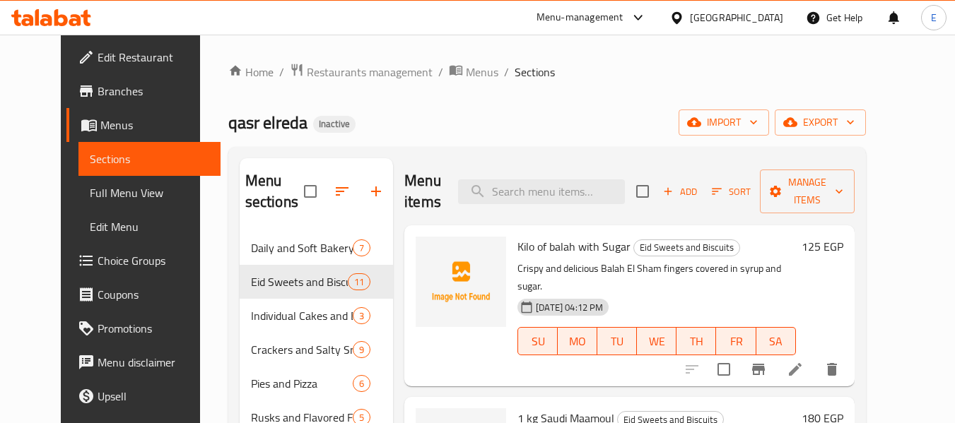
click at [561, 206] on div "Menu items Add Sort Manage items" at bounding box center [629, 191] width 450 height 67
click at [561, 201] on input "search" at bounding box center [541, 192] width 167 height 25
paste input "Kilo of Cocoa"
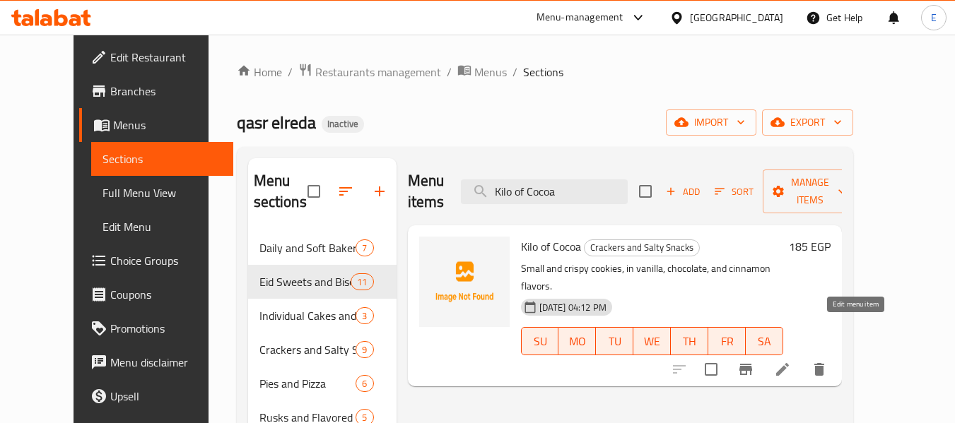
type input "Kilo of Cocoa"
click at [791, 361] on icon at bounding box center [782, 369] width 17 height 17
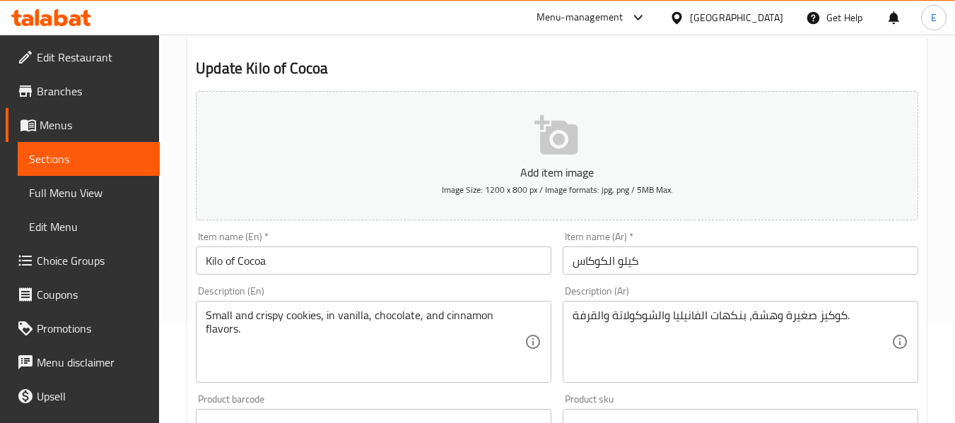
scroll to position [141, 0]
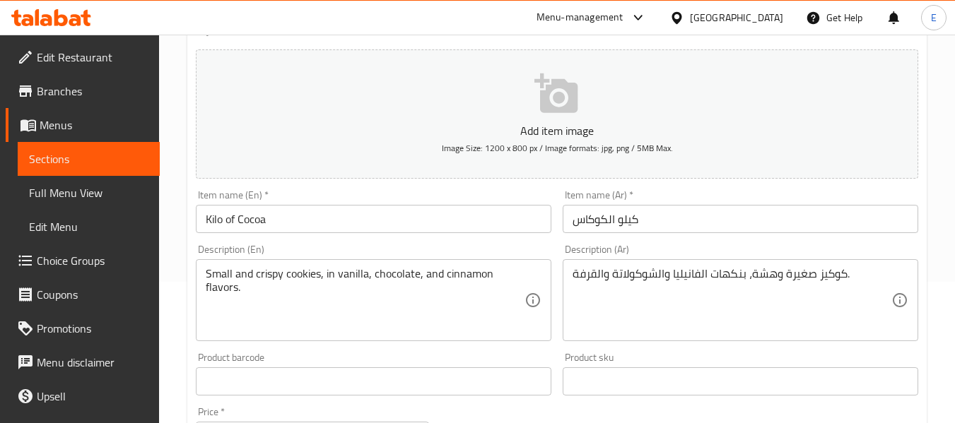
click at [441, 216] on input "Kilo of Cocoa" at bounding box center [374, 219] width 356 height 28
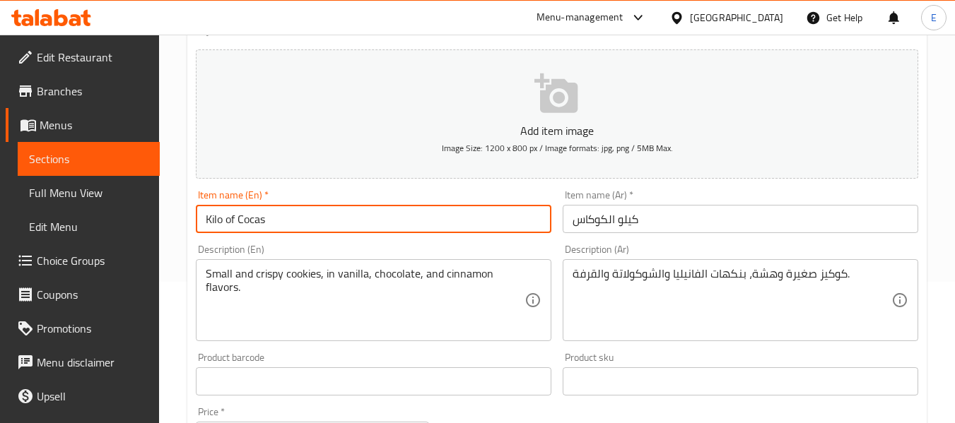
type input "Kilo of Cocas"
click at [181, 185] on div "Home / Restaurants management / Menus / Sections / item / update Crackers and S…" at bounding box center [557, 375] width 796 height 964
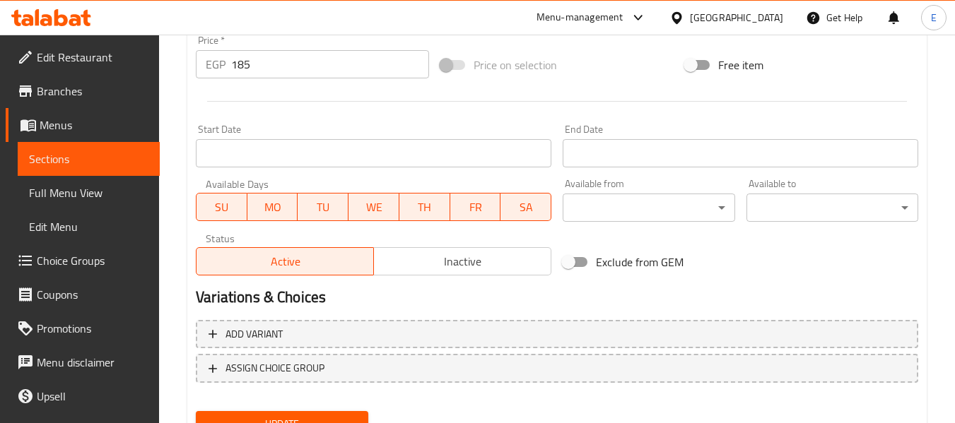
scroll to position [575, 0]
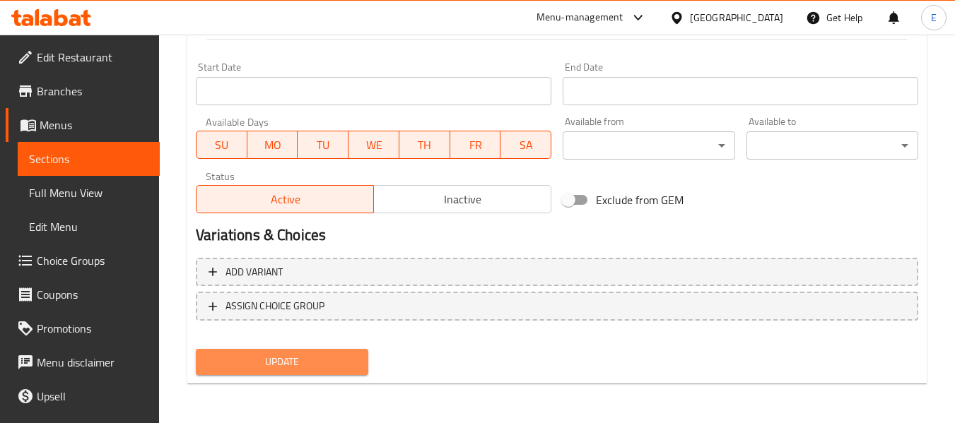
click at [288, 366] on span "Update" at bounding box center [281, 362] width 149 height 18
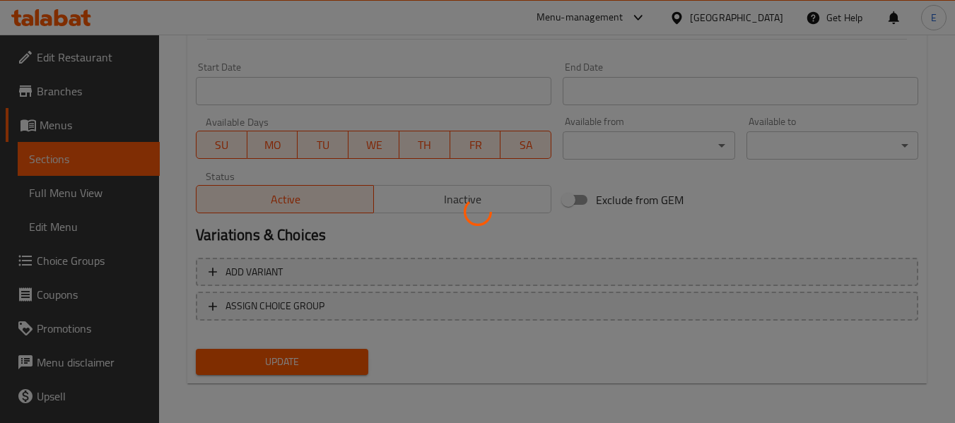
click at [288, 366] on div at bounding box center [477, 211] width 955 height 423
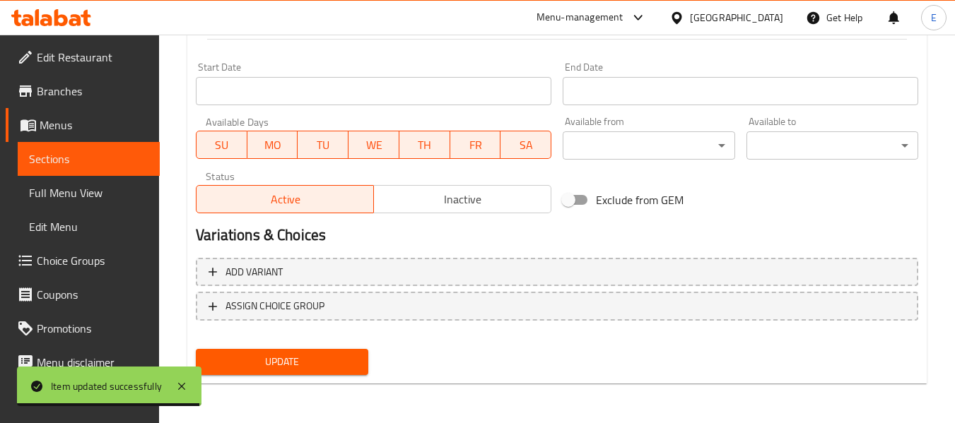
click at [754, 216] on div "Exclude from GEM" at bounding box center [679, 200] width 245 height 38
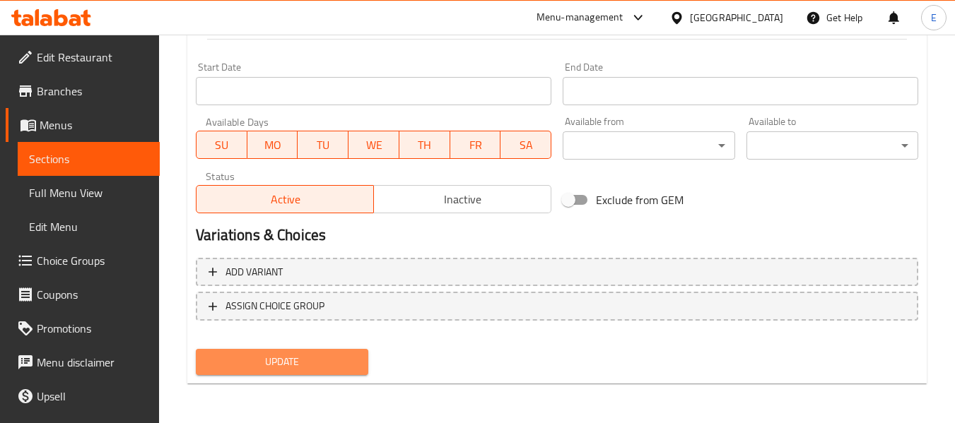
click at [338, 366] on span "Update" at bounding box center [281, 362] width 149 height 18
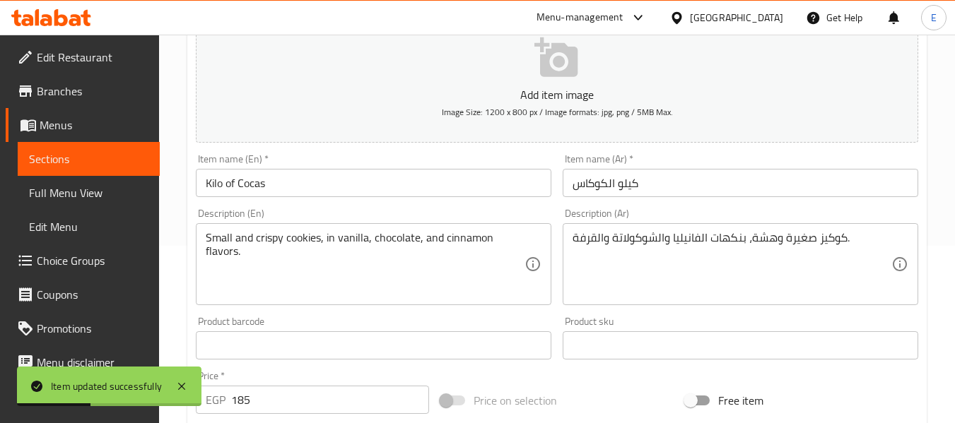
scroll to position [0, 0]
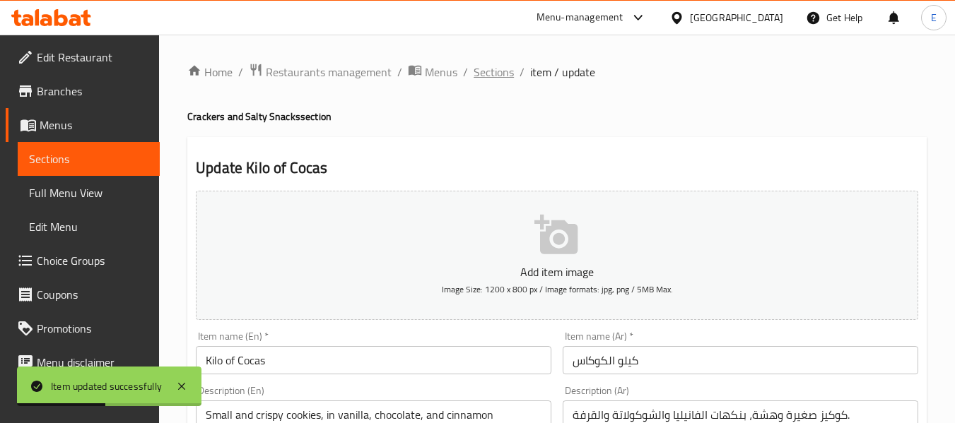
click at [491, 69] on span "Sections" at bounding box center [494, 72] width 40 height 17
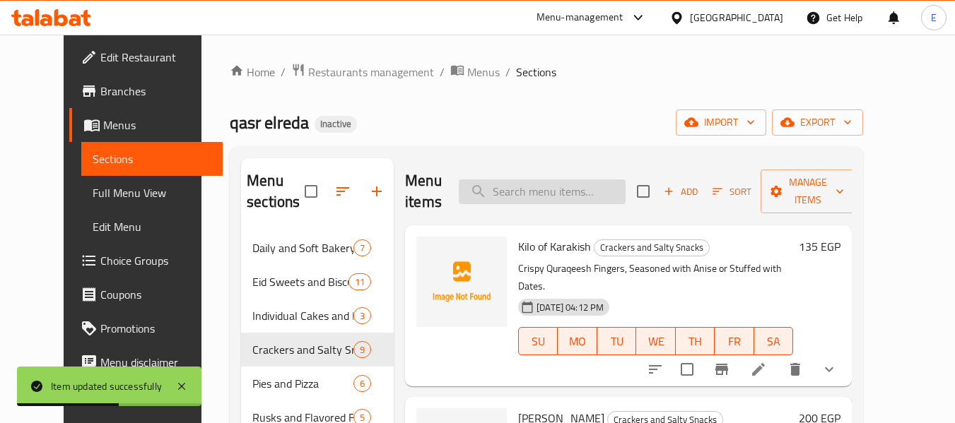
click at [548, 180] on input "search" at bounding box center [542, 192] width 167 height 25
paste input "Kilo of Anise"
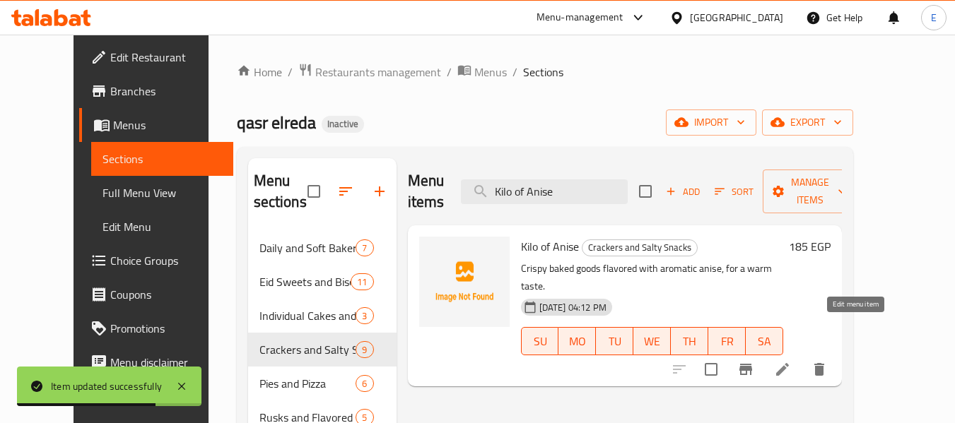
type input "Kilo of Anise"
click at [791, 361] on icon at bounding box center [782, 369] width 17 height 17
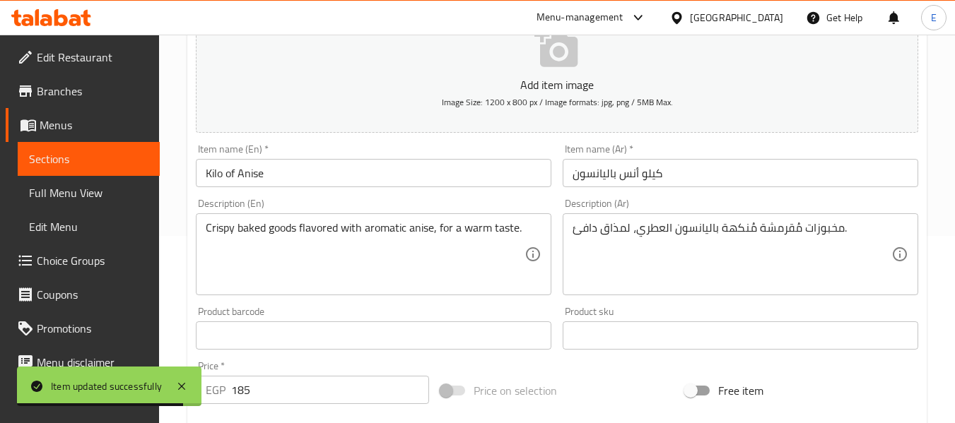
scroll to position [212, 0]
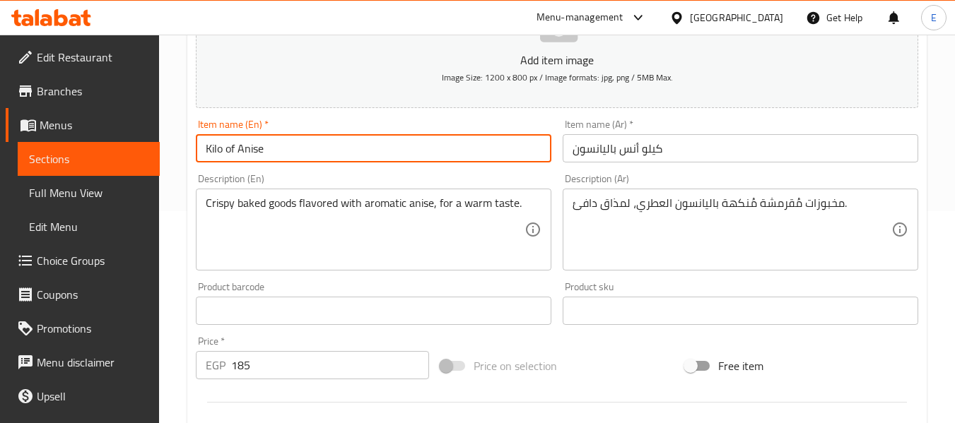
drag, startPoint x: 224, startPoint y: 152, endPoint x: 236, endPoint y: 152, distance: 12.0
click at [236, 152] on input "Kilo of Anise" at bounding box center [374, 148] width 356 height 28
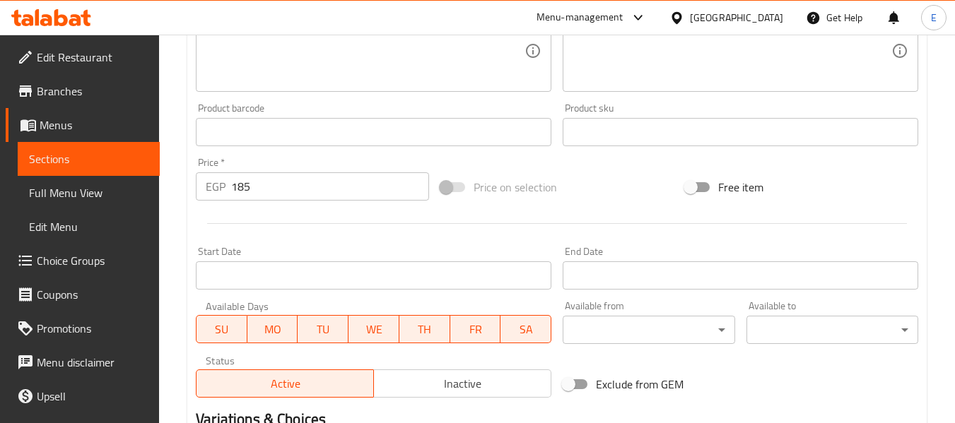
scroll to position [575, 0]
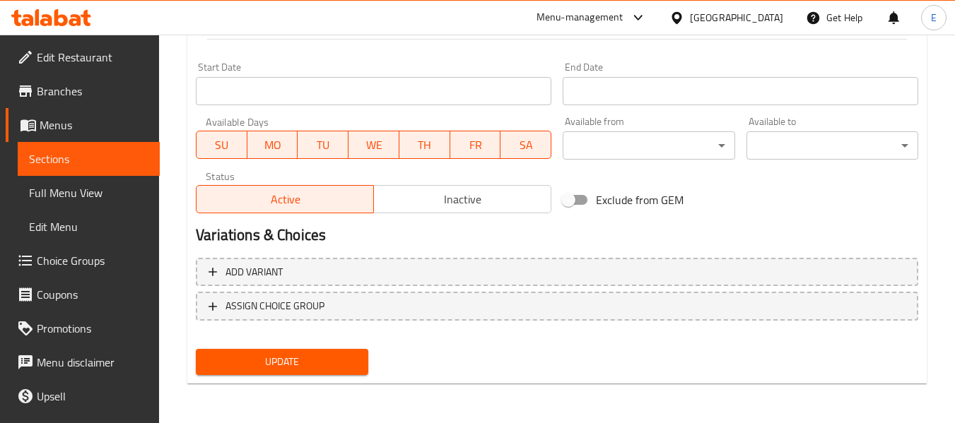
type input "Kilo Ans with [PERSON_NAME]"
click at [327, 356] on span "Update" at bounding box center [281, 362] width 149 height 18
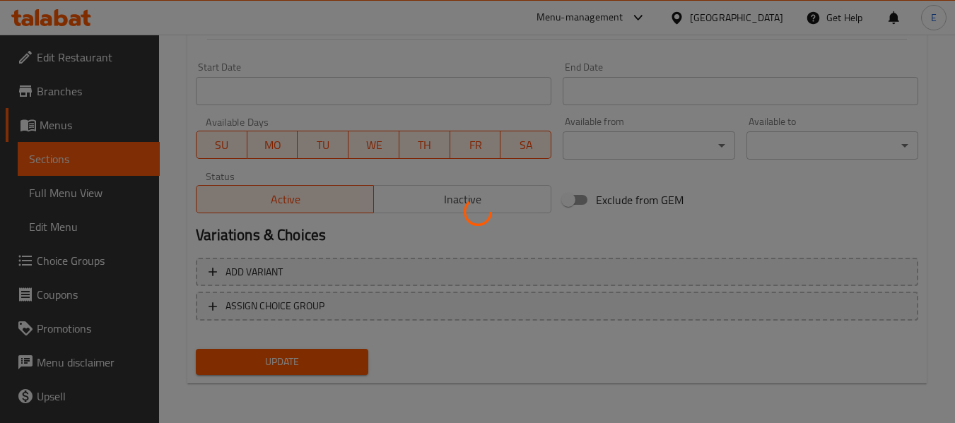
click at [327, 356] on div at bounding box center [477, 211] width 955 height 423
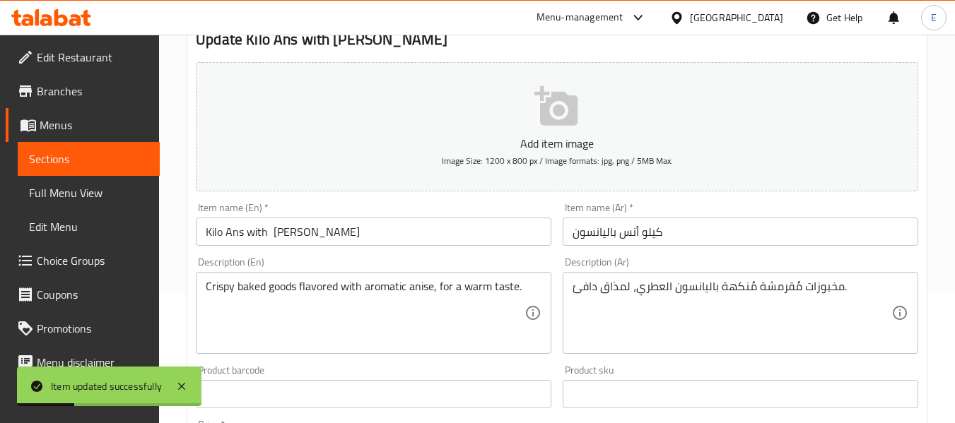
scroll to position [0, 0]
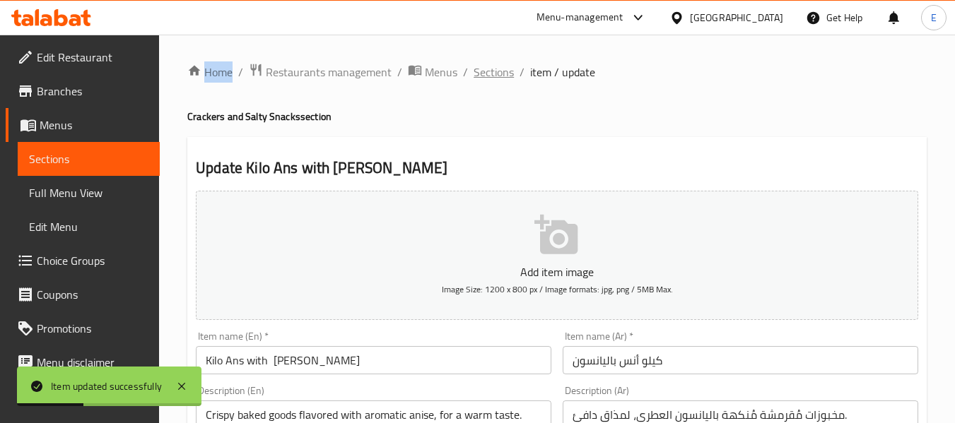
click at [488, 75] on span "Sections" at bounding box center [494, 72] width 40 height 17
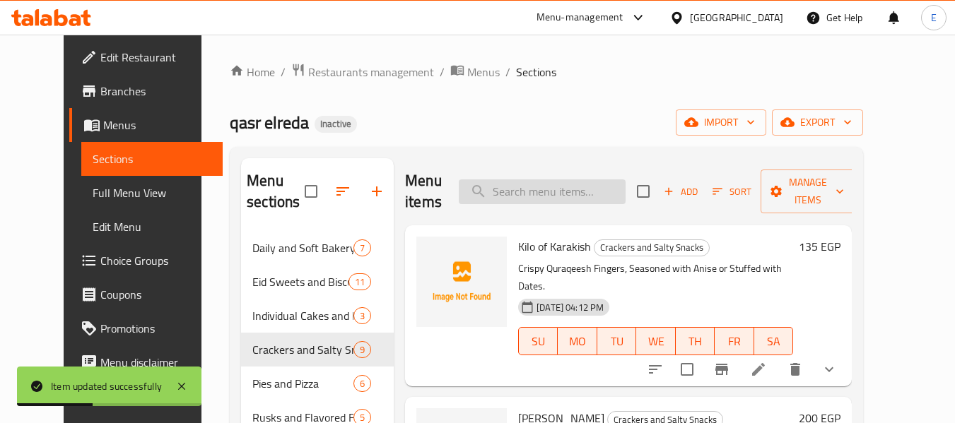
click at [568, 203] on input "search" at bounding box center [542, 192] width 167 height 25
paste input "Kilo of Predzana with Hot Pepper and Spices"
type input "Kilo of Predzana with Hot Pepper and Spices"
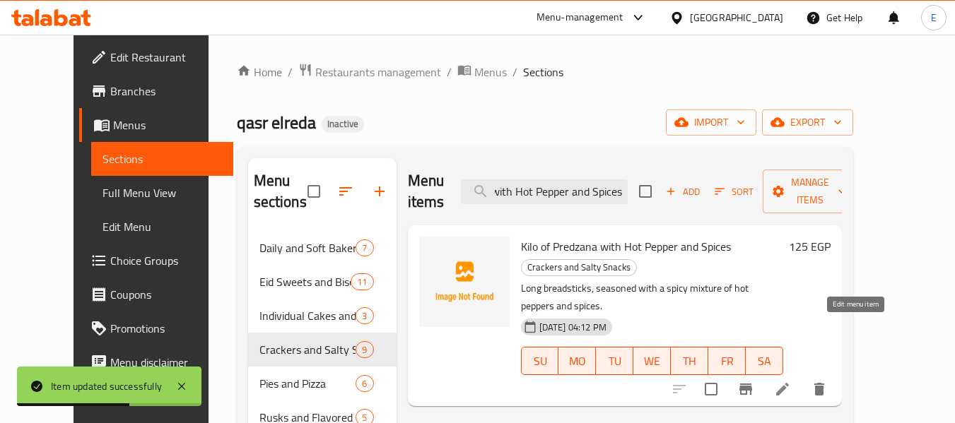
click at [789, 383] on icon at bounding box center [782, 389] width 13 height 13
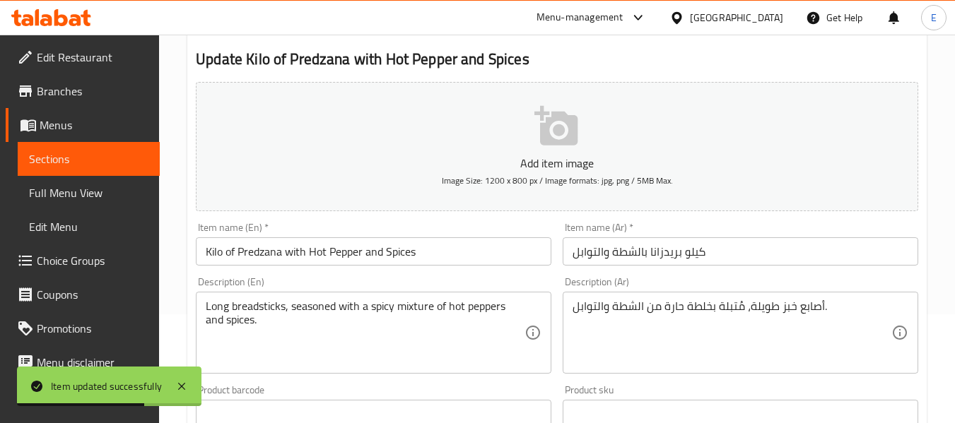
scroll to position [141, 0]
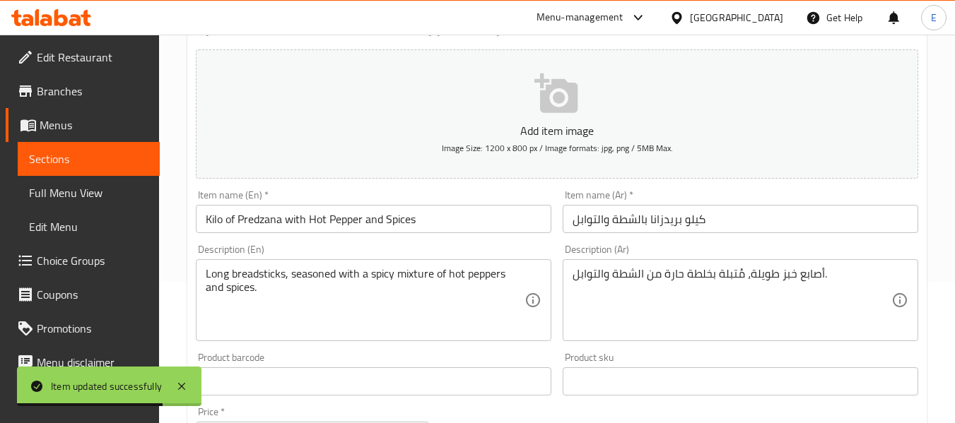
click at [344, 221] on input "Kilo of Predzana with Hot Pepper and Spices" at bounding box center [374, 219] width 356 height 28
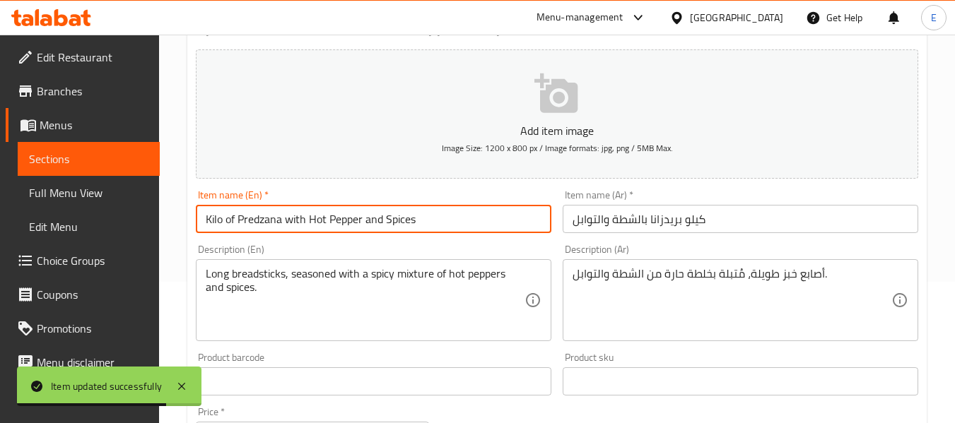
click at [344, 221] on input "Kilo of Predzana with Hot Pepper and Spices" at bounding box center [374, 219] width 356 height 28
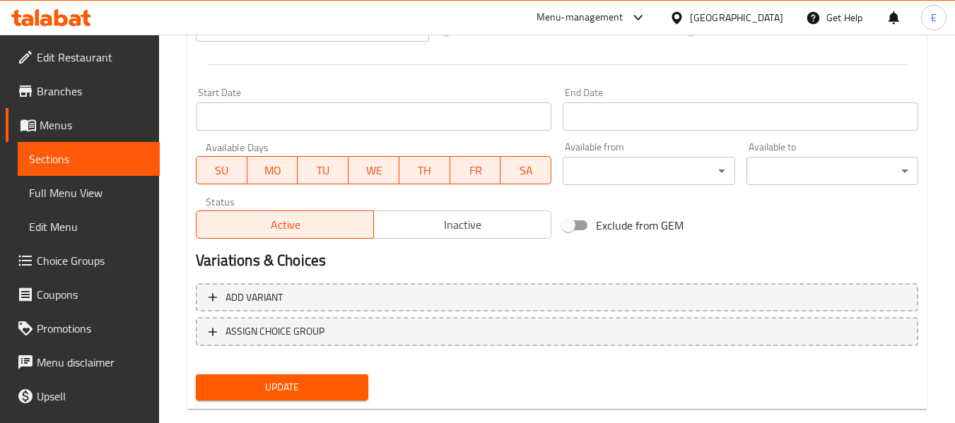
scroll to position [575, 0]
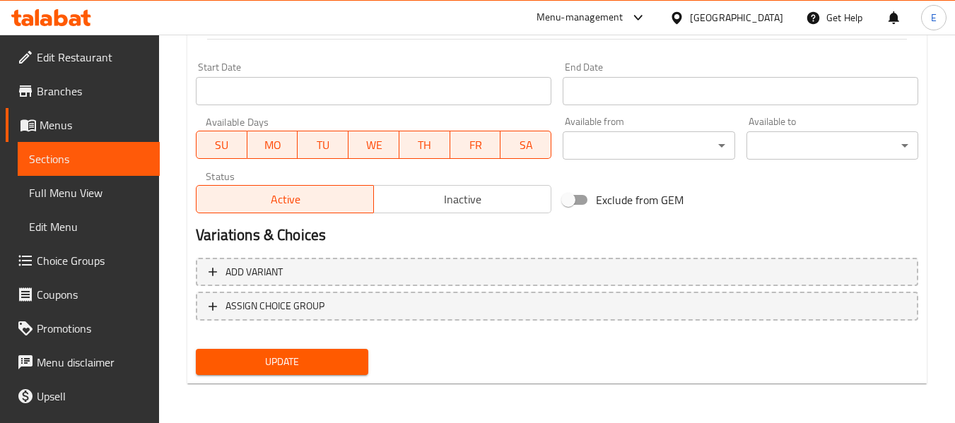
type input "Kilo of Predzana with Hot sauce and Spices"
click at [312, 366] on span "Update" at bounding box center [281, 362] width 149 height 18
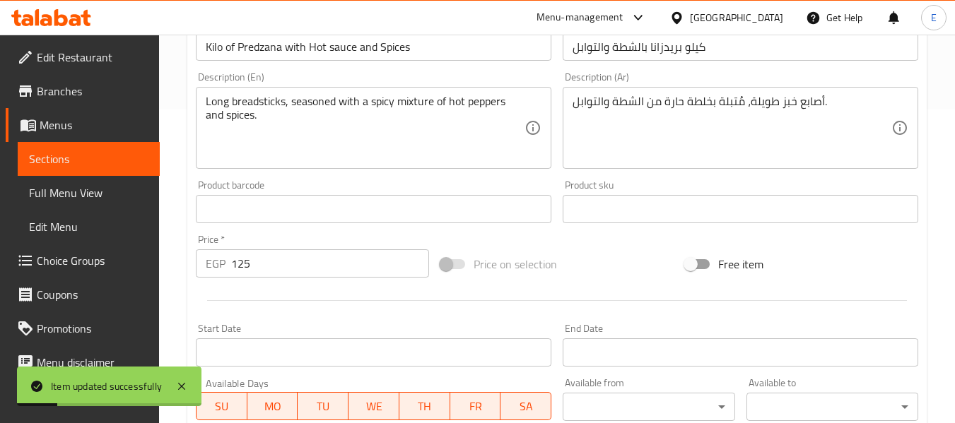
scroll to position [222, 0]
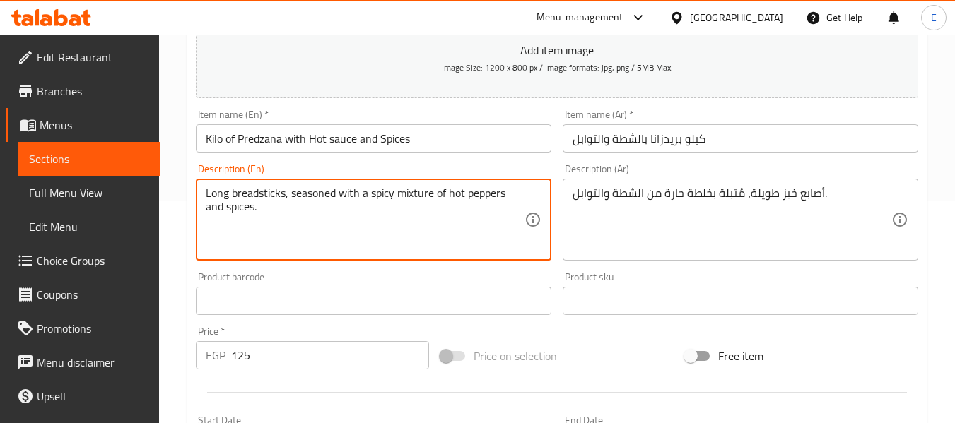
drag, startPoint x: 465, startPoint y: 194, endPoint x: 508, endPoint y: 197, distance: 42.5
click at [464, 204] on textarea "Long breadsticks, seasoned with a spicy mixture of hot sauce and spices." at bounding box center [365, 220] width 319 height 67
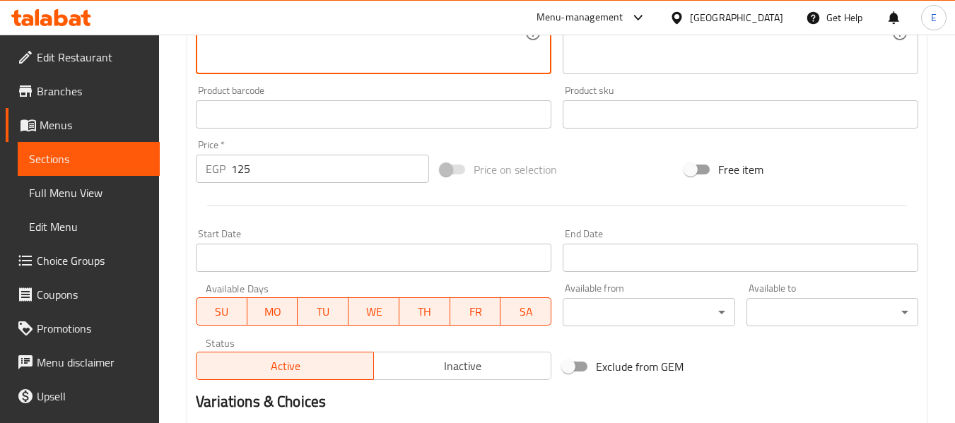
scroll to position [575, 0]
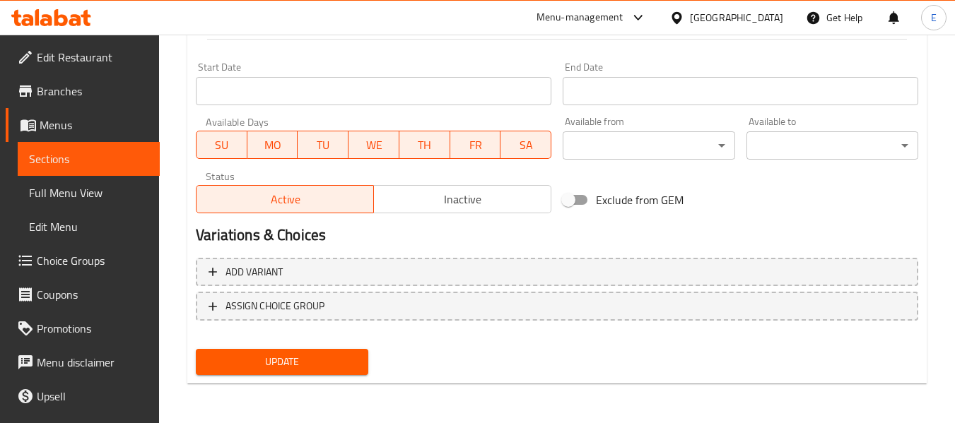
type textarea "Long breadsticks, seasoned with a spicy mixture of hot sauce and spices."
click at [341, 366] on span "Update" at bounding box center [281, 362] width 149 height 18
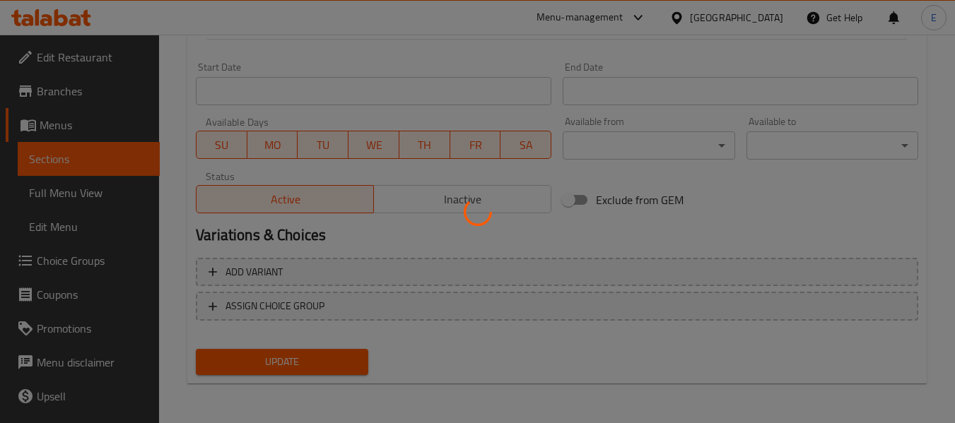
click at [341, 366] on div at bounding box center [477, 211] width 955 height 423
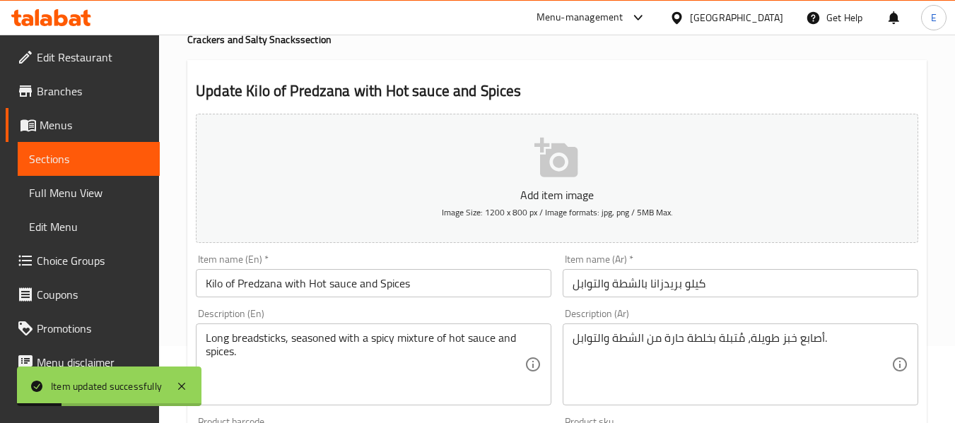
scroll to position [0, 0]
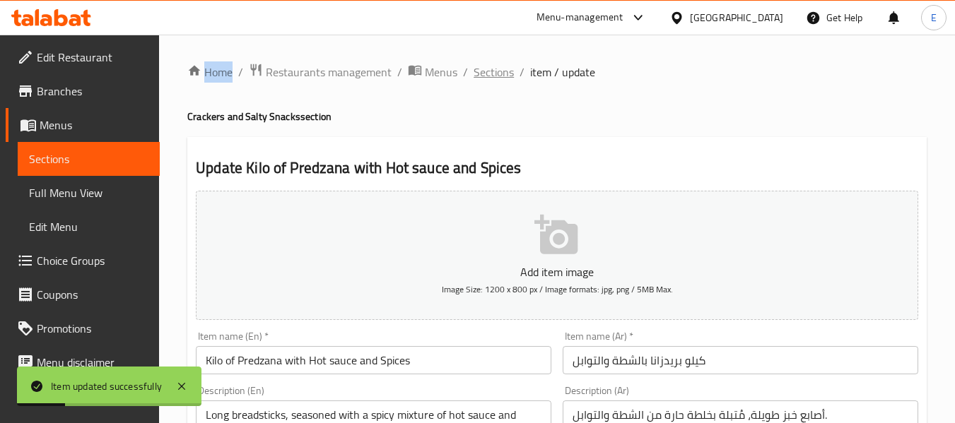
click at [491, 74] on span "Sections" at bounding box center [494, 72] width 40 height 17
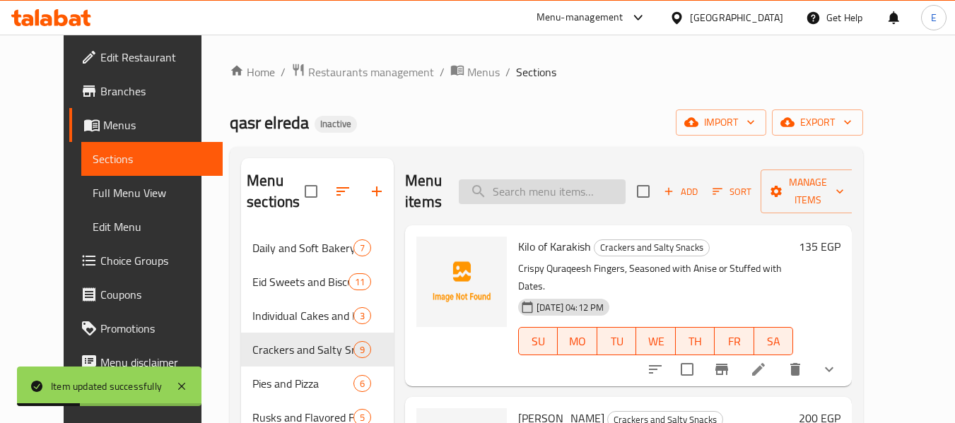
click at [582, 192] on input "search" at bounding box center [542, 192] width 167 height 25
paste input "Kilo of S Sugar"
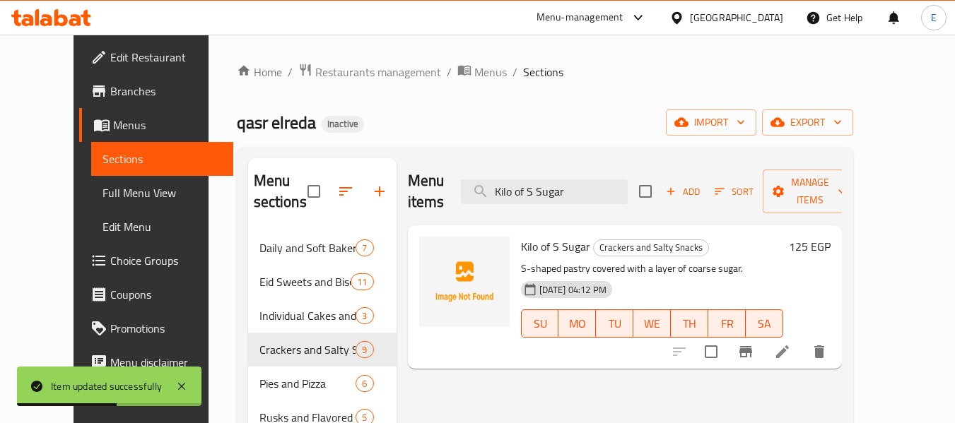
type input "Kilo of S Sugar"
click at [791, 344] on icon at bounding box center [782, 352] width 17 height 17
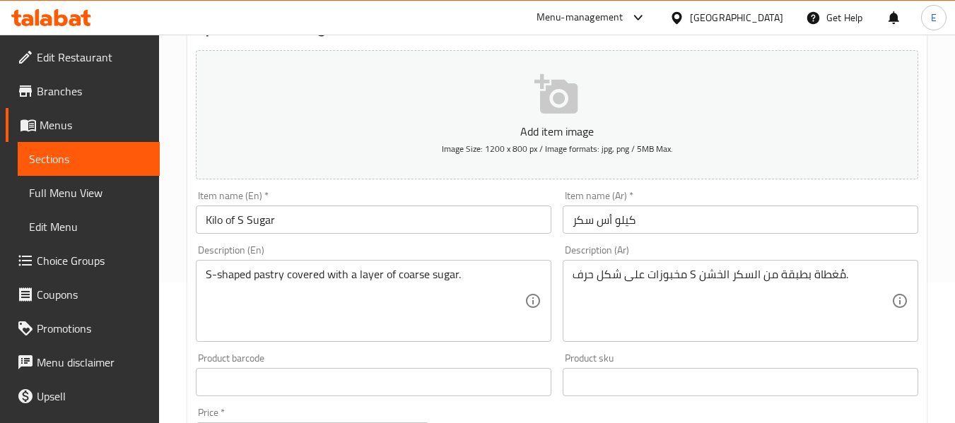
scroll to position [141, 0]
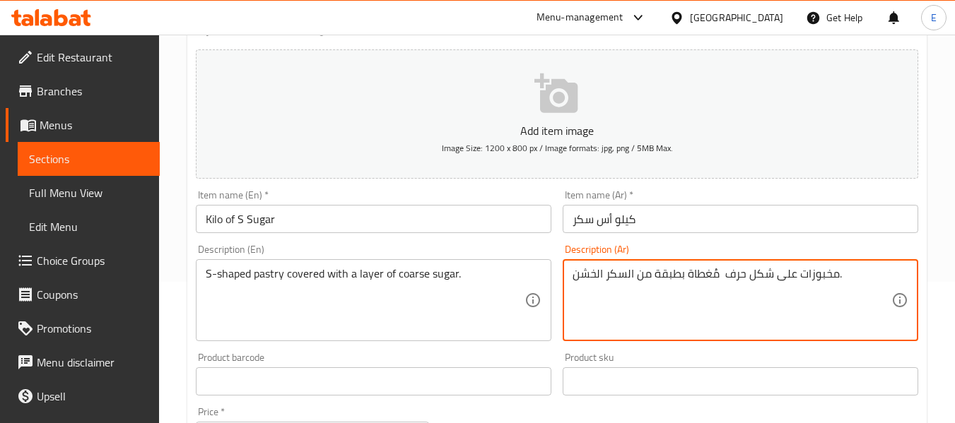
click at [852, 279] on textarea "مخبوزات على شكل حرف مُغطاة بطبقة من السكر الخشن." at bounding box center [732, 300] width 319 height 67
click at [720, 276] on textarea "مخبوزات على شكل حرف مُغطاة بطبقة من السكر الخشن." at bounding box center [732, 300] width 319 height 67
click at [632, 309] on textarea "مخبوزات على شكل حرف أيس مُغطاة بطبقة من السكر الخشن." at bounding box center [732, 300] width 319 height 67
type textarea "مخبوزات على شكل حرف أيس مُغطاة بطبقة من السكر الخشن."
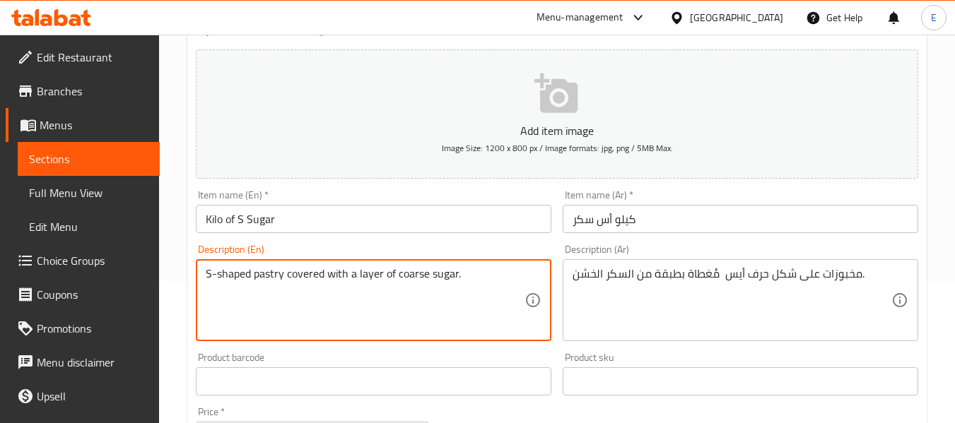
drag, startPoint x: 394, startPoint y: 274, endPoint x: 470, endPoint y: 274, distance: 76.4
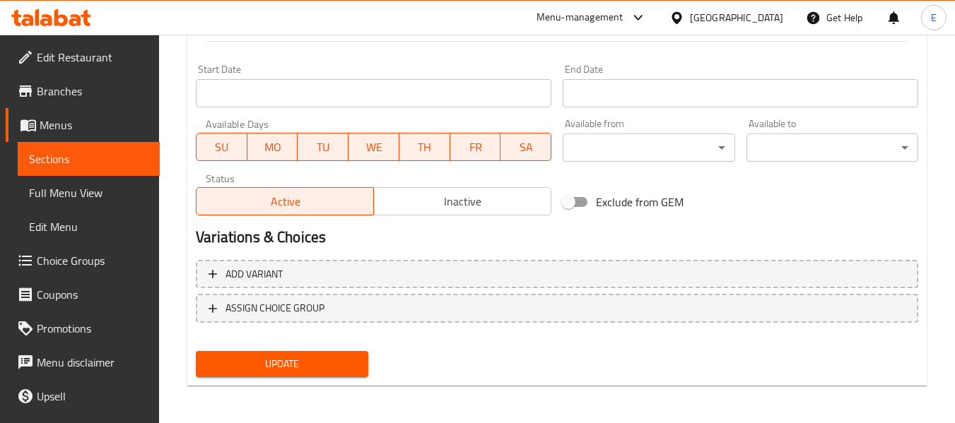
scroll to position [575, 0]
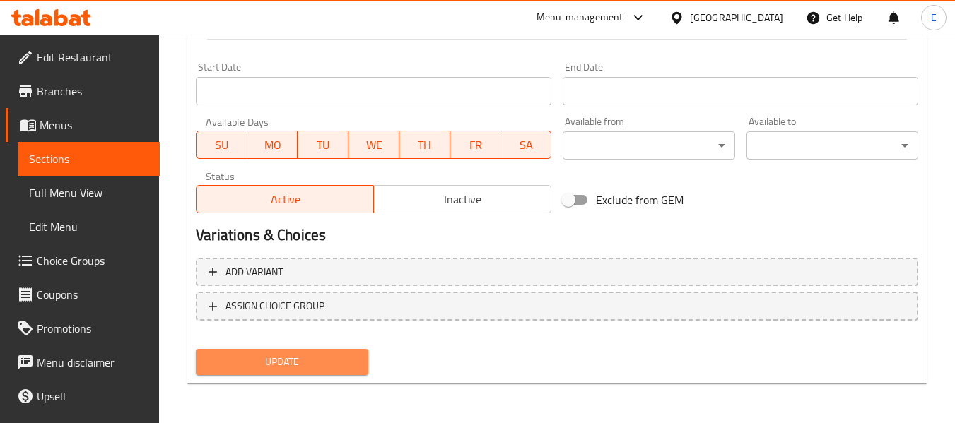
click at [346, 361] on span "Update" at bounding box center [281, 362] width 149 height 18
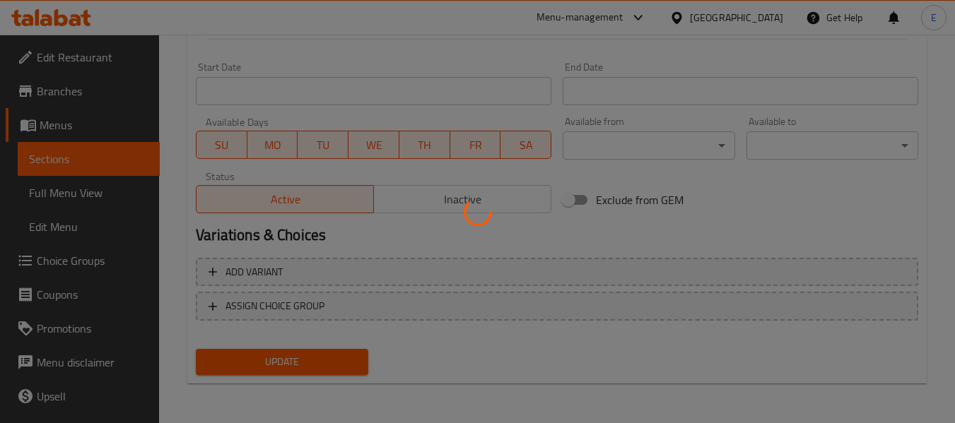
click at [346, 361] on div at bounding box center [477, 211] width 955 height 423
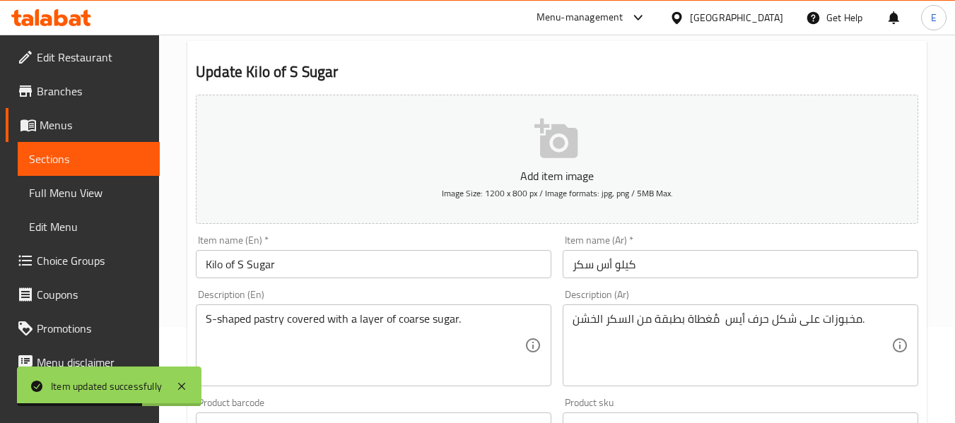
scroll to position [0, 0]
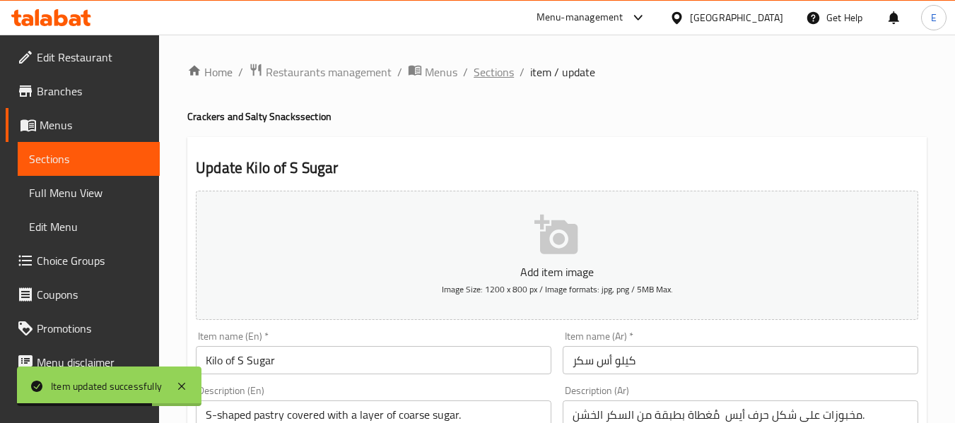
click at [501, 74] on span "Sections" at bounding box center [494, 72] width 40 height 17
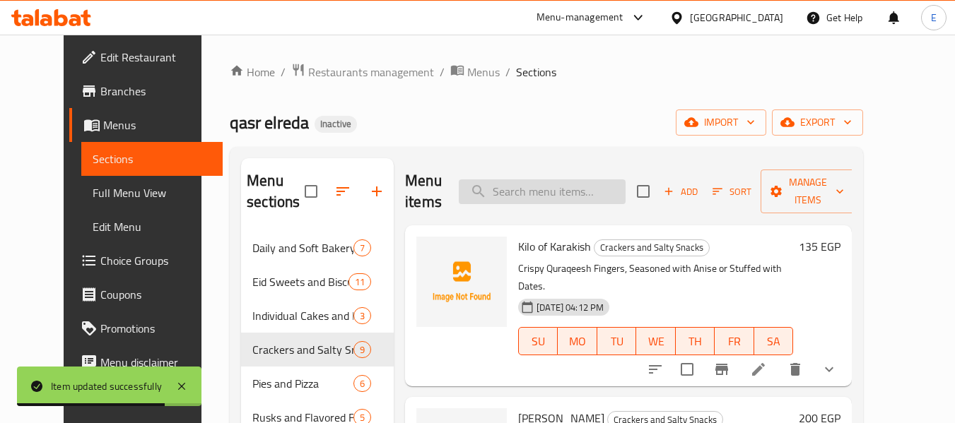
click at [576, 199] on input "search" at bounding box center [542, 192] width 167 height 25
paste input "1 kg Fine Breadcrumbs with [PERSON_NAME]"
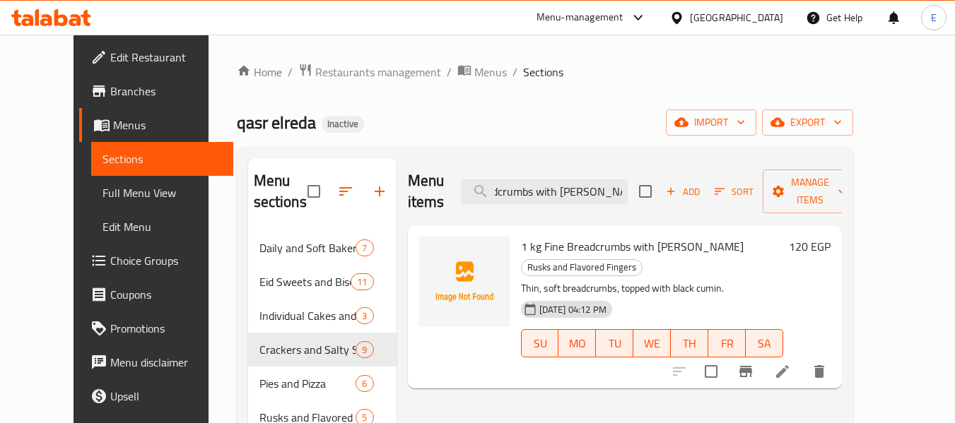
type input "1 kg Fine Breadcrumbs with [PERSON_NAME]"
click at [789, 366] on icon at bounding box center [782, 372] width 13 height 13
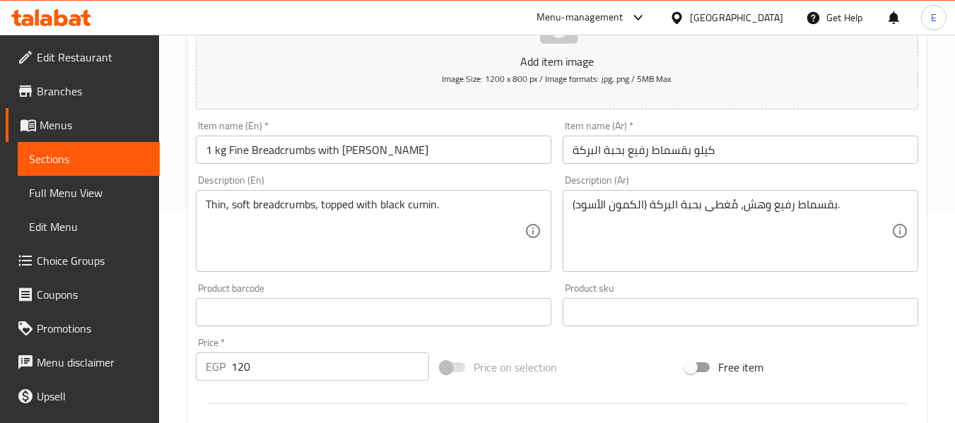
scroll to position [212, 0]
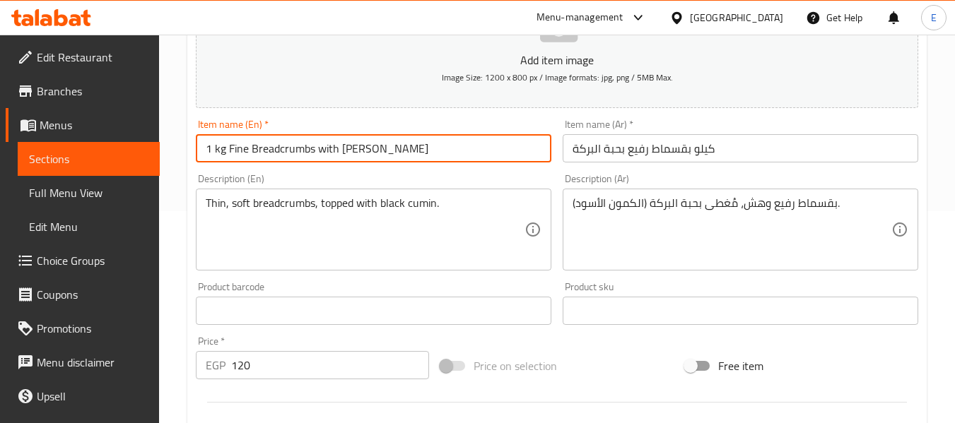
drag, startPoint x: 340, startPoint y: 148, endPoint x: 414, endPoint y: 148, distance: 74.2
click at [414, 148] on input "1 kg Fine Breadcrumbs with [PERSON_NAME]" at bounding box center [374, 148] width 356 height 28
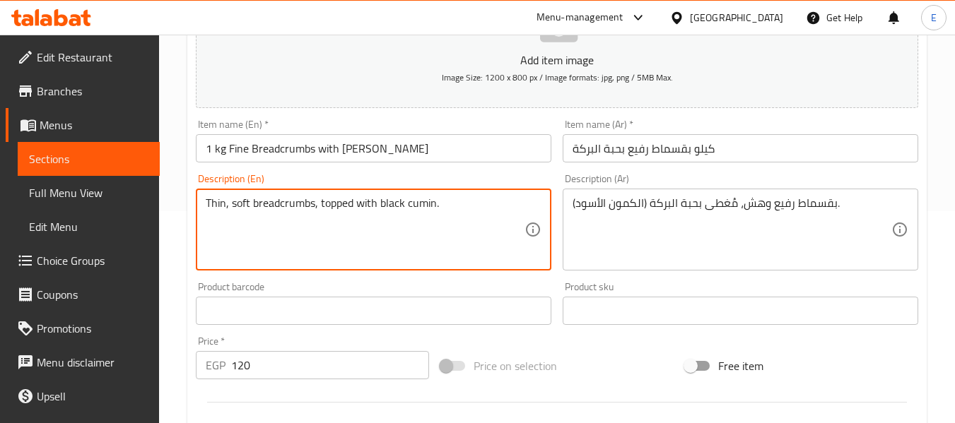
paste textarea "Nigella Seeds"
click at [522, 204] on textarea "Thin, soft breadcrumbs, topped with Nigella Seeds (black cumin." at bounding box center [365, 230] width 319 height 67
click at [428, 236] on textarea "Thin, soft breadcrumbs, topped with Nigella Seeds (black cumin.)" at bounding box center [365, 230] width 319 height 67
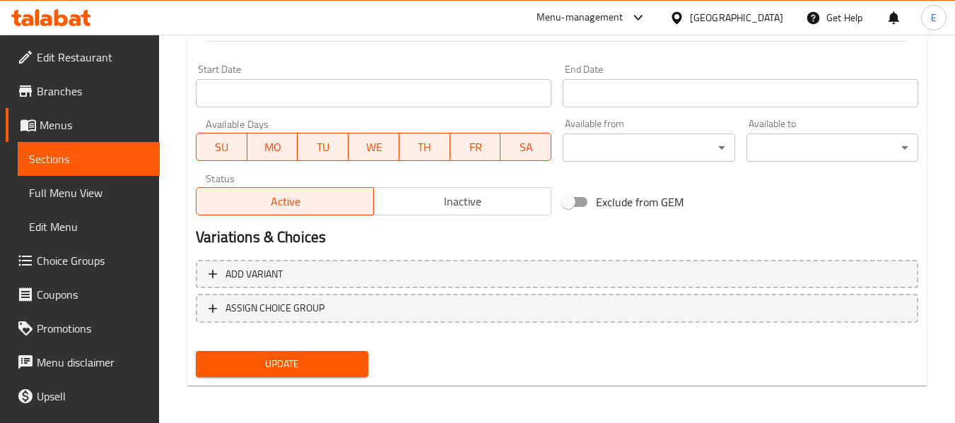
scroll to position [575, 0]
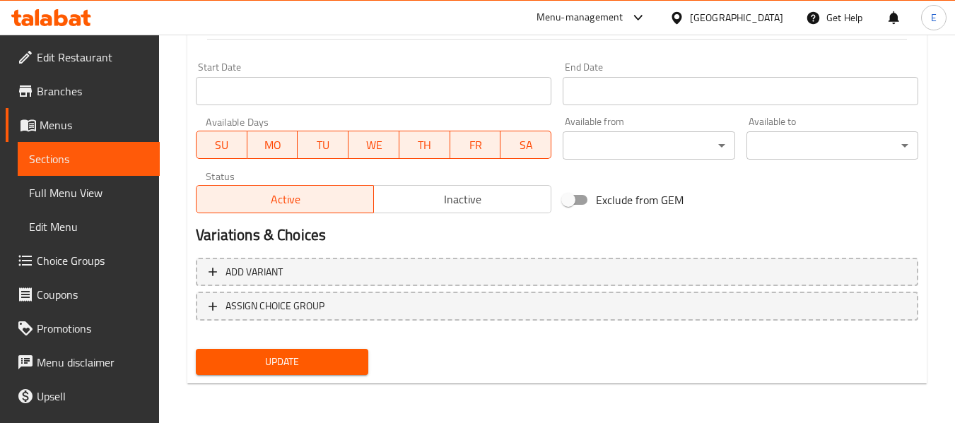
type textarea "Thin, soft breadcrumbs, topped with Nigella Seeds (black cumin.)"
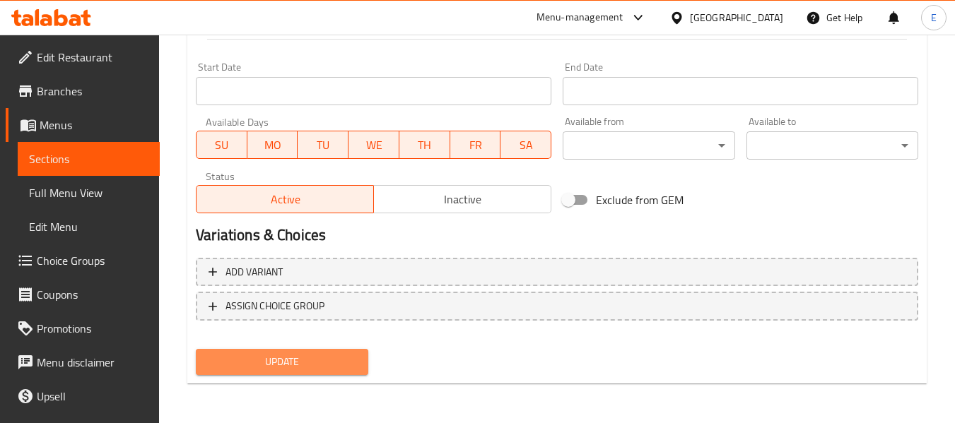
click at [341, 363] on span "Update" at bounding box center [281, 362] width 149 height 18
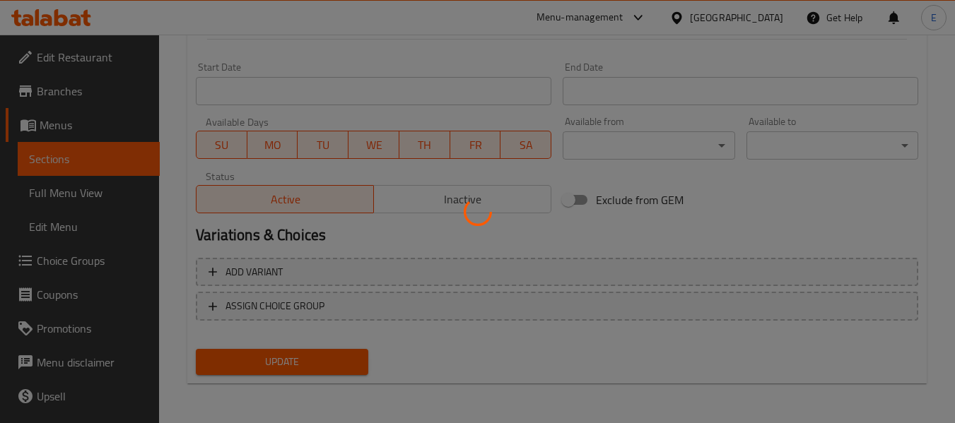
click at [341, 363] on div at bounding box center [477, 211] width 955 height 423
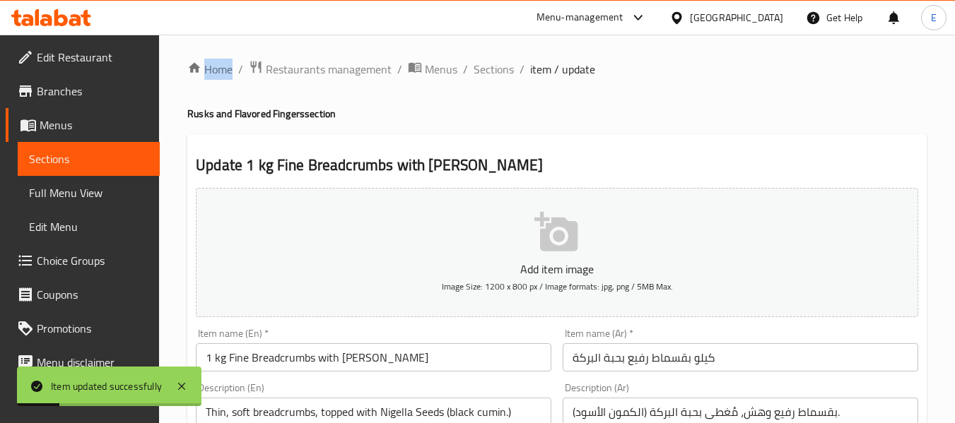
scroll to position [0, 0]
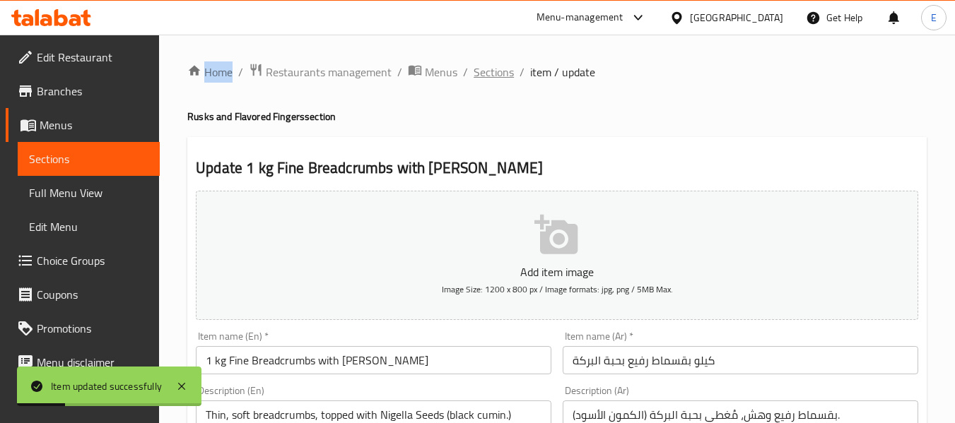
click at [501, 77] on span "Sections" at bounding box center [494, 72] width 40 height 17
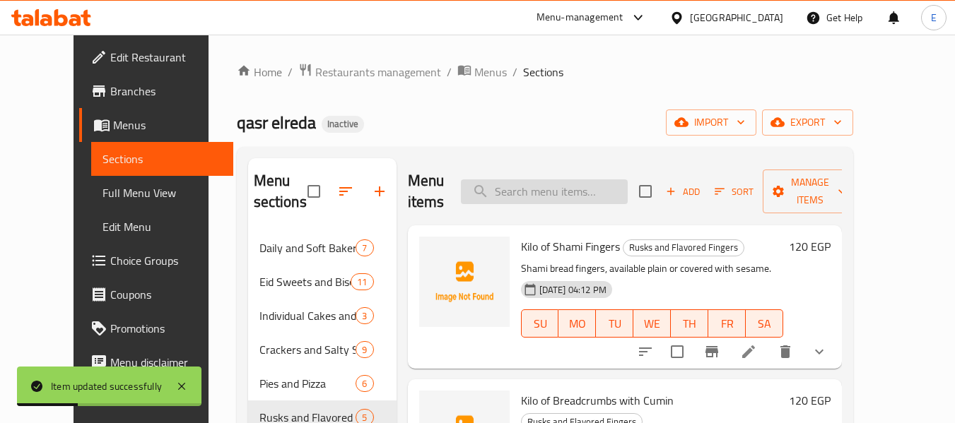
click at [621, 183] on input "search" at bounding box center [544, 192] width 167 height 25
paste input "1 kg Plain breadcrumbs"
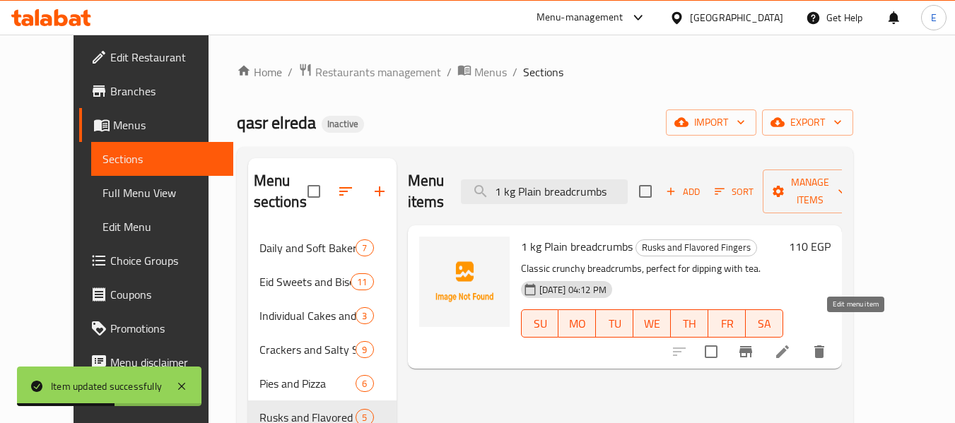
type input "1 kg Plain breadcrumbs"
click at [802, 339] on li at bounding box center [783, 351] width 40 height 25
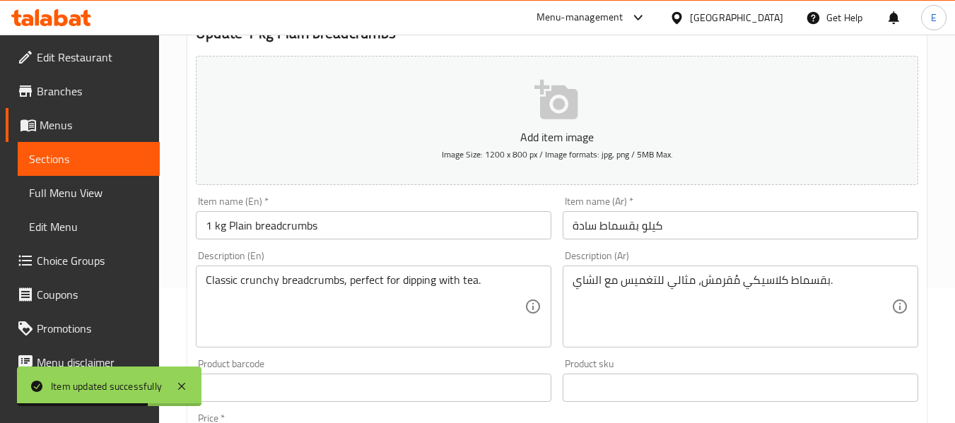
scroll to position [141, 0]
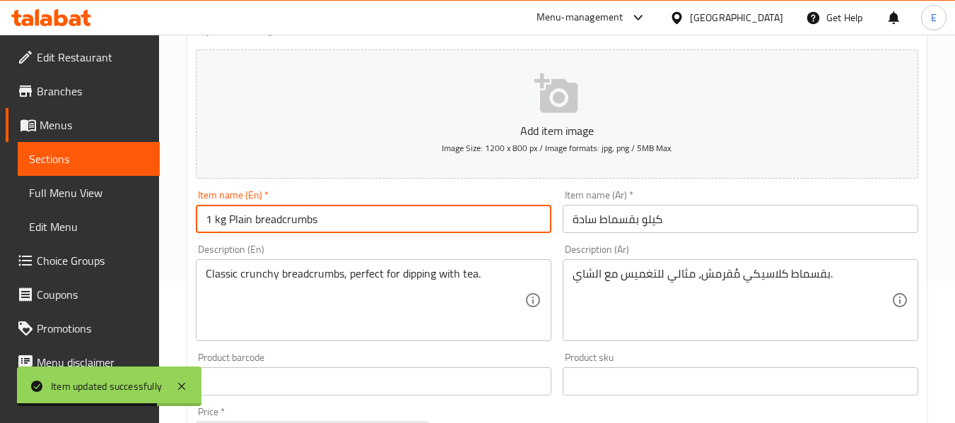
click at [290, 216] on input "1 kg Plain breadcrumbs" at bounding box center [374, 219] width 356 height 28
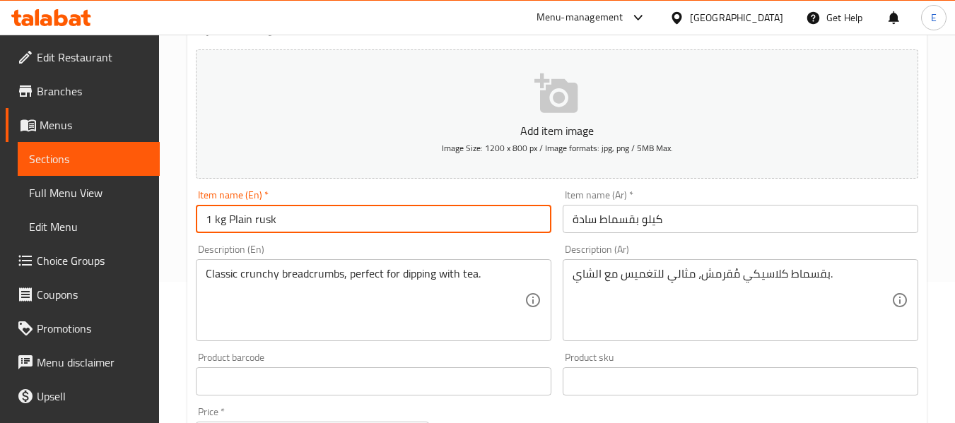
type input "1 kg Plain rusk"
click at [300, 275] on textarea "Classic crunchy breadcrumbs, perfect for dipping with tea." at bounding box center [365, 300] width 319 height 67
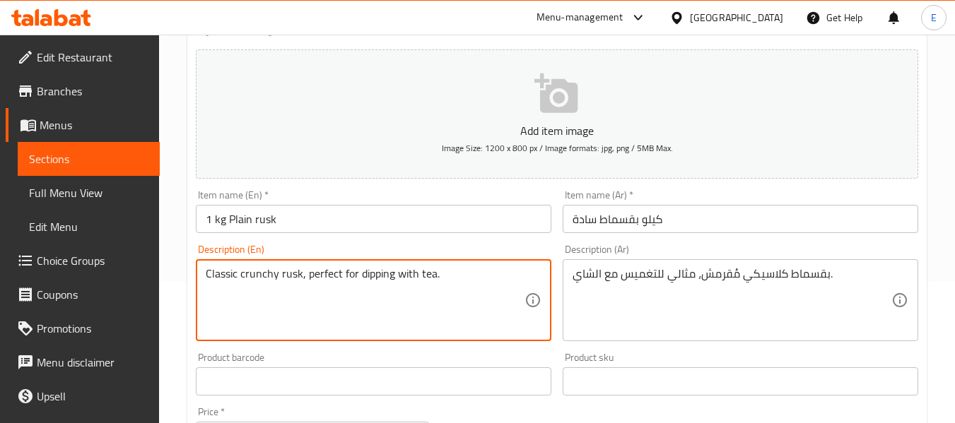
click at [463, 274] on textarea "Classic crunchy rusk, perfect for dipping with tea." at bounding box center [365, 300] width 319 height 67
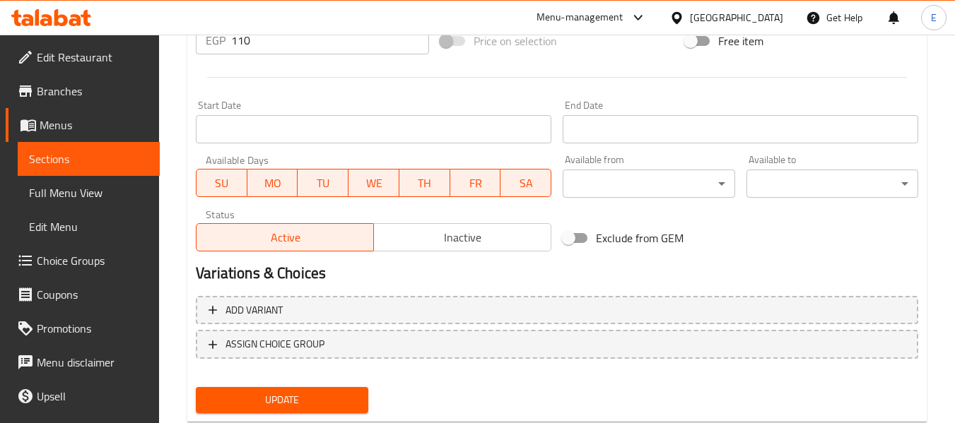
scroll to position [575, 0]
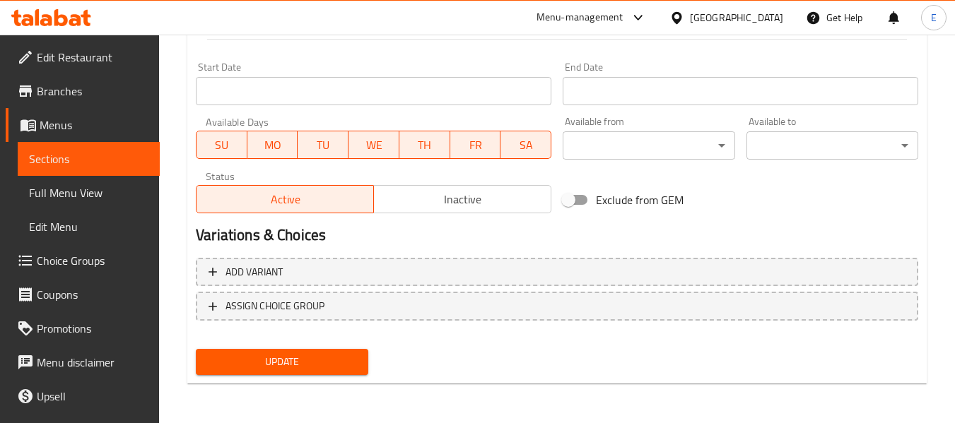
type textarea "Classic crunchy rusk, perfect for dipping with tea."
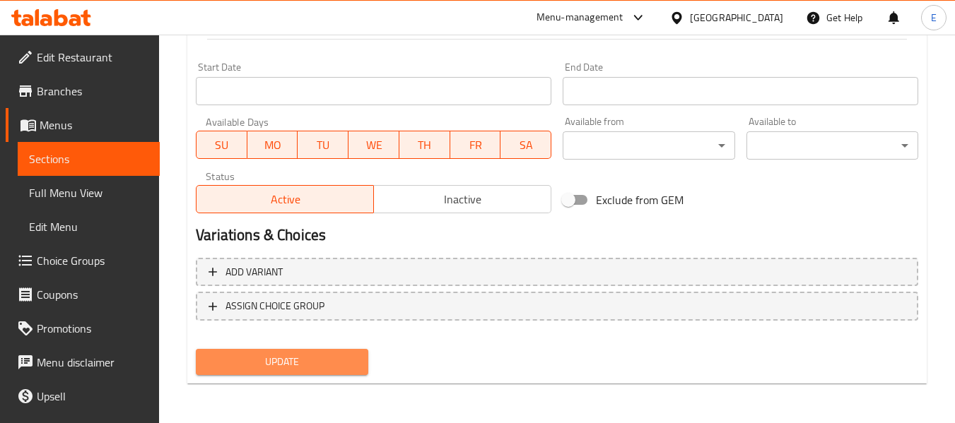
click at [359, 356] on button "Update" at bounding box center [282, 362] width 172 height 26
click at [359, 356] on div at bounding box center [477, 211] width 955 height 423
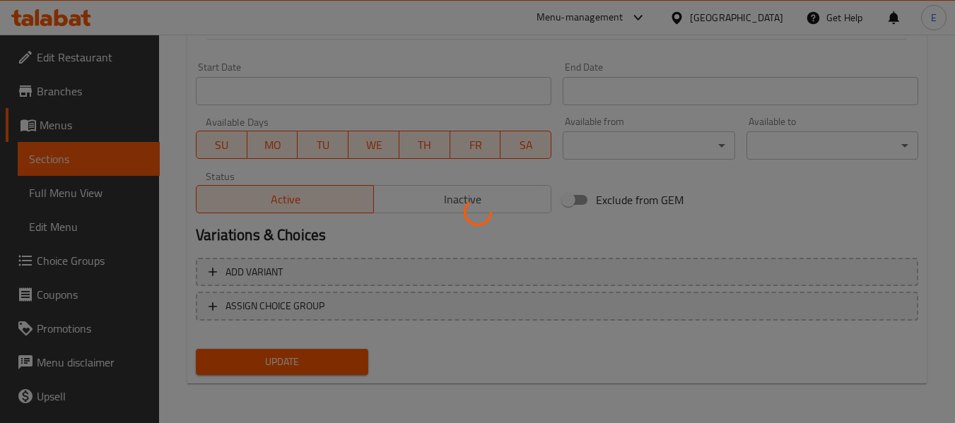
click at [359, 356] on div at bounding box center [477, 211] width 955 height 423
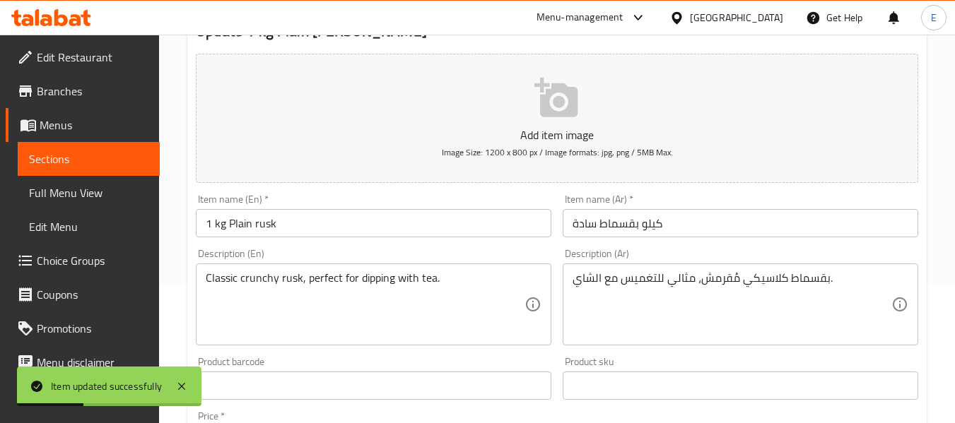
scroll to position [0, 0]
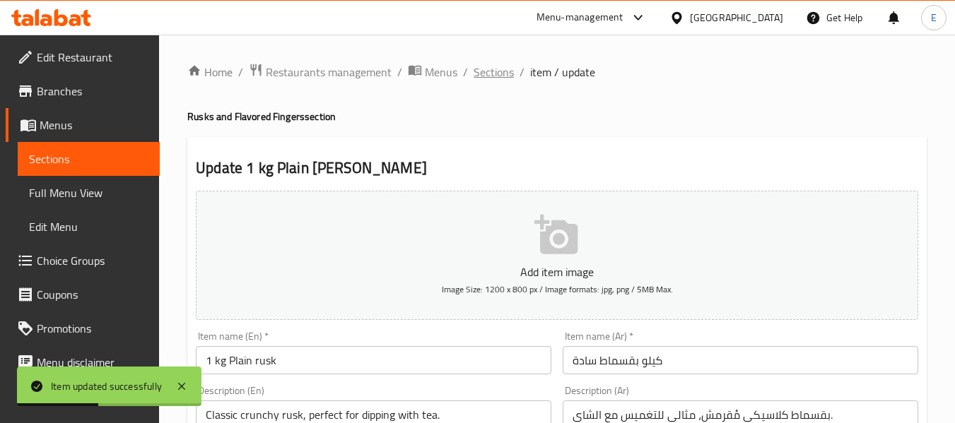
click at [480, 76] on span "Sections" at bounding box center [494, 72] width 40 height 17
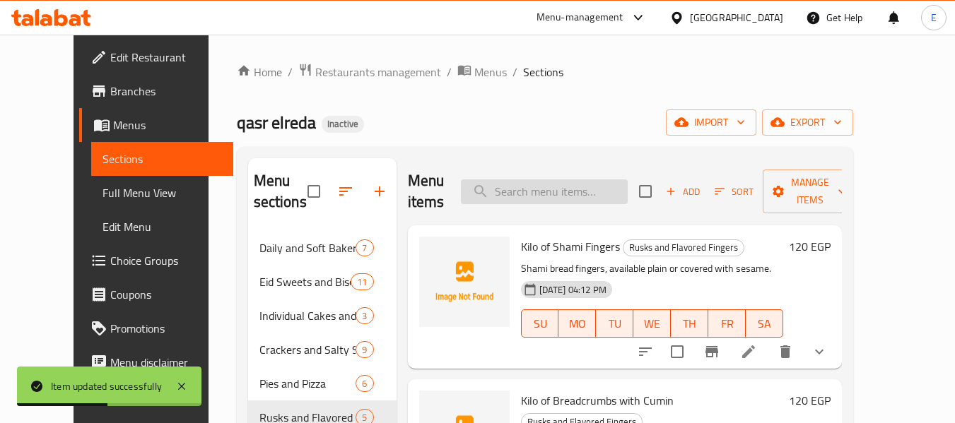
click at [551, 193] on input "search" at bounding box center [544, 192] width 167 height 25
paste input "Kilo Sesame Breadcrumbs"
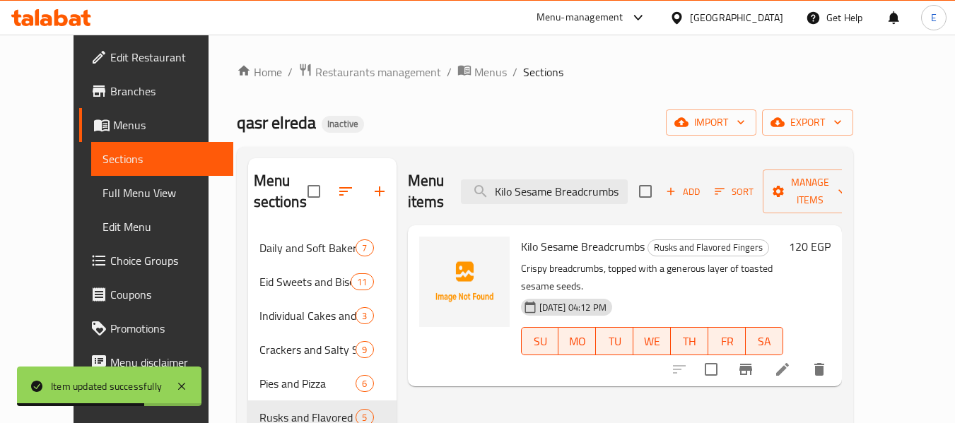
type input "Kilo Sesame Breadcrumbs"
click at [802, 357] on li at bounding box center [783, 369] width 40 height 25
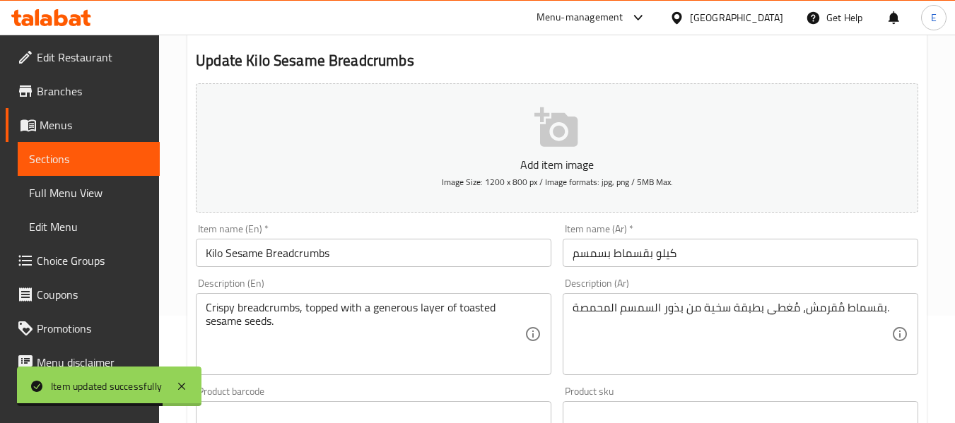
scroll to position [141, 0]
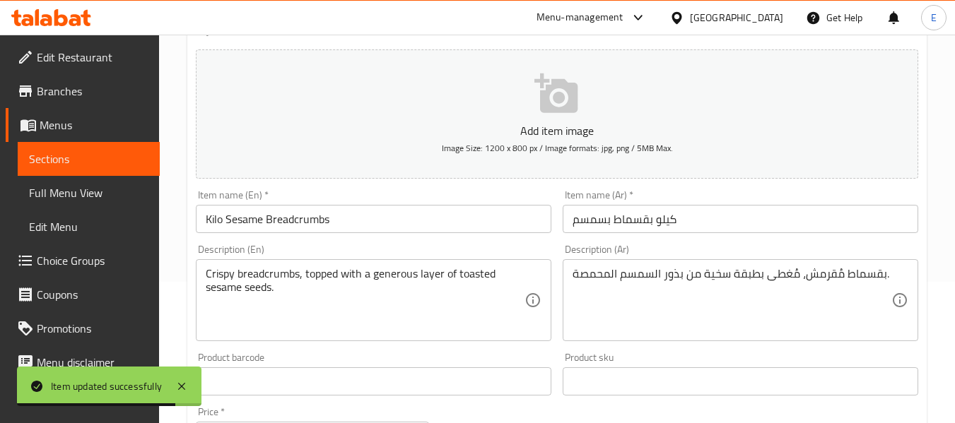
click at [302, 223] on input "Kilo Sesame Breadcrumbs" at bounding box center [374, 219] width 356 height 28
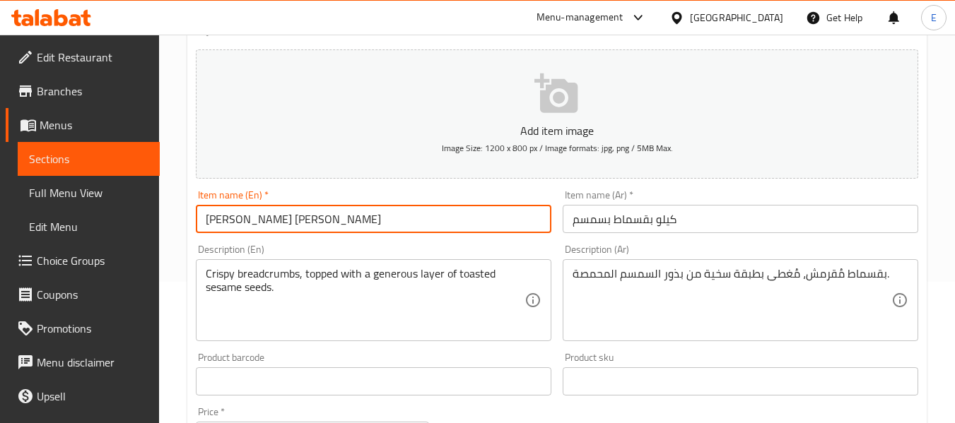
type input "[PERSON_NAME] [PERSON_NAME]"
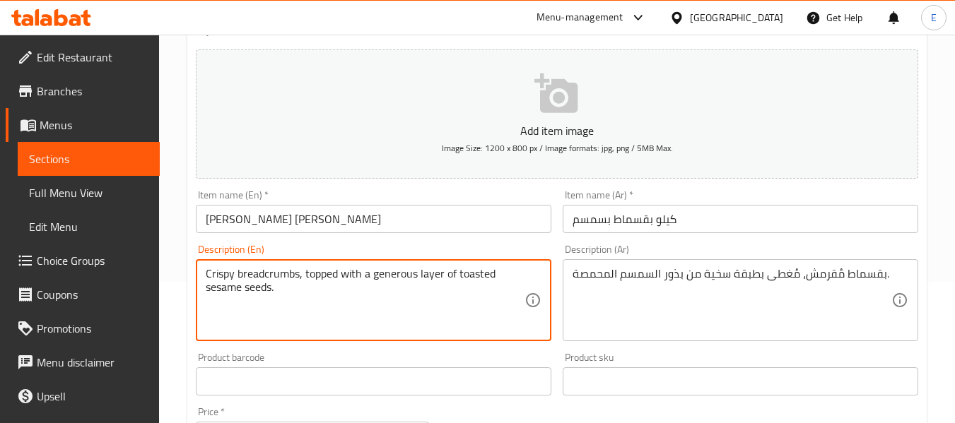
click at [277, 274] on textarea "Crispy breadcrumbs, topped with a generous layer of toasted sesame seeds." at bounding box center [365, 300] width 319 height 67
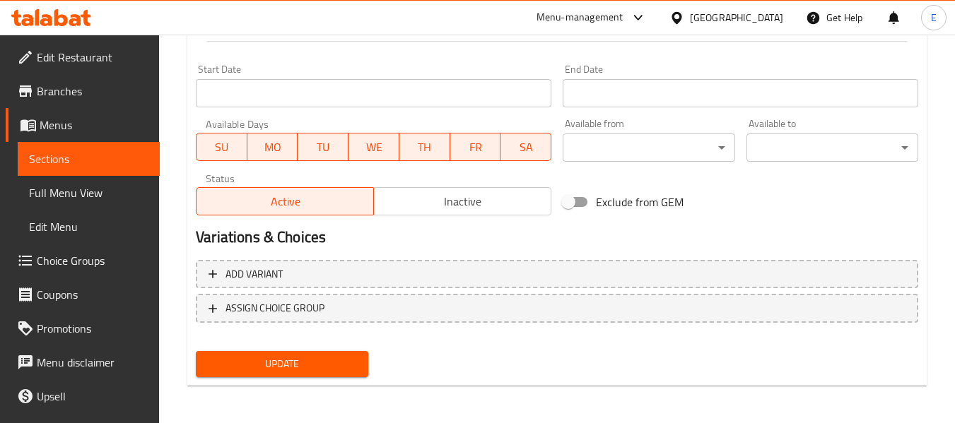
scroll to position [575, 0]
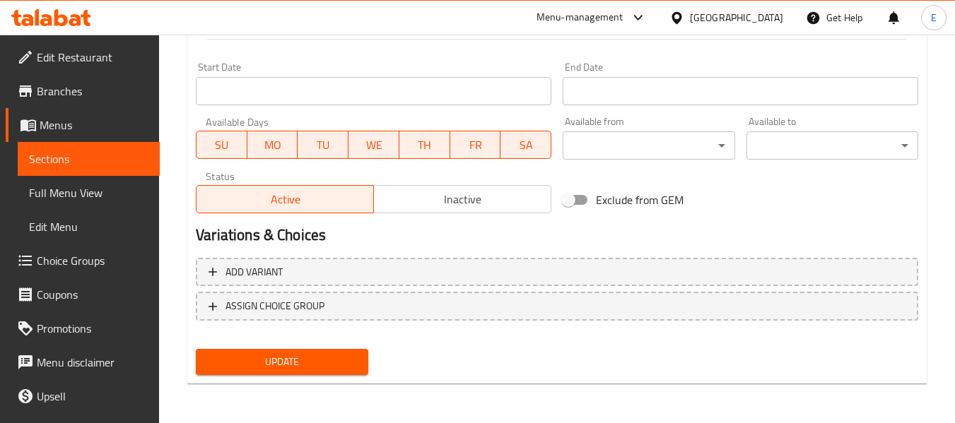
type textarea "Crispy rusk, topped with a generous layer of toasted sesame seeds."
click at [346, 367] on span "Update" at bounding box center [281, 362] width 149 height 18
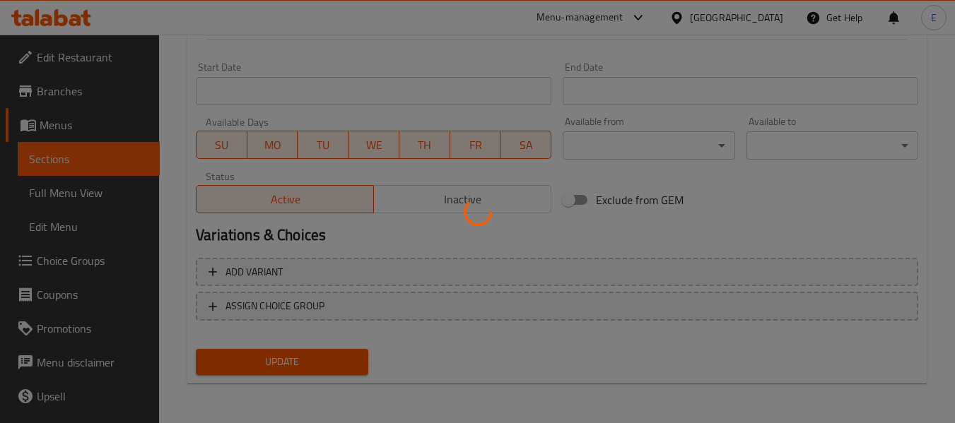
click at [346, 367] on div at bounding box center [477, 211] width 955 height 423
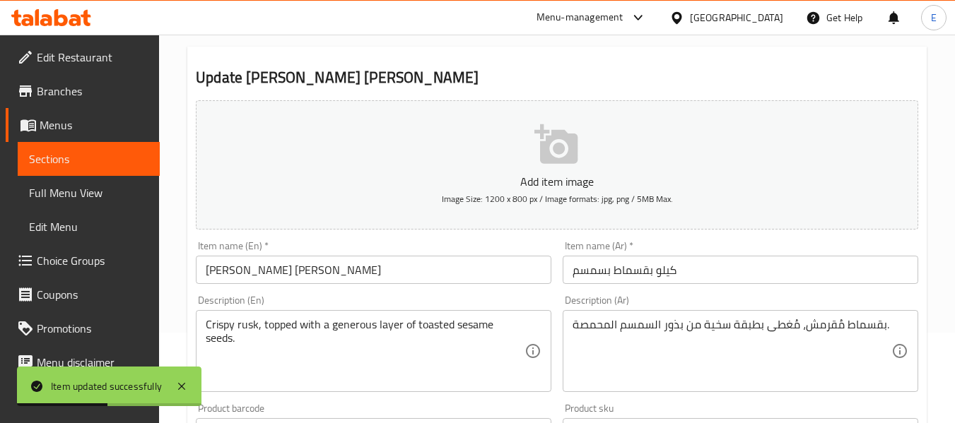
scroll to position [0, 0]
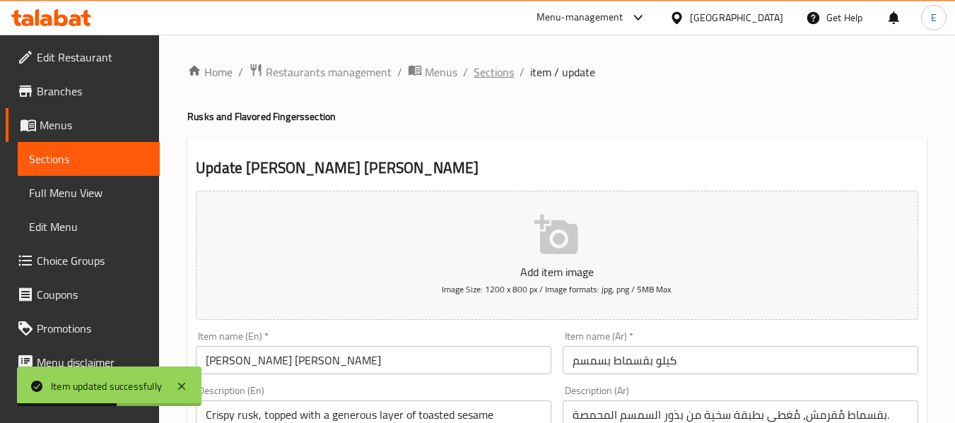
click at [495, 66] on span "Sections" at bounding box center [494, 72] width 40 height 17
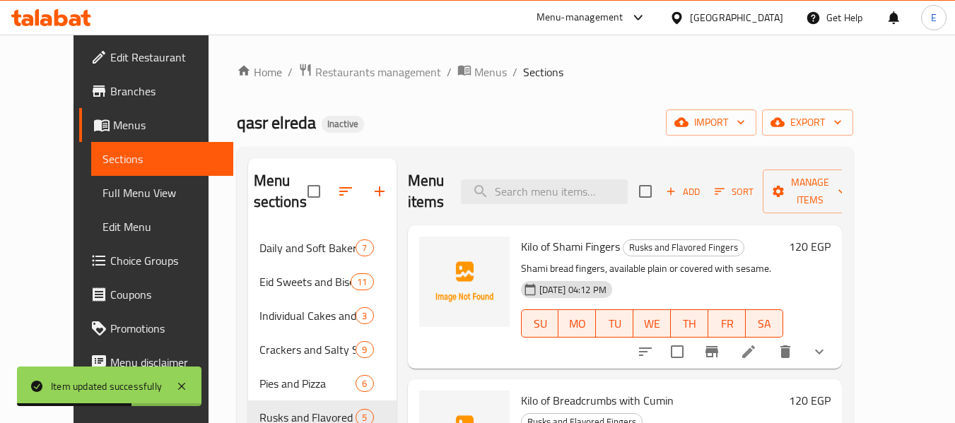
click at [590, 231] on div "Kilo of Shami Fingers Rusks and Flavored Fingers Shami bread fingers, available…" at bounding box center [652, 297] width 274 height 132
click at [591, 201] on input "search" at bounding box center [544, 192] width 167 height 25
paste input "Oat and Flaxseed Slices"
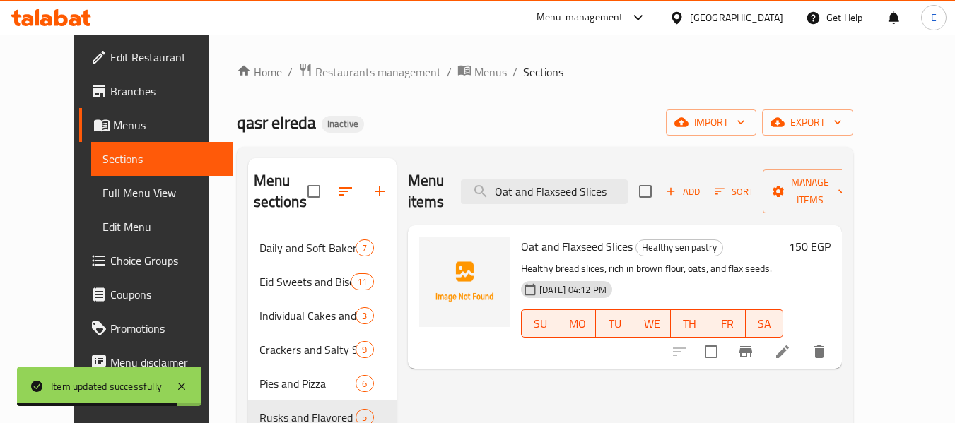
type input "Oat and Flaxseed Slices"
click at [789, 346] on icon at bounding box center [782, 352] width 13 height 13
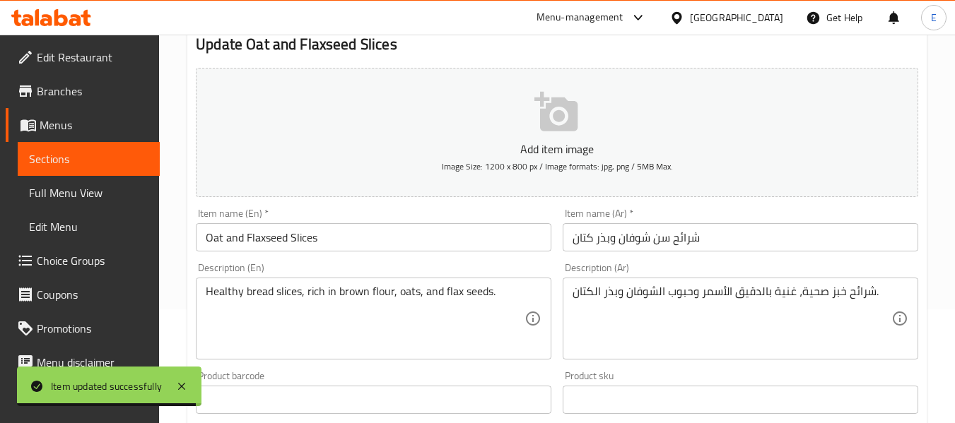
scroll to position [141, 0]
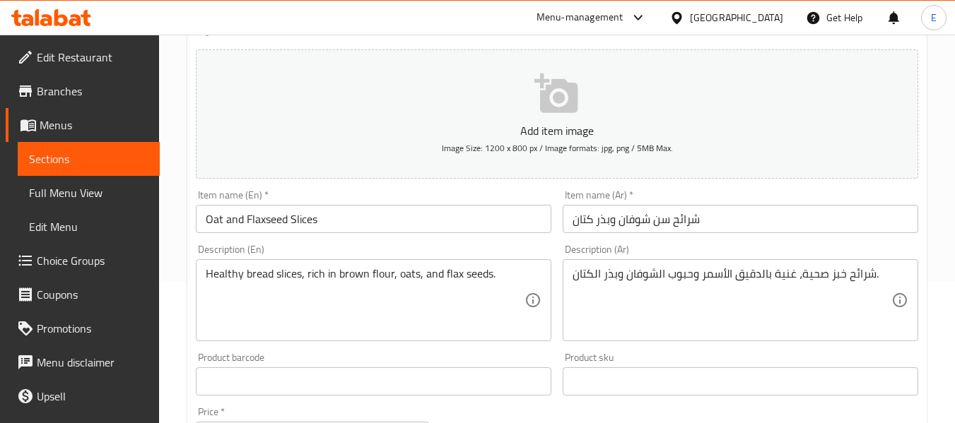
click at [291, 215] on input "Oat and Flaxseed Slices" at bounding box center [374, 219] width 356 height 28
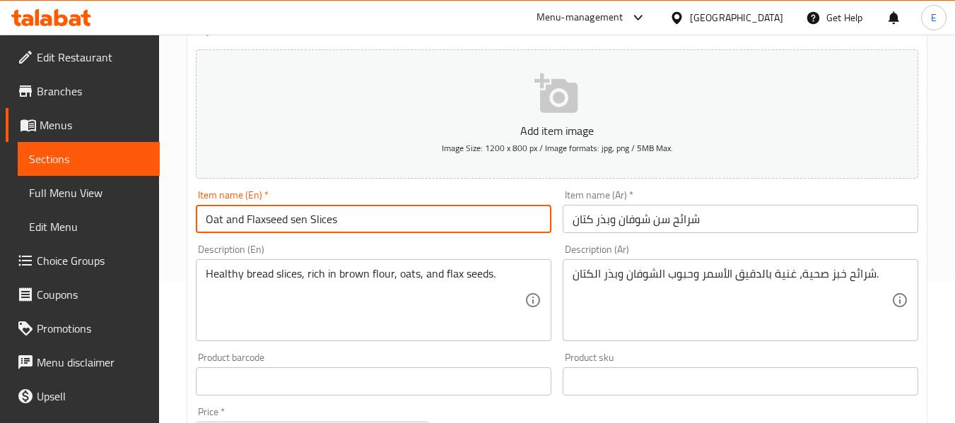
type input "Oat and Flaxseed sen Slices"
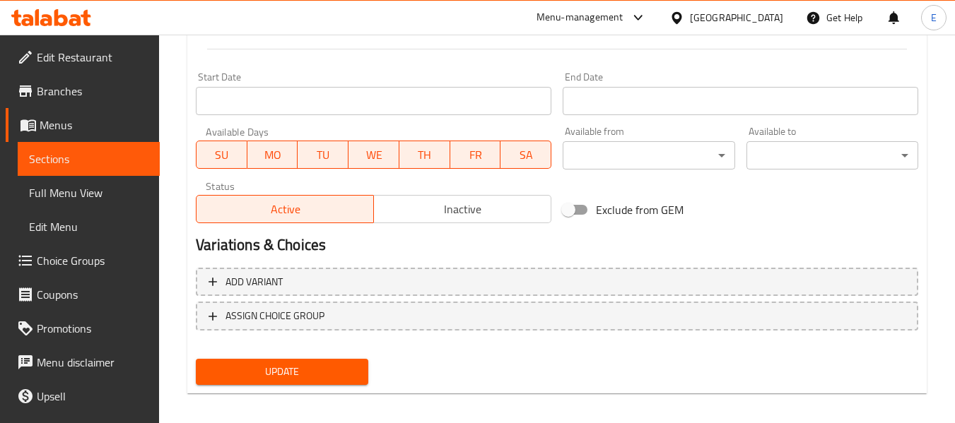
scroll to position [575, 0]
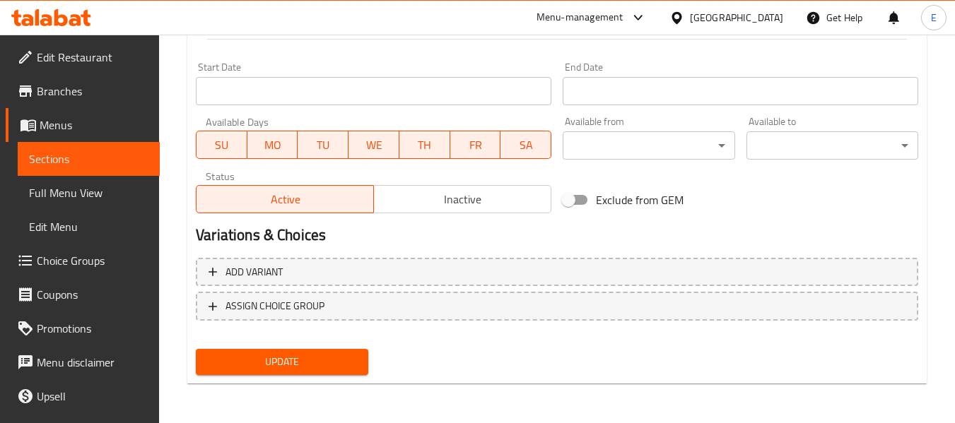
click at [333, 363] on span "Update" at bounding box center [281, 362] width 149 height 18
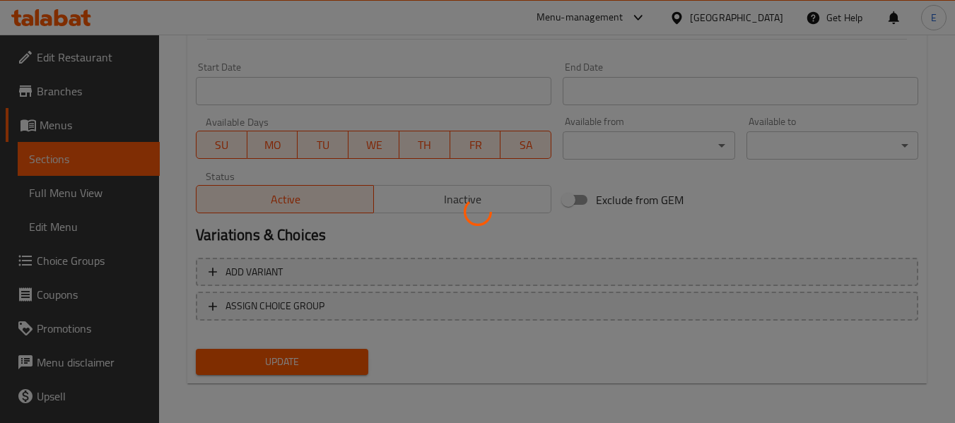
click at [333, 363] on div at bounding box center [477, 211] width 955 height 423
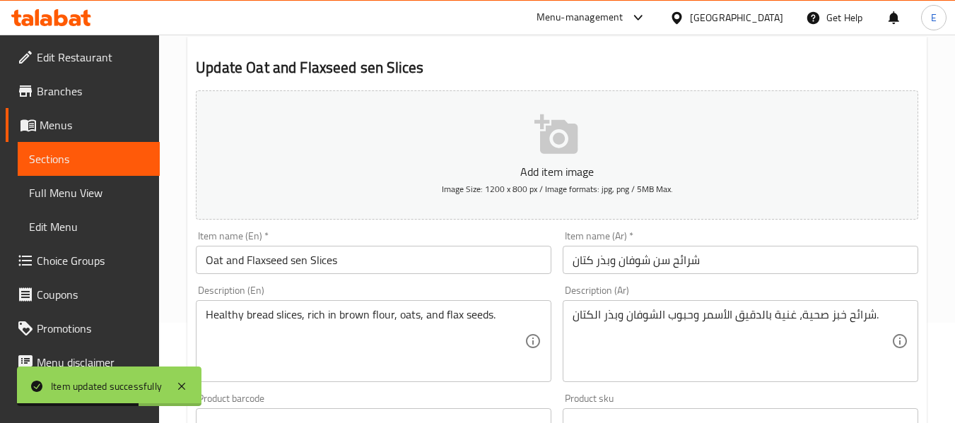
scroll to position [0, 0]
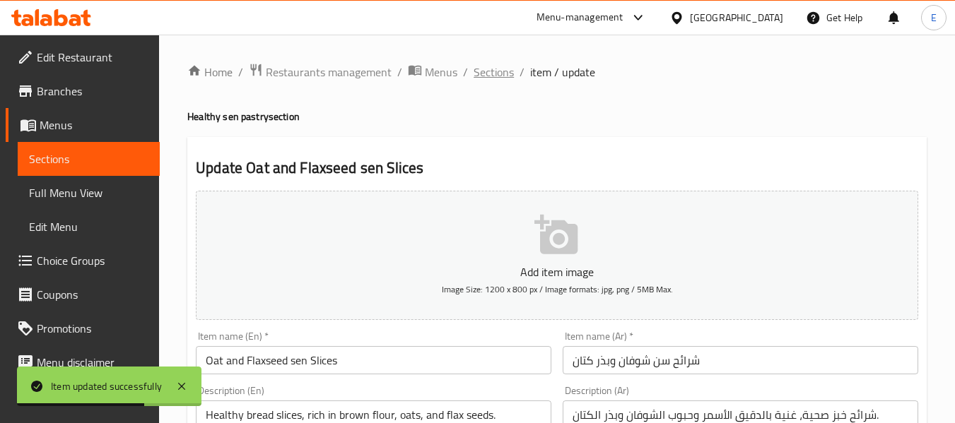
click at [493, 72] on span "Sections" at bounding box center [494, 72] width 40 height 17
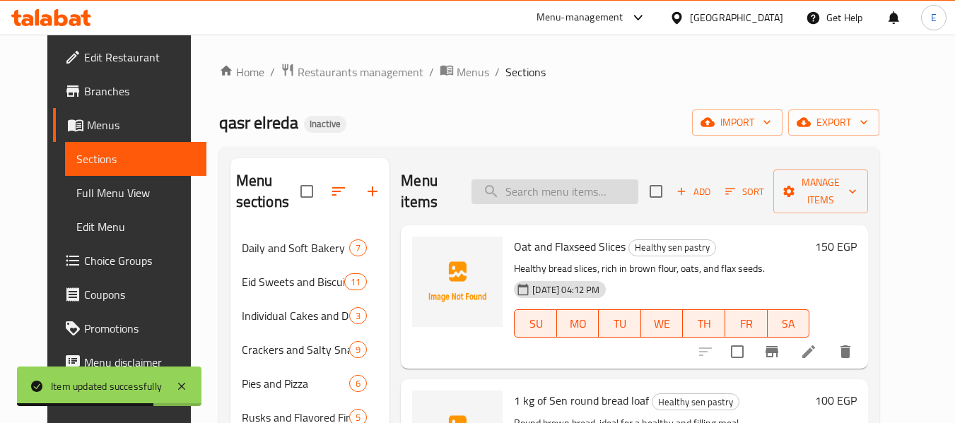
click at [546, 192] on input "search" at bounding box center [555, 192] width 167 height 25
paste input "1 kg of Sen round bread loaf"
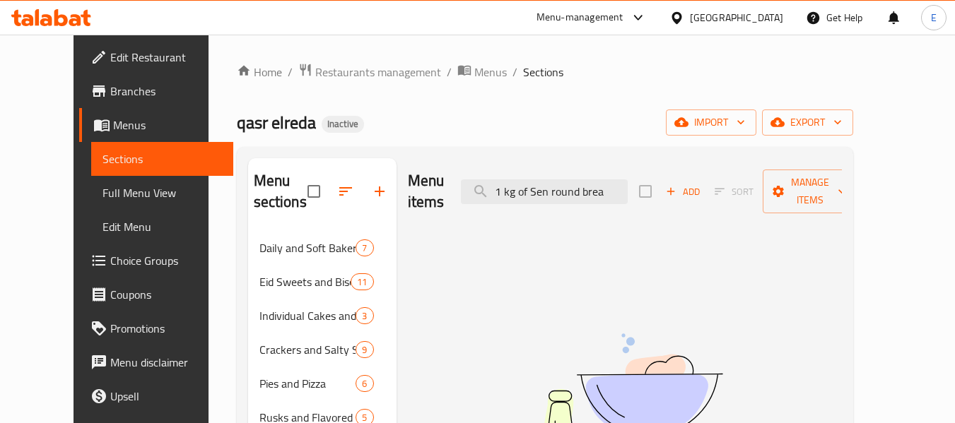
type input "1 kg of Sen round brea"
click at [582, 180] on input "1 kg of Sen round brea" at bounding box center [544, 192] width 167 height 25
click at [597, 104] on div "Home / Restaurants management / Menus / Sections qasr elreda Inactive import ex…" at bounding box center [545, 328] width 616 height 530
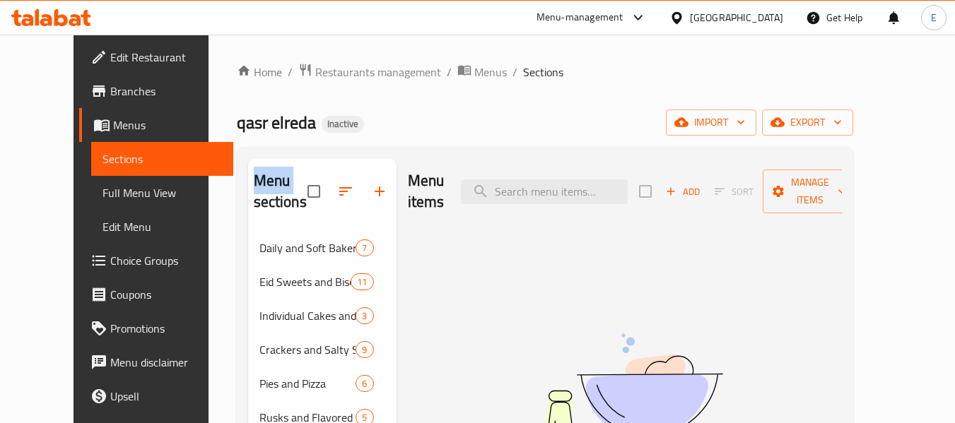
click at [597, 104] on div "Home / Restaurants management / Menus / Sections qasr elreda Inactive import ex…" at bounding box center [545, 328] width 616 height 530
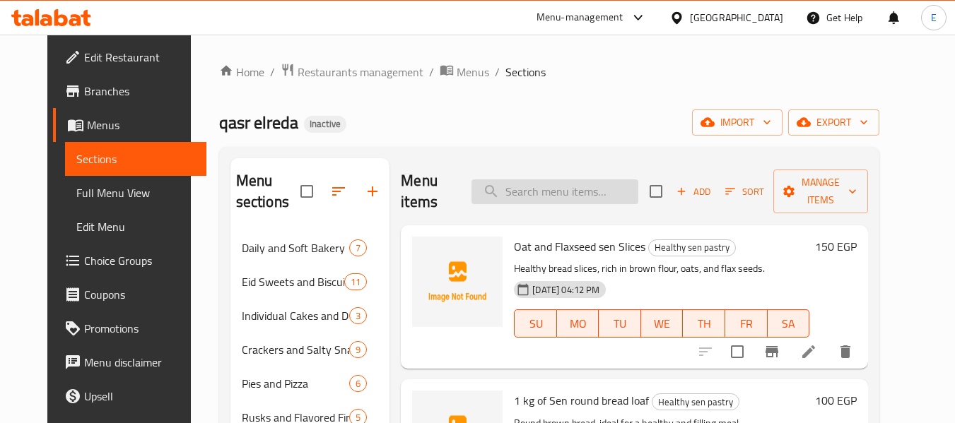
click at [575, 197] on input "search" at bounding box center [555, 192] width 167 height 25
paste input "1 kg of Sen round bread loaf"
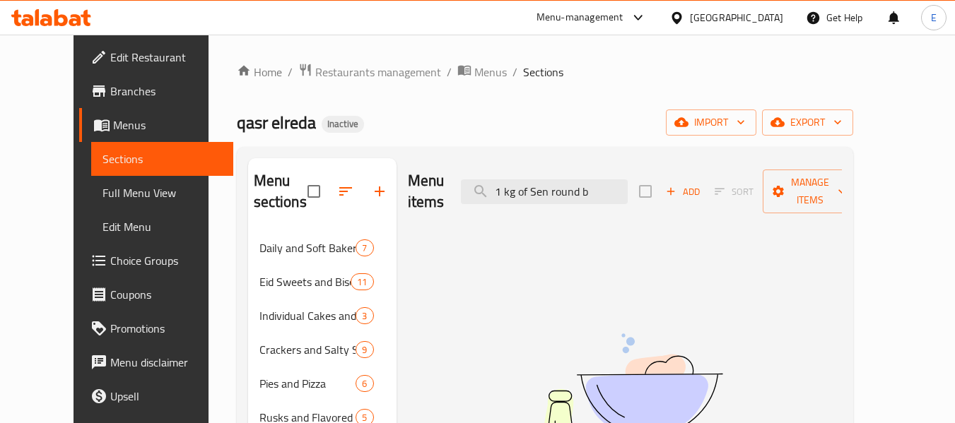
click at [629, 165] on div "Menu items 1 kg of Sen round b Add Sort Manage items" at bounding box center [625, 191] width 434 height 67
click at [620, 180] on input "1 kg of Sen round b" at bounding box center [544, 192] width 167 height 25
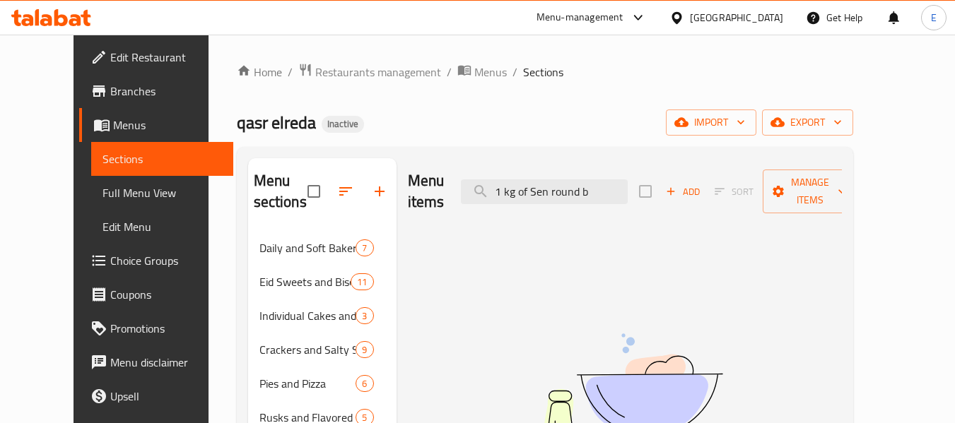
paste input "kg of Sen round bread"
click at [522, 180] on input "kg of Sen round bread" at bounding box center [544, 192] width 167 height 25
click at [621, 191] on input "kg of Sen round bread" at bounding box center [544, 192] width 167 height 25
type input "kg of Sen round bread"
click at [567, 75] on ol "Home / Restaurants management / Menus / Sections" at bounding box center [545, 72] width 616 height 18
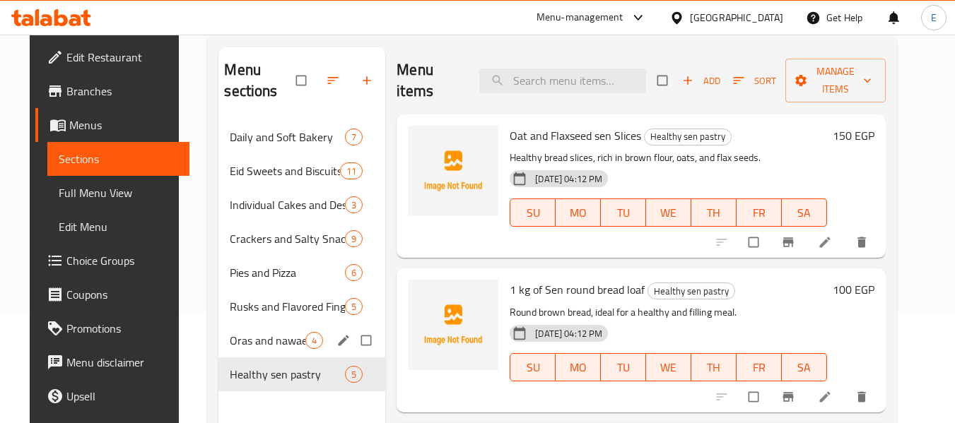
scroll to position [198, 0]
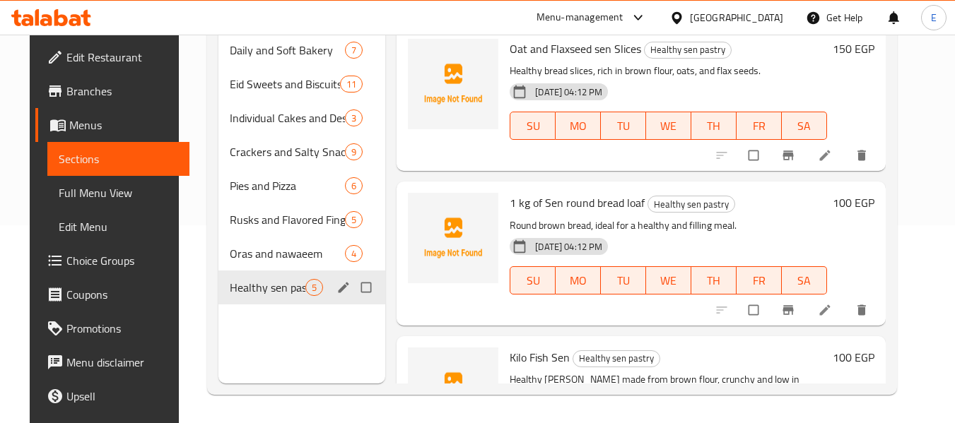
click at [247, 291] on span "Healthy sen pastry" at bounding box center [268, 287] width 76 height 17
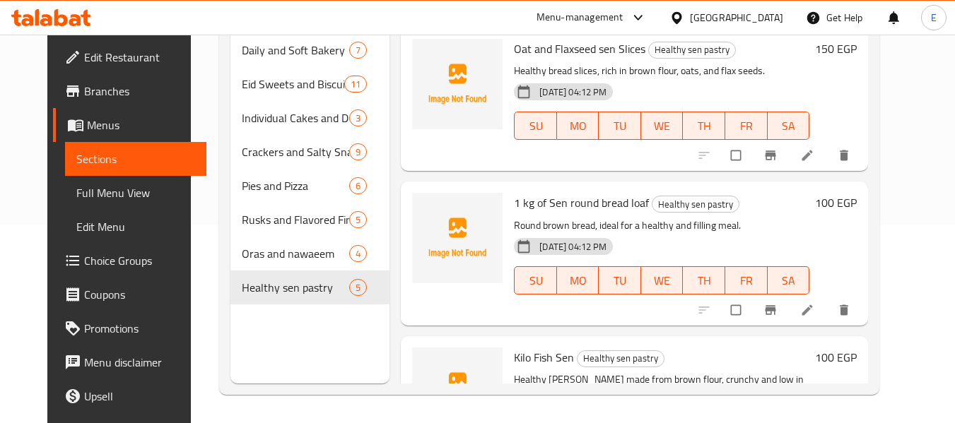
scroll to position [71, 0]
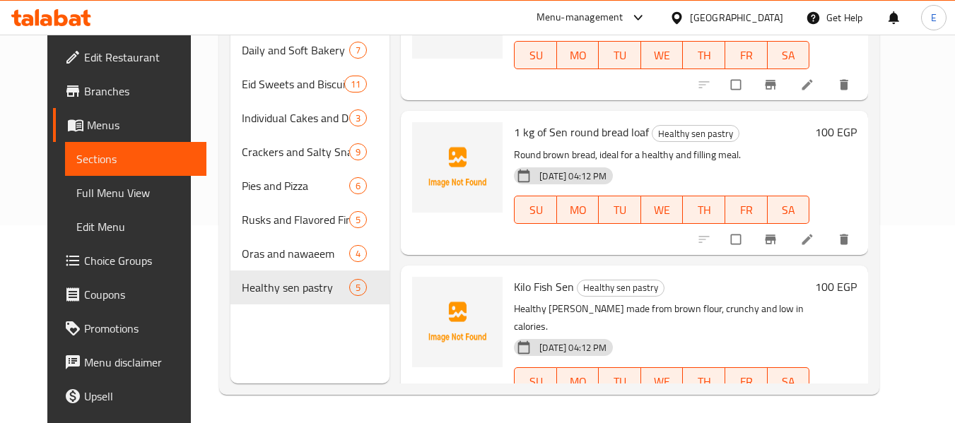
click at [829, 244] on li at bounding box center [809, 239] width 40 height 23
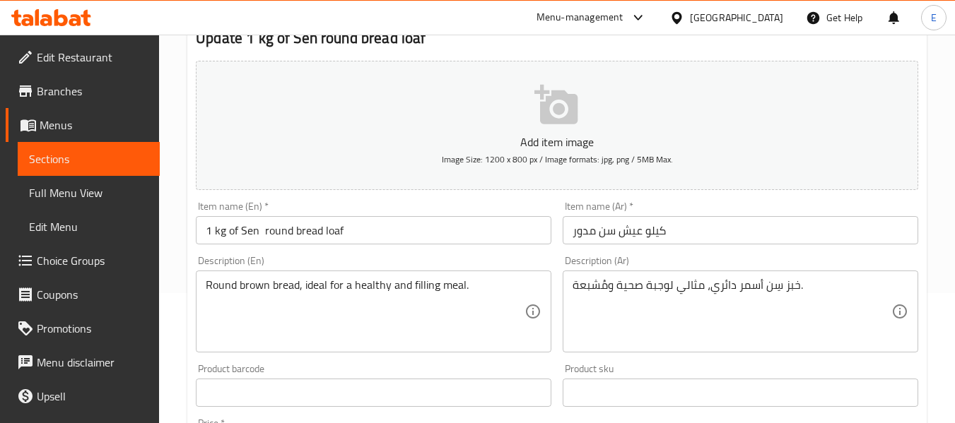
scroll to position [141, 0]
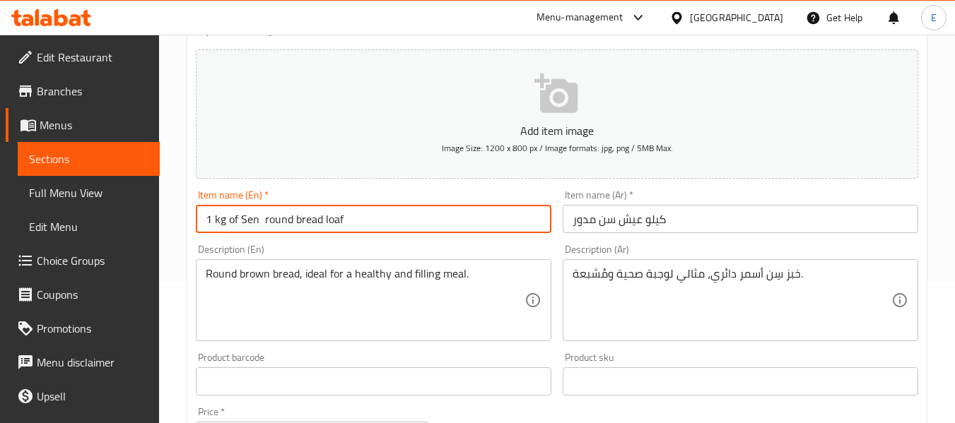
drag, startPoint x: 322, startPoint y: 218, endPoint x: 361, endPoint y: 217, distance: 39.6
click at [361, 217] on input "1 kg of Sen round bread loaf" at bounding box center [374, 219] width 356 height 28
click at [262, 220] on input "1 kg of Sen round bread" at bounding box center [374, 219] width 356 height 28
type input "1 kg of Sen round bread"
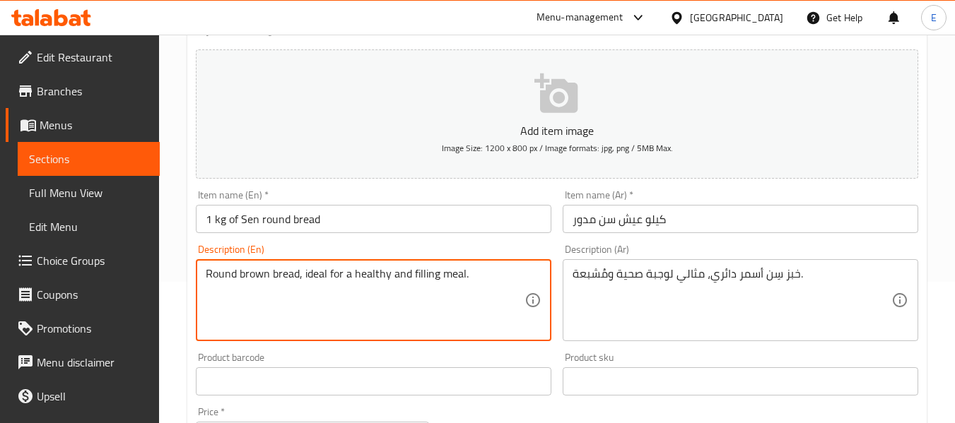
click at [271, 274] on textarea "Round brown bread, ideal for a healthy and filling meal." at bounding box center [365, 300] width 319 height 67
click at [306, 327] on textarea "Round brown sen bread, ideal for a healthy and filling meal." at bounding box center [365, 300] width 319 height 67
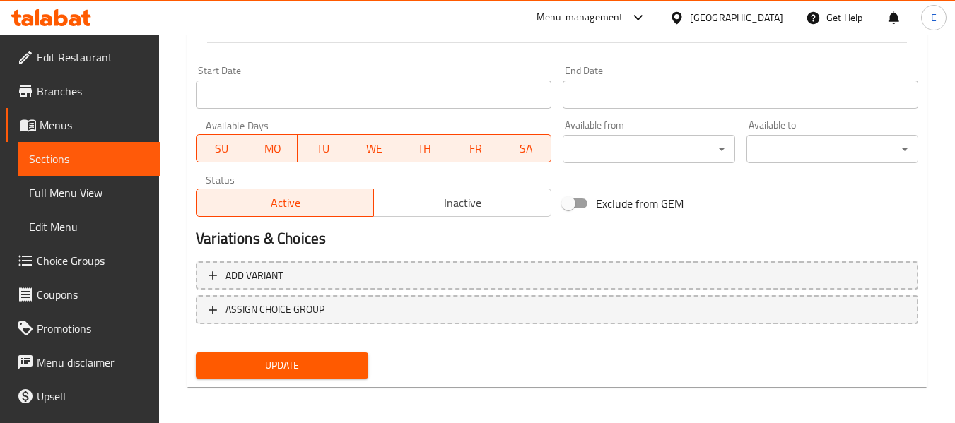
scroll to position [575, 0]
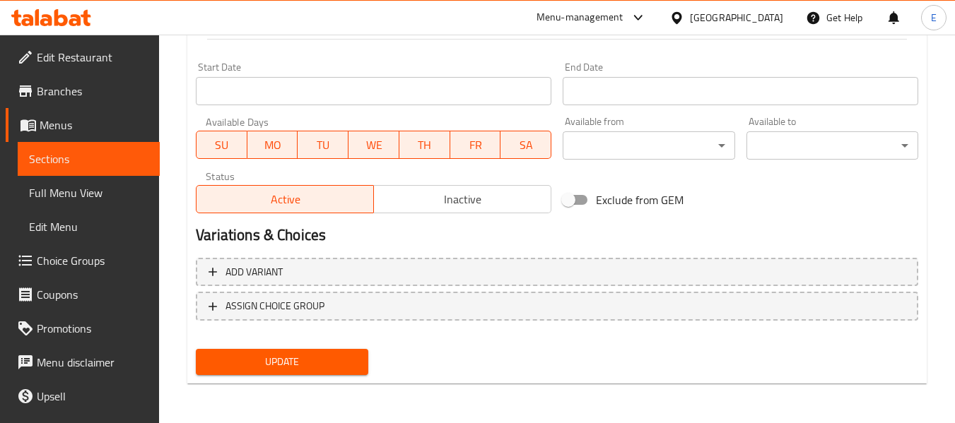
type textarea "Round brown sen bread, ideal for a healthy and filling meal."
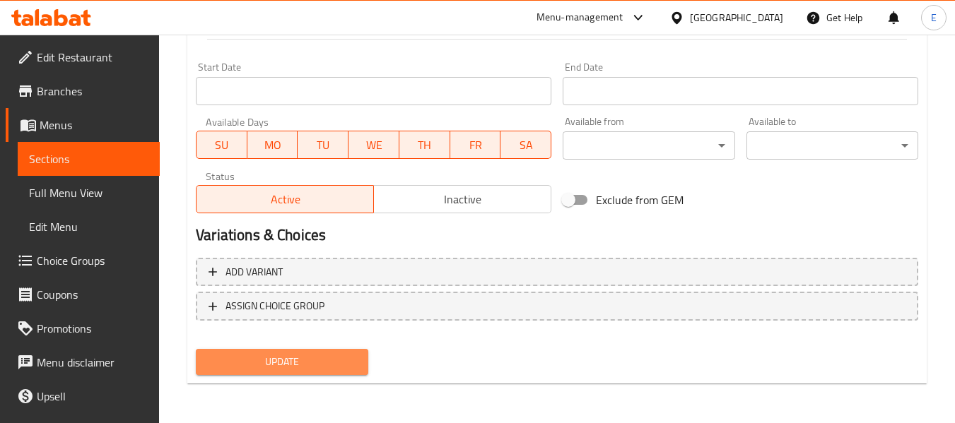
click at [307, 357] on span "Update" at bounding box center [281, 362] width 149 height 18
click at [307, 357] on div at bounding box center [477, 211] width 955 height 423
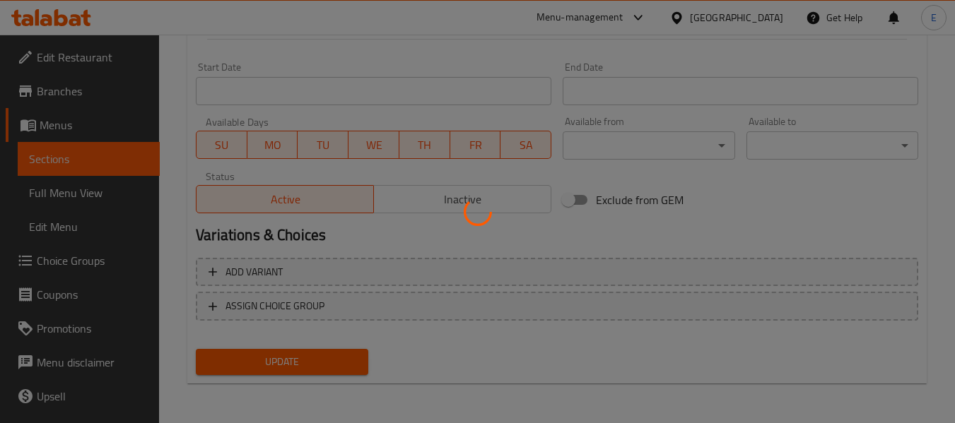
click at [307, 357] on div at bounding box center [477, 211] width 955 height 423
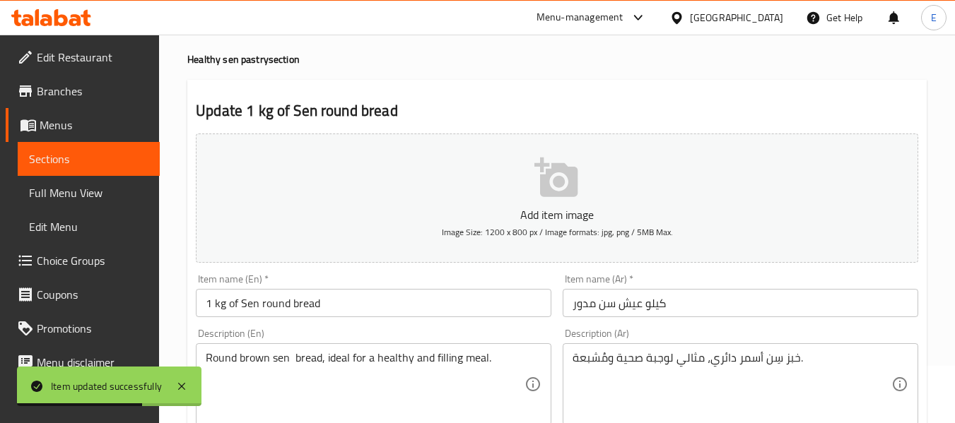
scroll to position [0, 0]
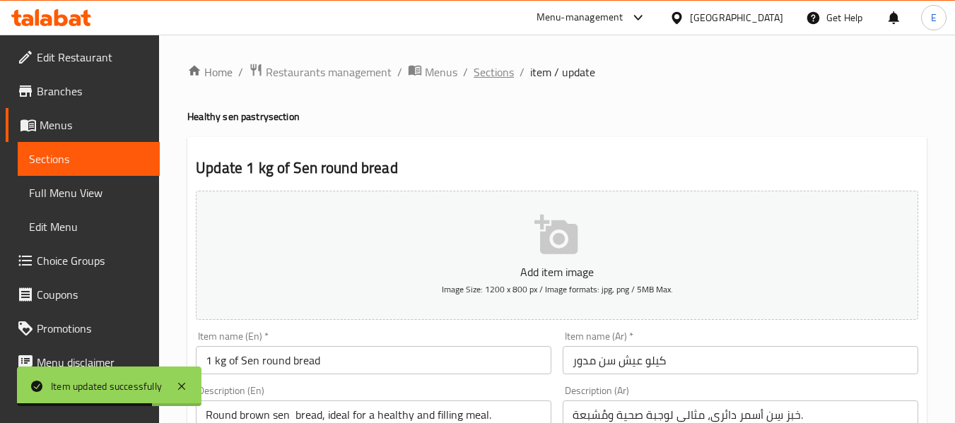
click at [491, 69] on span "Sections" at bounding box center [494, 72] width 40 height 17
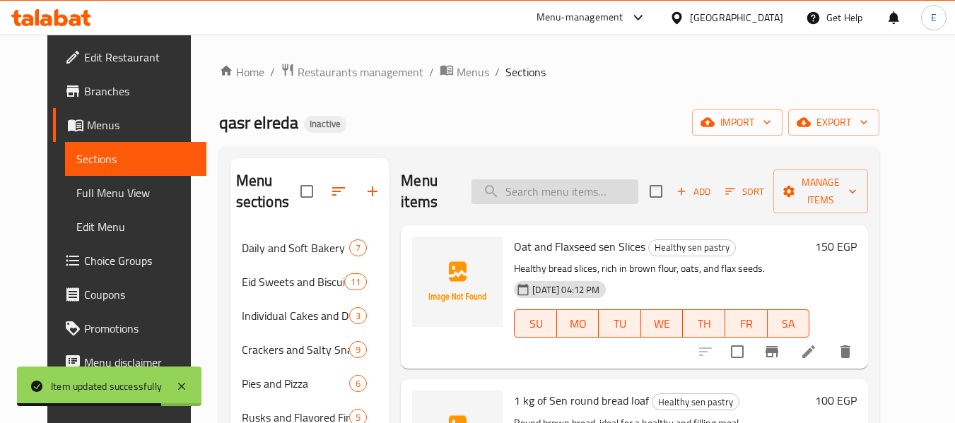
click at [573, 201] on input "search" at bounding box center [555, 192] width 167 height 25
paste input "Kilo Fish Sen"
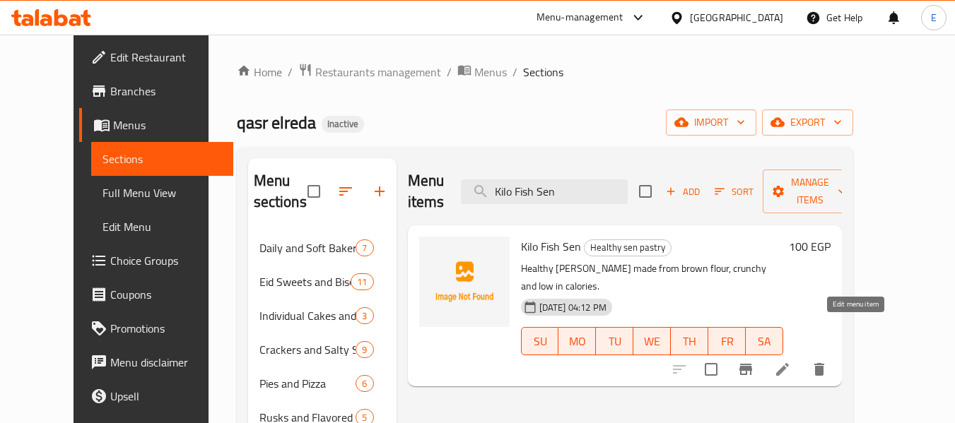
type input "Kilo Fish Sen"
click at [789, 363] on icon at bounding box center [782, 369] width 13 height 13
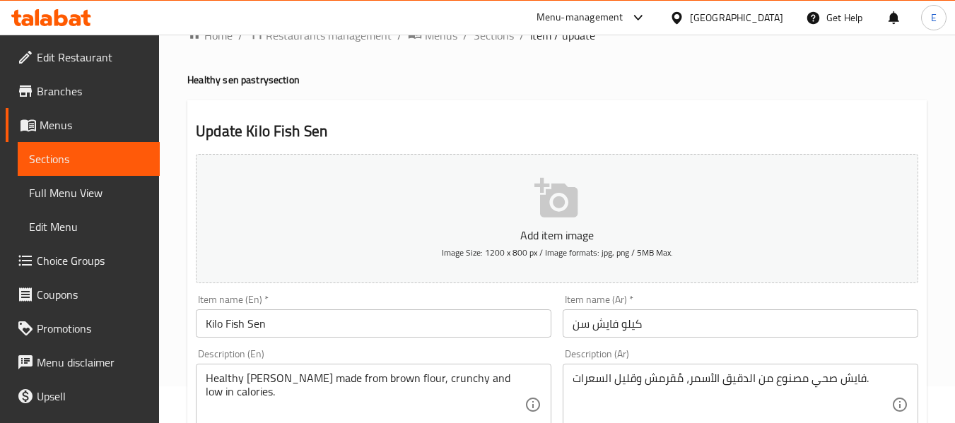
scroll to position [71, 0]
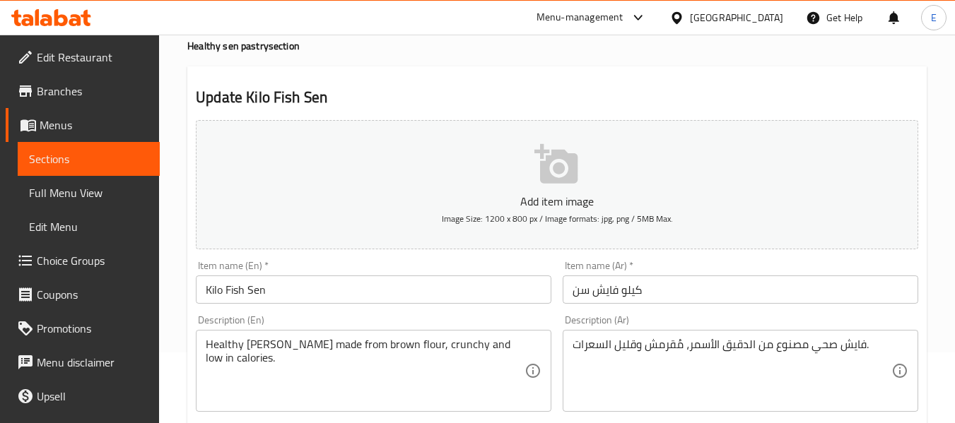
click at [244, 291] on input "Kilo Fish Sen" at bounding box center [374, 290] width 356 height 28
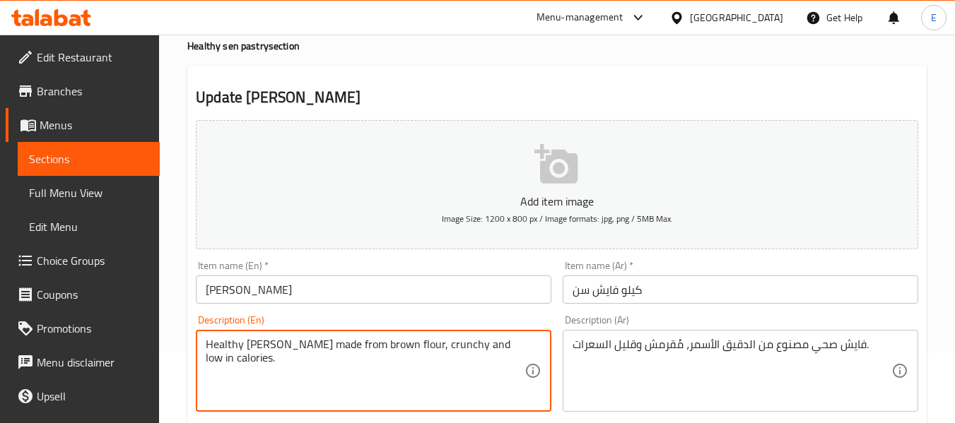
click at [273, 349] on textarea "Healthy [PERSON_NAME] made from brown flour, crunchy and low in calories." at bounding box center [365, 371] width 319 height 67
click at [240, 292] on input "Kilo Faysh Sen" at bounding box center [374, 290] width 356 height 28
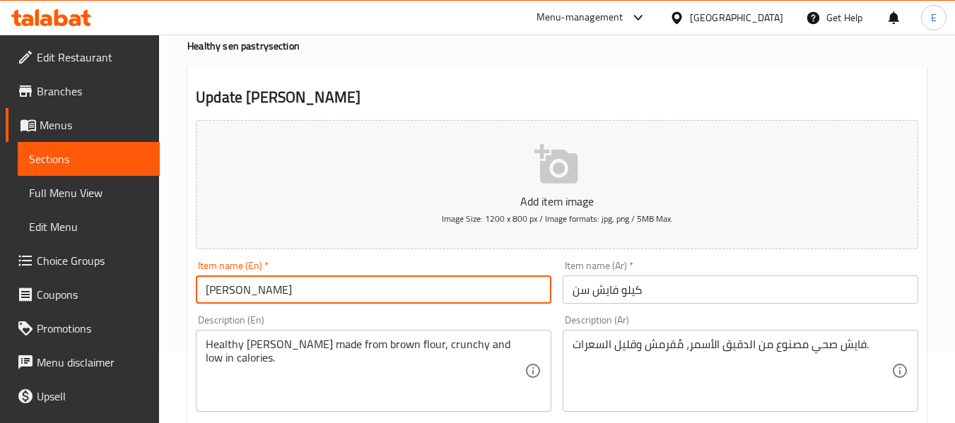
click at [240, 291] on input "Kilo Faysh Sen" at bounding box center [374, 290] width 356 height 28
paste input "e"
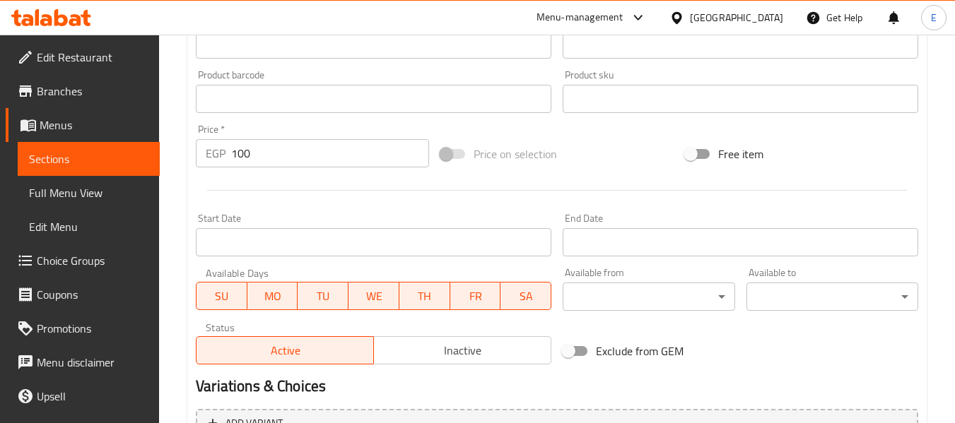
scroll to position [575, 0]
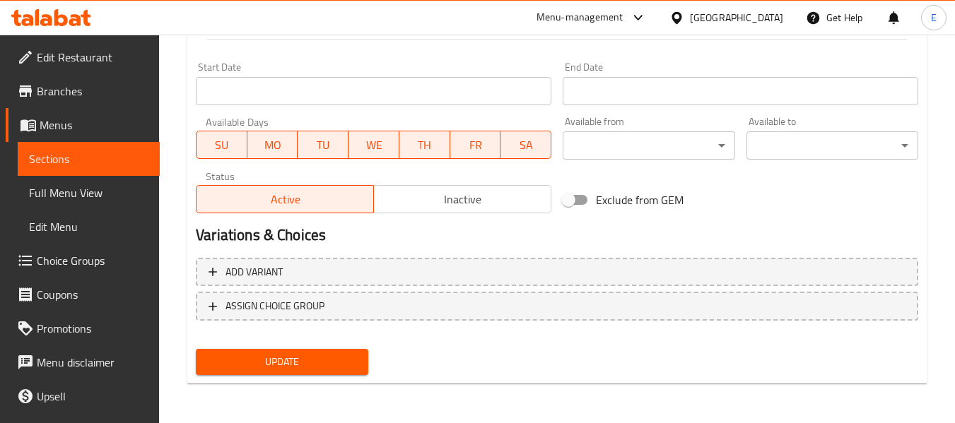
type input "Kilo Fayesh Sen"
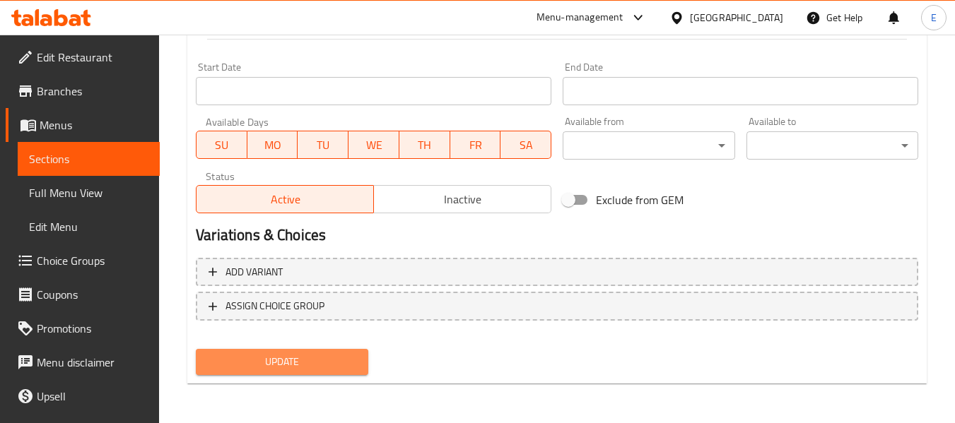
click at [303, 358] on span "Update" at bounding box center [281, 362] width 149 height 18
click at [303, 358] on div at bounding box center [477, 211] width 955 height 423
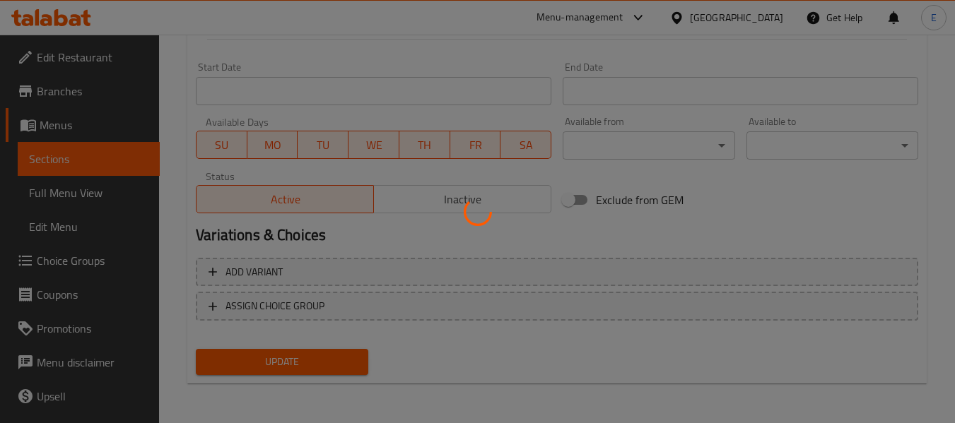
click at [303, 358] on div at bounding box center [477, 211] width 955 height 423
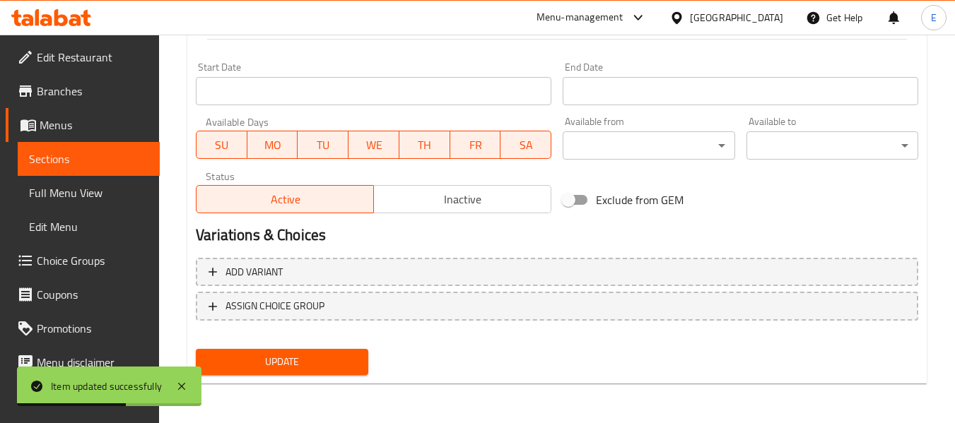
click at [313, 358] on span "Update" at bounding box center [281, 362] width 149 height 18
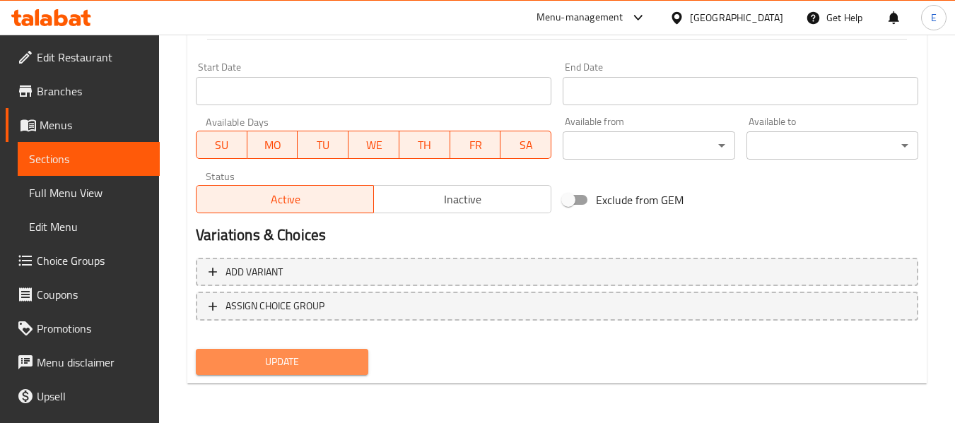
click at [361, 370] on button "Update" at bounding box center [282, 362] width 172 height 26
click at [361, 370] on div at bounding box center [477, 211] width 955 height 423
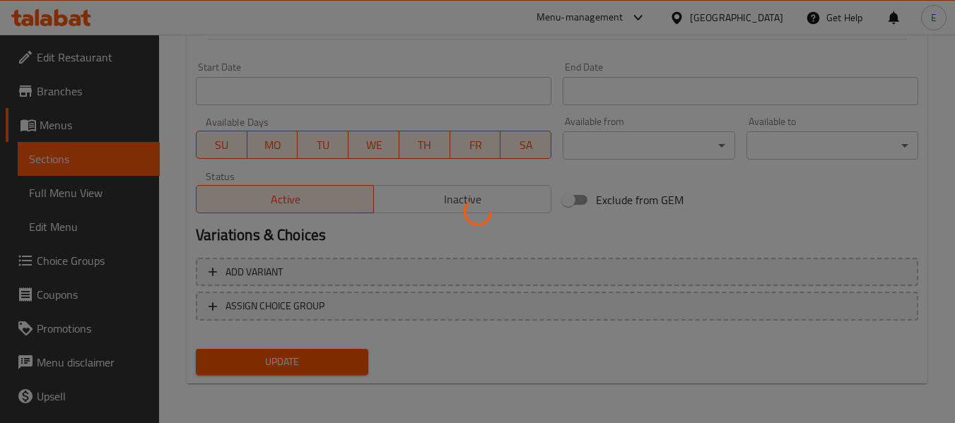
click at [361, 369] on div at bounding box center [477, 211] width 955 height 423
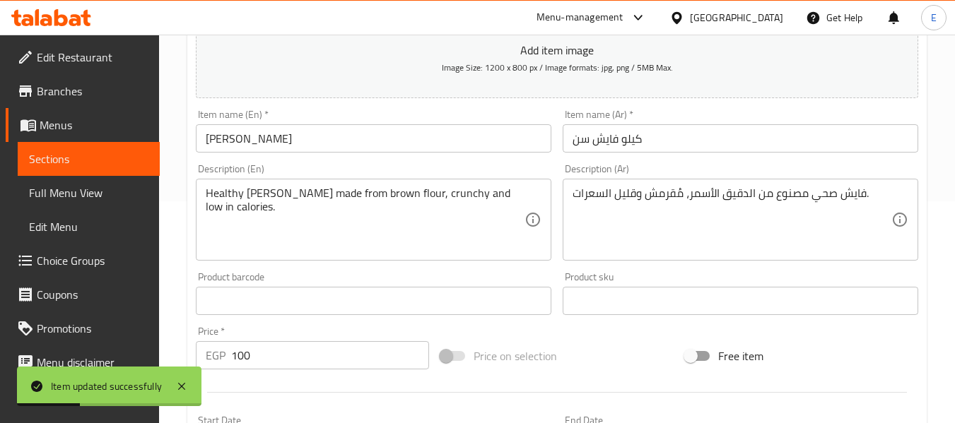
scroll to position [0, 0]
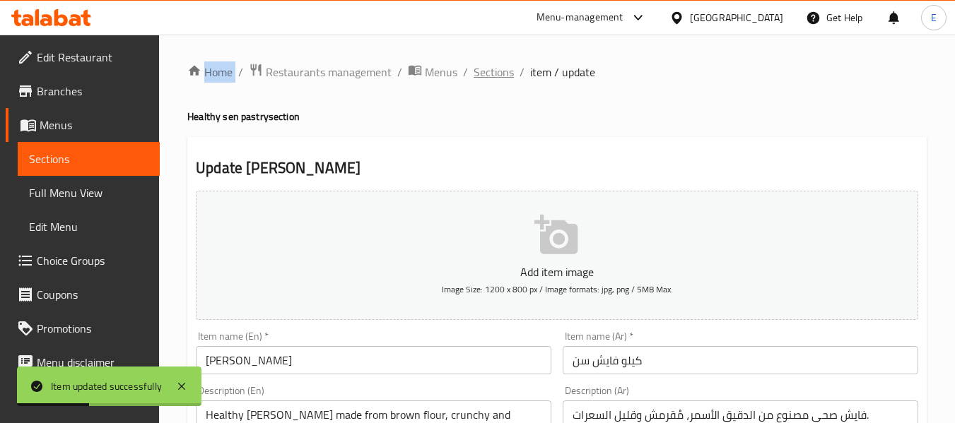
click at [500, 81] on span "Sections" at bounding box center [494, 72] width 40 height 17
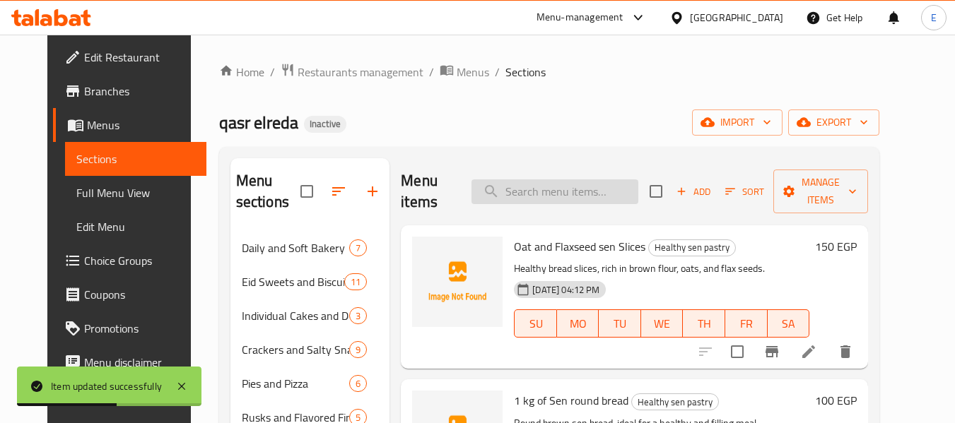
click at [534, 192] on input "search" at bounding box center [555, 192] width 167 height 25
paste input "[PERSON_NAME]"
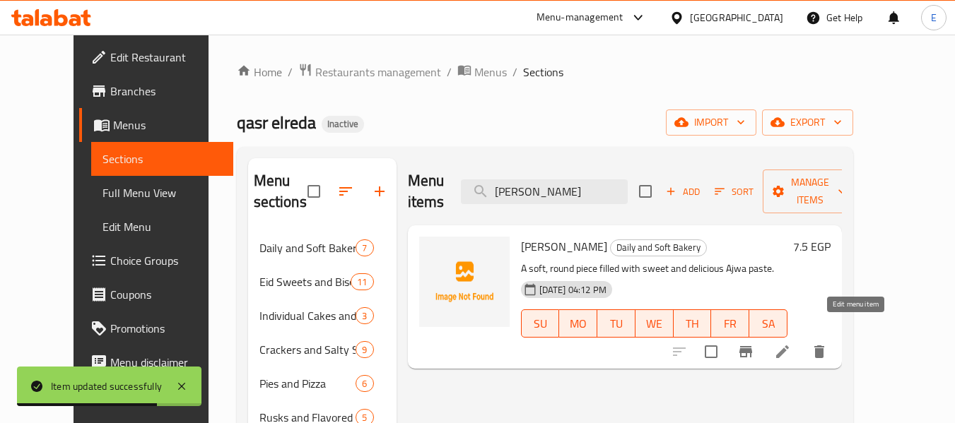
type input "[PERSON_NAME]"
click at [791, 344] on icon at bounding box center [782, 352] width 17 height 17
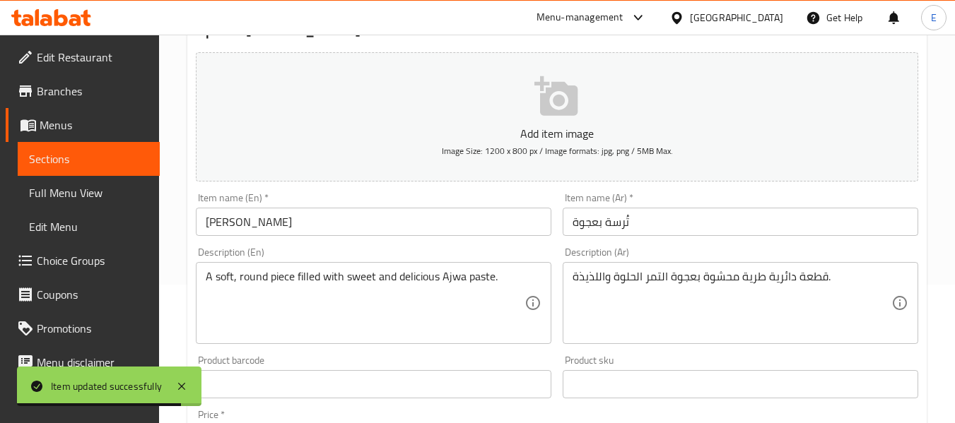
scroll to position [141, 0]
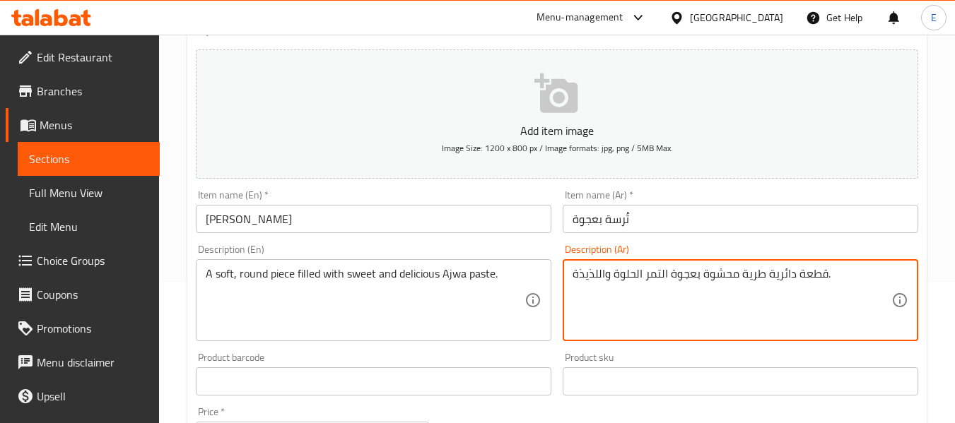
drag, startPoint x: 645, startPoint y: 278, endPoint x: 694, endPoint y: 274, distance: 48.3
click at [694, 274] on textarea "قطعة دائرية طرية محشوة بعجوة التمر الحلوة واللذيذة." at bounding box center [732, 300] width 319 height 67
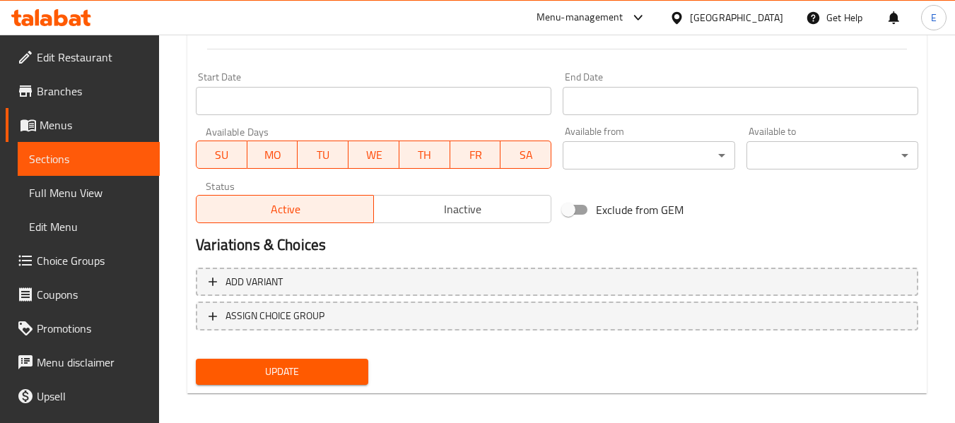
scroll to position [575, 0]
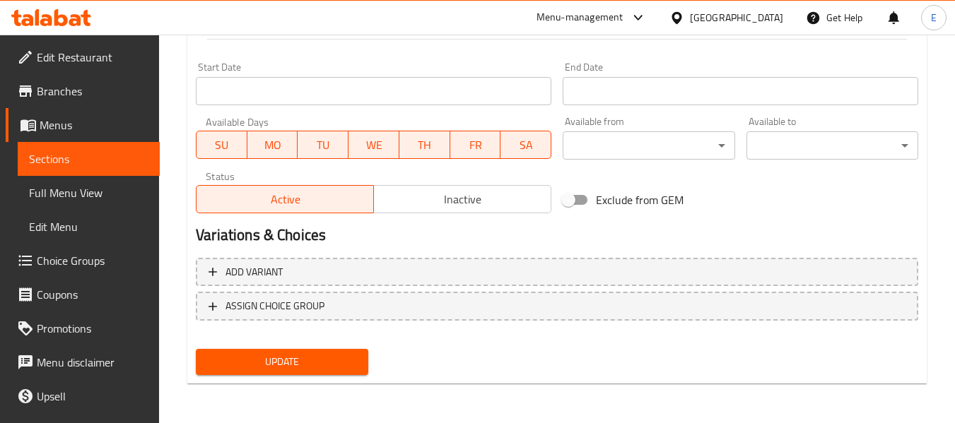
type textarea "قطعة دائرية طرية محشوة بمعجون العجوة الحلوة واللذيذة."
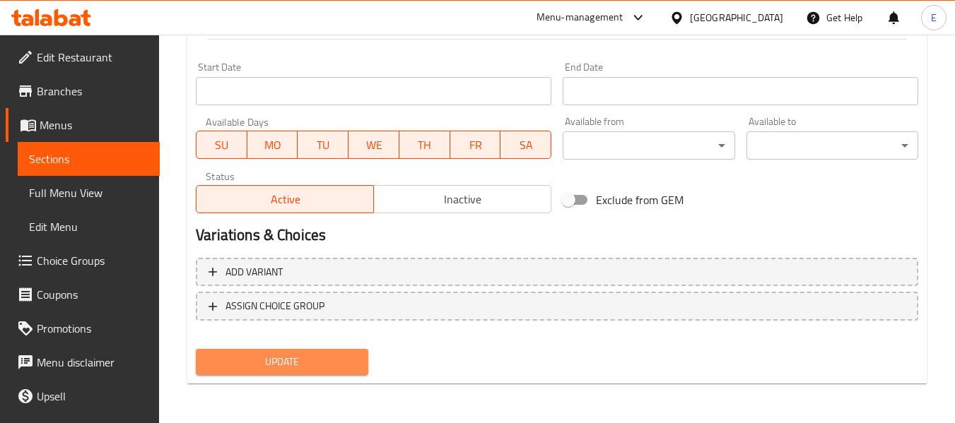
click at [342, 351] on button "Update" at bounding box center [282, 362] width 172 height 26
click at [342, 351] on div at bounding box center [477, 211] width 955 height 423
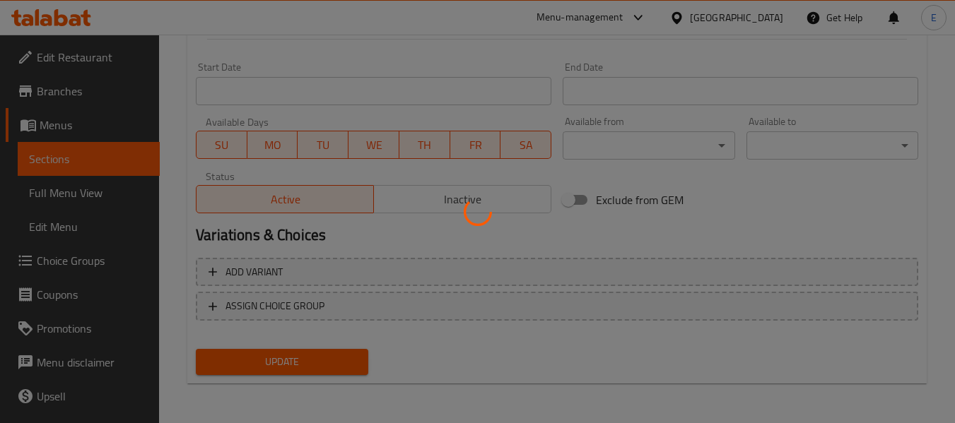
click at [342, 351] on div at bounding box center [477, 211] width 955 height 423
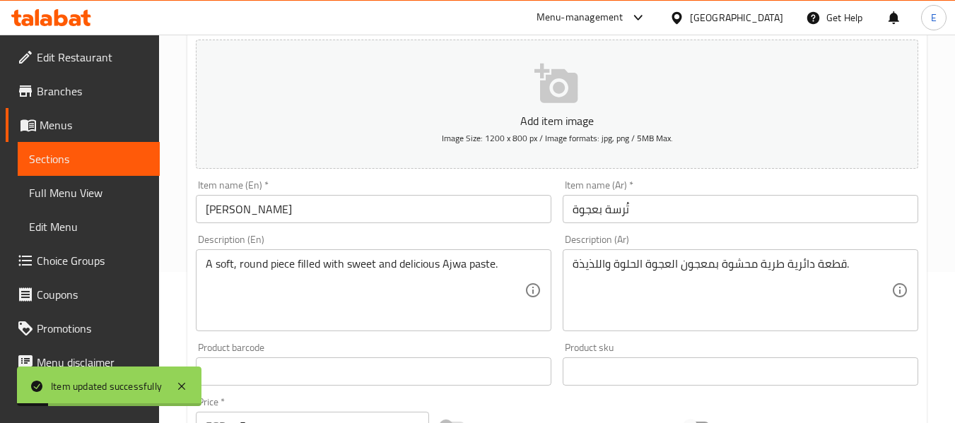
scroll to position [0, 0]
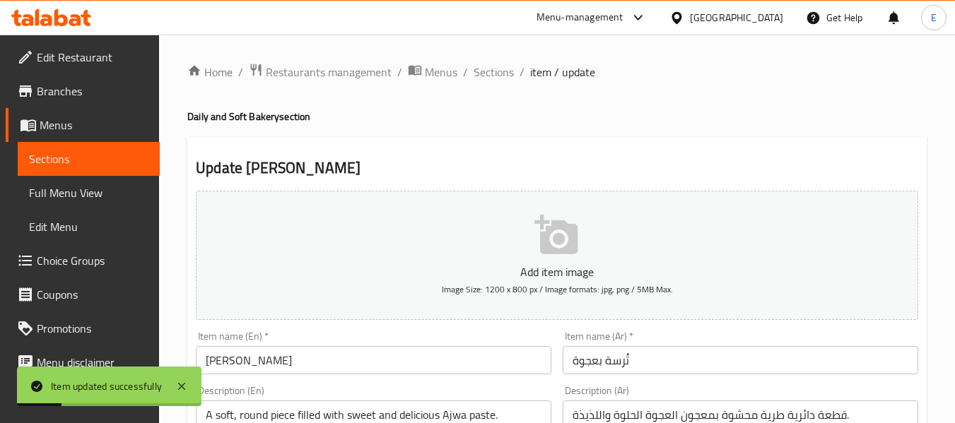
click at [498, 64] on span "Sections" at bounding box center [494, 72] width 40 height 17
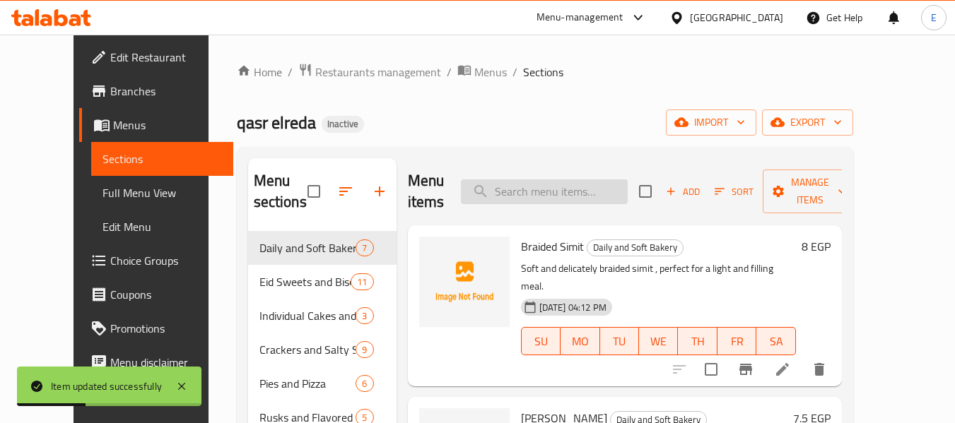
click at [557, 201] on input "search" at bounding box center [544, 192] width 167 height 25
paste input "Brazak Oras"
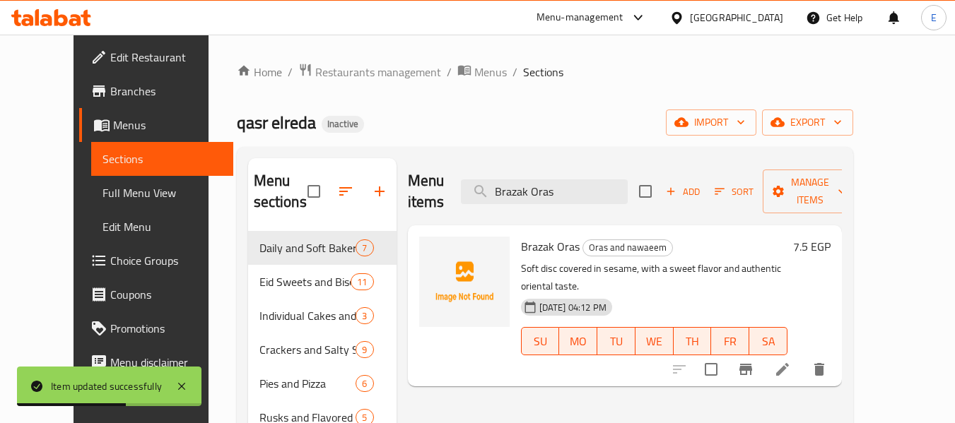
type input "Brazak Oras"
click at [802, 357] on li at bounding box center [783, 369] width 40 height 25
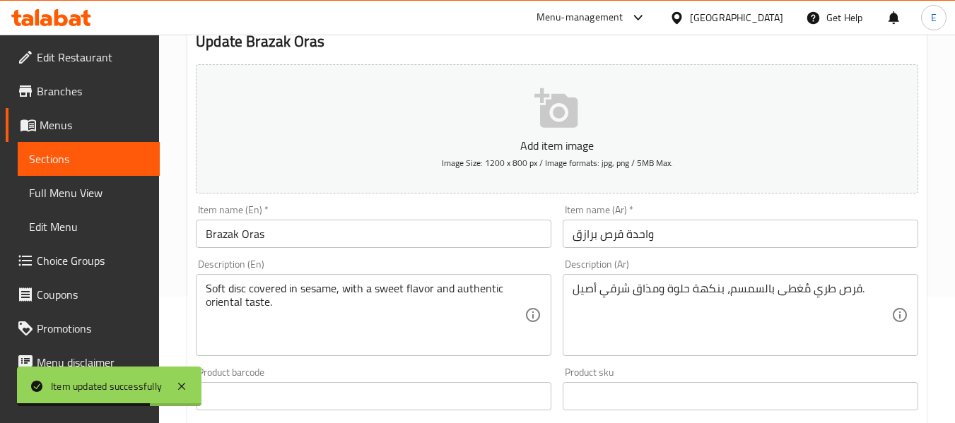
scroll to position [141, 0]
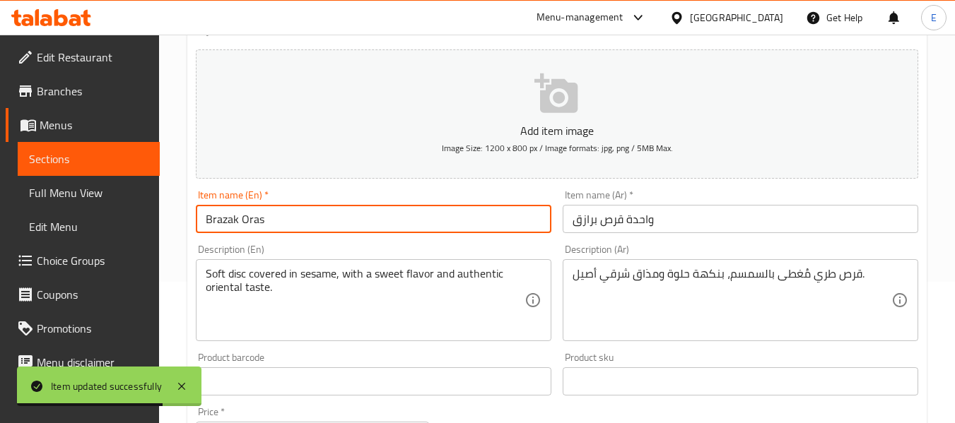
click at [207, 222] on input "Brazak Oras" at bounding box center [374, 219] width 356 height 28
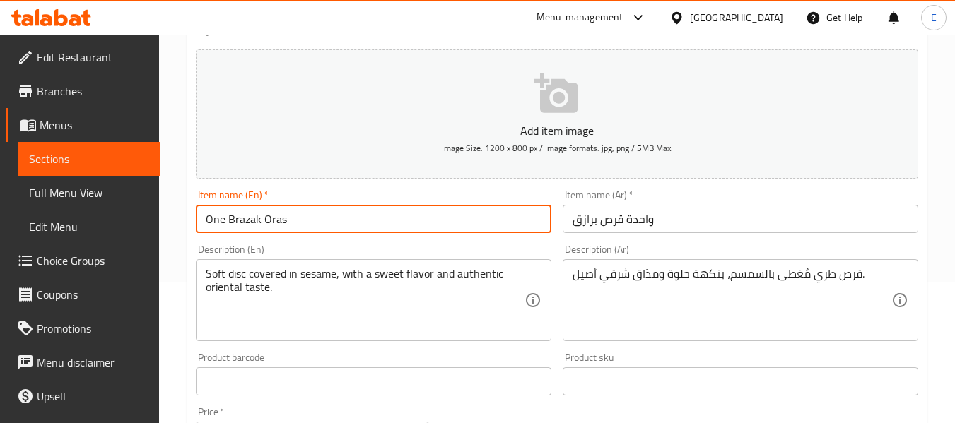
type input "One Brazak Oras"
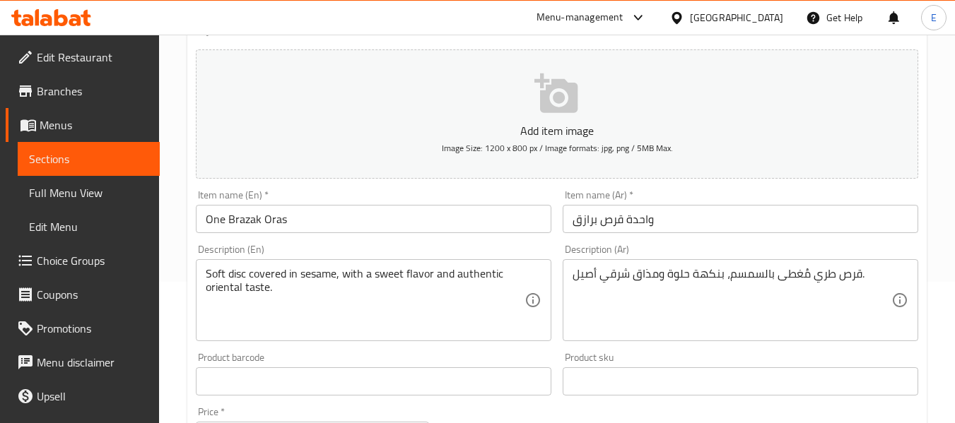
click at [181, 183] on div "Home / Restaurants management / Menus / Sections / item / update Oras and nawae…" at bounding box center [557, 375] width 796 height 964
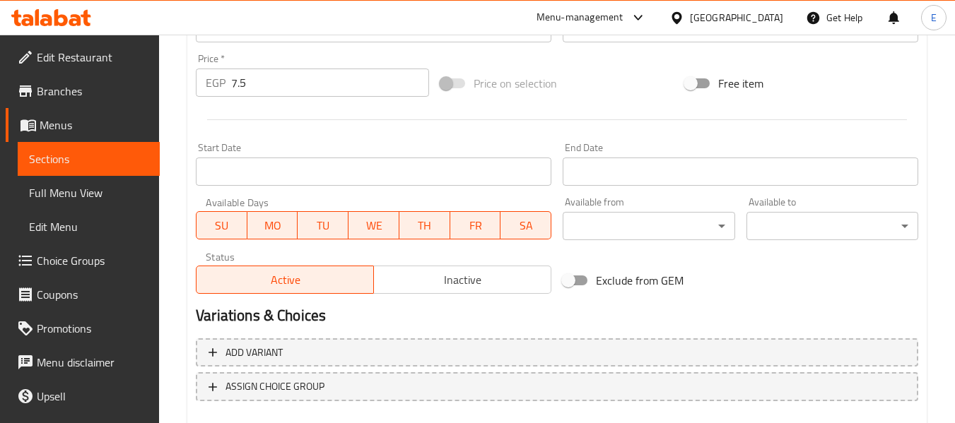
scroll to position [575, 0]
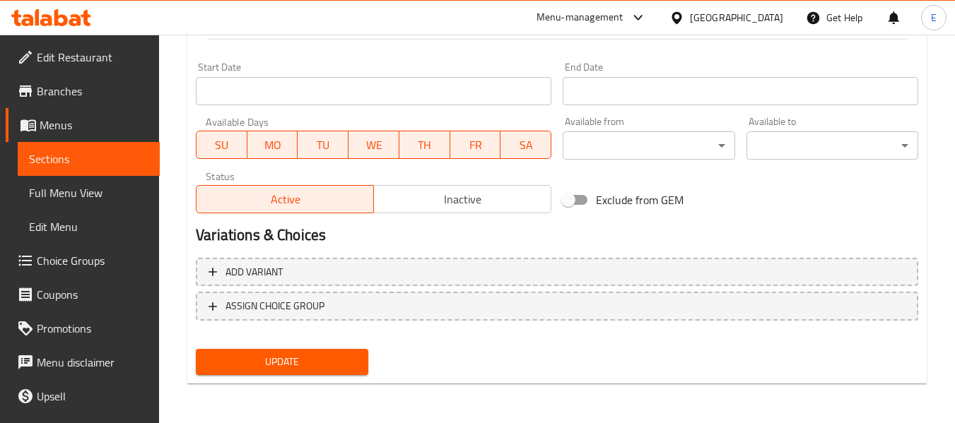
click at [337, 370] on span "Update" at bounding box center [281, 362] width 149 height 18
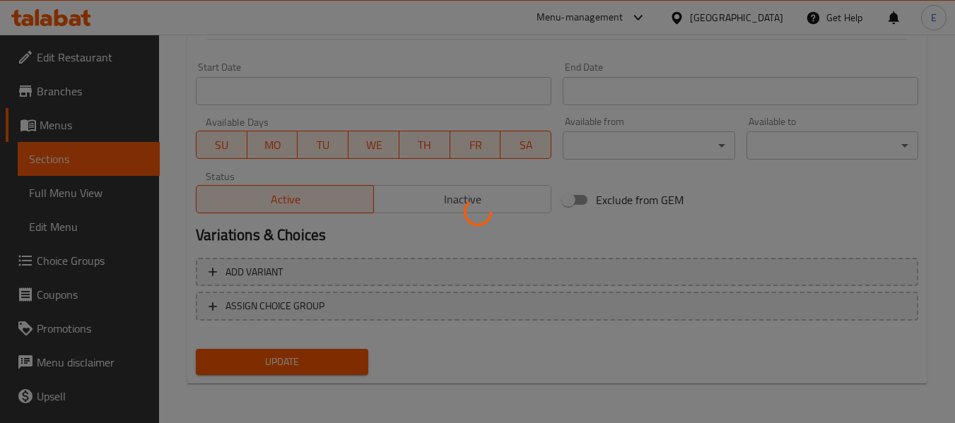
click at [337, 370] on div at bounding box center [477, 211] width 955 height 423
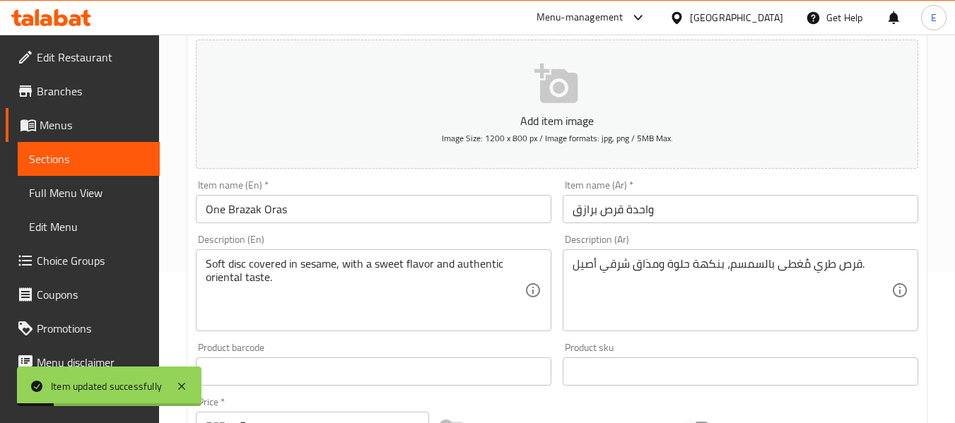
scroll to position [0, 0]
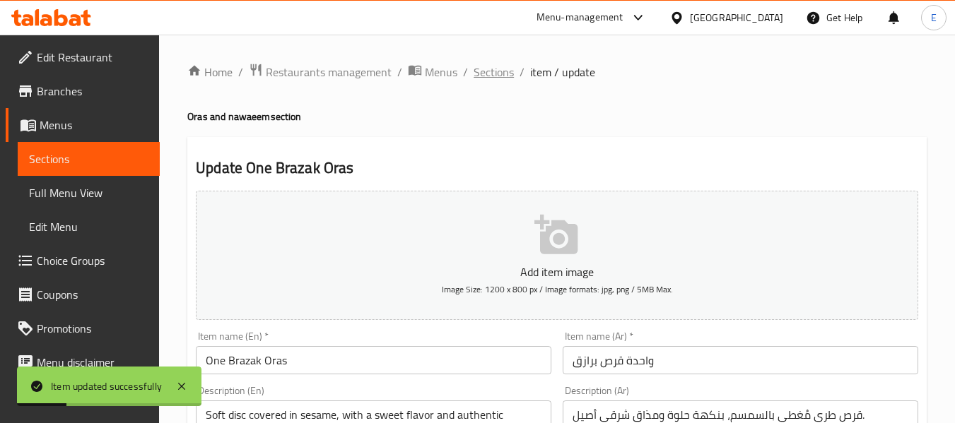
click at [493, 81] on span "Sections" at bounding box center [494, 72] width 40 height 17
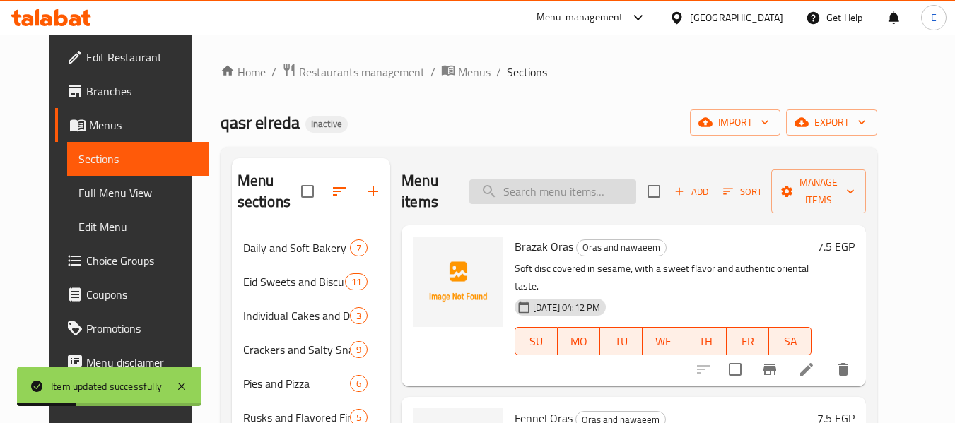
click at [549, 188] on input "search" at bounding box center [552, 192] width 167 height 25
paste input "Brazak Oras"
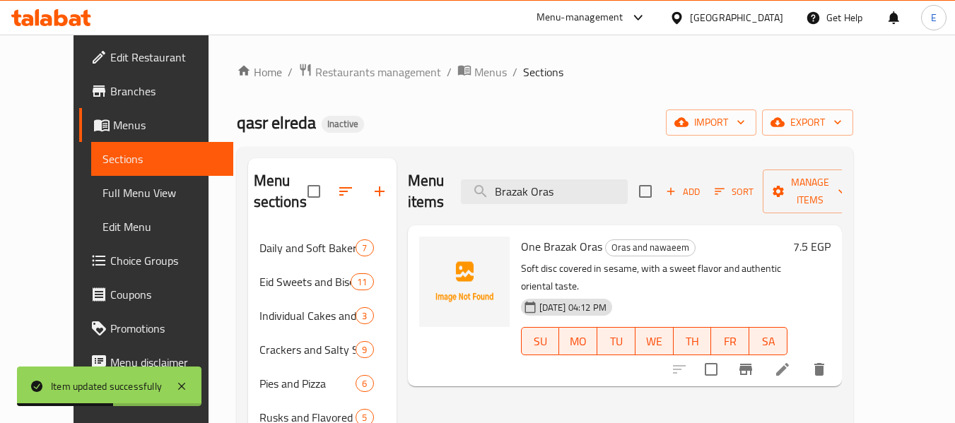
type input "Brazak Oras"
click at [791, 361] on icon at bounding box center [782, 369] width 17 height 17
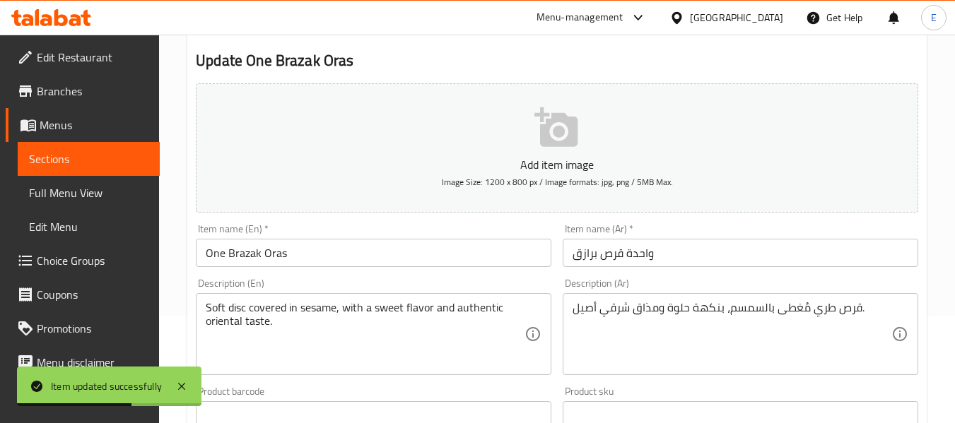
scroll to position [141, 0]
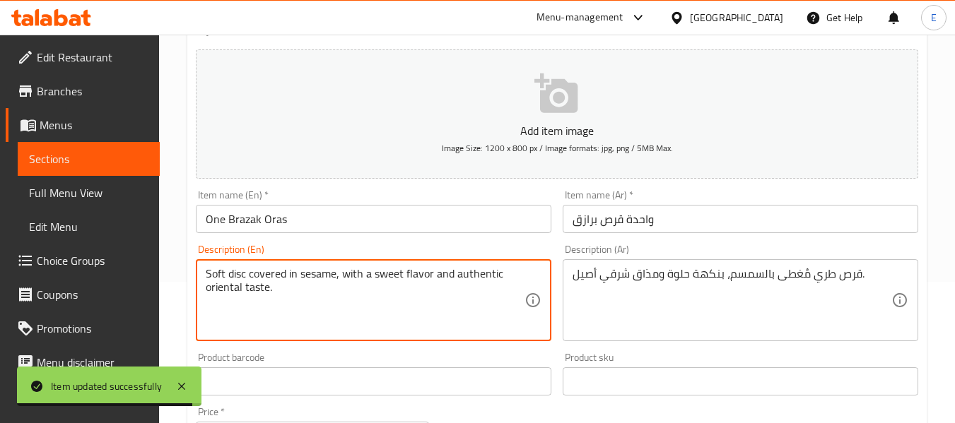
click at [236, 275] on textarea "Soft disc covered in sesame, with a sweet flavor and authentic oriental taste." at bounding box center [365, 300] width 319 height 67
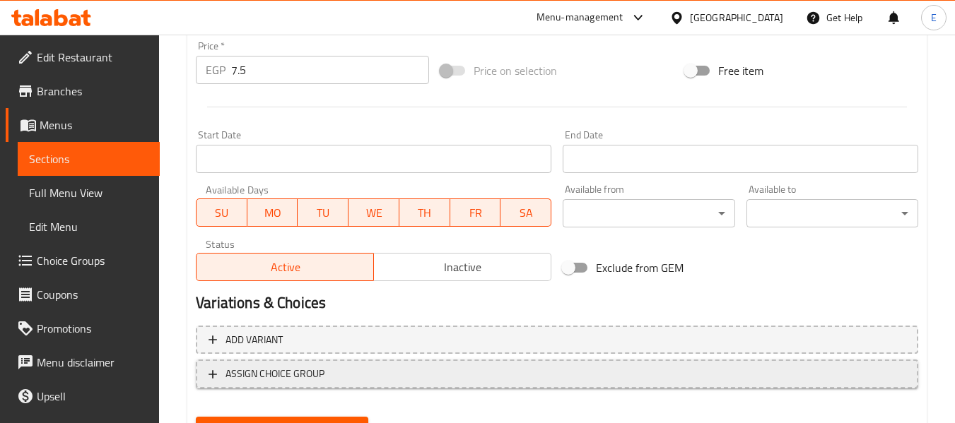
scroll to position [575, 0]
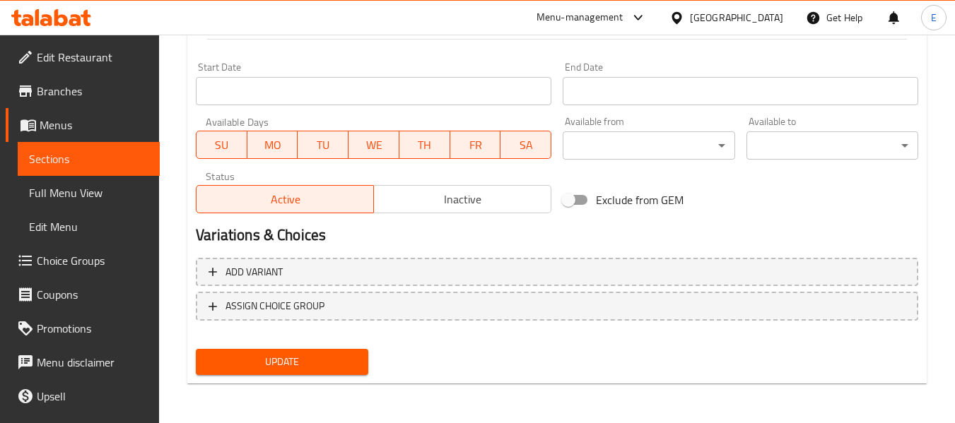
type textarea "Soft oras covered in sesame, with a sweet flavor and authentic oriental taste."
click at [288, 361] on span "Update" at bounding box center [281, 362] width 149 height 18
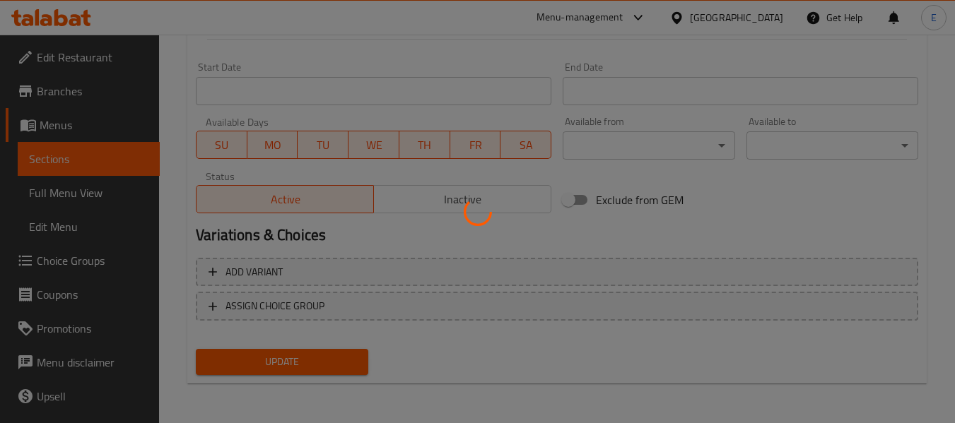
click at [288, 361] on div at bounding box center [477, 211] width 955 height 423
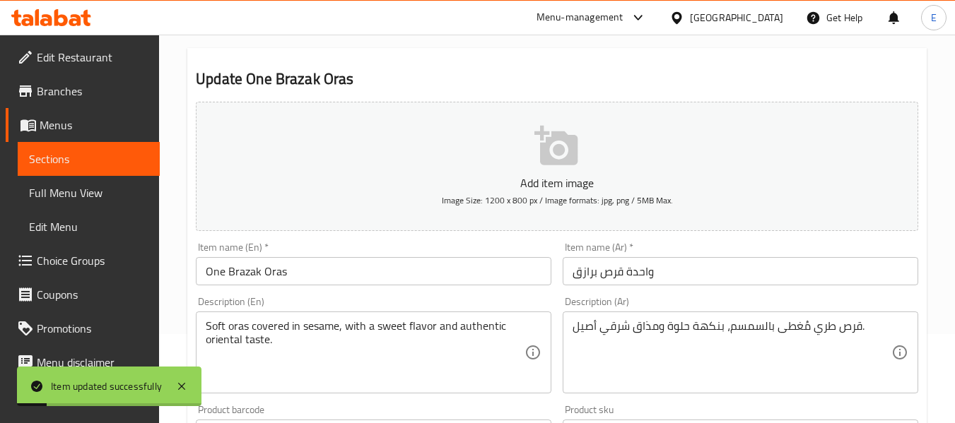
scroll to position [0, 0]
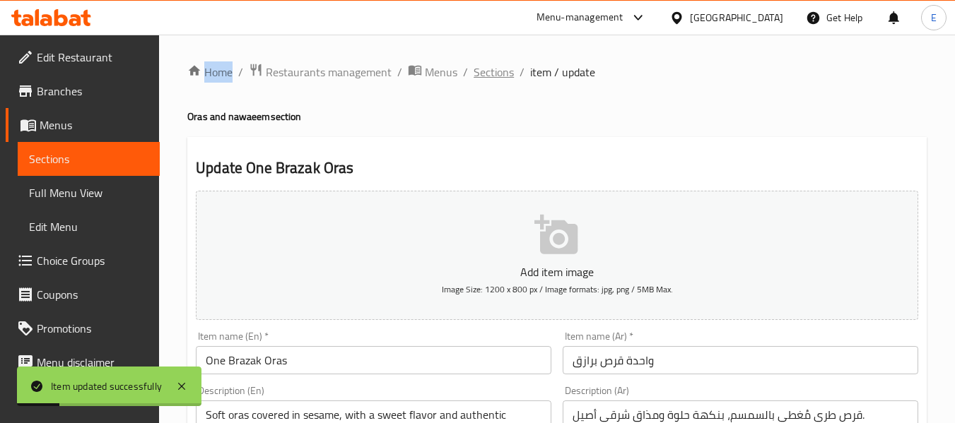
click at [501, 65] on span "Sections" at bounding box center [494, 72] width 40 height 17
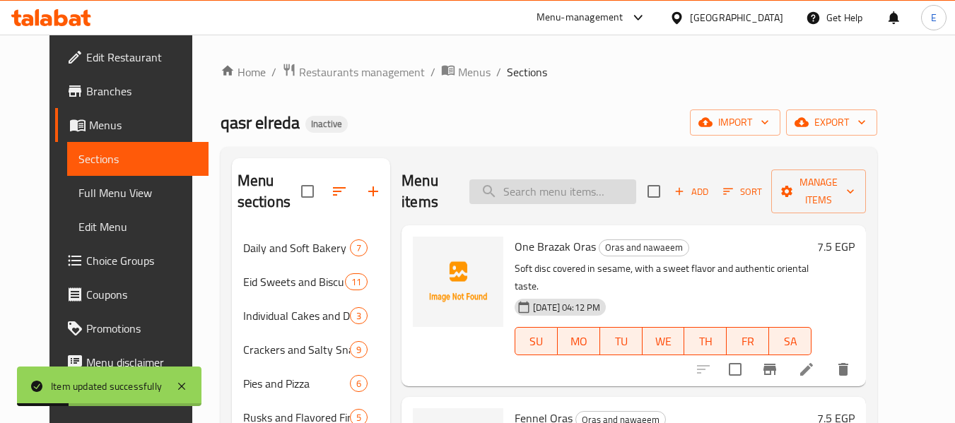
click at [553, 182] on input "search" at bounding box center [552, 192] width 167 height 25
paste input "Kilo of nawaeem with Cinnamon and [PERSON_NAME]"
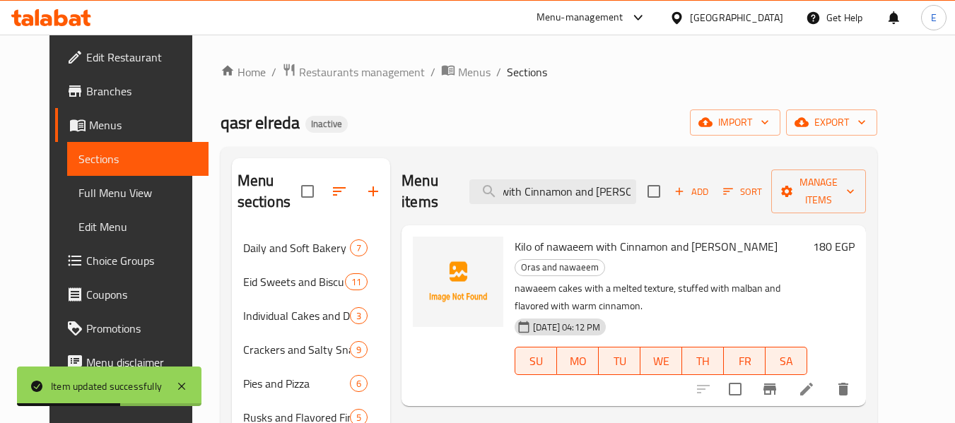
type input "Kilo of nawaeem with Cinnamon and [PERSON_NAME]"
click at [815, 381] on icon at bounding box center [806, 389] width 17 height 17
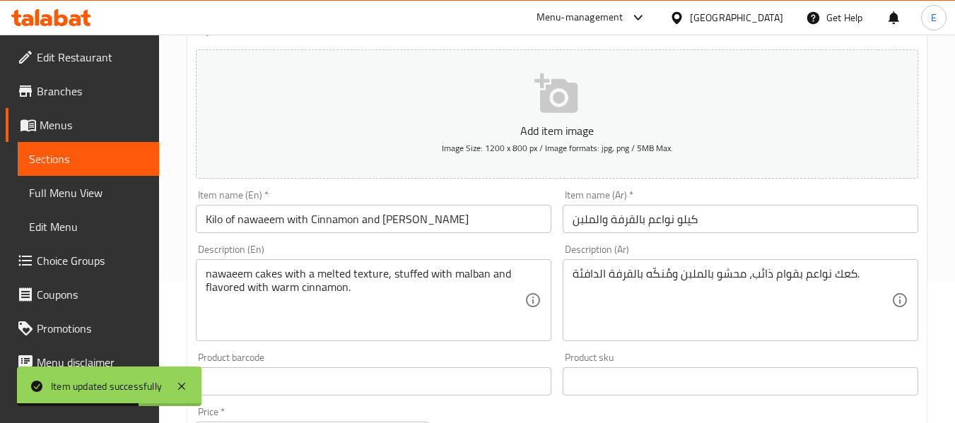
scroll to position [212, 0]
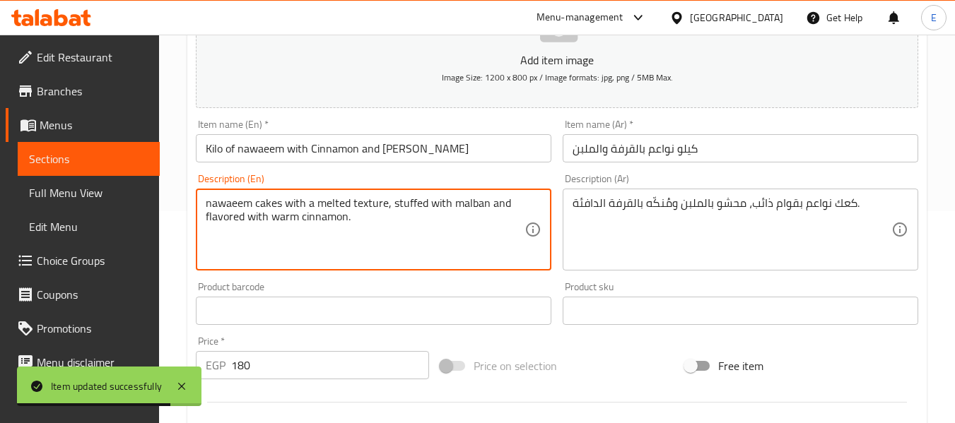
click at [262, 204] on textarea "nawaeem cakes with a melted texture, stuffed with malban and flavored with warm…" at bounding box center [365, 230] width 319 height 67
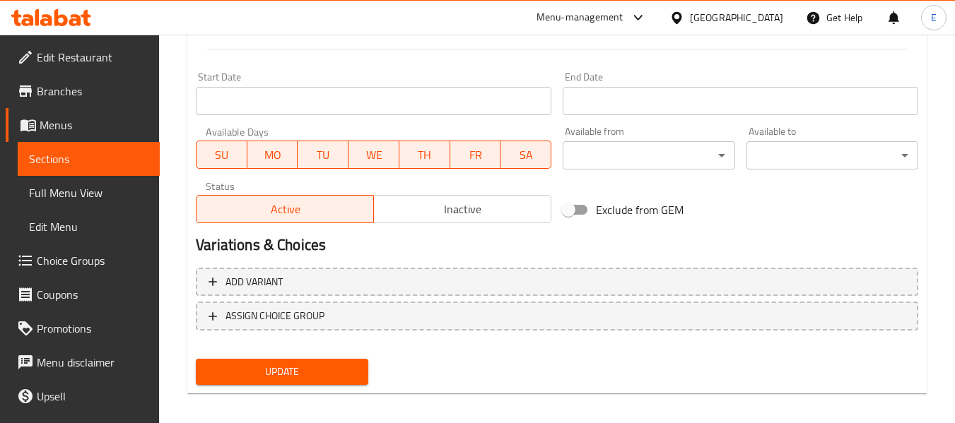
scroll to position [575, 0]
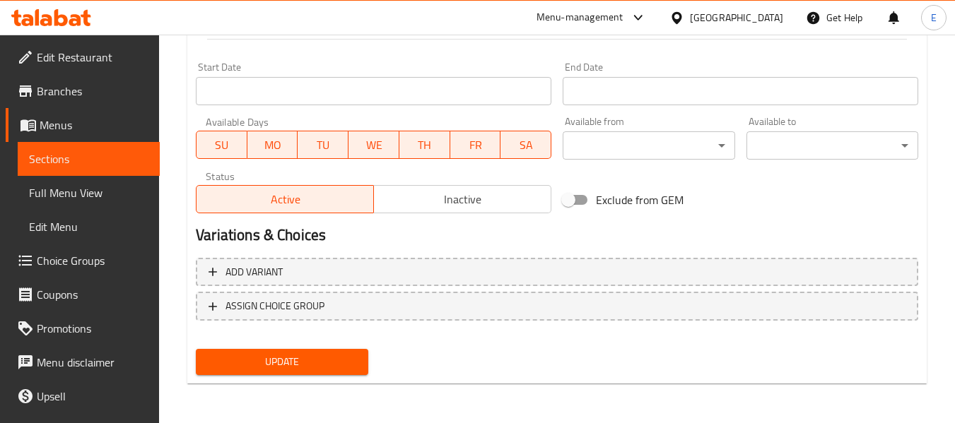
type textarea "nawaeem kaak with a melted texture, stuffed with malban and flavored with warm …"
click at [335, 368] on span "Update" at bounding box center [281, 362] width 149 height 18
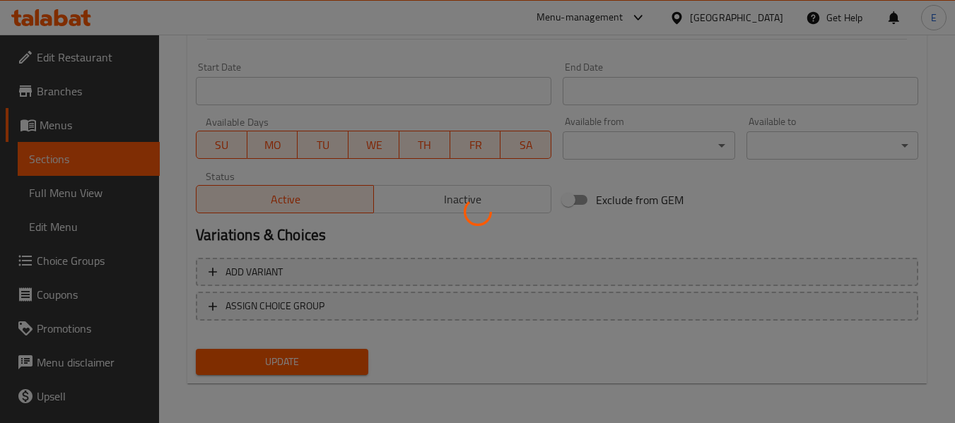
click at [335, 368] on div at bounding box center [477, 211] width 955 height 423
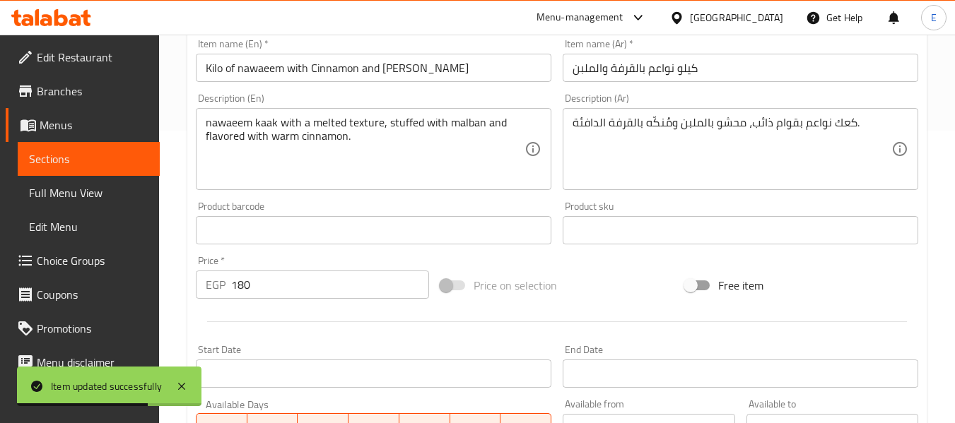
scroll to position [0, 0]
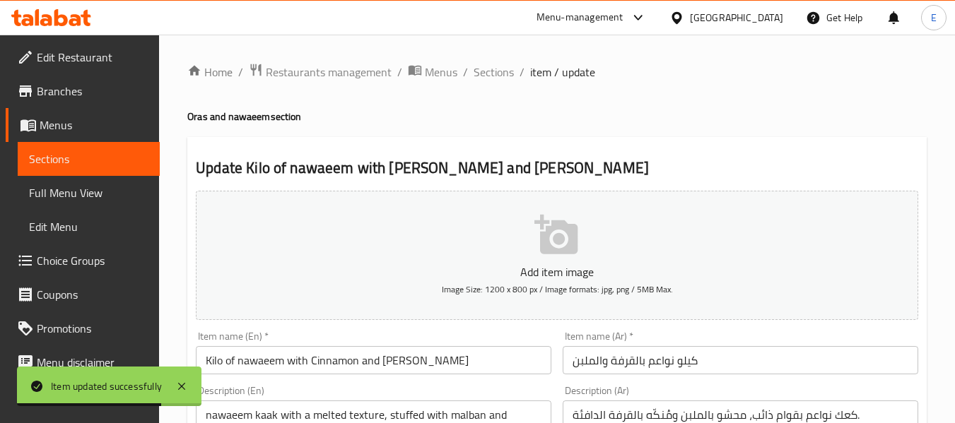
drag, startPoint x: 505, startPoint y: 71, endPoint x: 547, endPoint y: 105, distance: 54.3
click at [505, 71] on span "Sections" at bounding box center [494, 72] width 40 height 17
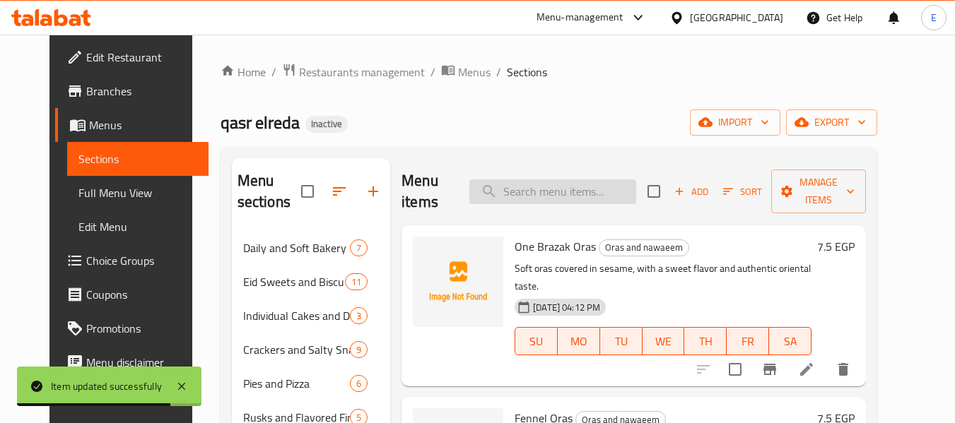
click at [578, 189] on input "search" at bounding box center [552, 192] width 167 height 25
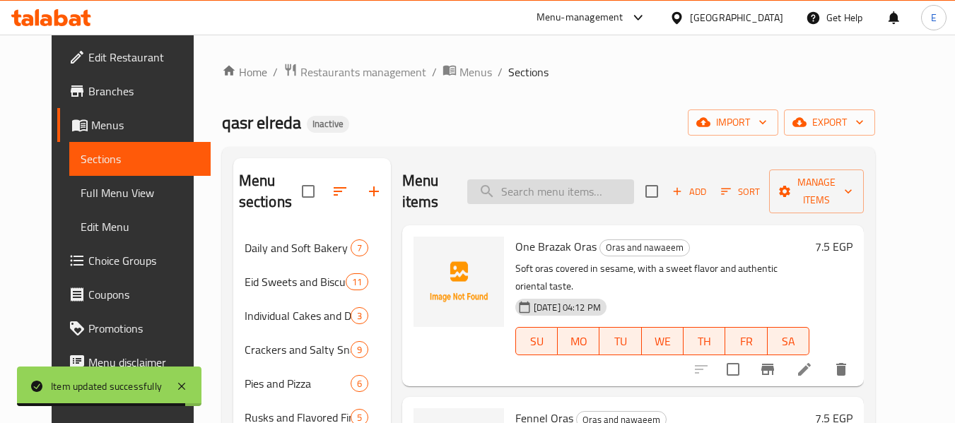
paste input "Oat and Flaxseed Slices"
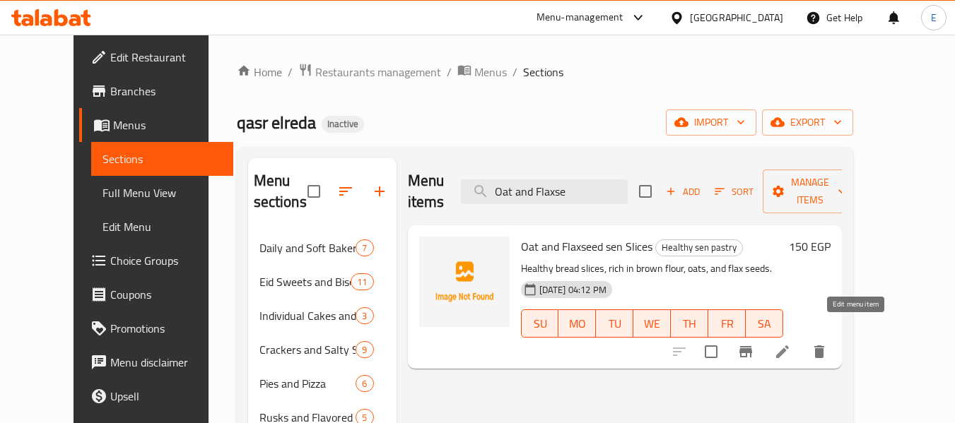
type input "Oat and Flaxse"
click at [789, 346] on icon at bounding box center [782, 352] width 13 height 13
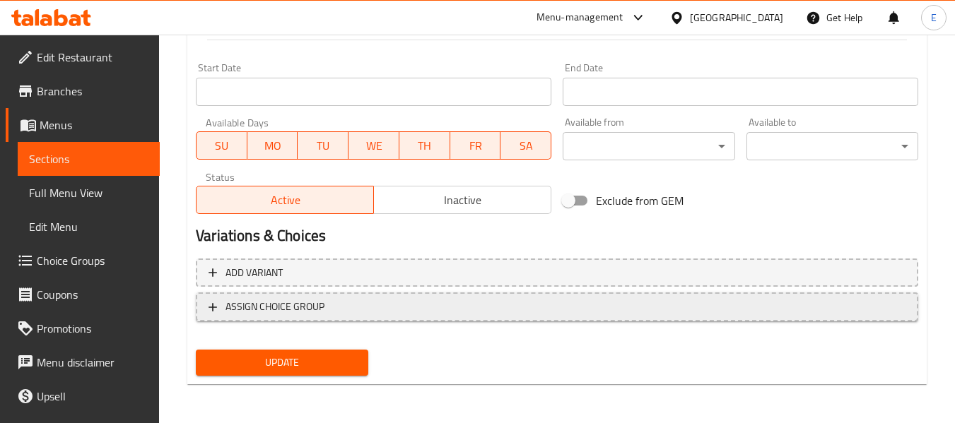
scroll to position [575, 0]
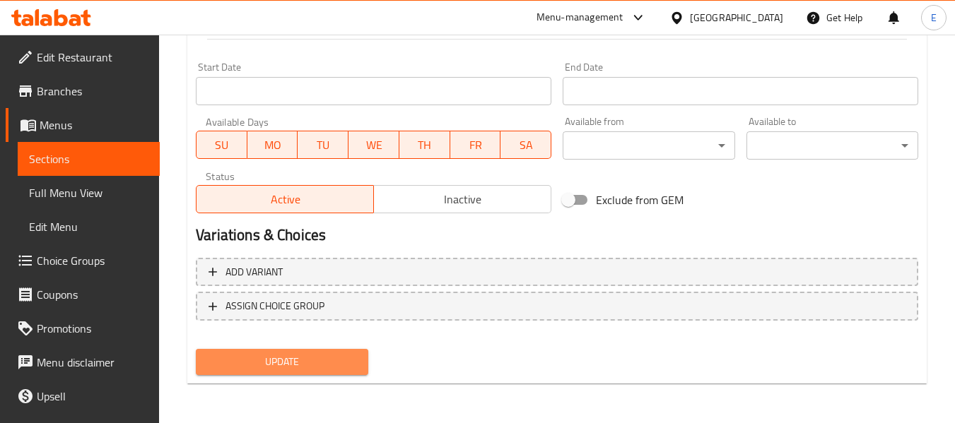
click at [329, 360] on span "Update" at bounding box center [281, 362] width 149 height 18
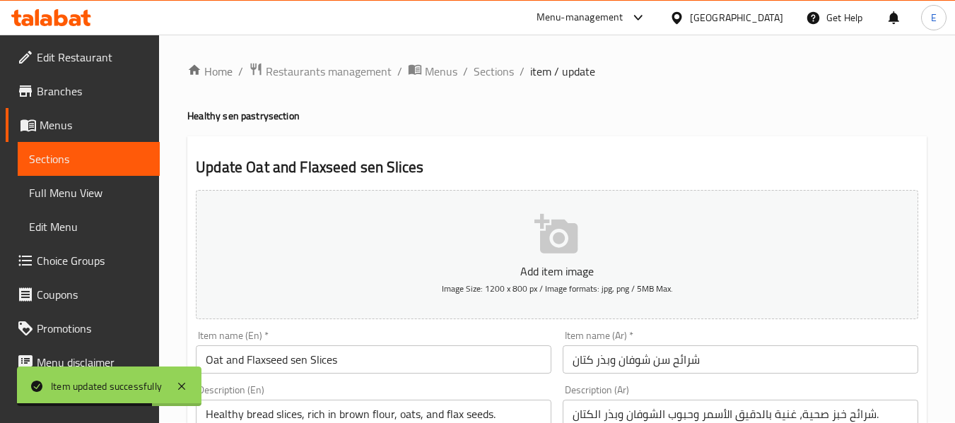
scroll to position [0, 0]
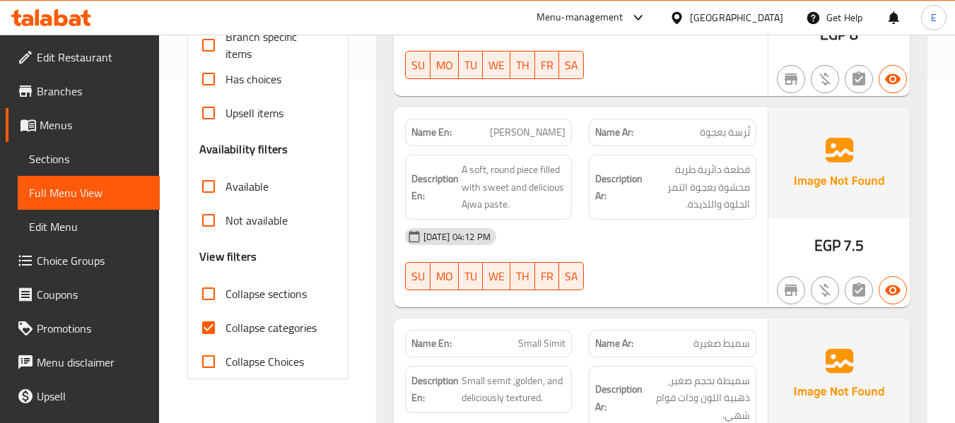
scroll to position [424, 0]
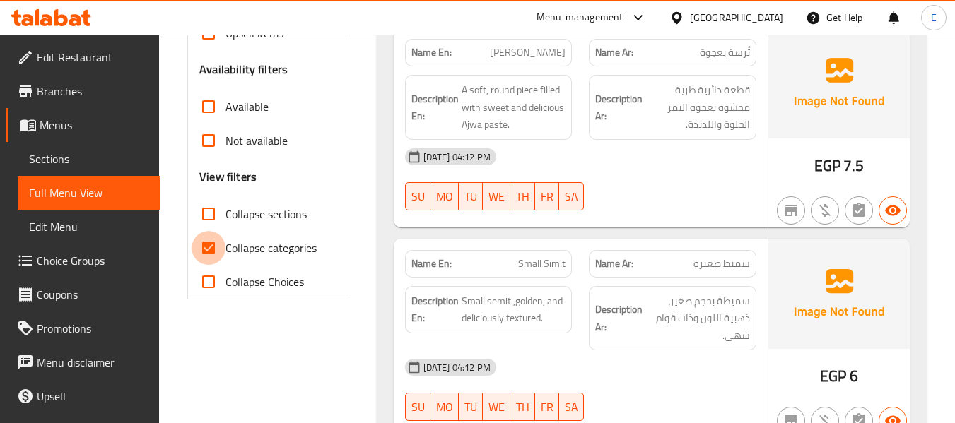
click at [211, 247] on input "Collapse categories" at bounding box center [209, 248] width 34 height 34
checkbox input "false"
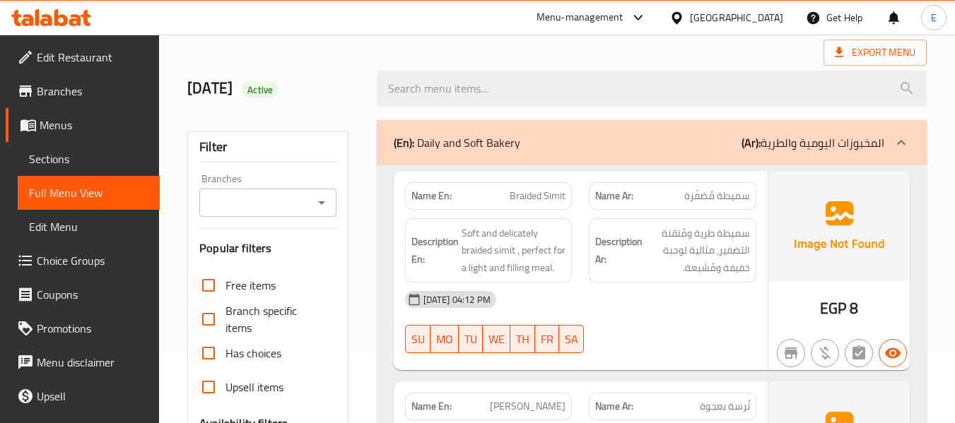
scroll to position [0, 0]
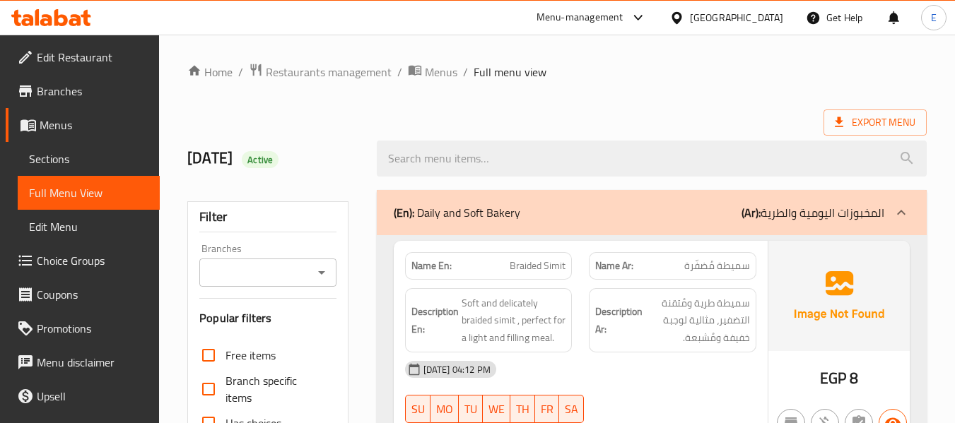
click at [657, 113] on div "Export Menu" at bounding box center [556, 123] width 739 height 26
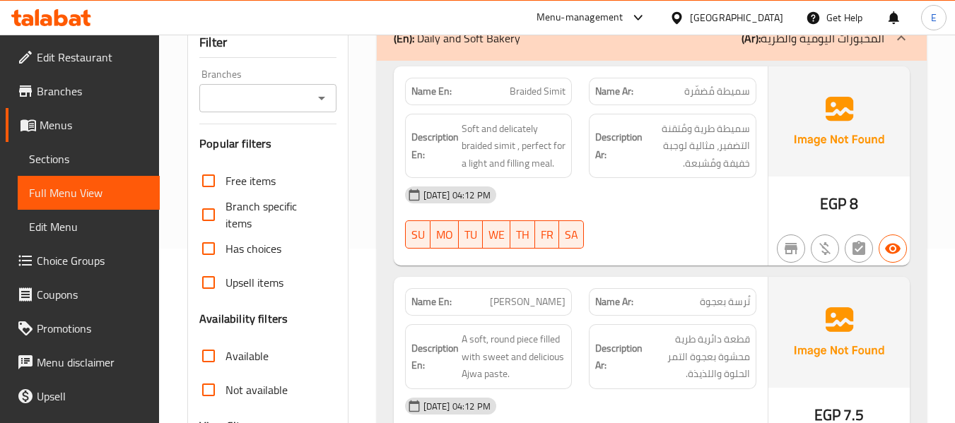
scroll to position [353, 0]
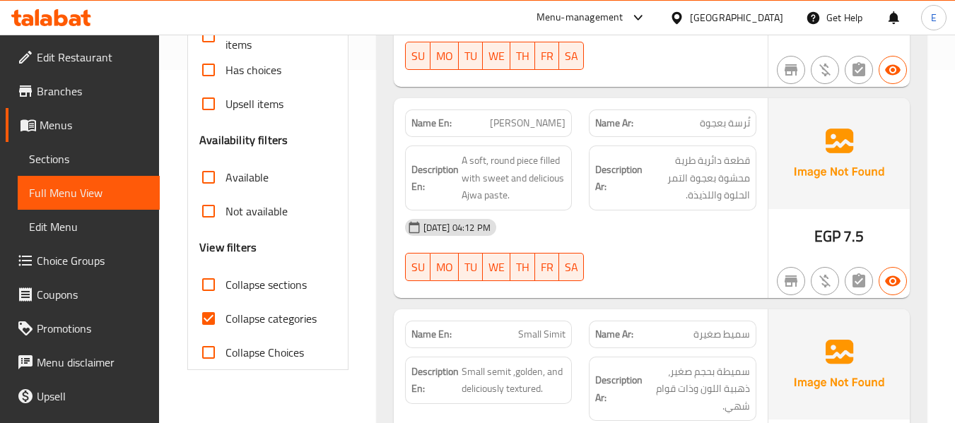
click at [199, 316] on input "Collapse categories" at bounding box center [209, 319] width 34 height 34
checkbox input "false"
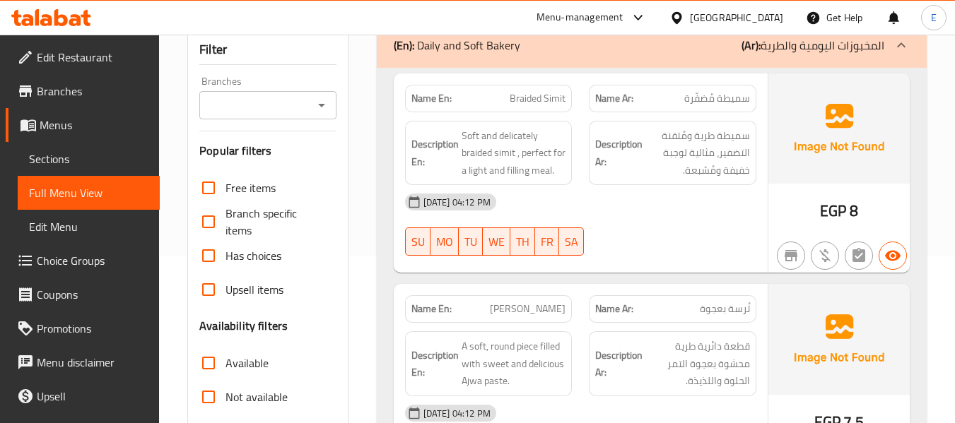
scroll to position [0, 0]
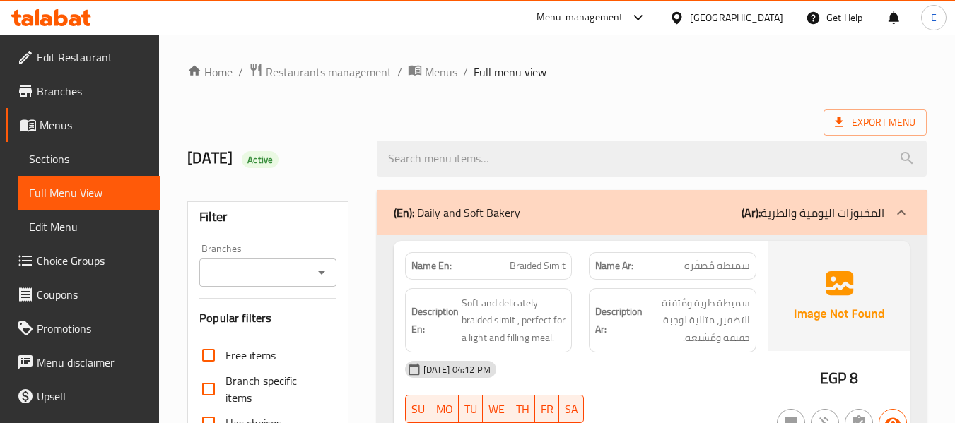
click at [696, 126] on div "Export Menu" at bounding box center [556, 123] width 739 height 26
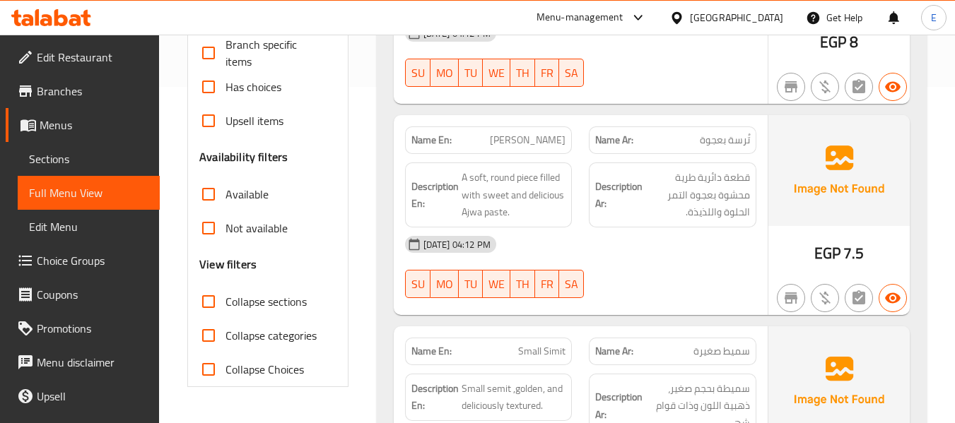
click at [551, 141] on span "[PERSON_NAME]" at bounding box center [528, 140] width 76 height 15
copy span "[PERSON_NAME]"
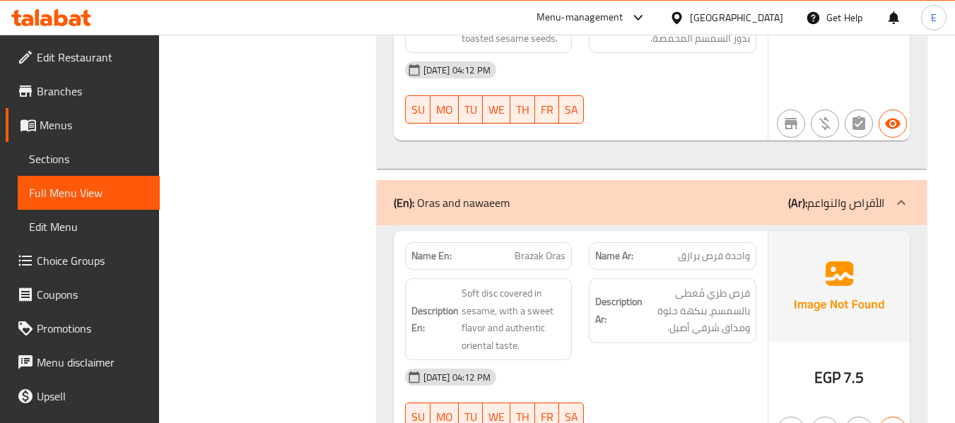
click at [553, 242] on div "Name En: Brazak Oras" at bounding box center [489, 256] width 168 height 28
copy span "Brazak Oras"
click at [539, 249] on span "Brazak Oras" at bounding box center [540, 256] width 51 height 15
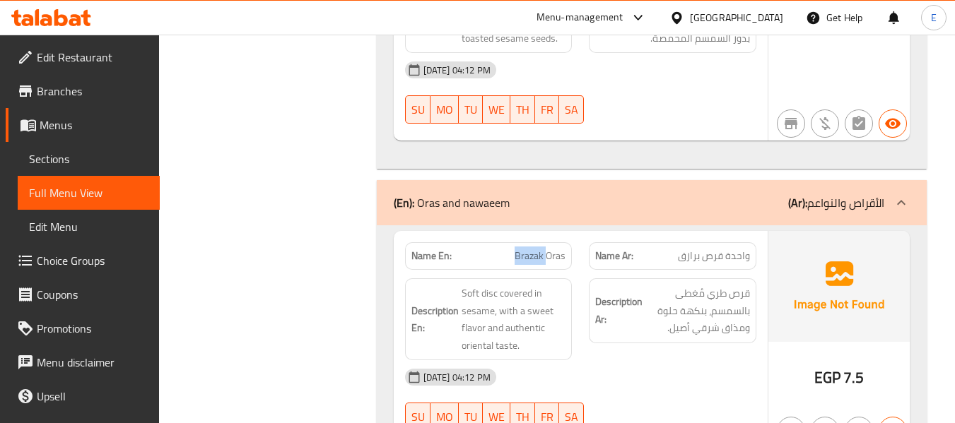
click at [539, 249] on span "Brazak Oras" at bounding box center [540, 256] width 51 height 15
copy span "Brazak Oras"
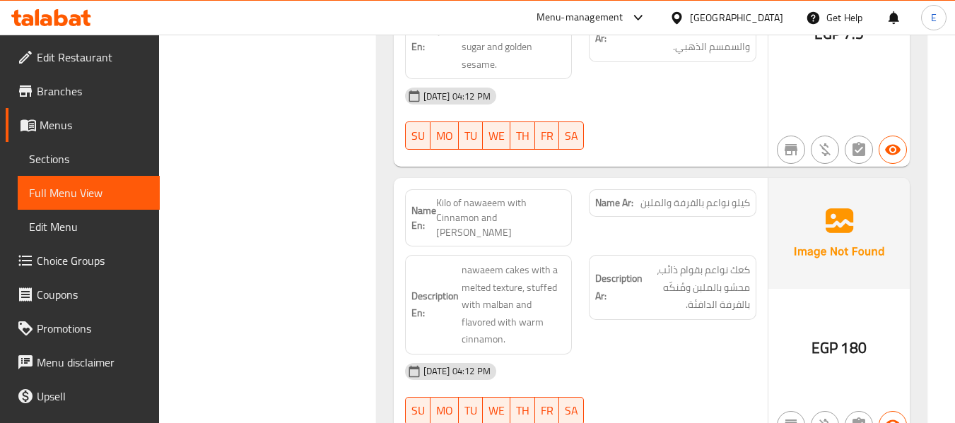
click at [521, 196] on span "Kilo of nawaeem with Cinnamon and [PERSON_NAME]" at bounding box center [501, 218] width 130 height 45
copy span "Kilo of nawaeem with Cinnamon and [PERSON_NAME]"
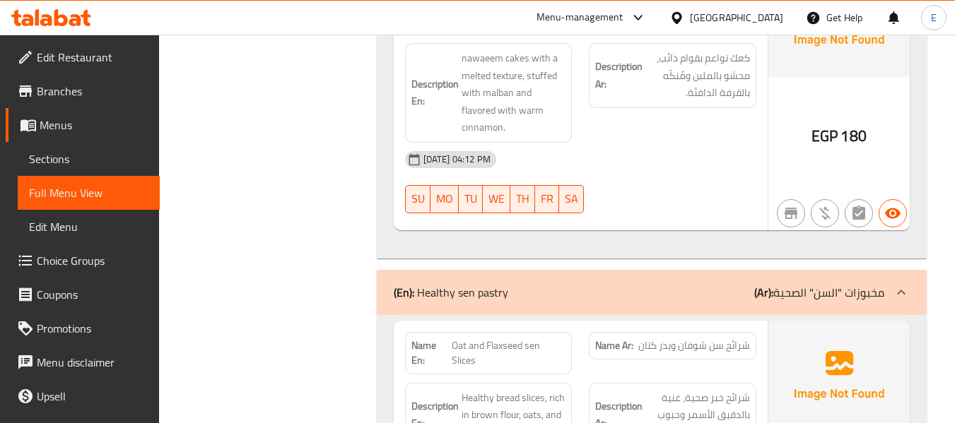
scroll to position [11425, 0]
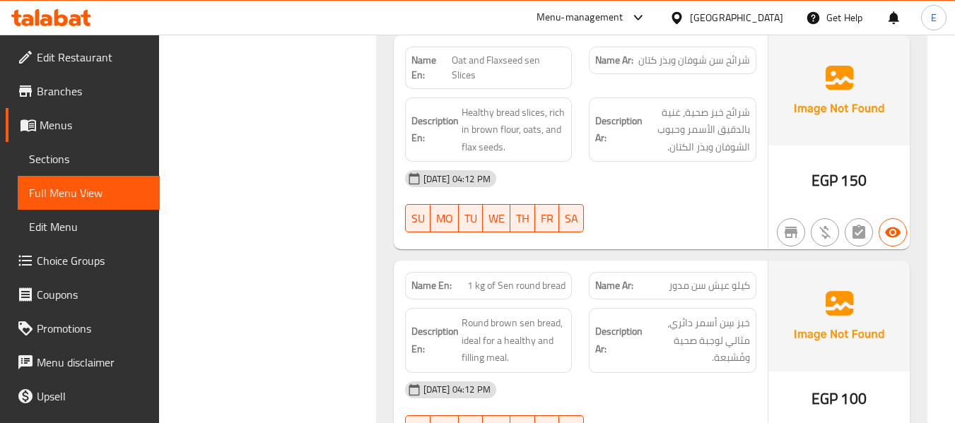
click at [519, 272] on div "Name En: 1 kg of Sen round bread" at bounding box center [489, 286] width 168 height 28
click at [519, 279] on span "1 kg of Sen round bread" at bounding box center [516, 286] width 98 height 15
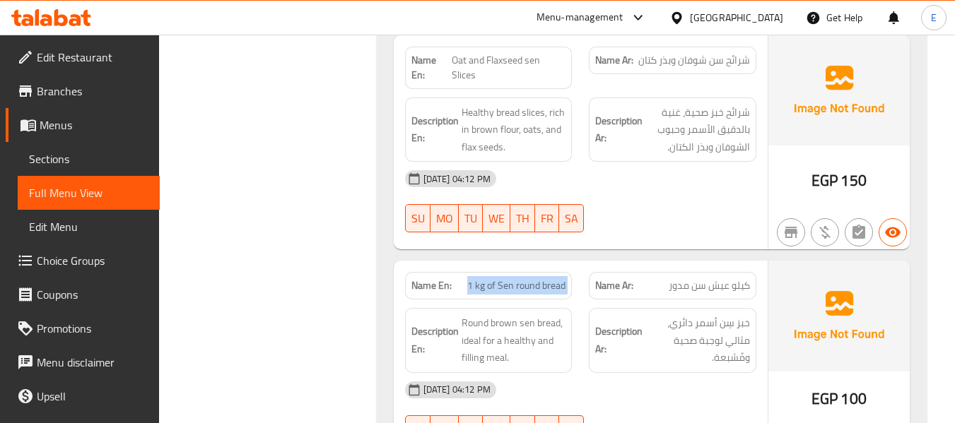
click at [519, 279] on span "1 kg of Sen round bread" at bounding box center [516, 286] width 98 height 15
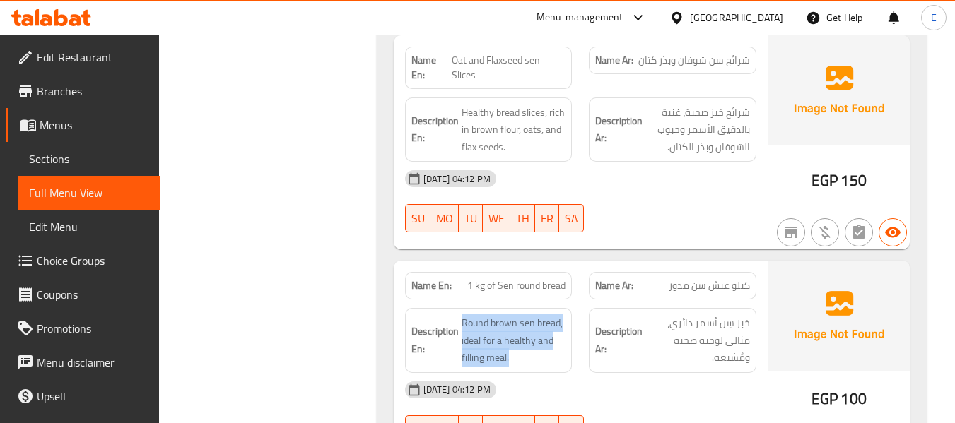
drag, startPoint x: 460, startPoint y: 237, endPoint x: 539, endPoint y: 293, distance: 96.3
click at [539, 308] on div "Description En: Round brown sen bread, ideal for a healthy and filling meal." at bounding box center [489, 340] width 168 height 65
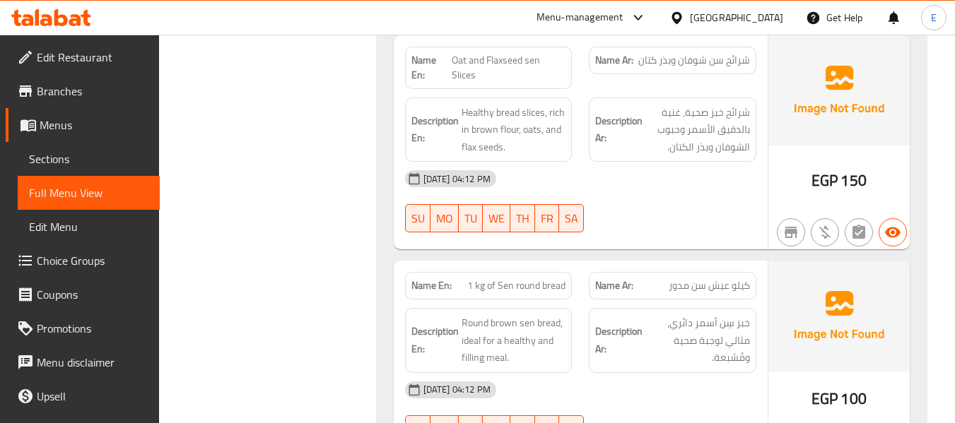
click at [679, 224] on div at bounding box center [672, 232] width 185 height 17
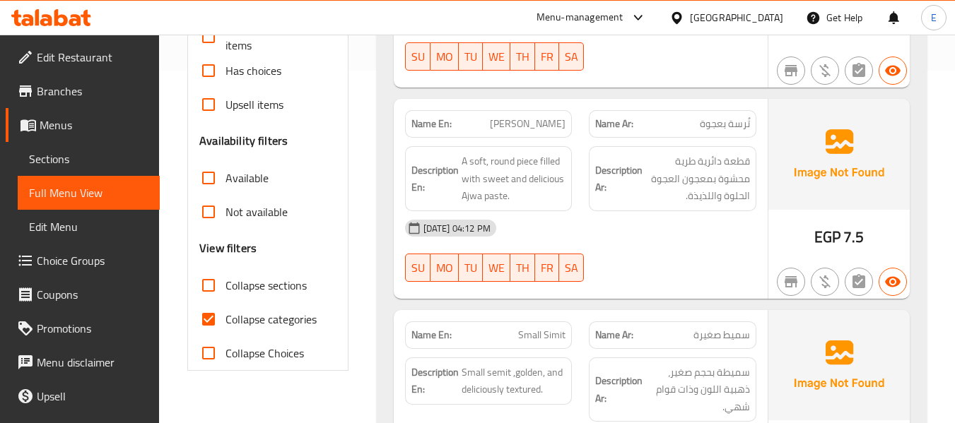
scroll to position [353, 0]
click at [207, 325] on input "Collapse categories" at bounding box center [209, 319] width 34 height 34
checkbox input "false"
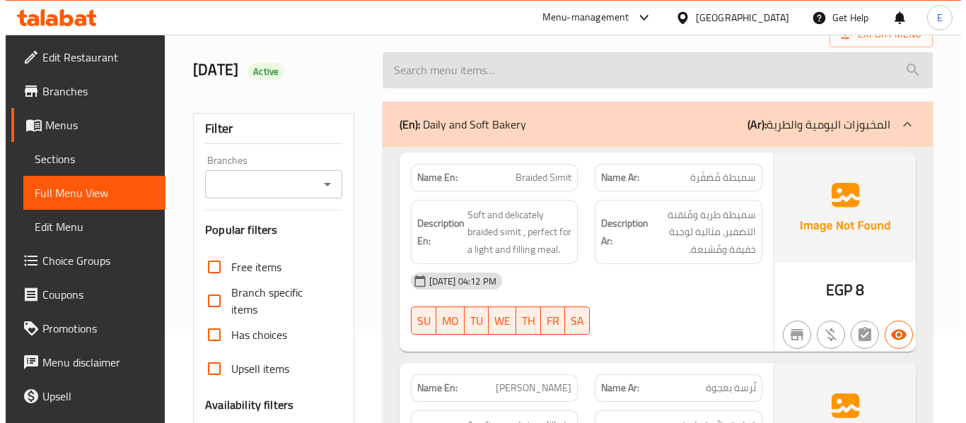
scroll to position [0, 0]
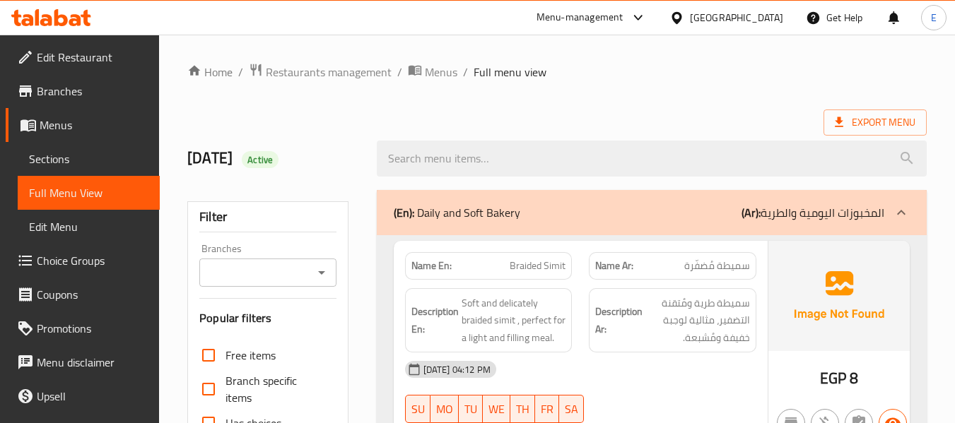
click at [870, 121] on span "Export Menu" at bounding box center [875, 123] width 81 height 18
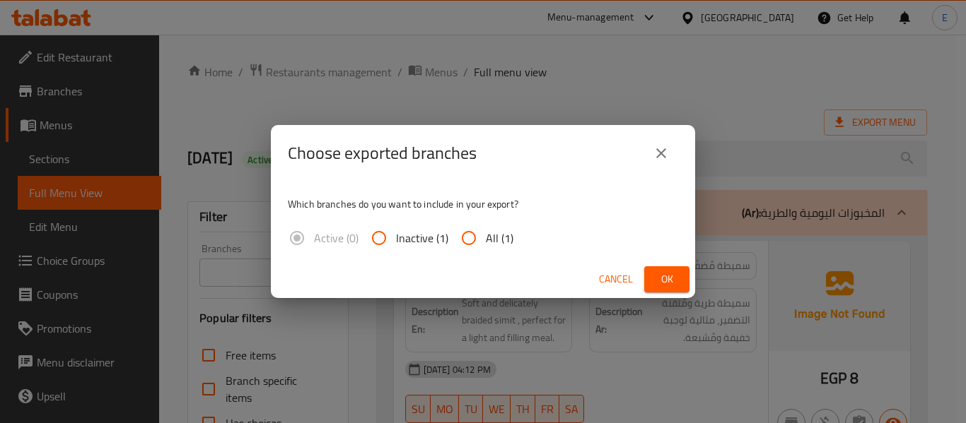
click at [507, 235] on span "All (1)" at bounding box center [500, 238] width 28 height 17
click at [486, 235] on input "All (1)" at bounding box center [469, 238] width 34 height 34
radio input "true"
click at [650, 278] on button "Ok" at bounding box center [666, 280] width 45 height 26
